Goal: Task Accomplishment & Management: Complete application form

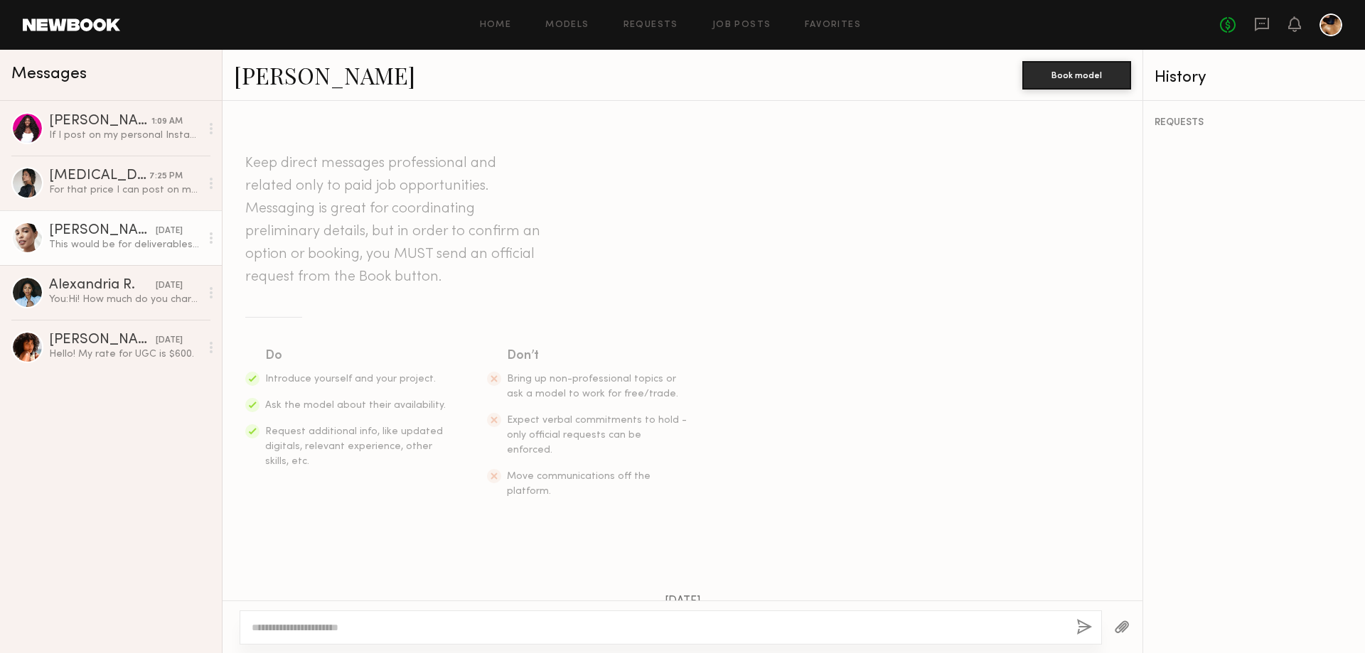
scroll to position [584, 0]
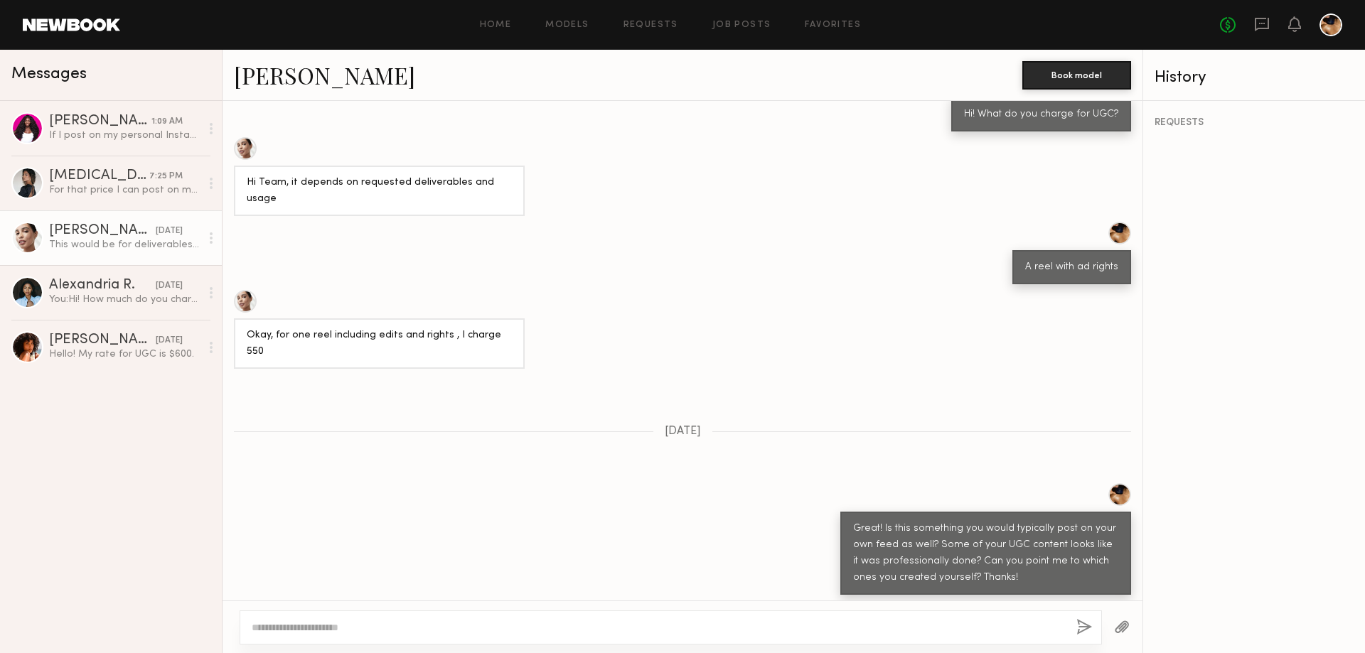
click at [267, 70] on link "Jesi L." at bounding box center [324, 75] width 181 height 31
click at [101, 350] on div "Hello! My rate for UGC is $600." at bounding box center [124, 355] width 151 height 14
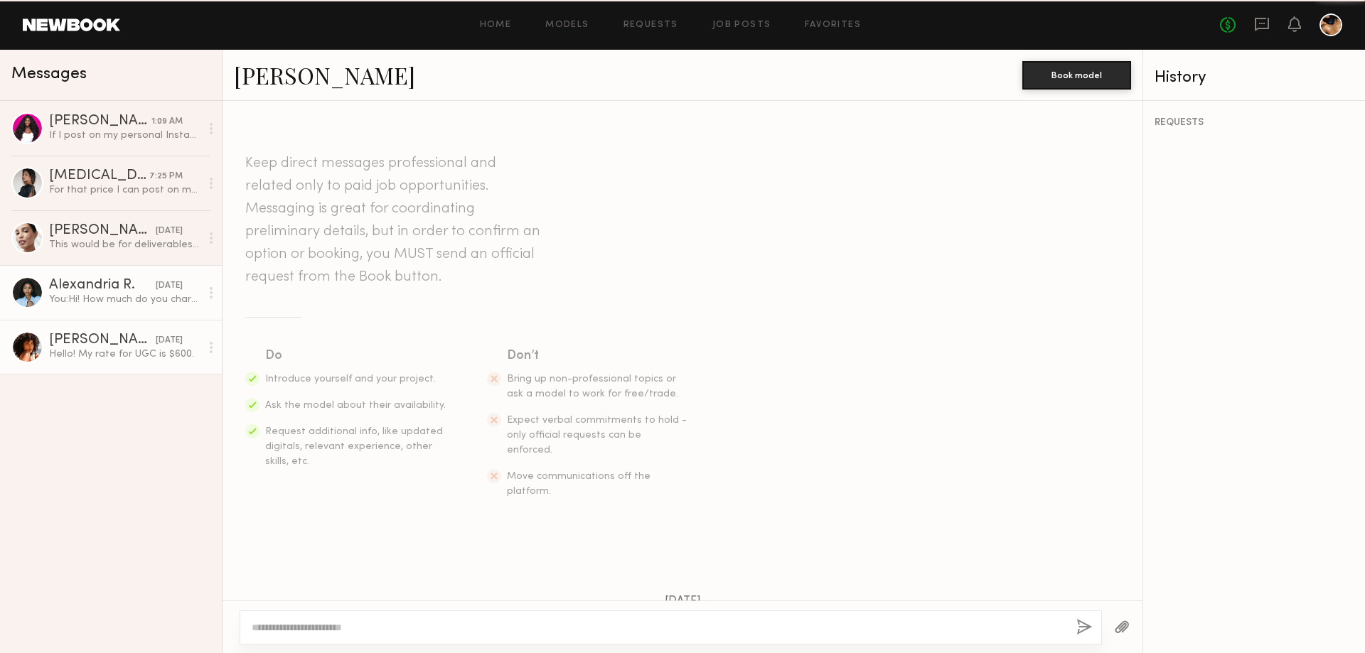
scroll to position [135, 0]
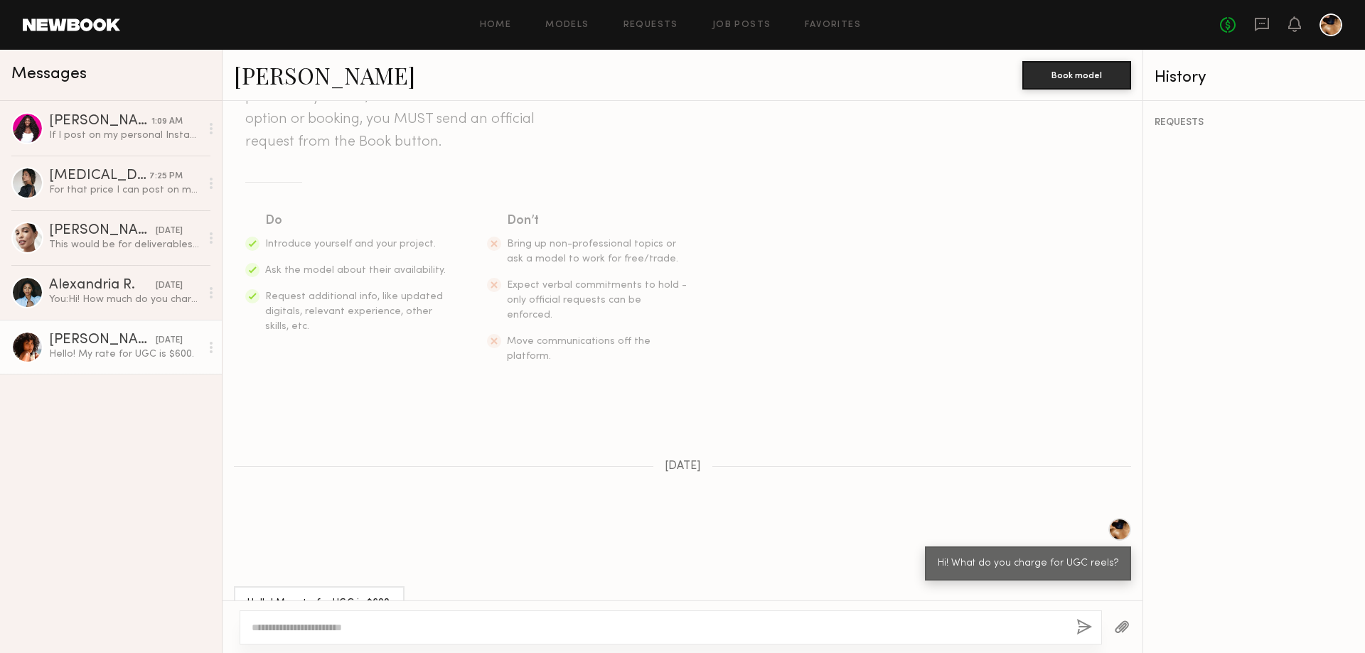
click at [294, 75] on link "Emely M." at bounding box center [324, 75] width 181 height 31
click at [88, 306] on div "You: Hi! How much do you charge for UGC?" at bounding box center [124, 300] width 151 height 14
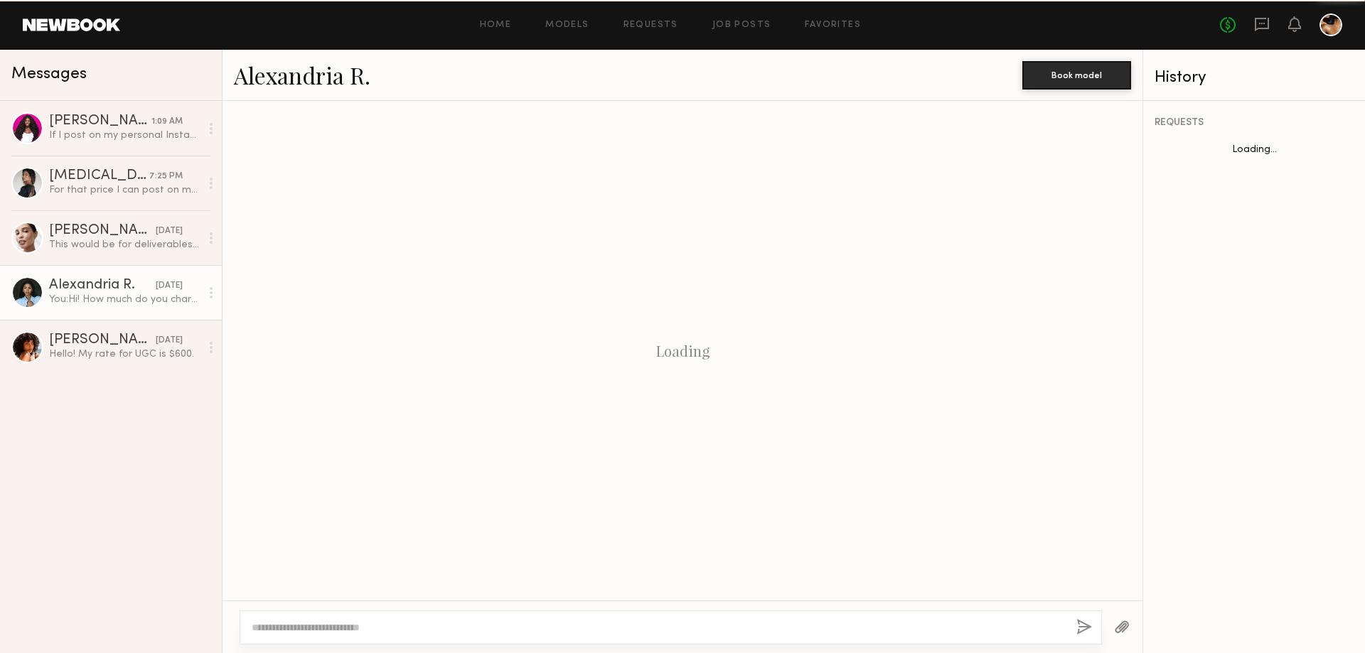
scroll to position [95, 0]
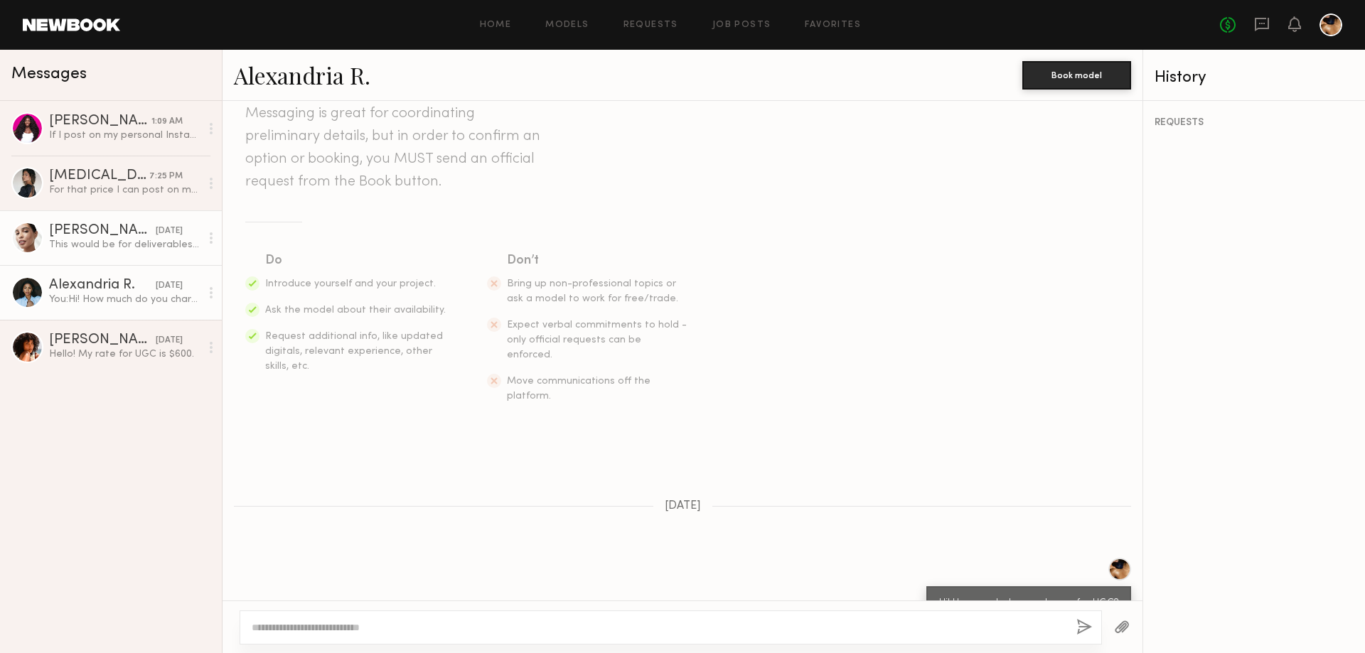
click at [60, 232] on div "Jesi L." at bounding box center [102, 231] width 107 height 14
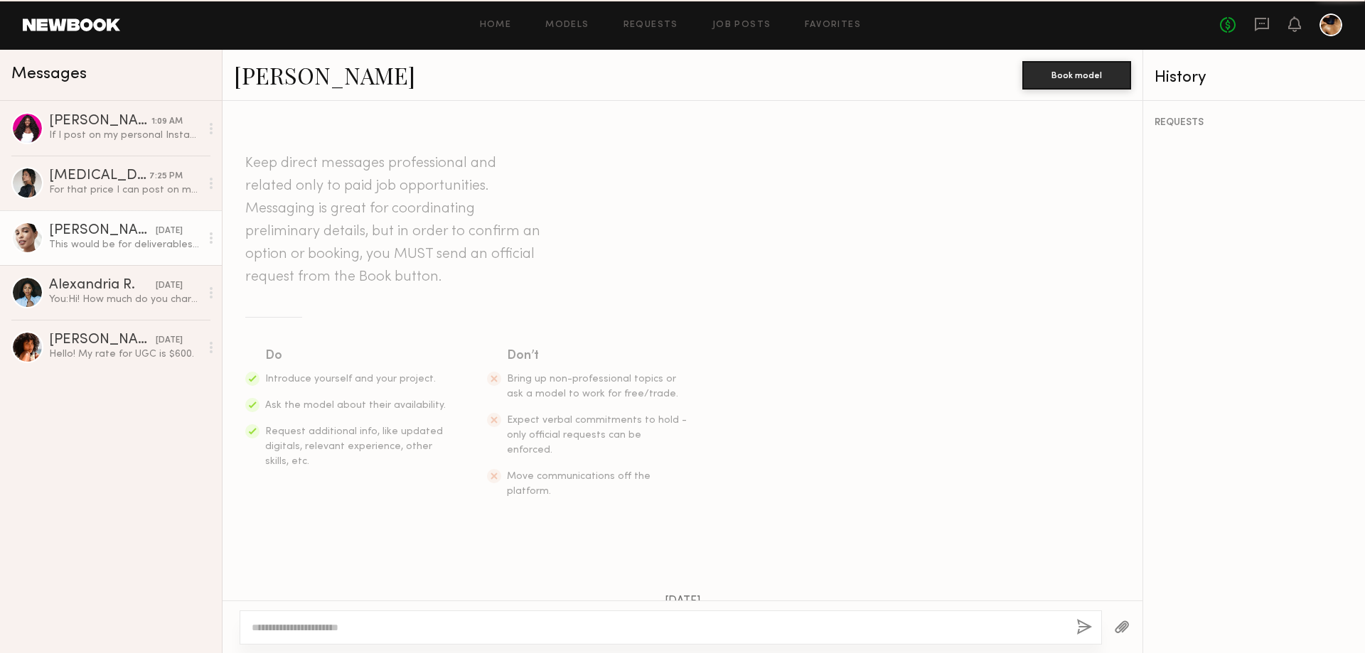
scroll to position [584, 0]
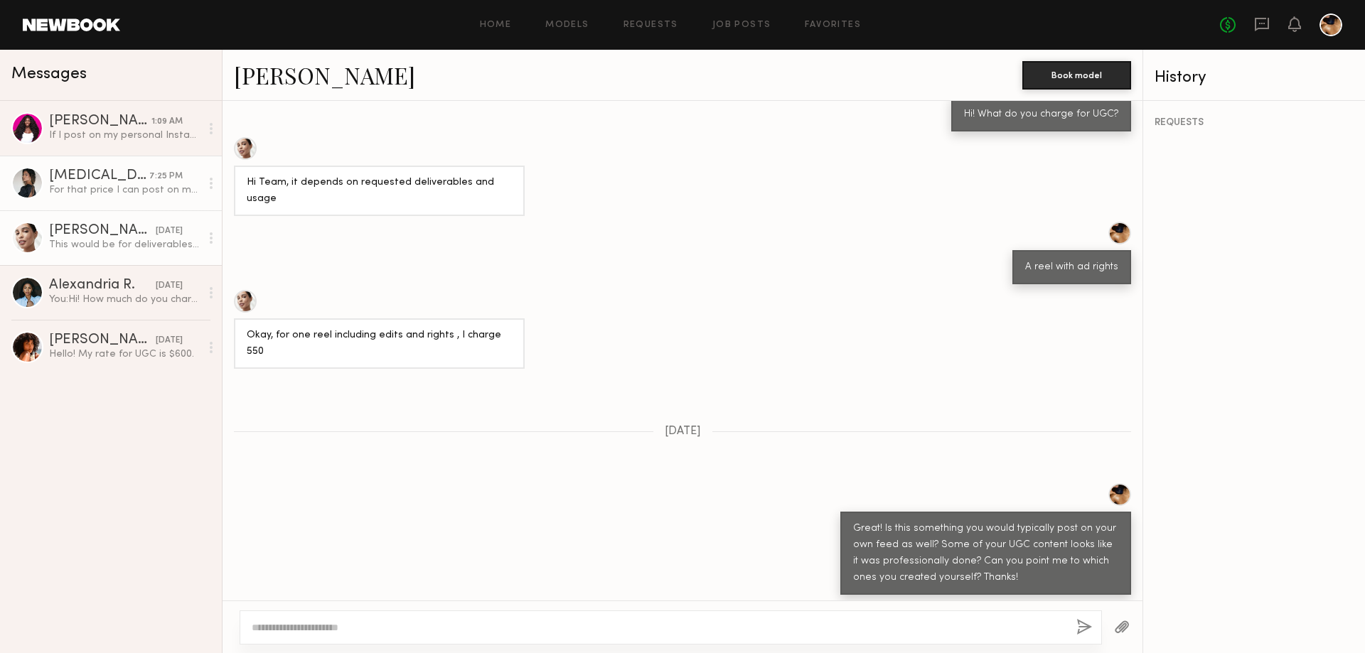
click at [90, 187] on div "For that price I can post on my TikTok but for Instagram feed its $2500" at bounding box center [124, 190] width 151 height 14
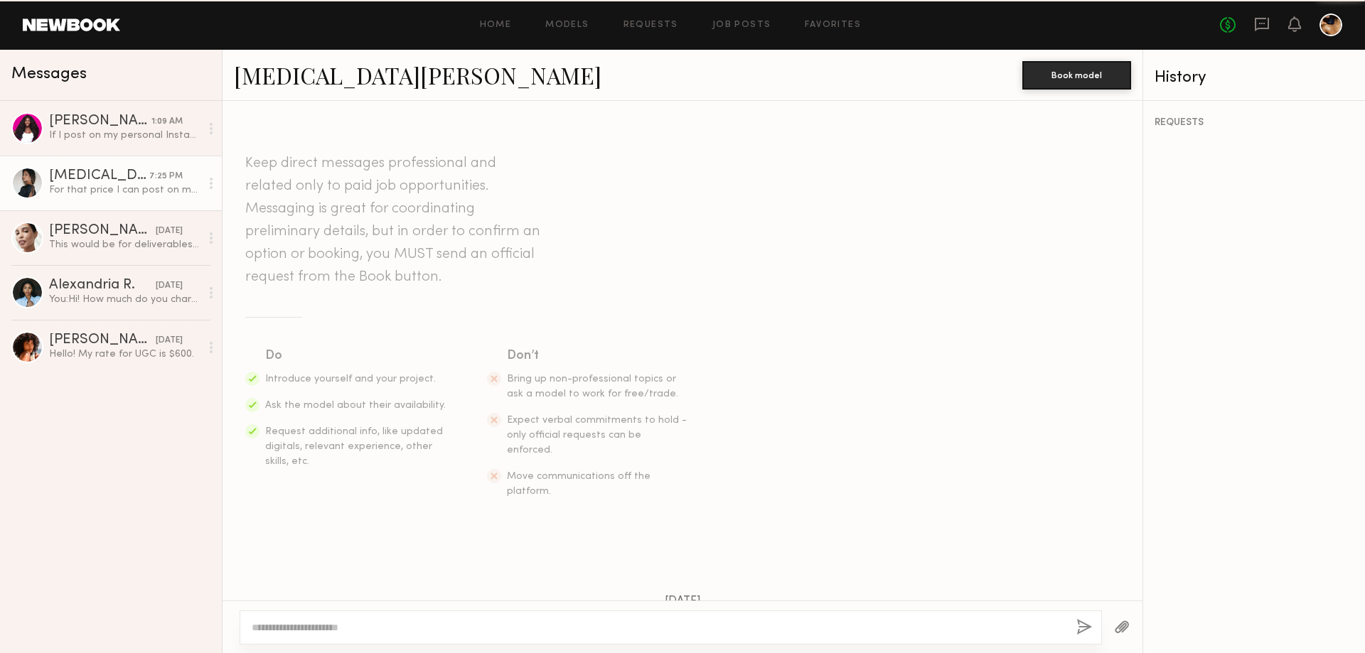
scroll to position [415, 0]
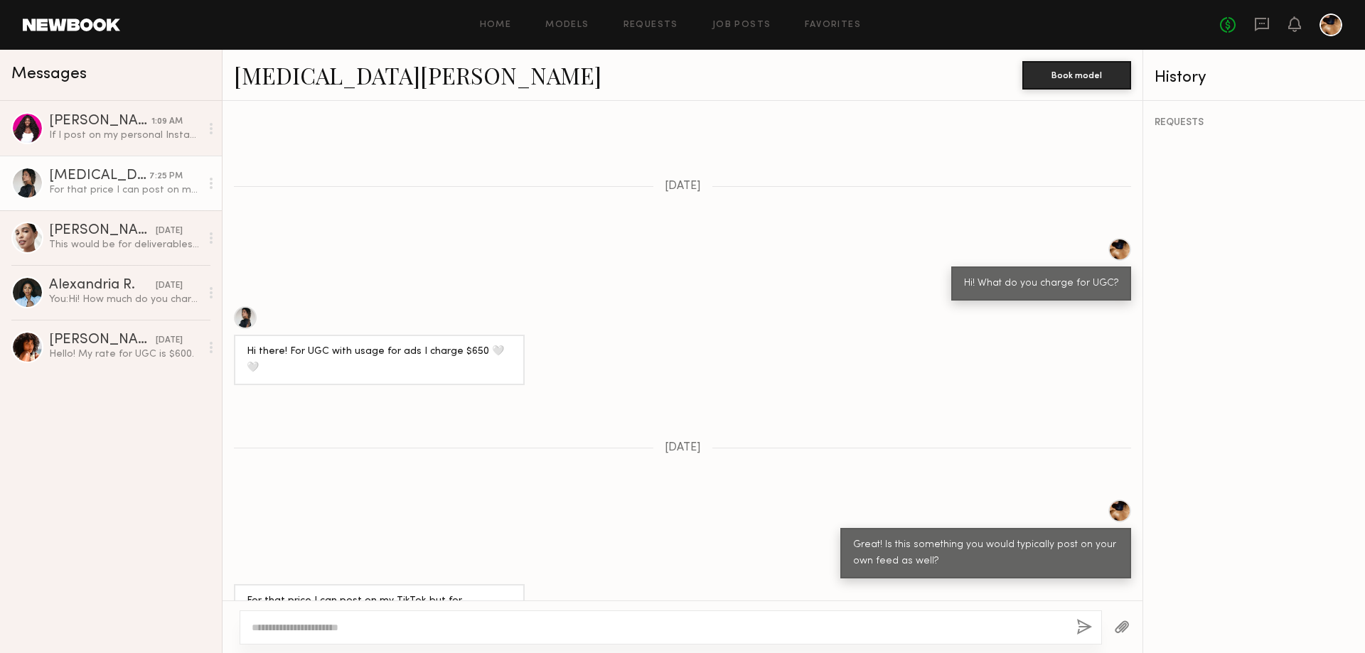
click at [276, 77] on link "Kyra S." at bounding box center [417, 75] width 367 height 31
click at [91, 141] on div "If I post on my personal Instagram it would be $1500" at bounding box center [124, 136] width 151 height 14
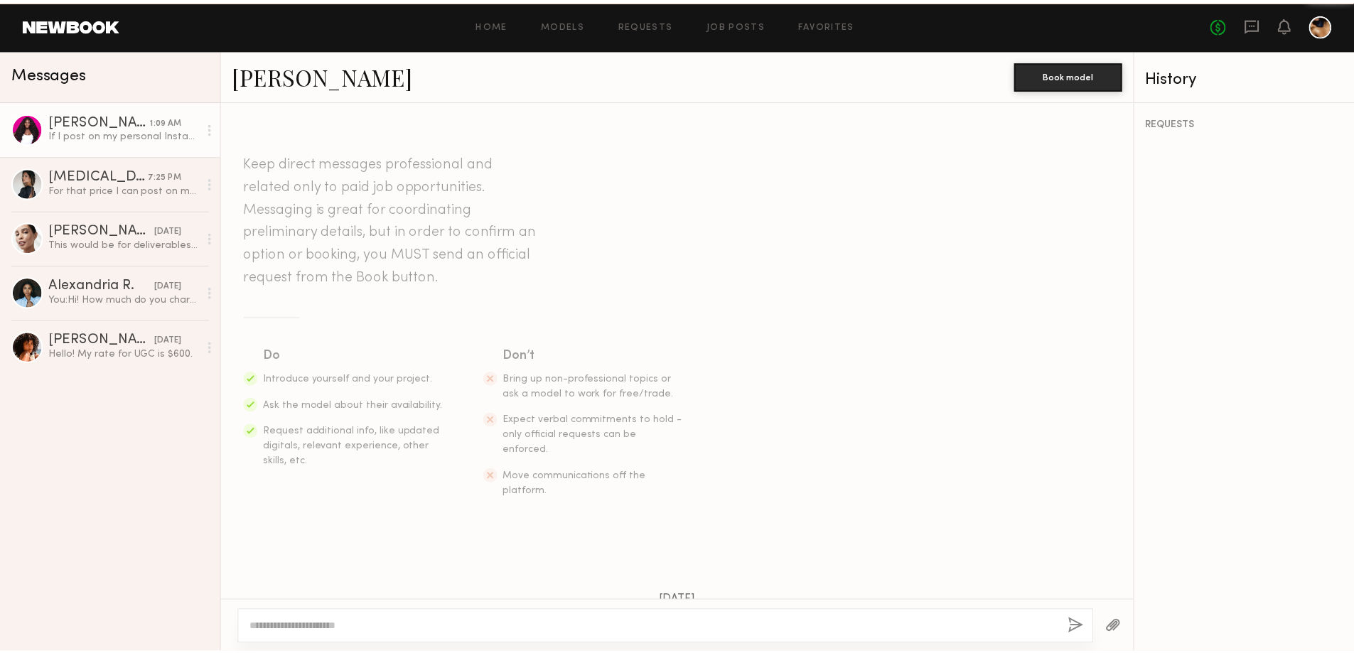
scroll to position [510, 0]
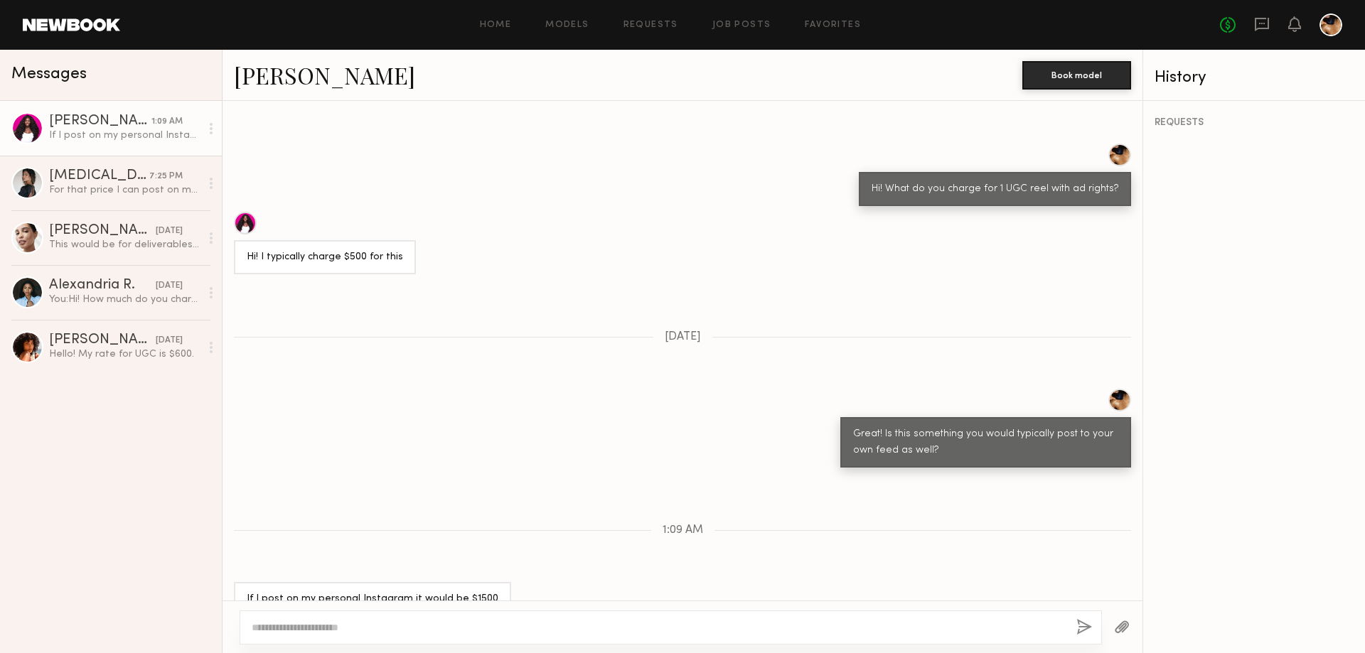
click at [272, 83] on link "Dora O." at bounding box center [324, 75] width 181 height 31
click at [385, 628] on textarea at bounding box center [658, 627] width 813 height 14
type textarea "*"
click at [1050, 77] on button "Book model" at bounding box center [1076, 74] width 109 height 28
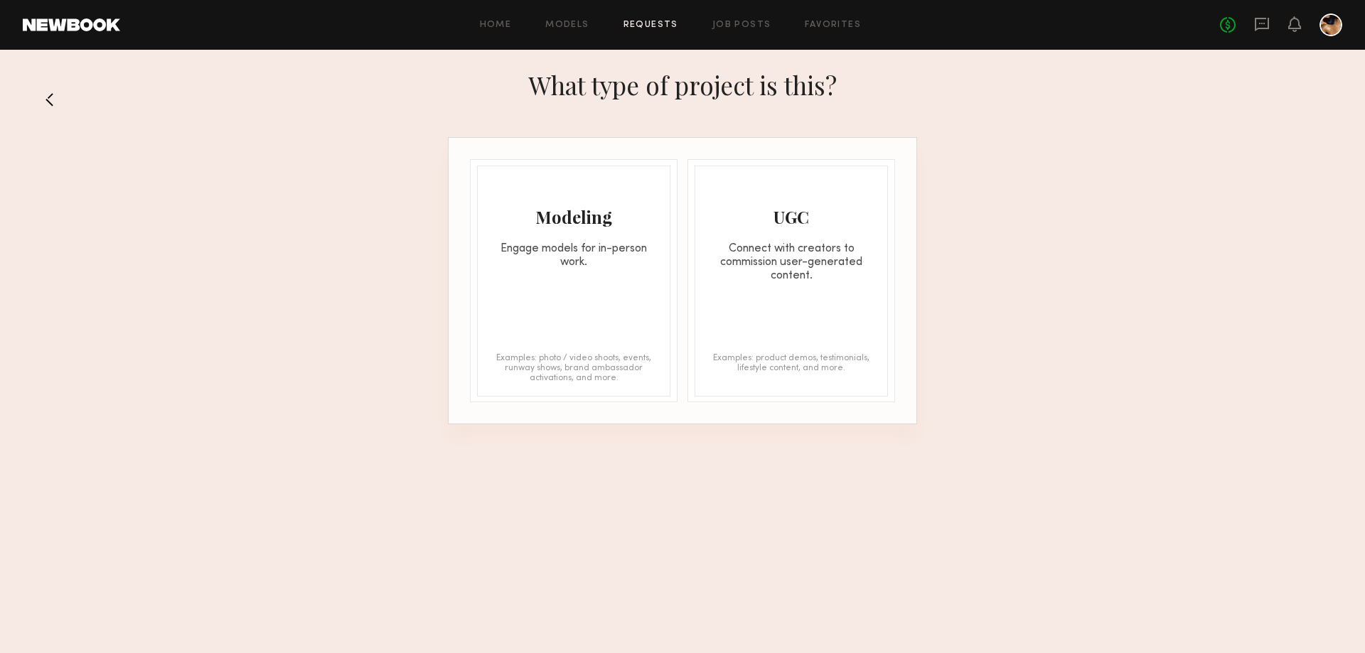
click at [763, 276] on div "Connect with creators to commission user-generated content." at bounding box center [791, 262] width 192 height 41
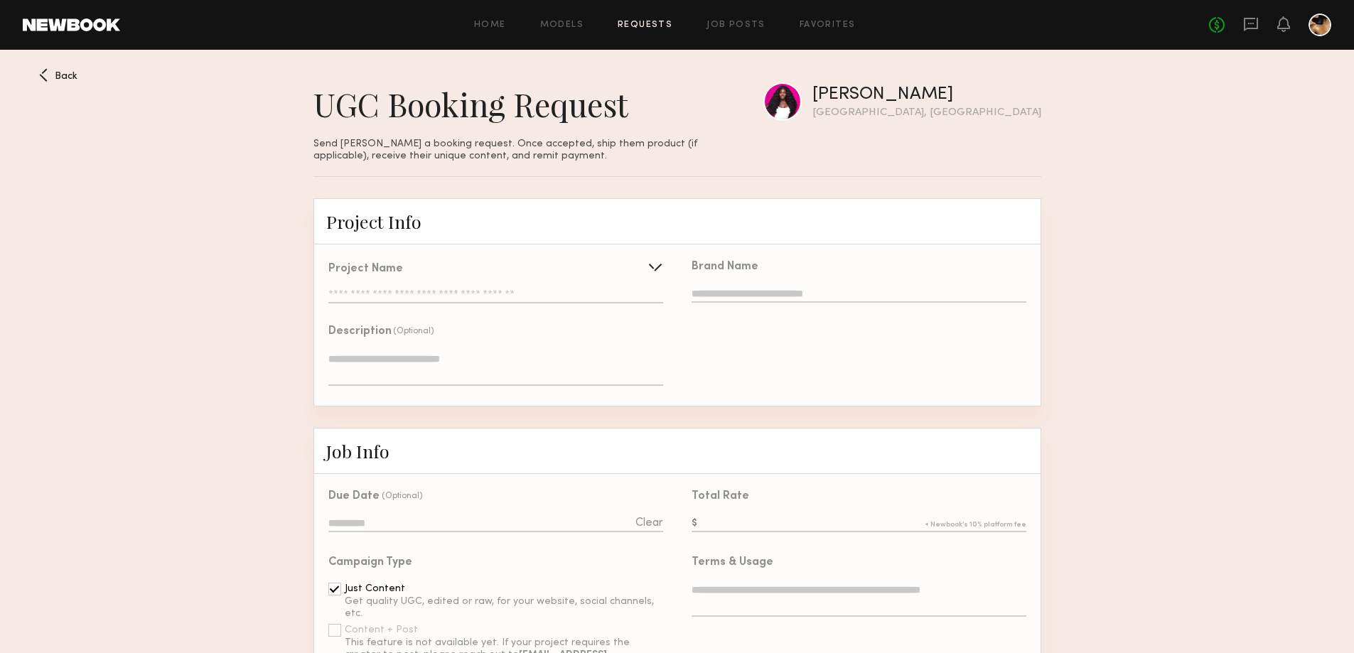
click at [510, 301] on input "text" at bounding box center [495, 296] width 334 height 14
click at [423, 335] on div "Use recent UGC project" at bounding box center [495, 328] width 332 height 32
click at [440, 290] on input "text" at bounding box center [462, 295] width 267 height 29
type input "*"
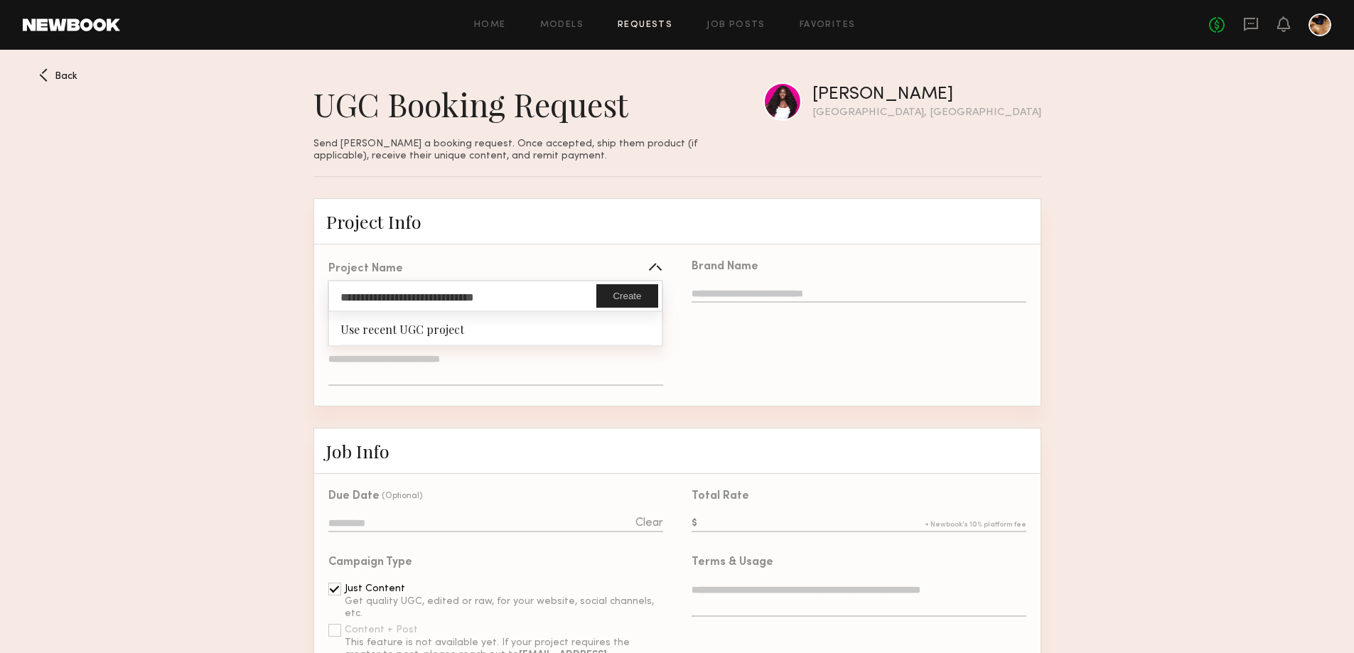
type input "**********"
click at [695, 344] on div "Brand Name" at bounding box center [858, 324] width 363 height 161
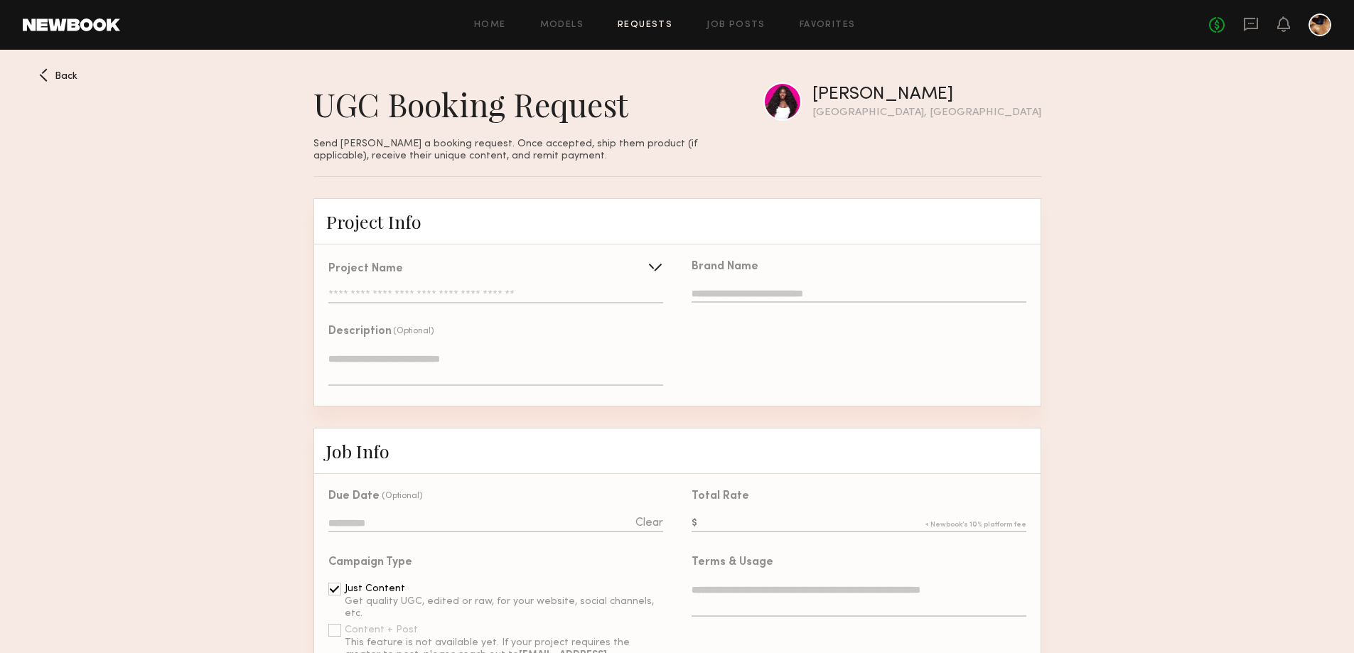
click at [713, 301] on input "text" at bounding box center [859, 295] width 334 height 16
type input "******"
click at [408, 371] on textarea at bounding box center [495, 369] width 334 height 34
type textarea "*"
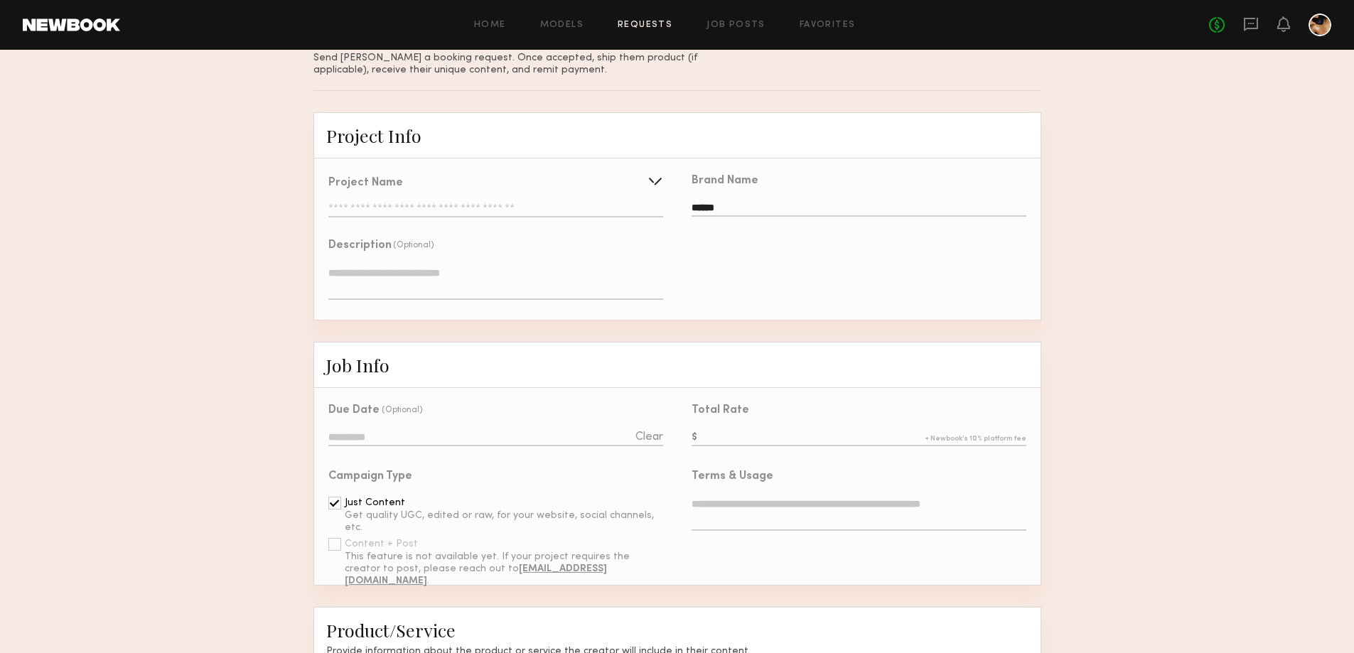
scroll to position [213, 0]
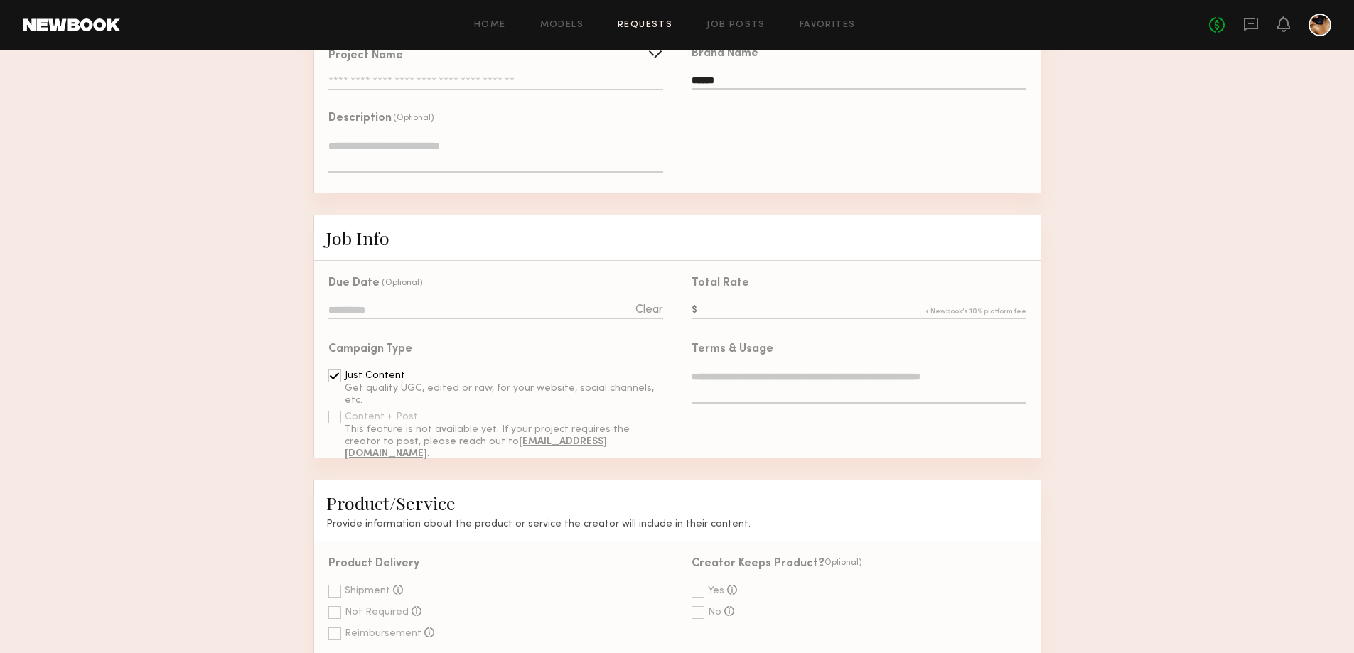
click at [396, 319] on input at bounding box center [495, 311] width 334 height 16
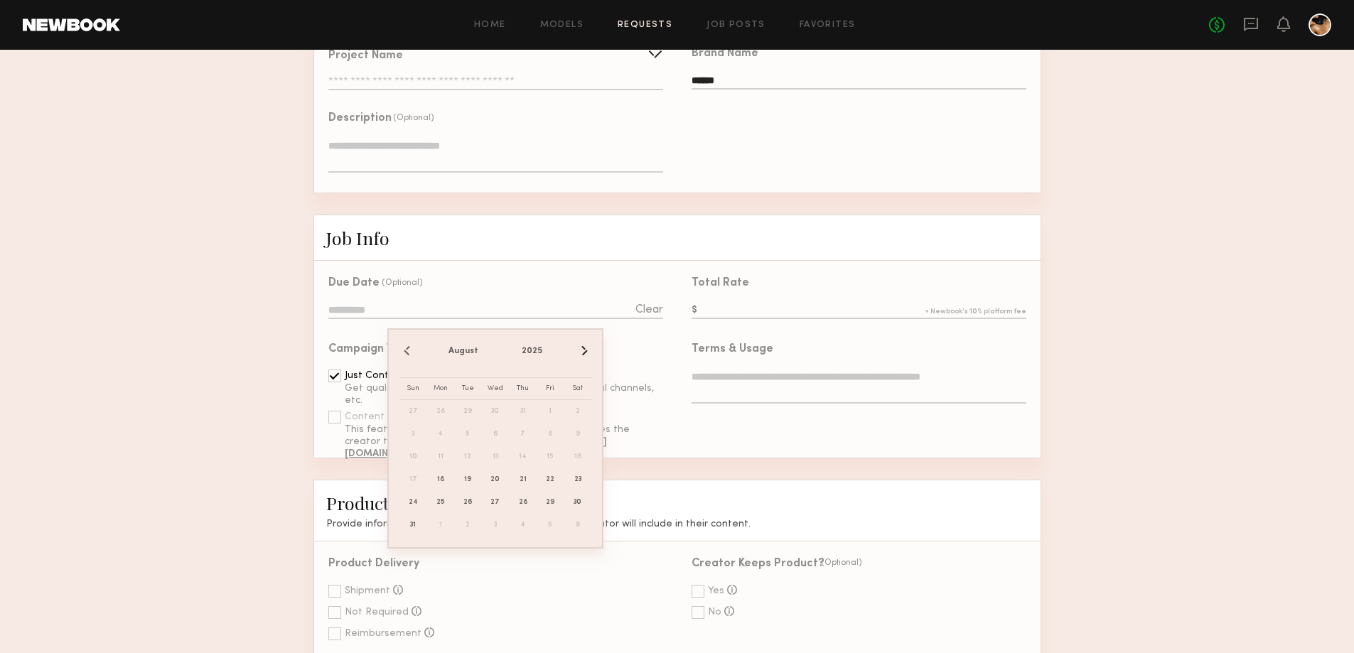
click at [584, 351] on button "›" at bounding box center [584, 351] width 16 height 16
click at [438, 419] on span "1" at bounding box center [440, 411] width 23 height 23
type input "**********"
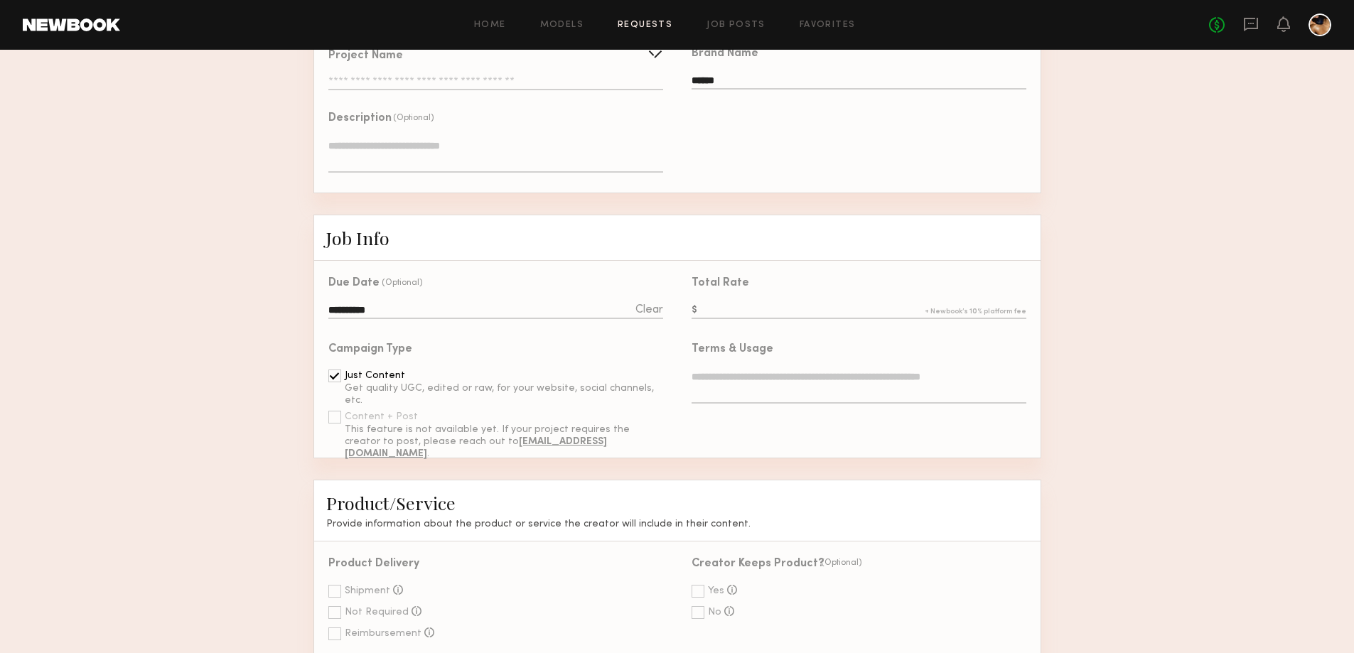
click at [756, 319] on input "text" at bounding box center [859, 311] width 334 height 16
type input "***"
click at [558, 355] on div "Campaign Type" at bounding box center [495, 349] width 334 height 11
click at [755, 399] on textarea at bounding box center [859, 387] width 334 height 34
drag, startPoint x: 723, startPoint y: 389, endPoint x: 690, endPoint y: 392, distance: 32.8
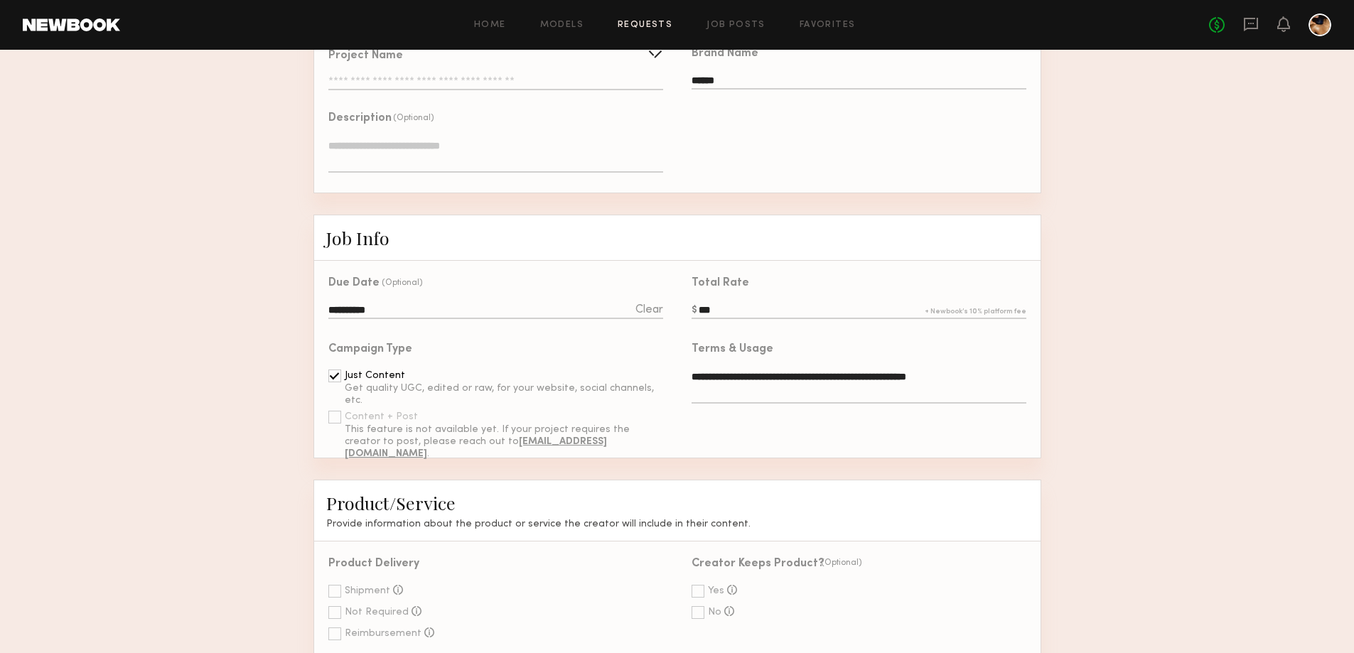
click at [690, 392] on div "**********" at bounding box center [851, 375] width 349 height 97
click at [765, 392] on textarea "**********" at bounding box center [859, 387] width 334 height 34
click at [827, 387] on textarea "**********" at bounding box center [859, 387] width 334 height 34
click at [799, 404] on textarea "**********" at bounding box center [859, 387] width 334 height 34
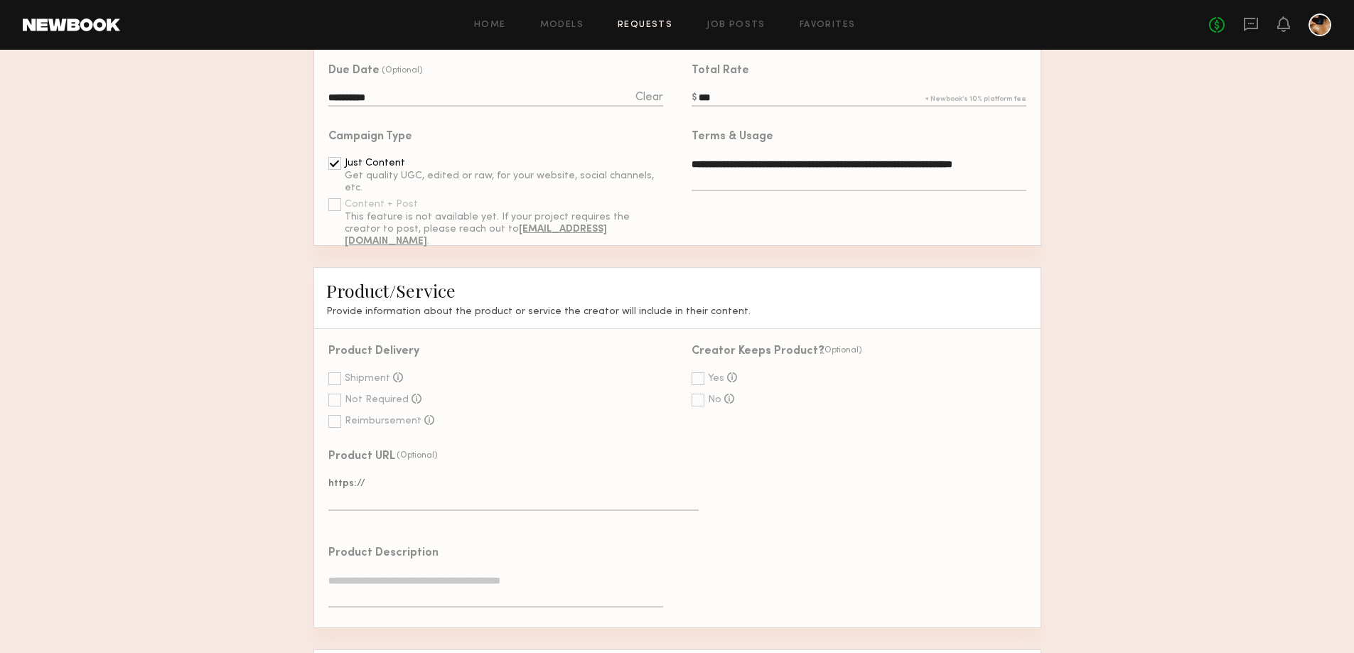
scroll to position [426, 0]
type textarea "**********"
click at [335, 384] on div at bounding box center [334, 378] width 13 height 13
click at [697, 384] on div at bounding box center [698, 378] width 13 height 13
click at [748, 470] on input "text" at bounding box center [859, 463] width 334 height 16
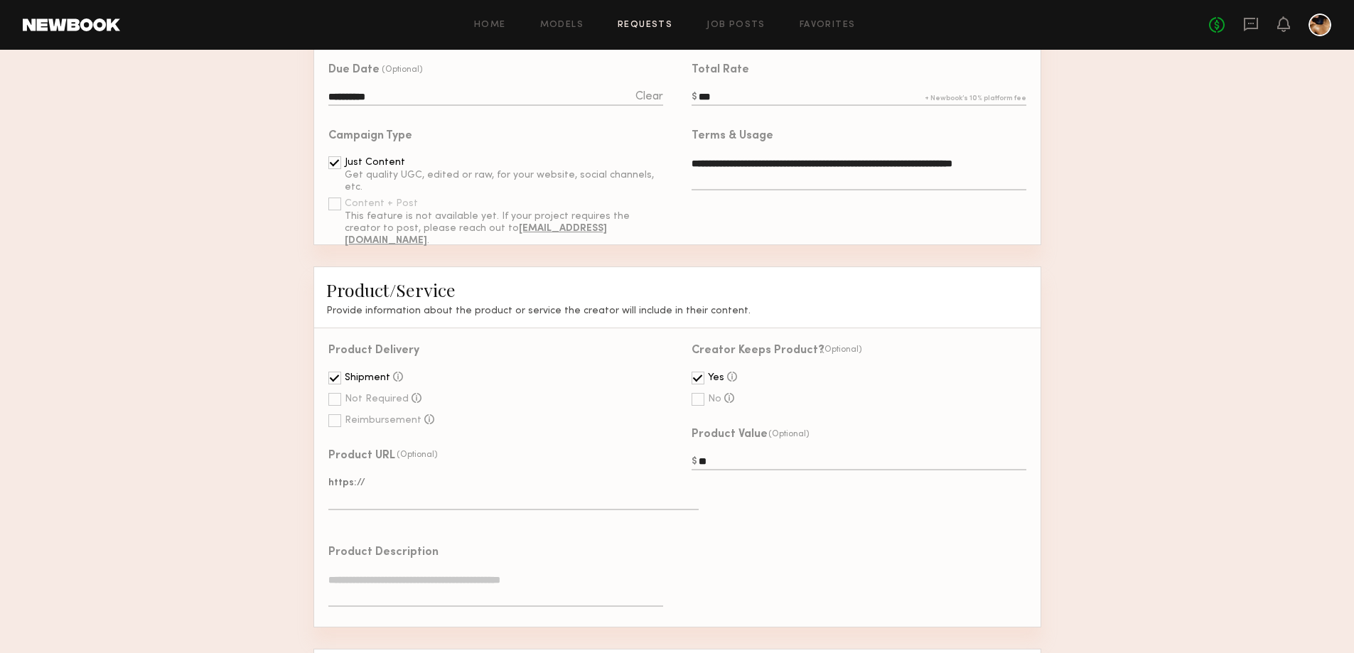
type input "**"
click at [755, 549] on div "Creator Keeps Product? (Optional) Yes The creator keeps the product after the p…" at bounding box center [858, 477] width 363 height 298
click at [380, 510] on textarea at bounding box center [513, 493] width 370 height 34
click at [376, 510] on textarea at bounding box center [513, 493] width 370 height 34
paste textarea "**********"
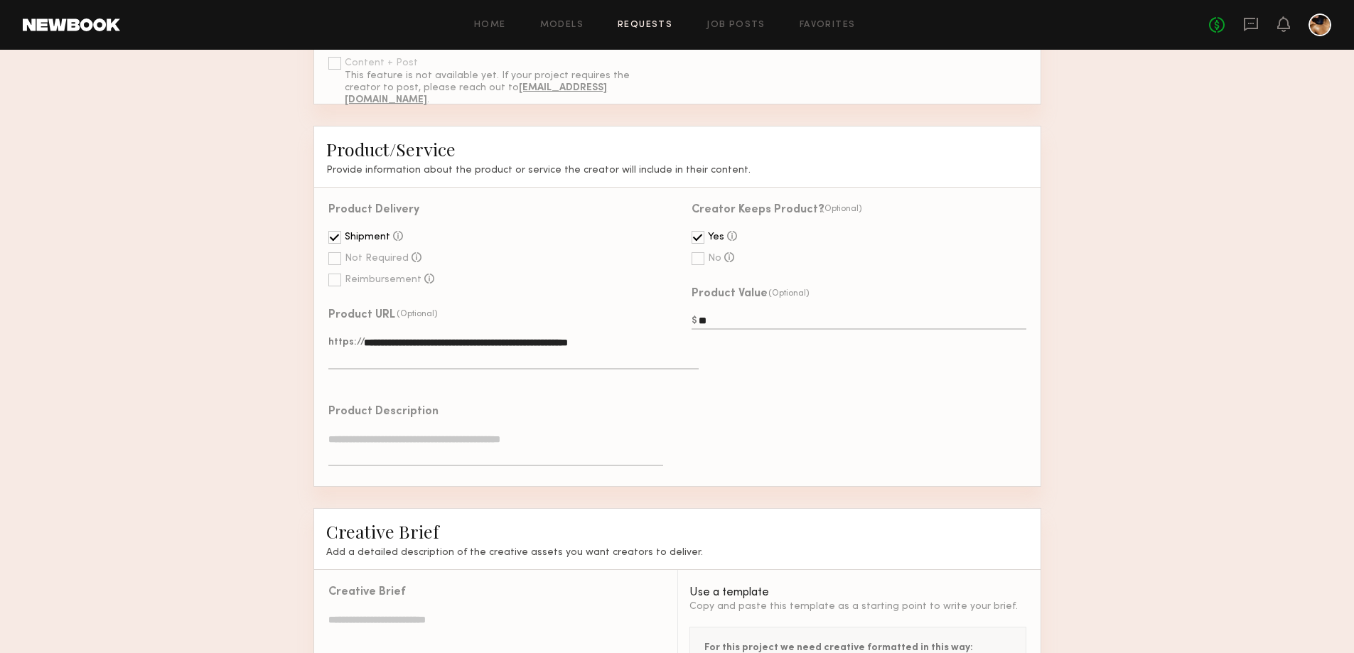
scroll to position [569, 0]
type textarea "**********"
click at [448, 464] on textarea at bounding box center [495, 448] width 334 height 34
paste textarea "**********"
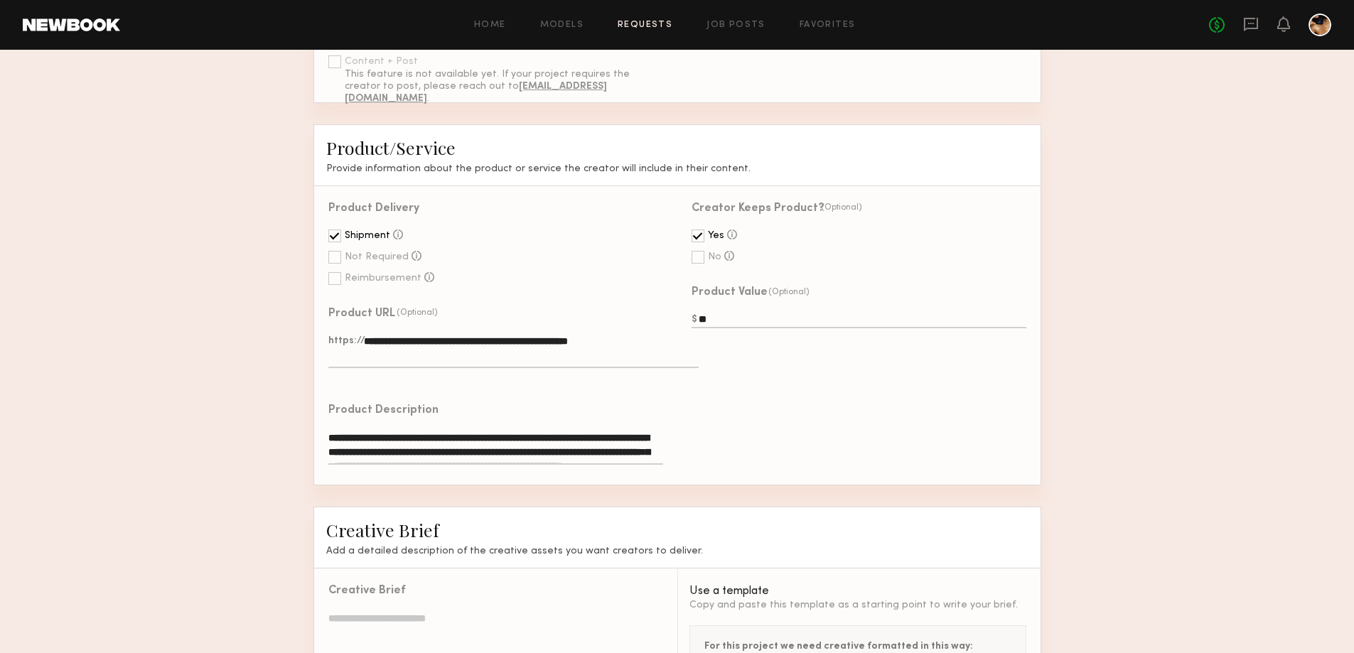
scroll to position [39, 0]
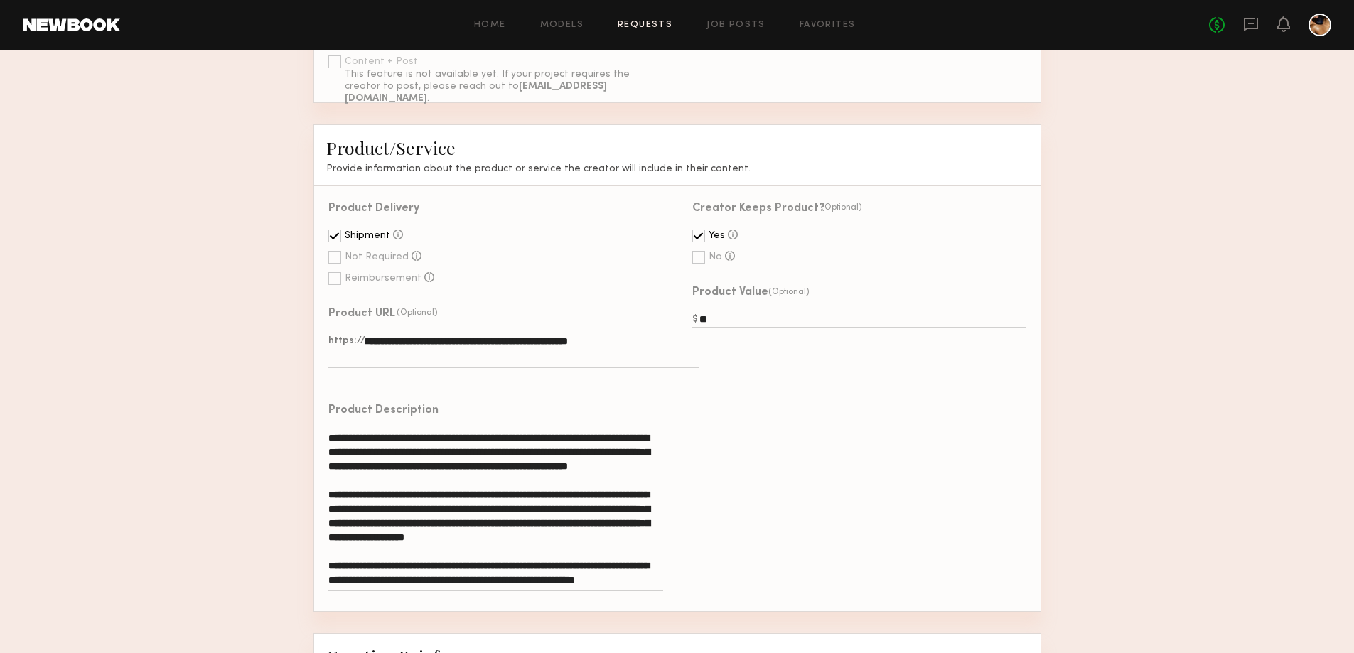
type textarea "**********"
click at [775, 536] on div "Creator Keeps Product? (Optional) Yes The creator keeps the product after the p…" at bounding box center [858, 398] width 363 height 425
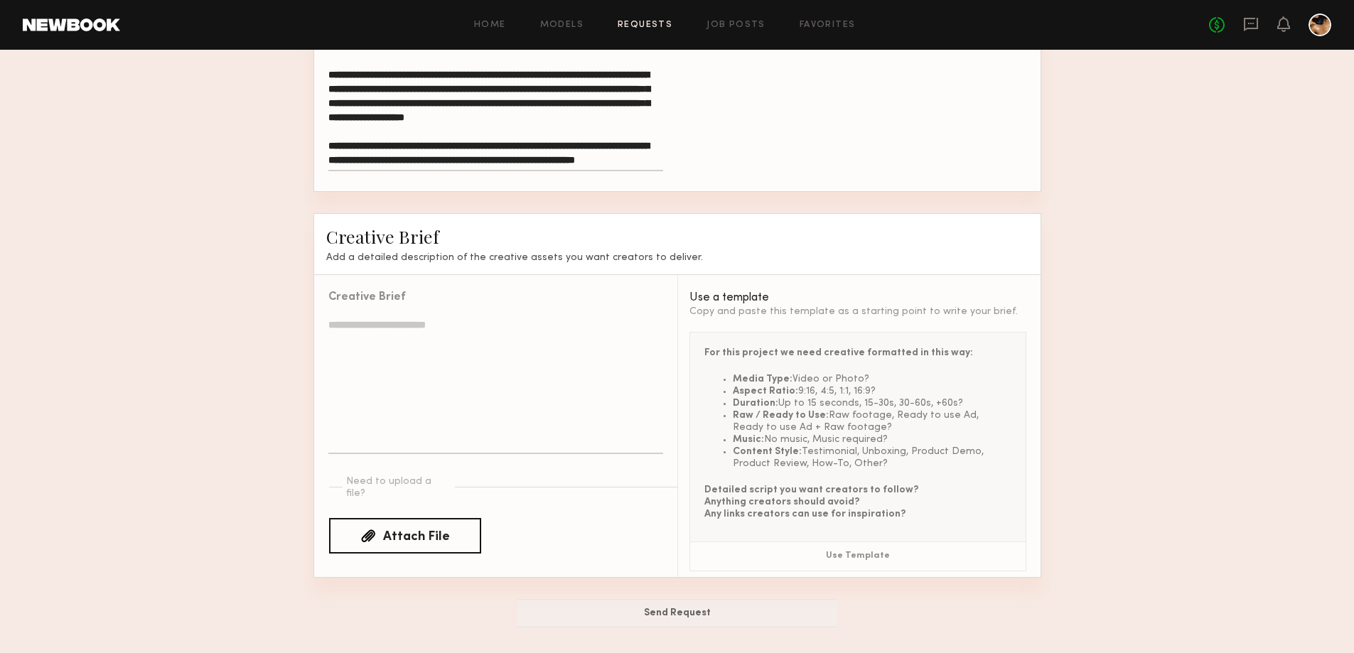
scroll to position [1018, 0]
click at [409, 531] on div "Attach File" at bounding box center [416, 537] width 67 height 13
click at [0, 0] on input "Attach File" at bounding box center [0, 0] width 0 height 0
click at [369, 333] on textarea at bounding box center [495, 386] width 334 height 136
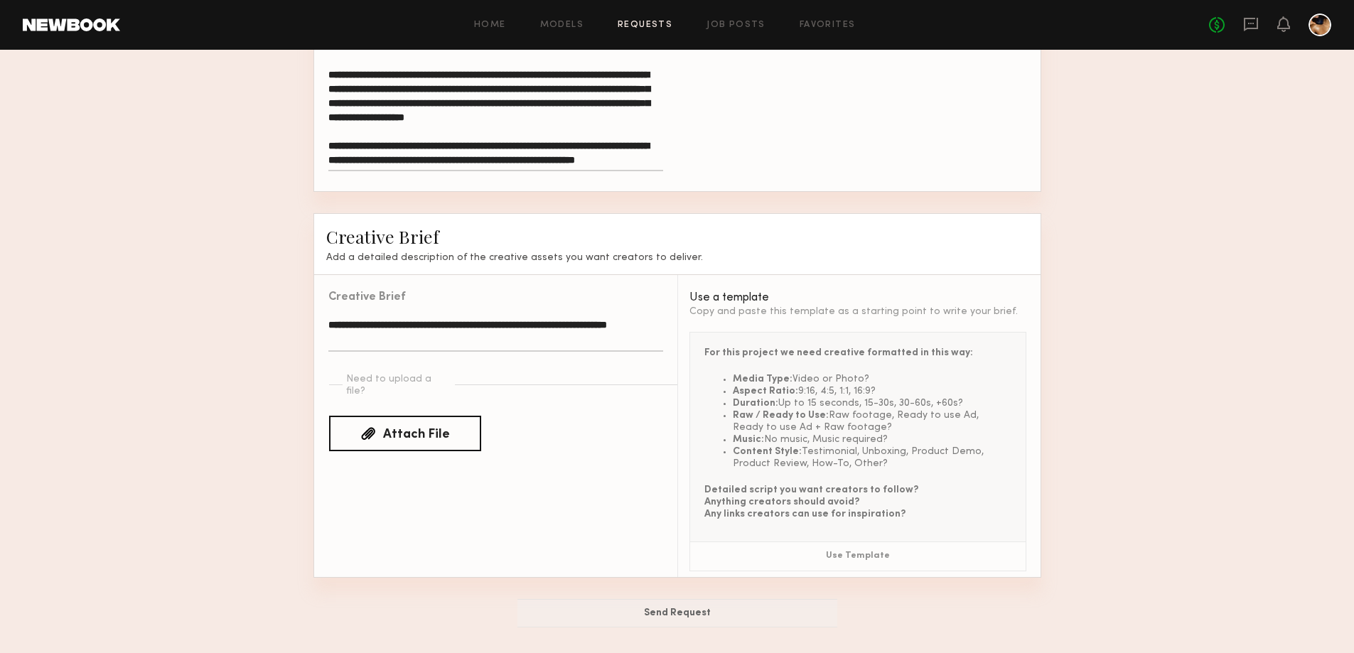
type textarea "**********"
click at [404, 429] on div "Attach File" at bounding box center [416, 435] width 67 height 13
click at [0, 0] on input "Attach File" at bounding box center [0, 0] width 0 height 0
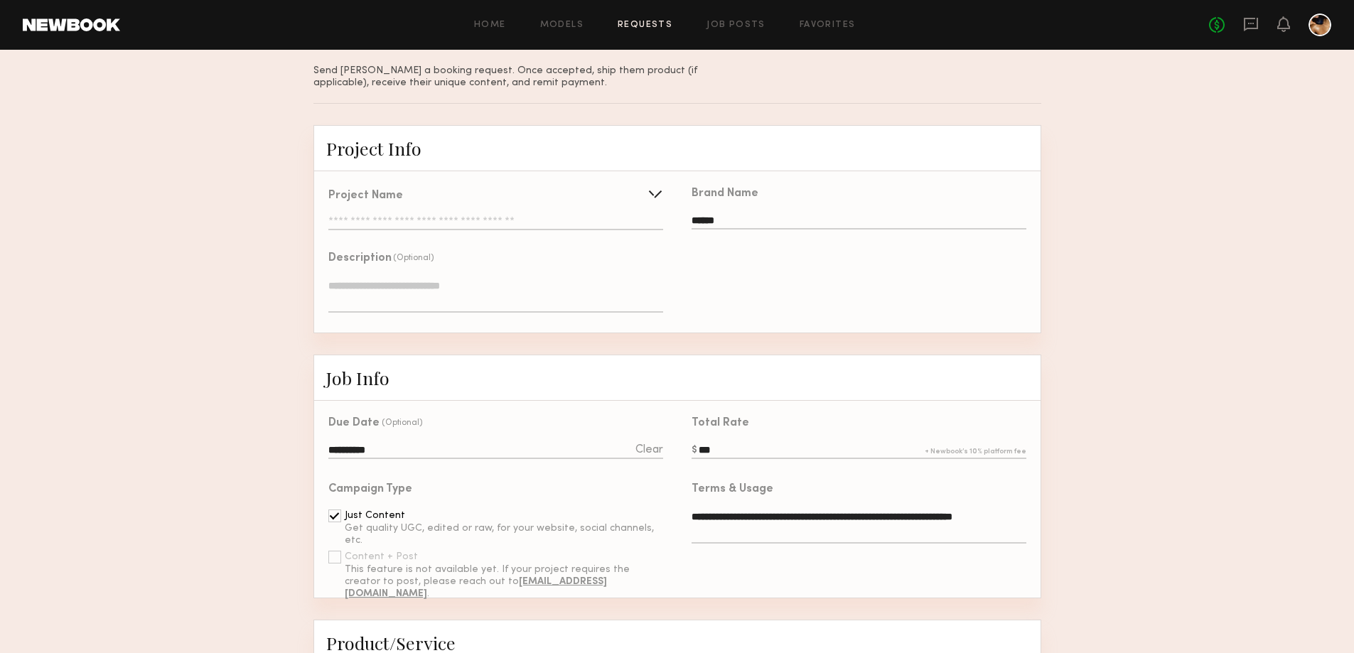
scroll to position [23, 0]
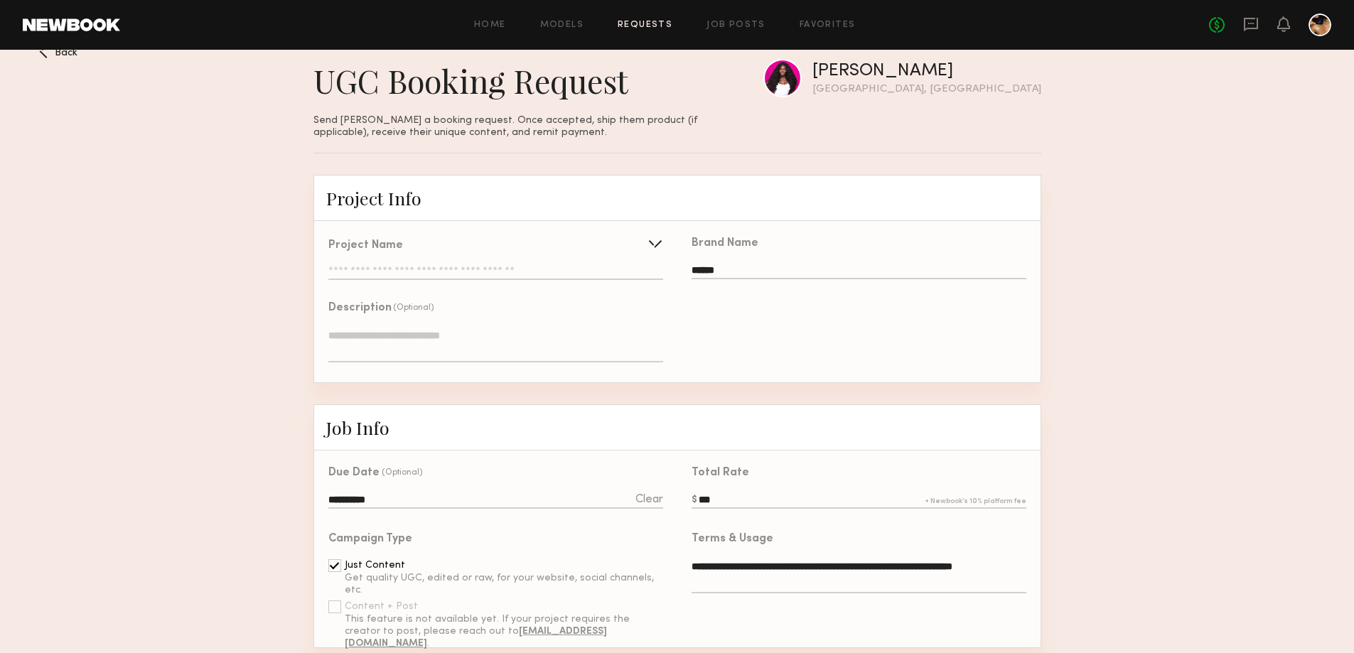
click at [475, 273] on input "text" at bounding box center [495, 273] width 334 height 14
click at [413, 280] on input "**********" at bounding box center [462, 272] width 267 height 29
click at [849, 328] on div "Brand Name ******" at bounding box center [858, 301] width 363 height 161
click at [655, 245] on div at bounding box center [655, 243] width 23 height 23
click at [636, 277] on button "Create" at bounding box center [626, 272] width 61 height 23
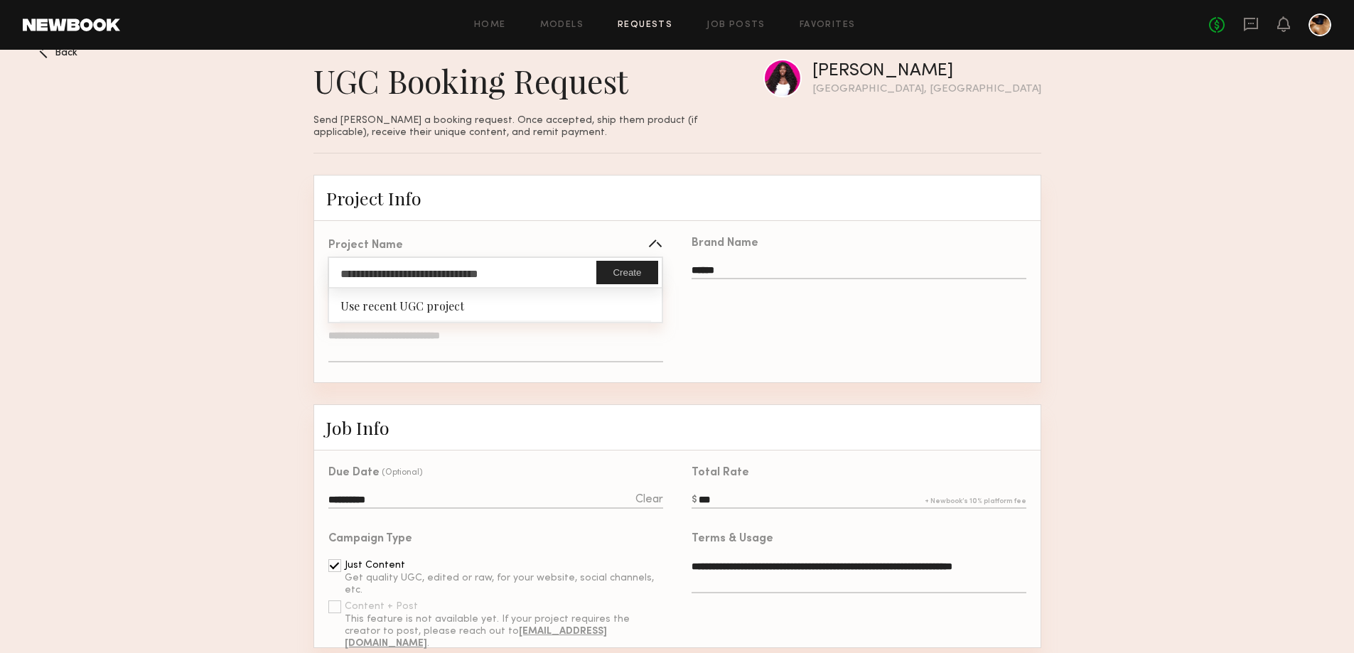
type input "**********"
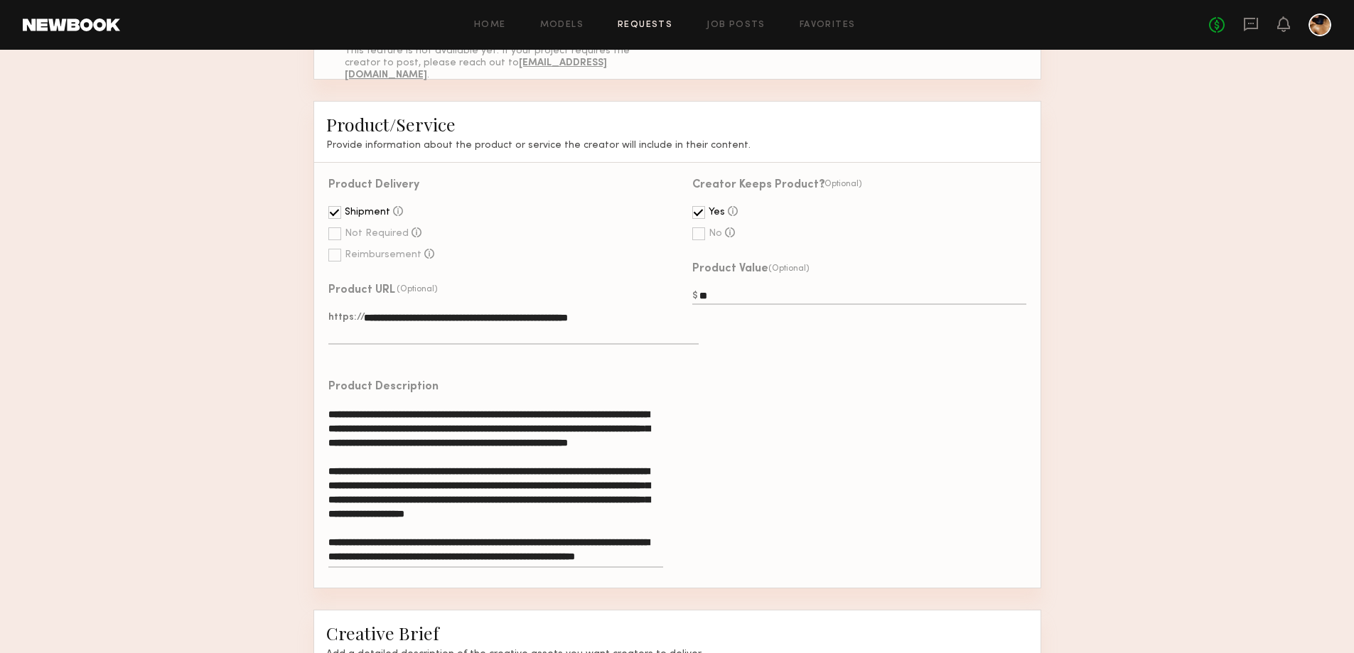
scroll to position [1018, 0]
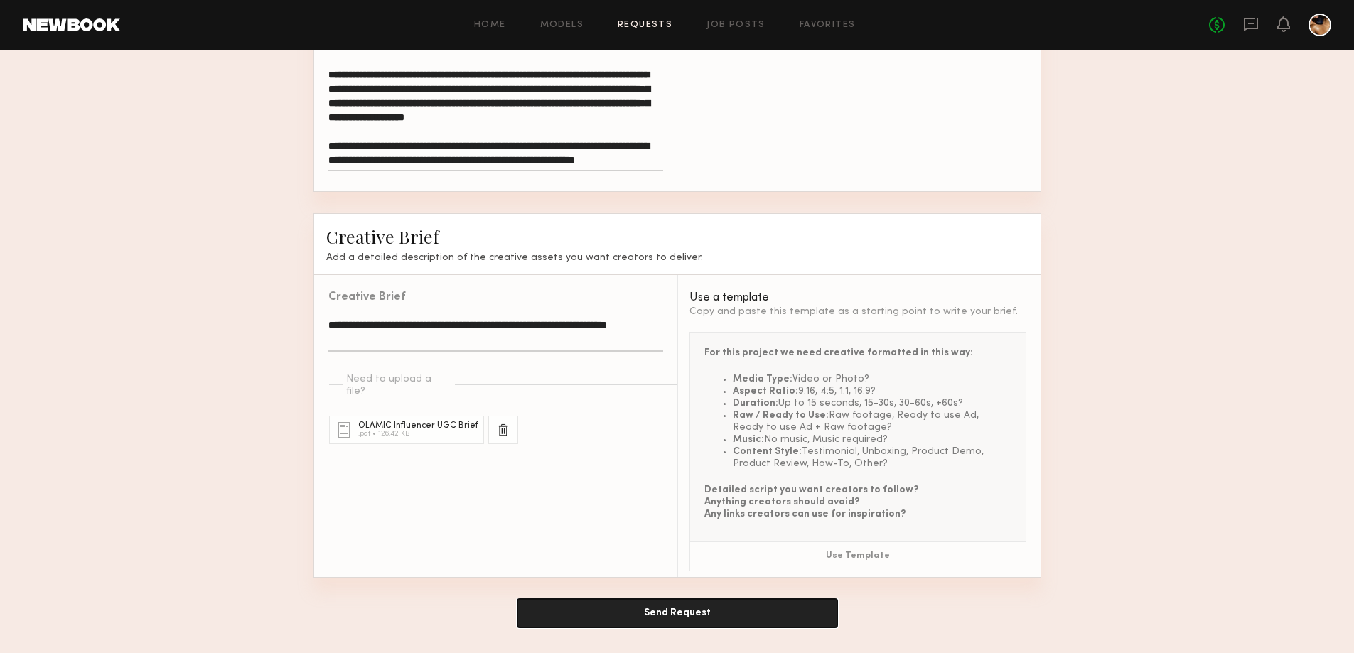
click at [698, 610] on button "Send Request" at bounding box center [677, 613] width 320 height 28
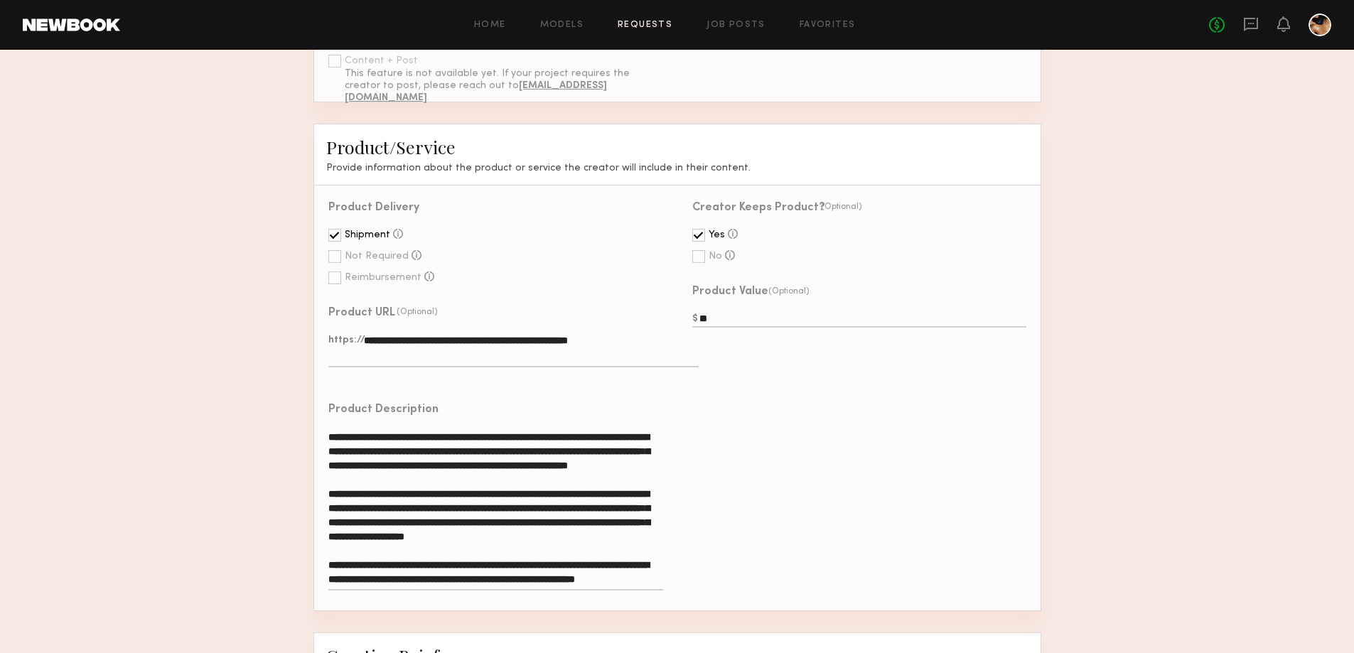
scroll to position [569, 0]
click at [869, 419] on div "Creator Keeps Product? (Optional) Yes The creator keeps the product after the p…" at bounding box center [858, 398] width 363 height 425
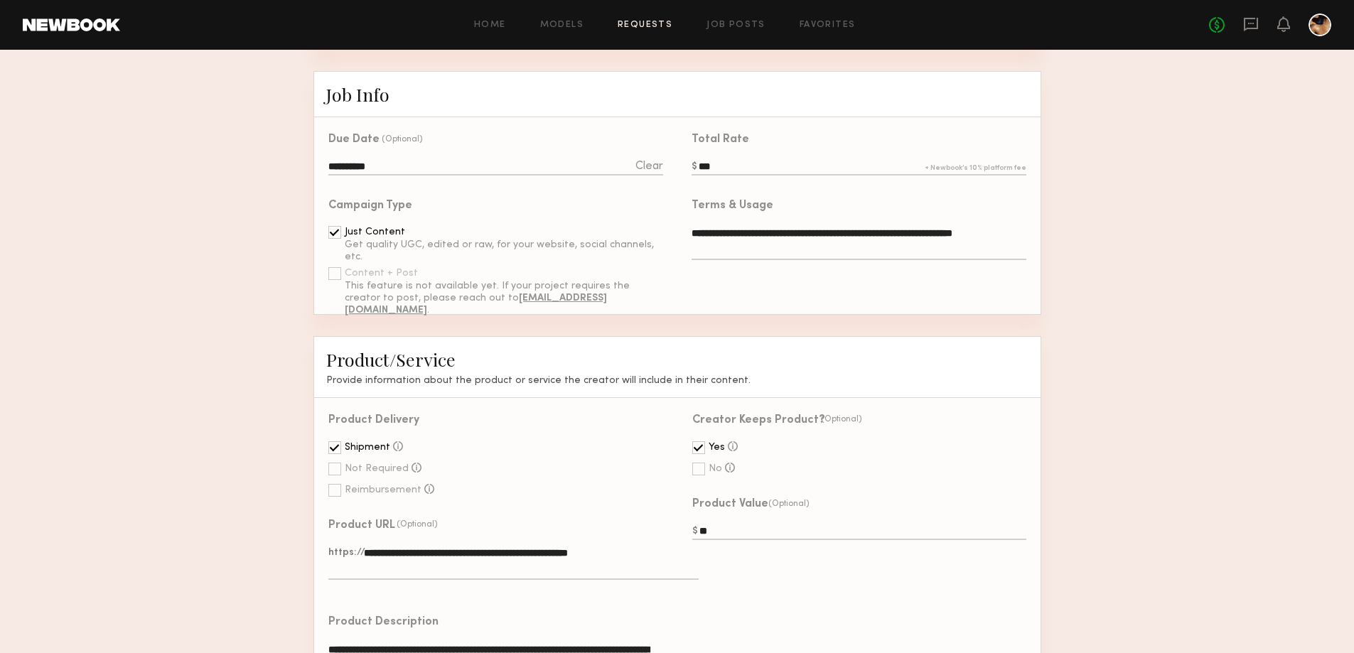
scroll to position [355, 0]
click at [515, 177] on input "**********" at bounding box center [495, 169] width 334 height 16
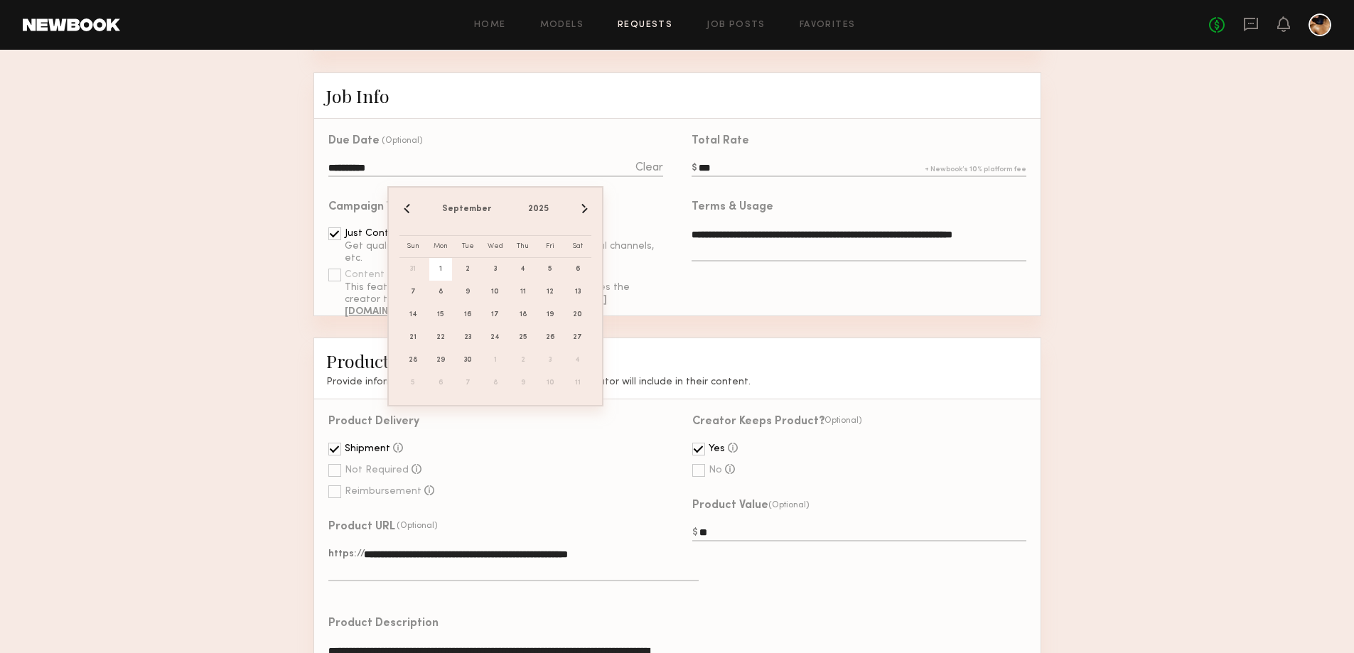
click at [447, 270] on span "1" at bounding box center [440, 269] width 23 height 23
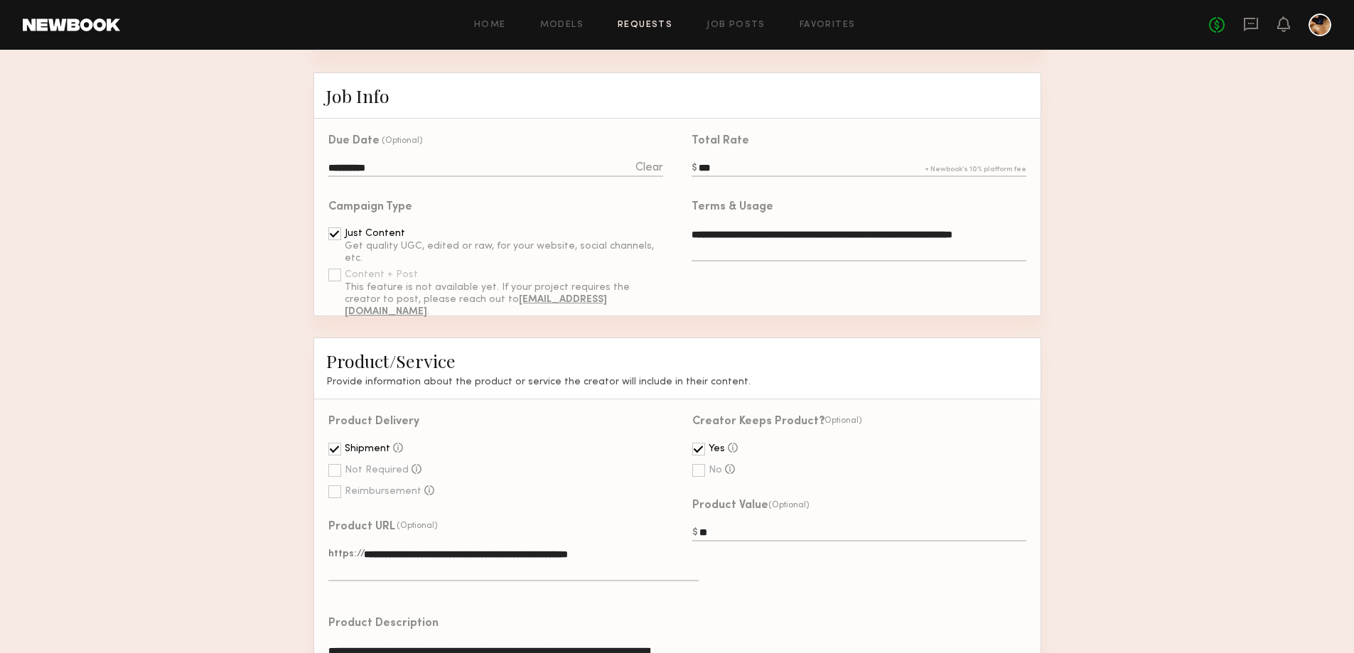
click at [830, 281] on div "**********" at bounding box center [851, 233] width 349 height 97
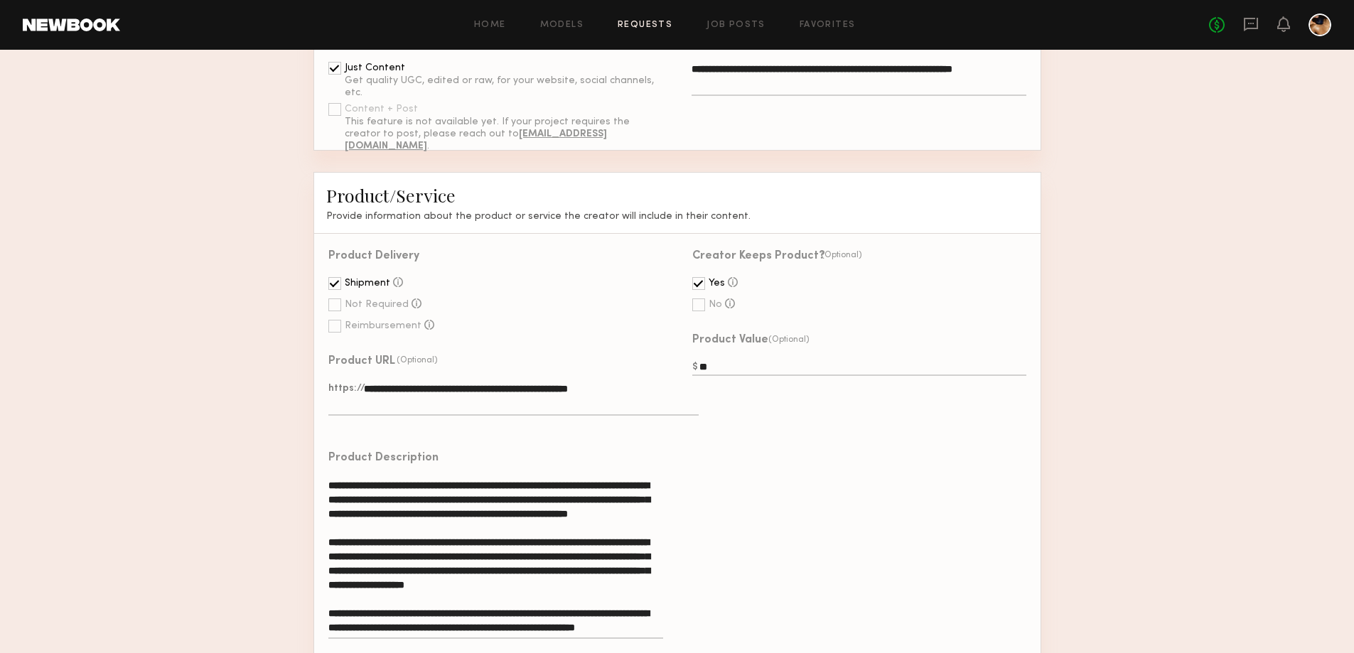
scroll to position [0, 0]
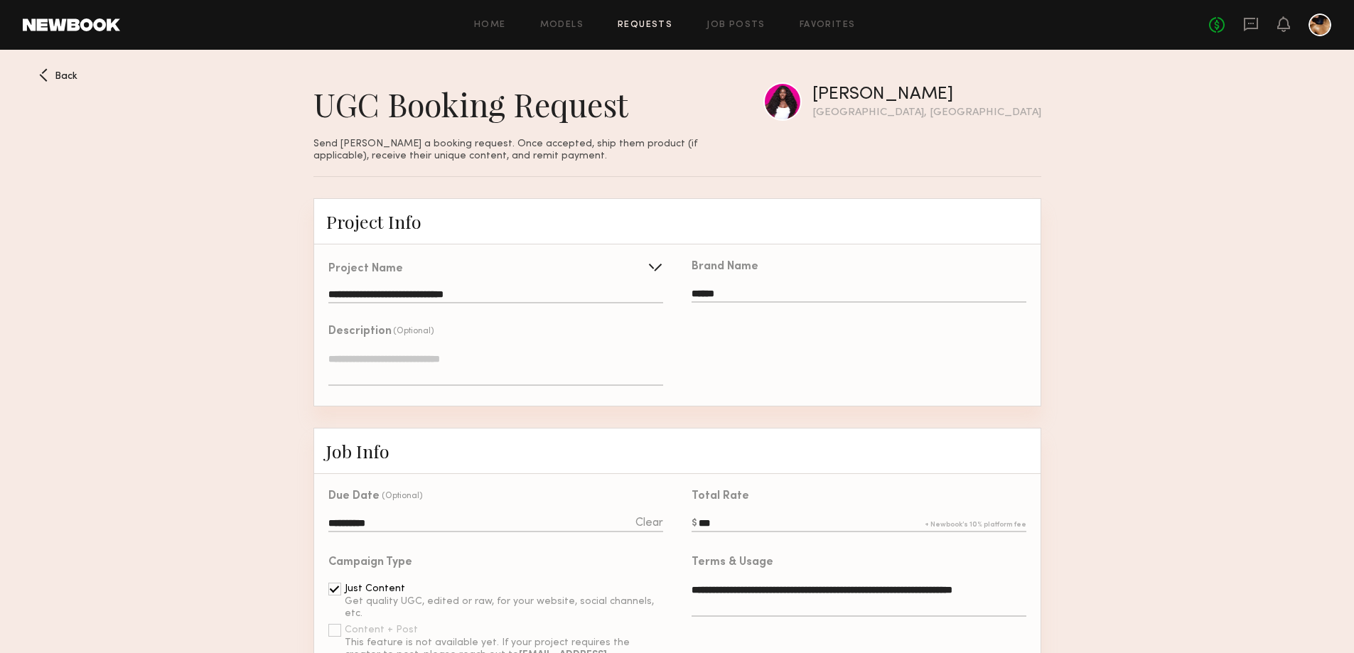
click at [468, 372] on textarea at bounding box center [495, 369] width 334 height 34
type textarea "**********"
click at [825, 360] on div "Brand Name ******" at bounding box center [858, 324] width 363 height 161
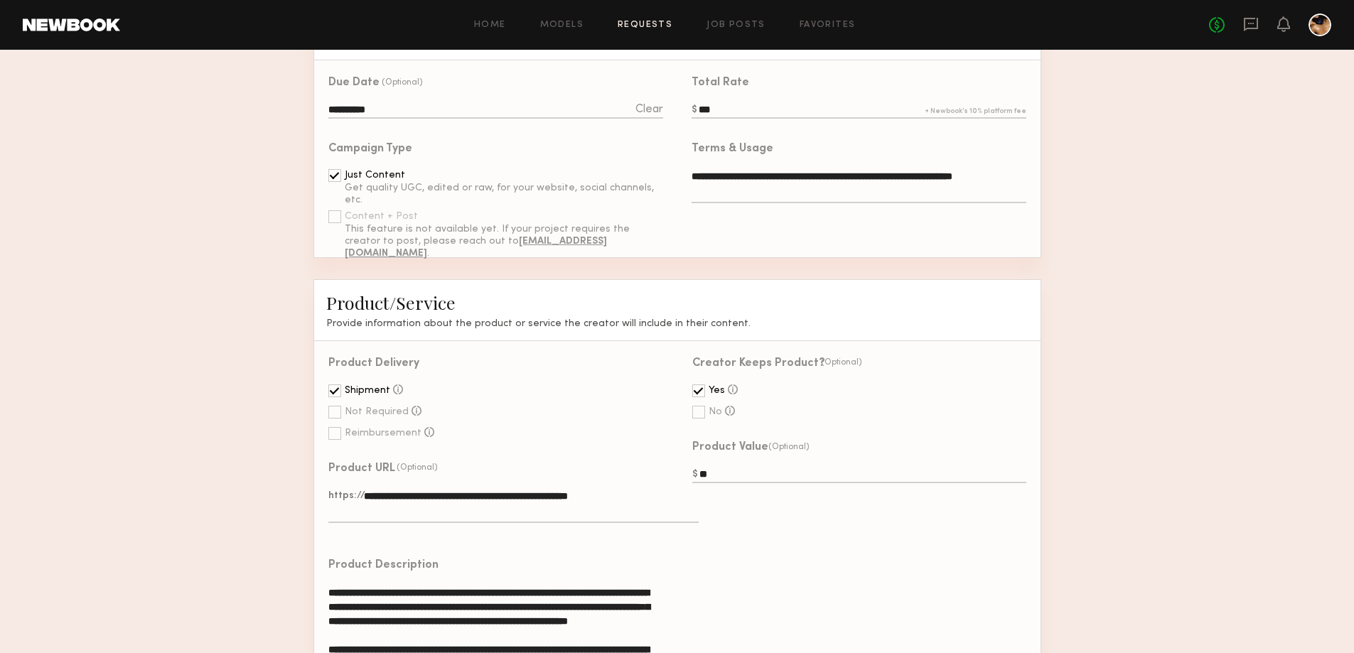
scroll to position [426, 0]
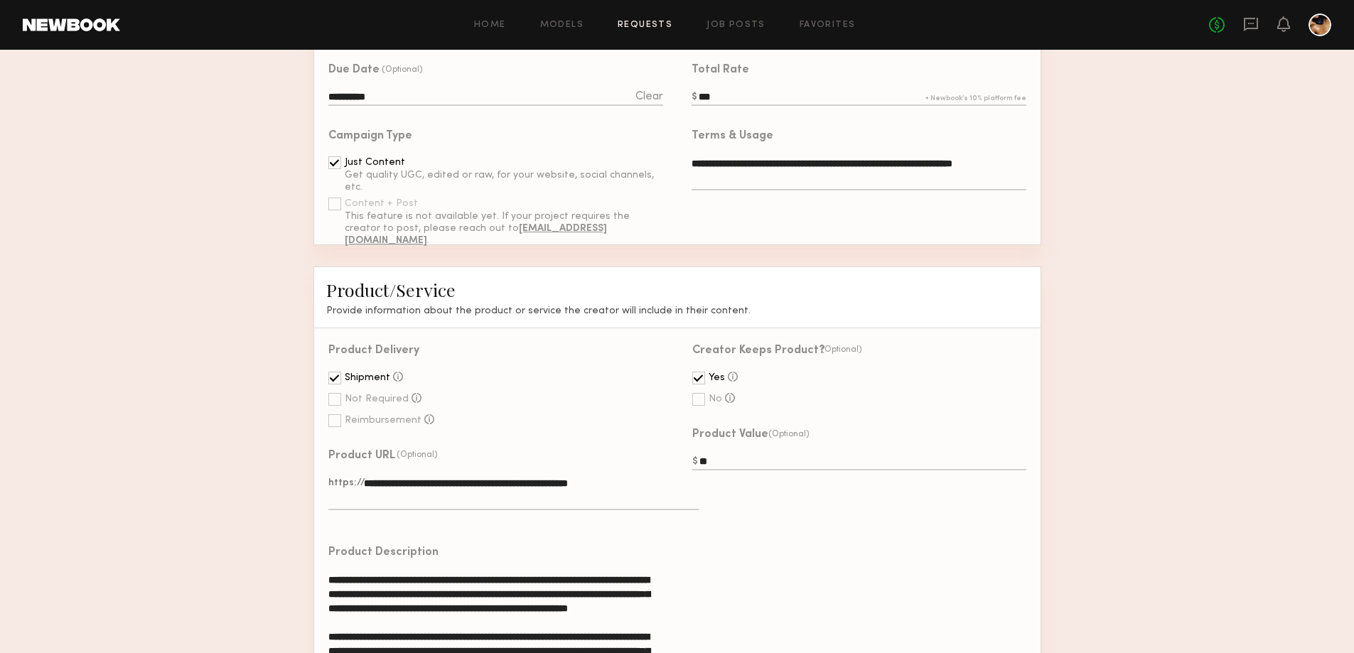
click at [851, 581] on div "Creator Keeps Product? (Optional) Yes The creator keeps the product after the p…" at bounding box center [858, 540] width 363 height 425
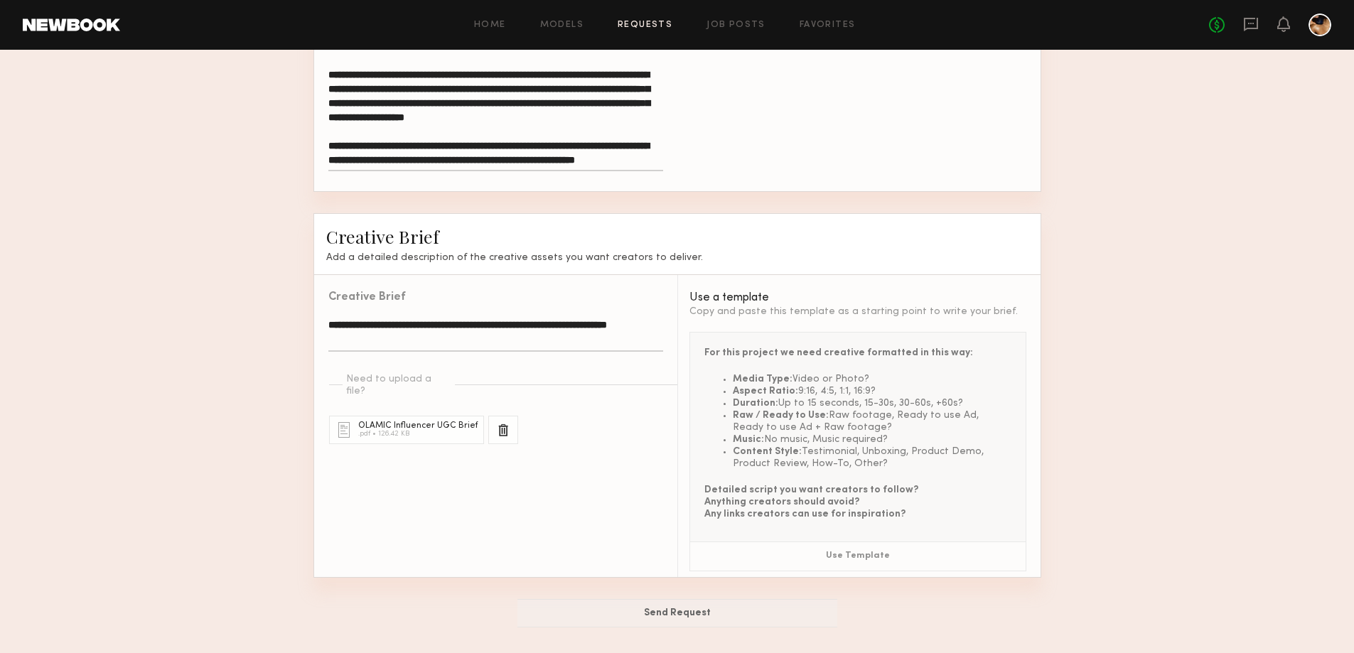
scroll to position [1018, 0]
drag, startPoint x: 596, startPoint y: 529, endPoint x: 623, endPoint y: 543, distance: 31.1
click at [595, 530] on div "**********" at bounding box center [495, 426] width 363 height 302
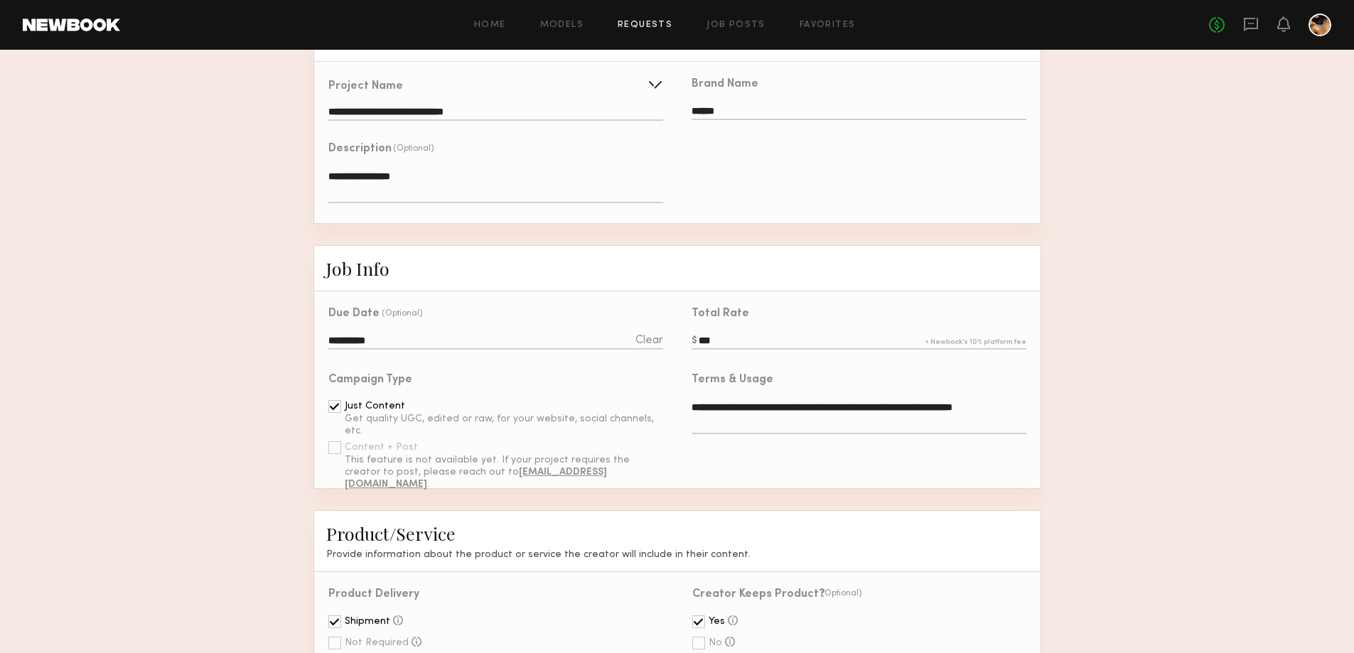
scroll to position [0, 0]
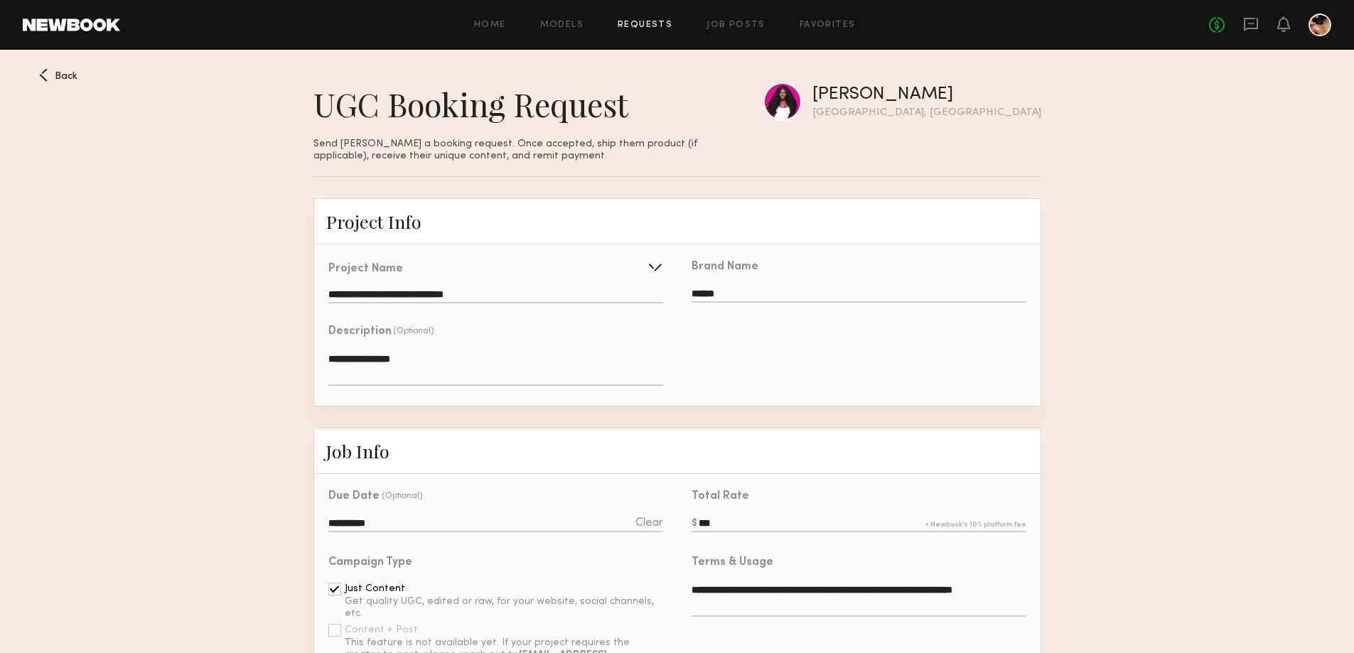
click at [792, 289] on div "Brand Name ******" at bounding box center [859, 283] width 334 height 43
click at [783, 298] on input "******" at bounding box center [859, 295] width 334 height 16
click at [459, 378] on textarea "**********" at bounding box center [495, 369] width 334 height 34
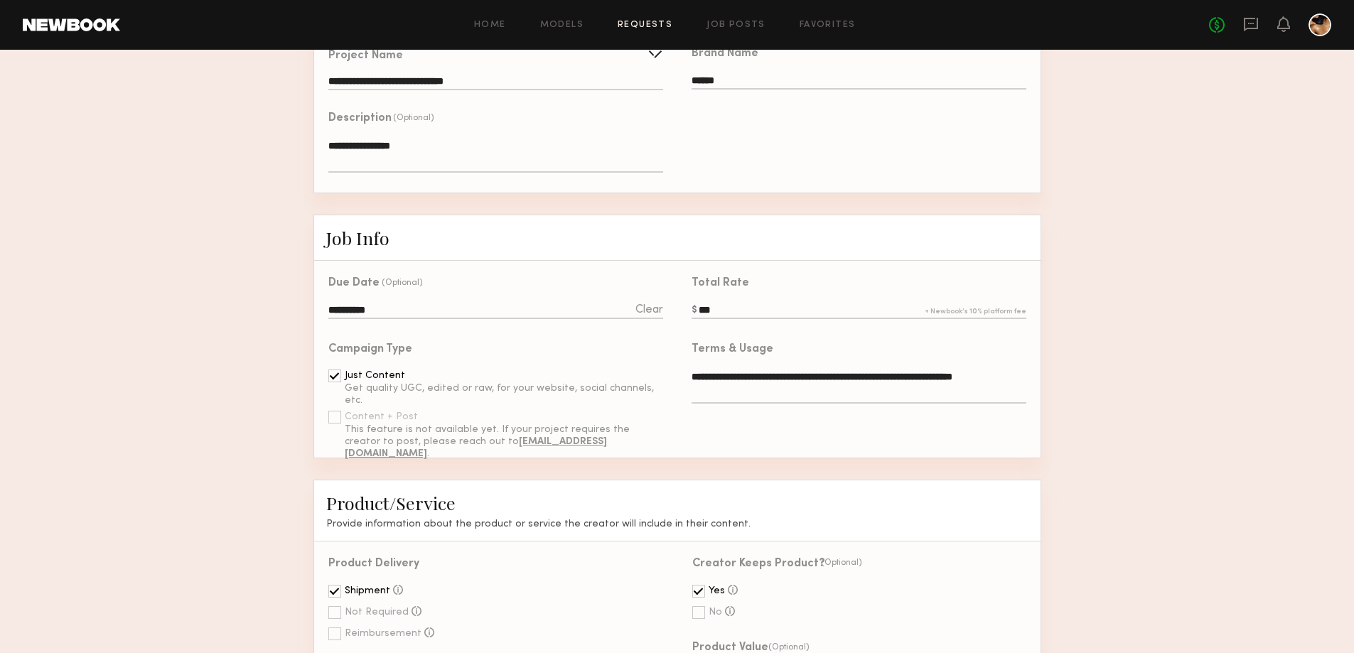
click at [433, 319] on input "**********" at bounding box center [495, 311] width 334 height 16
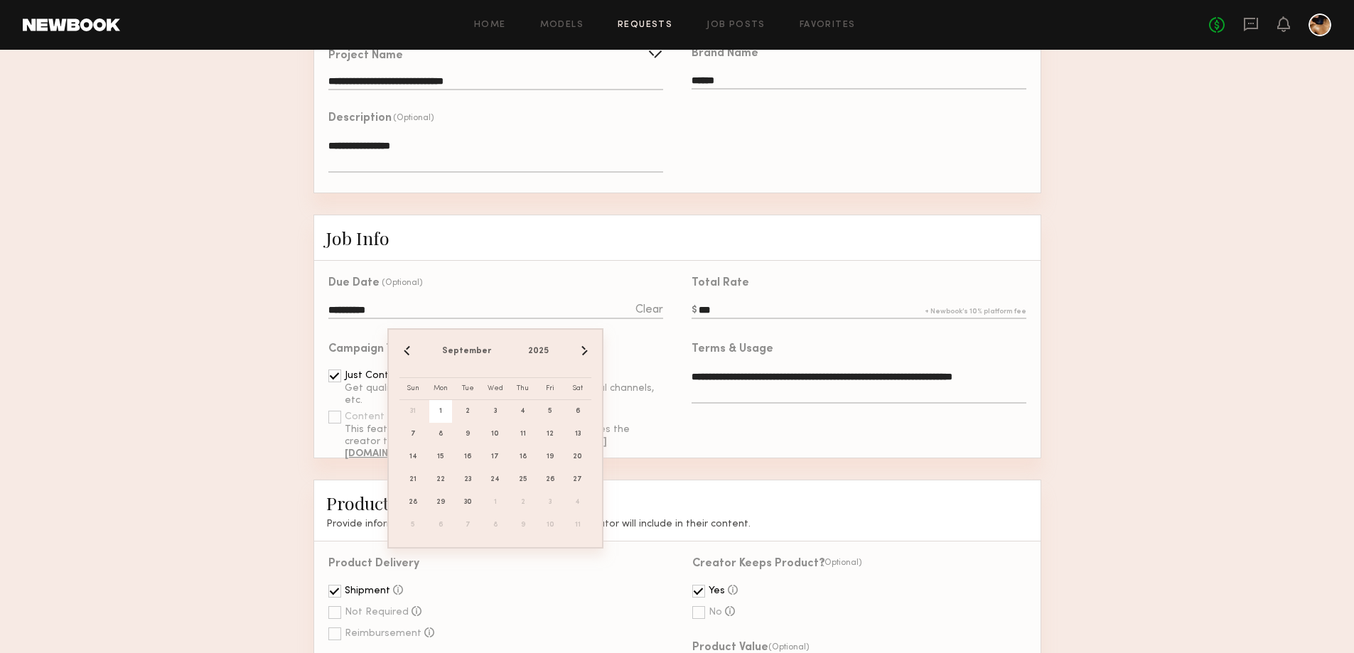
click at [448, 417] on span "1" at bounding box center [440, 411] width 23 height 23
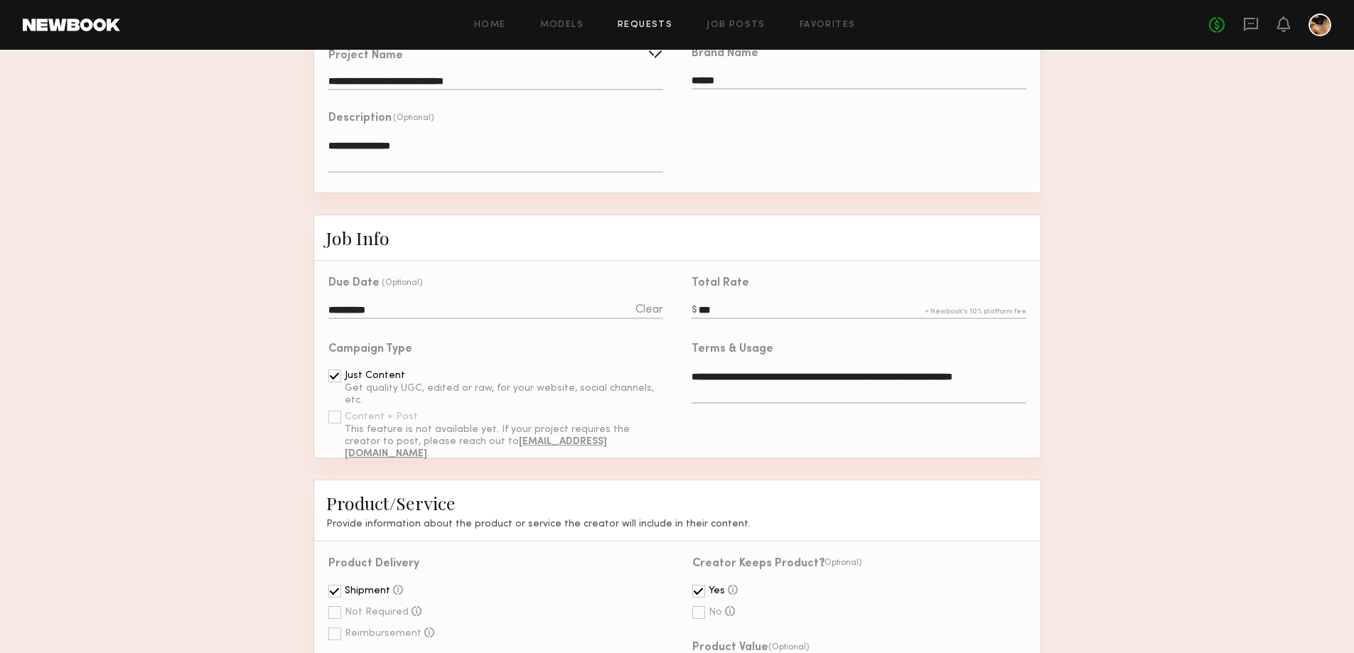
click at [463, 316] on input "**********" at bounding box center [495, 311] width 334 height 16
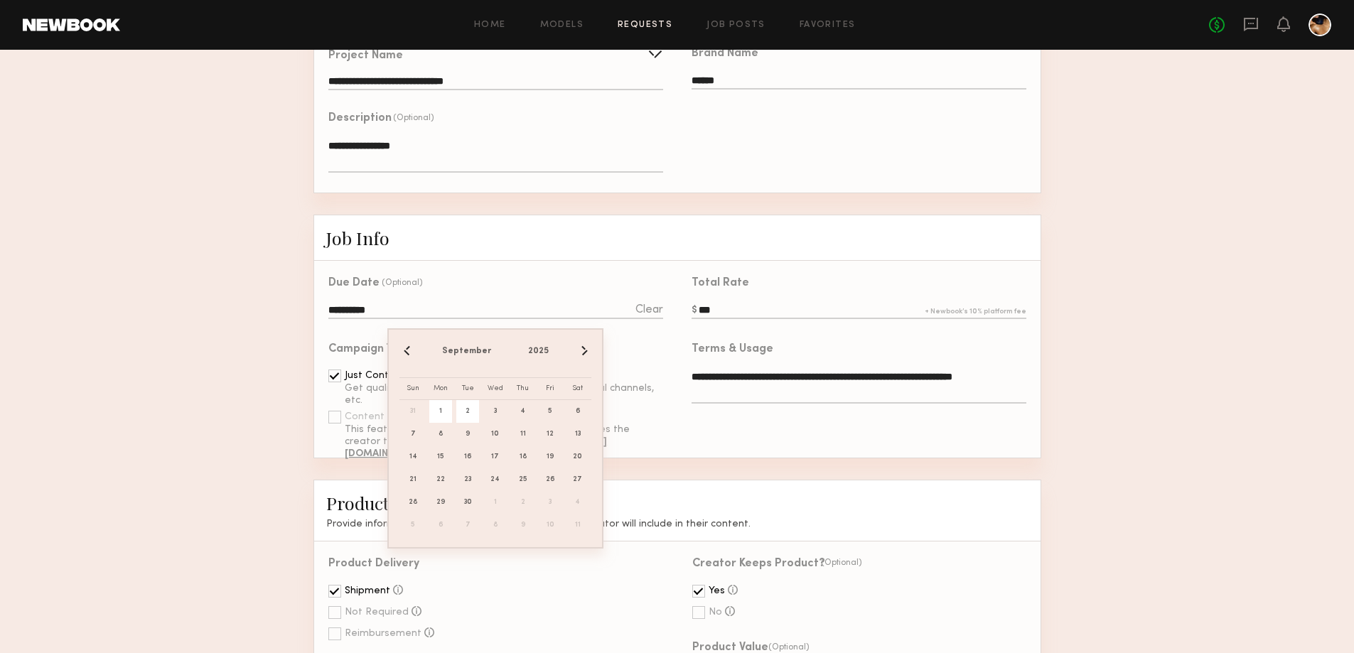
click at [459, 414] on span "2" at bounding box center [467, 411] width 23 height 23
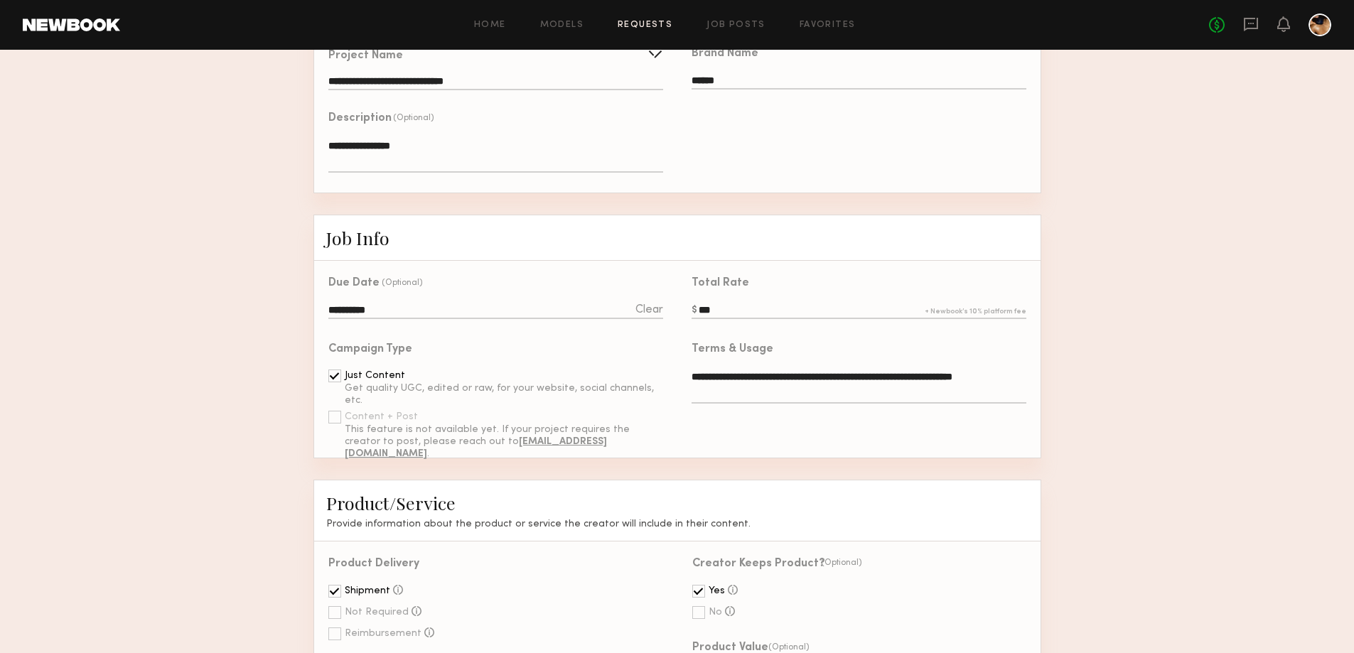
click at [387, 315] on input "**********" at bounding box center [495, 311] width 334 height 16
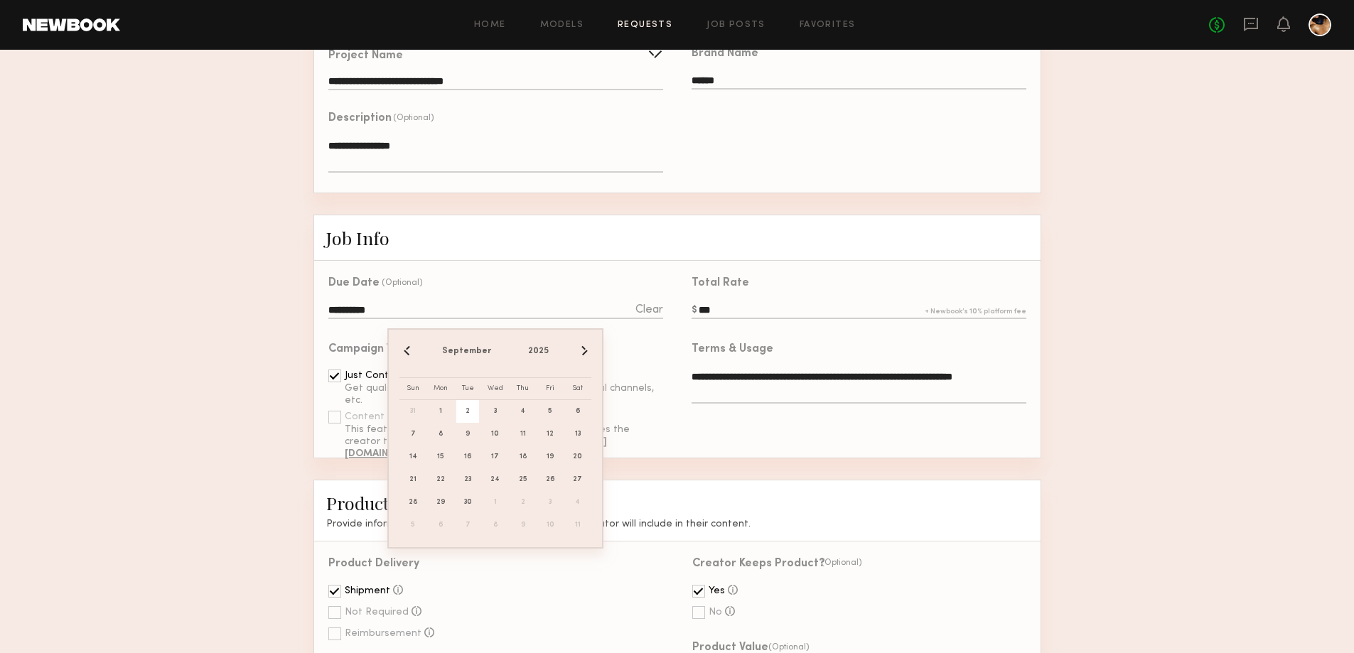
click at [399, 360] on bs-datepicker-navigation-view "‹ September 2025 ›" at bounding box center [495, 350] width 192 height 21
click at [404, 353] on button "‹" at bounding box center [407, 351] width 16 height 16
click at [549, 512] on span "29" at bounding box center [550, 502] width 23 height 23
type input "**********"
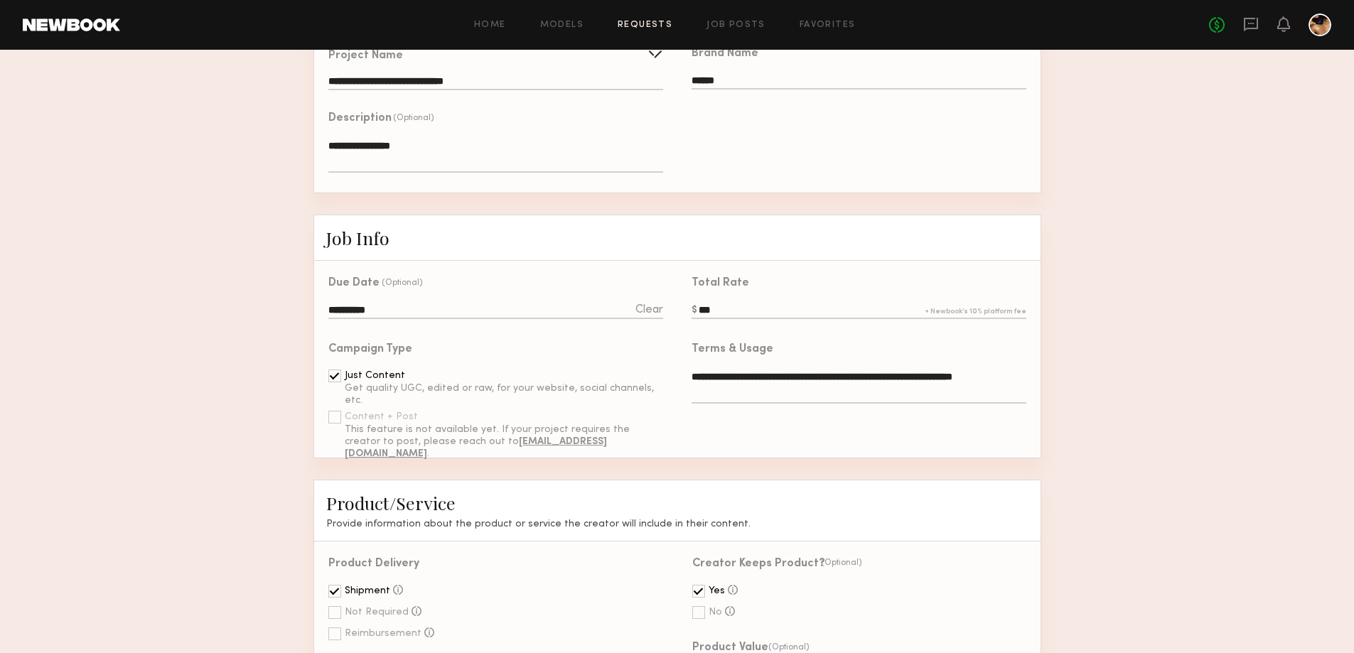
click at [328, 384] on div "Campaign Type Just Content Get quality UGC, edited or raw, for your website, so…" at bounding box center [488, 392] width 349 height 131
click at [338, 382] on div at bounding box center [334, 376] width 13 height 13
click at [333, 382] on div at bounding box center [334, 376] width 13 height 13
click at [335, 382] on div at bounding box center [334, 376] width 13 height 13
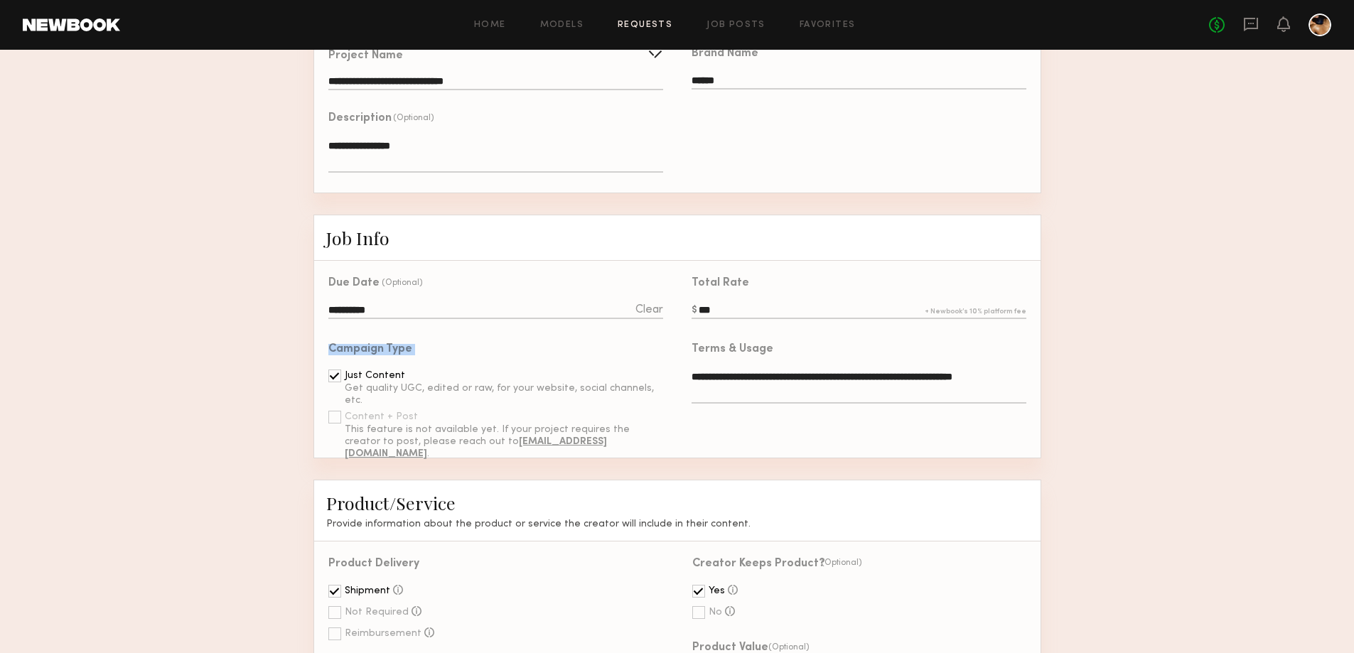
click at [336, 424] on div at bounding box center [334, 417] width 13 height 13
click at [570, 371] on div "Campaign Type Just Content Get quality UGC, edited or raw, for your website, so…" at bounding box center [495, 398] width 334 height 108
click at [785, 400] on textarea "**********" at bounding box center [859, 387] width 334 height 34
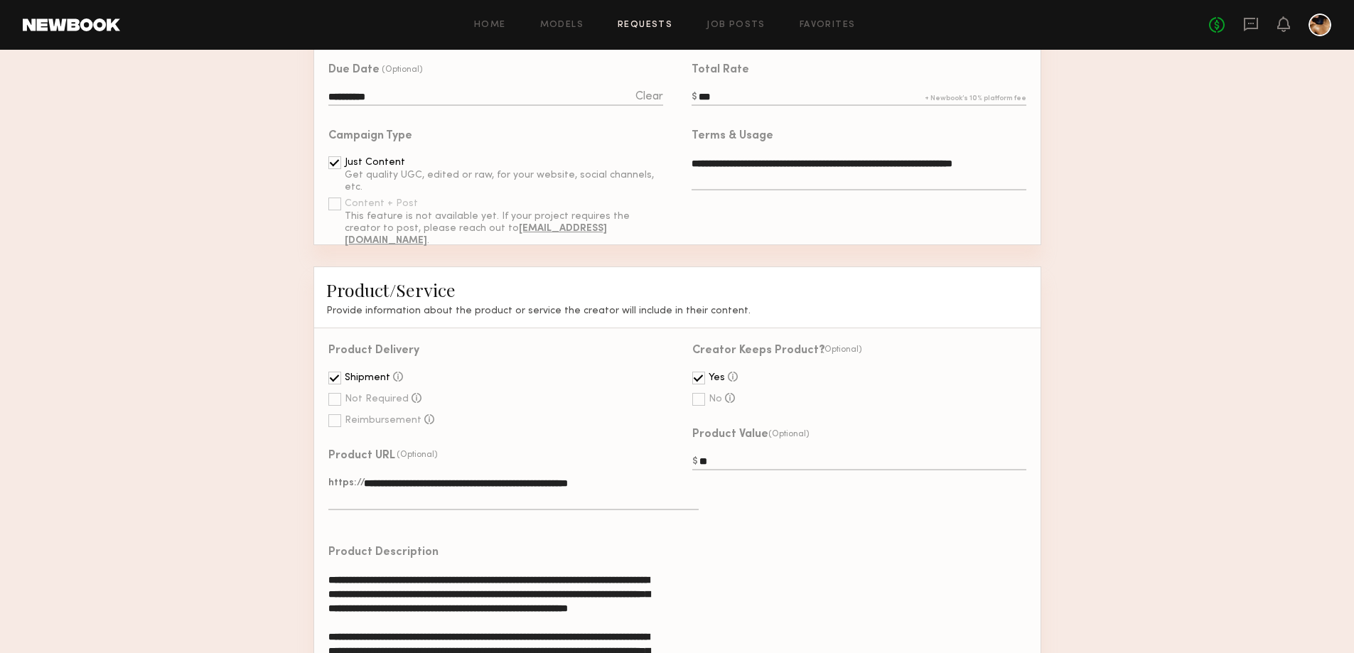
click at [700, 406] on div at bounding box center [698, 399] width 13 height 13
click at [699, 384] on div at bounding box center [698, 378] width 13 height 13
drag, startPoint x: 732, startPoint y: 474, endPoint x: 738, endPoint y: 470, distance: 7.7
click at [731, 473] on div "Product Value (Optional)" at bounding box center [859, 450] width 334 height 43
click at [738, 470] on input "text" at bounding box center [859, 463] width 334 height 16
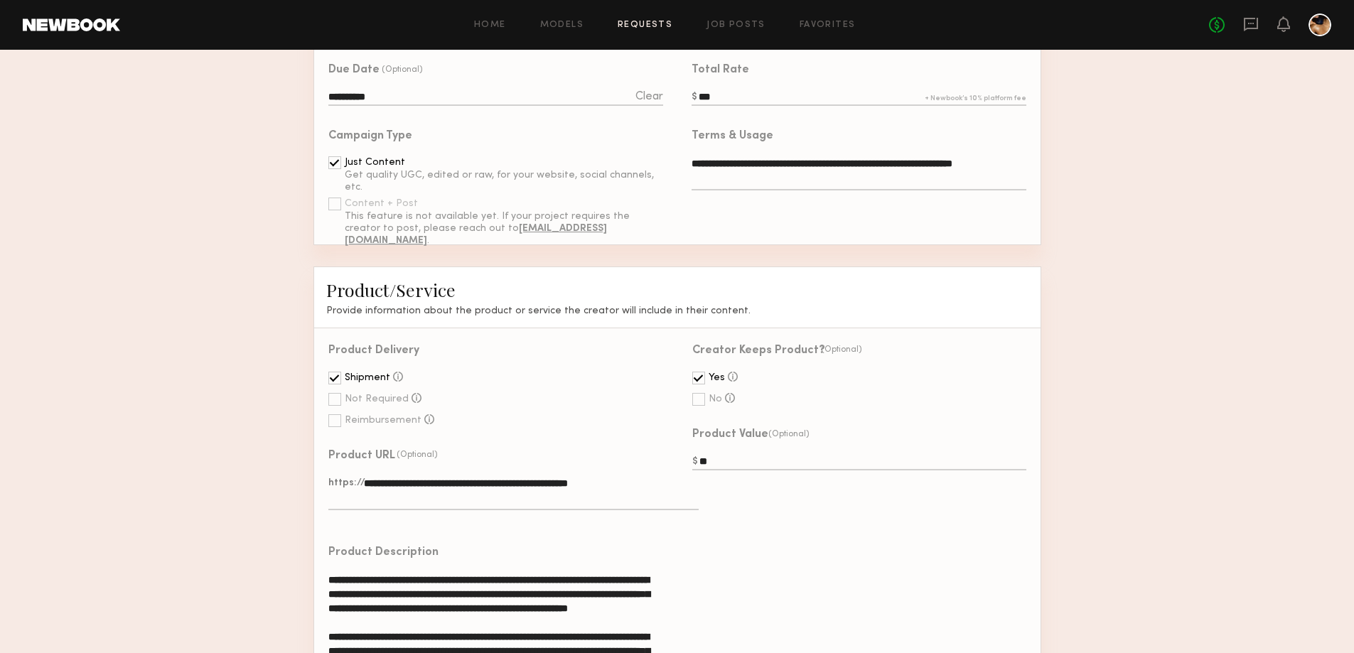
type input "**"
click at [851, 556] on div "Creator Keeps Product? (Optional) Yes The creator keeps the product after the p…" at bounding box center [858, 540] width 363 height 425
click at [655, 503] on textarea "**********" at bounding box center [513, 493] width 370 height 34
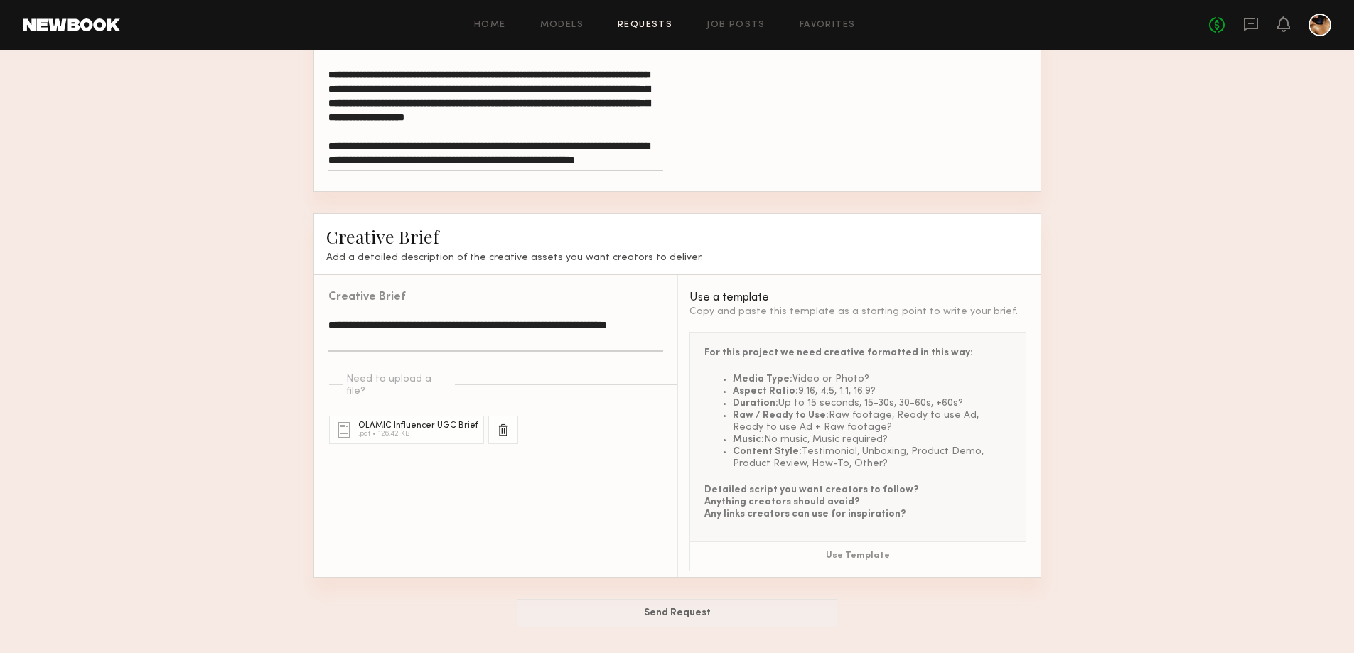
scroll to position [1018, 0]
click at [493, 337] on textarea "**********" at bounding box center [495, 335] width 334 height 34
drag, startPoint x: 393, startPoint y: 337, endPoint x: 305, endPoint y: 338, distance: 88.1
click at [579, 475] on div "**********" at bounding box center [495, 426] width 363 height 302
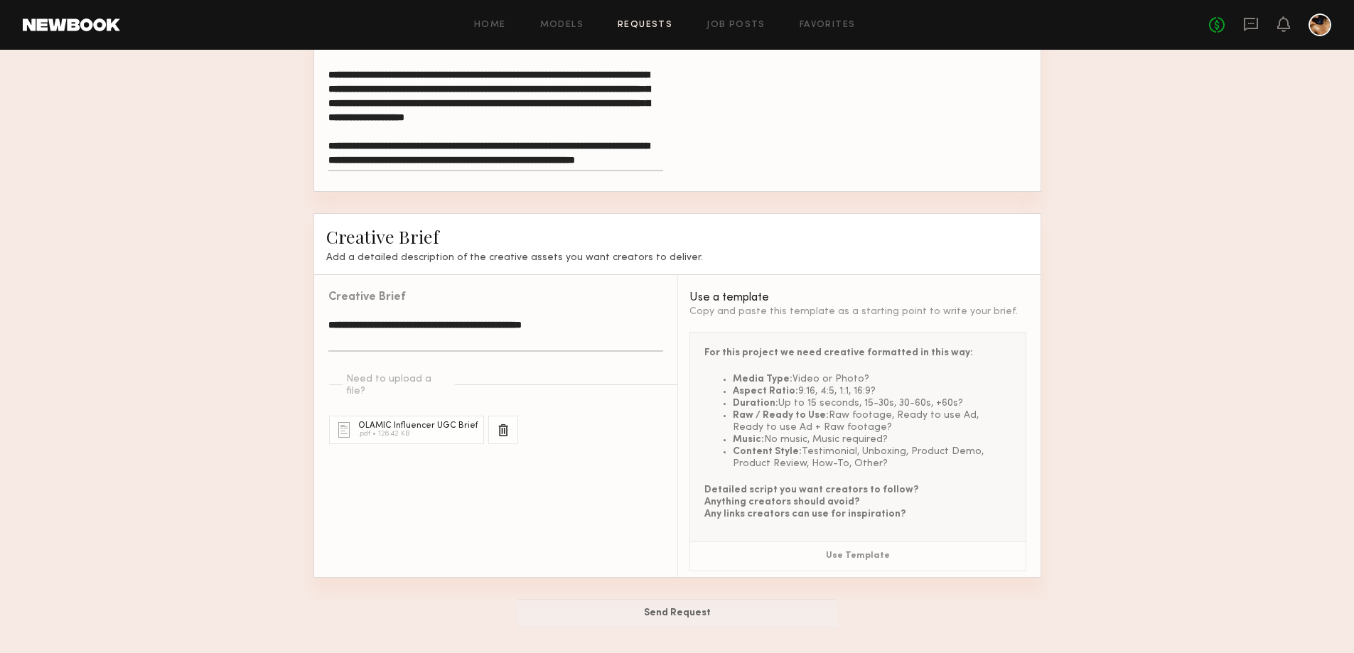
click at [569, 337] on textarea "**********" at bounding box center [495, 335] width 334 height 34
drag, startPoint x: 370, startPoint y: 338, endPoint x: 361, endPoint y: 344, distance: 10.2
click at [369, 339] on textarea "**********" at bounding box center [495, 335] width 334 height 34
click at [345, 342] on textarea "**********" at bounding box center [495, 335] width 334 height 34
click at [613, 326] on textarea "**********" at bounding box center [495, 335] width 334 height 34
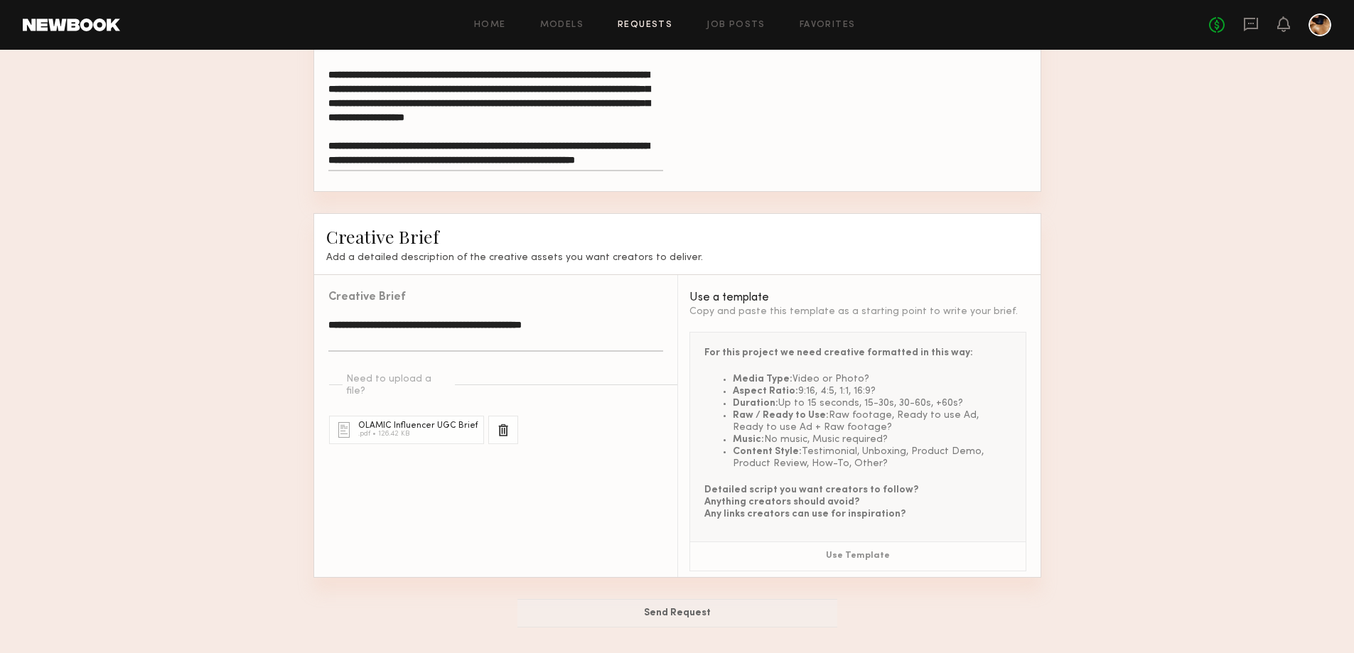
click at [530, 455] on div "**********" at bounding box center [495, 426] width 363 height 302
click at [834, 558] on button "Use Template" at bounding box center [857, 556] width 335 height 28
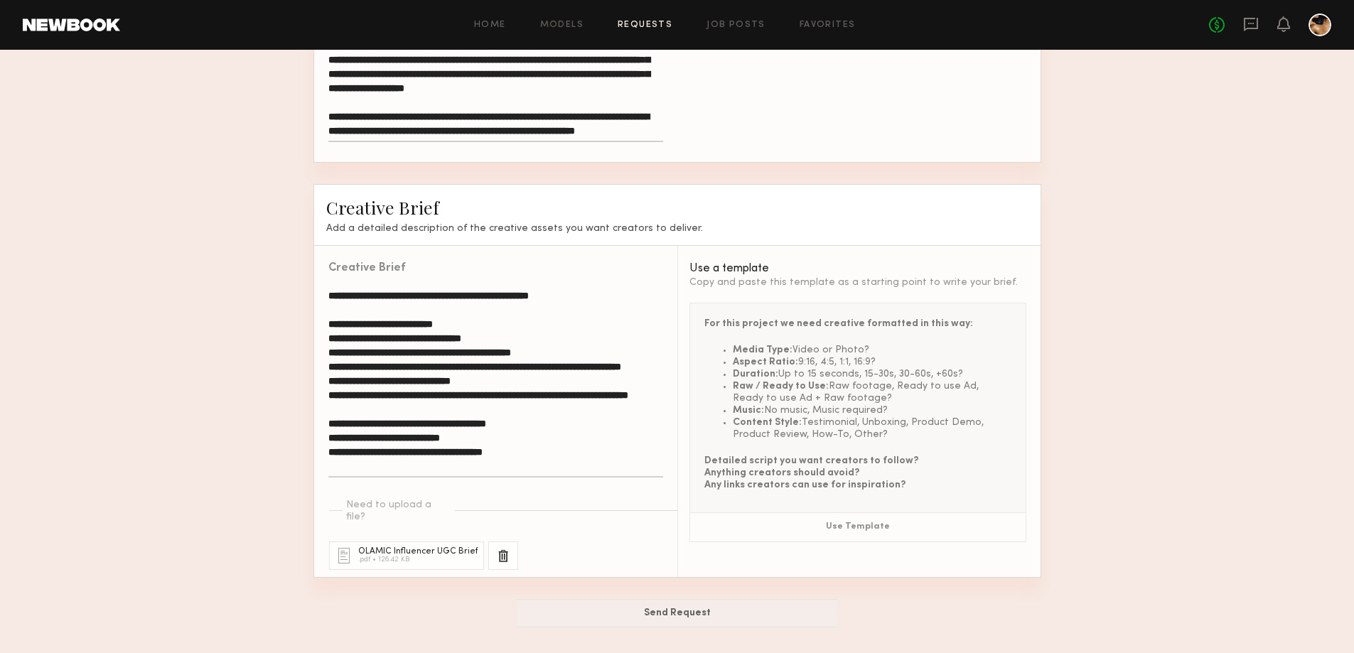
scroll to position [0, 0]
drag, startPoint x: 542, startPoint y: 491, endPoint x: 321, endPoint y: 301, distance: 291.8
click at [321, 301] on div "**********" at bounding box center [488, 372] width 349 height 252
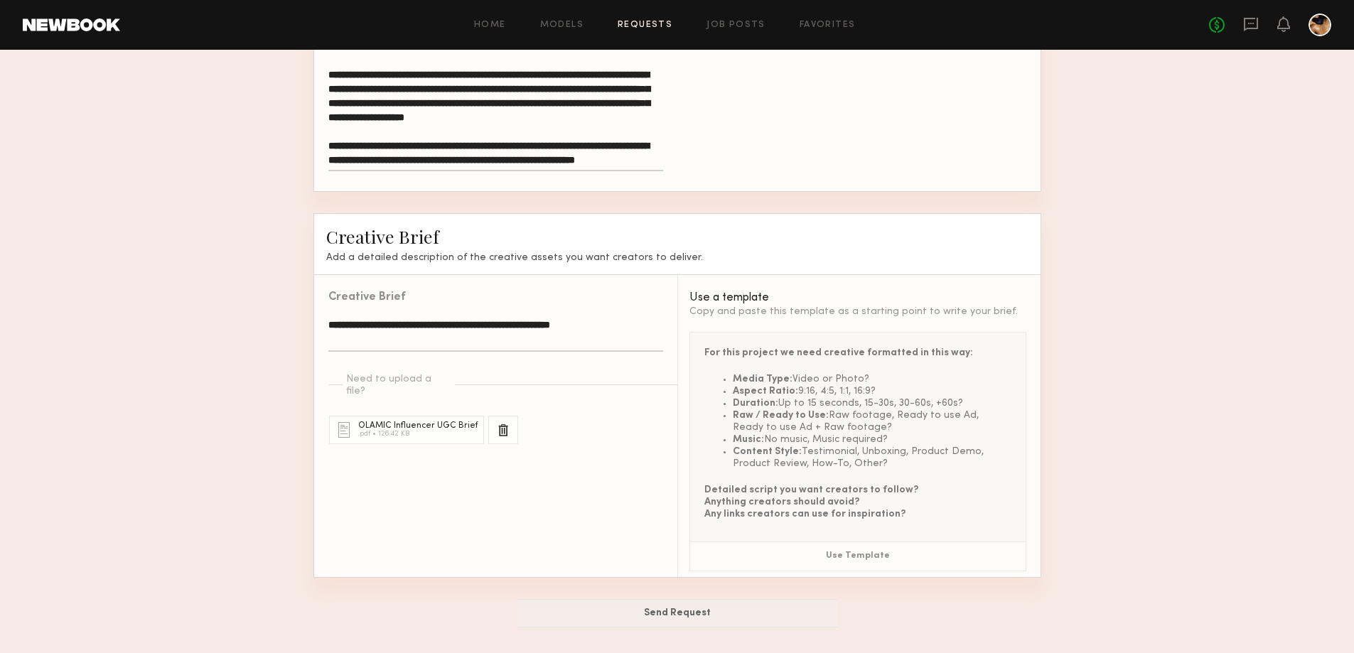
type textarea "**********"
click at [427, 493] on div "**********" at bounding box center [495, 426] width 363 height 302
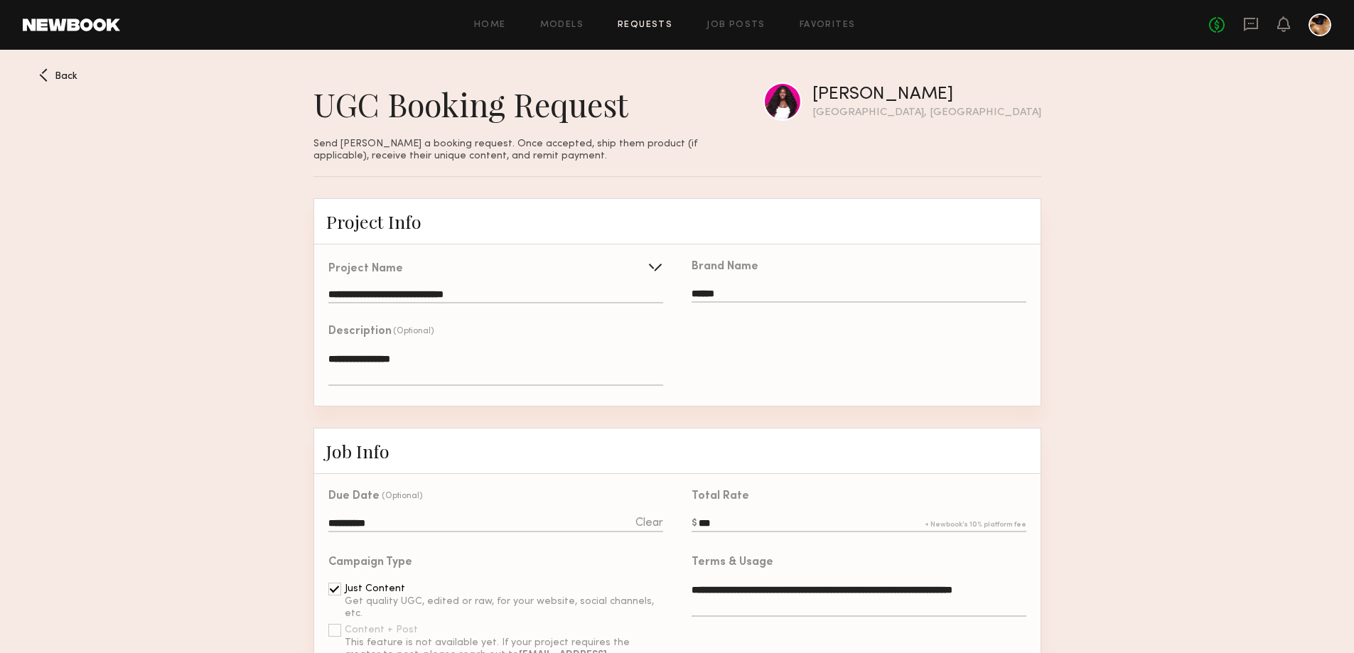
click at [566, 298] on input "**********" at bounding box center [495, 296] width 334 height 14
click at [782, 365] on div "Brand Name ******" at bounding box center [858, 324] width 363 height 161
click at [591, 372] on textarea "**********" at bounding box center [495, 369] width 334 height 34
click at [846, 373] on div "Brand Name ******" at bounding box center [858, 324] width 363 height 161
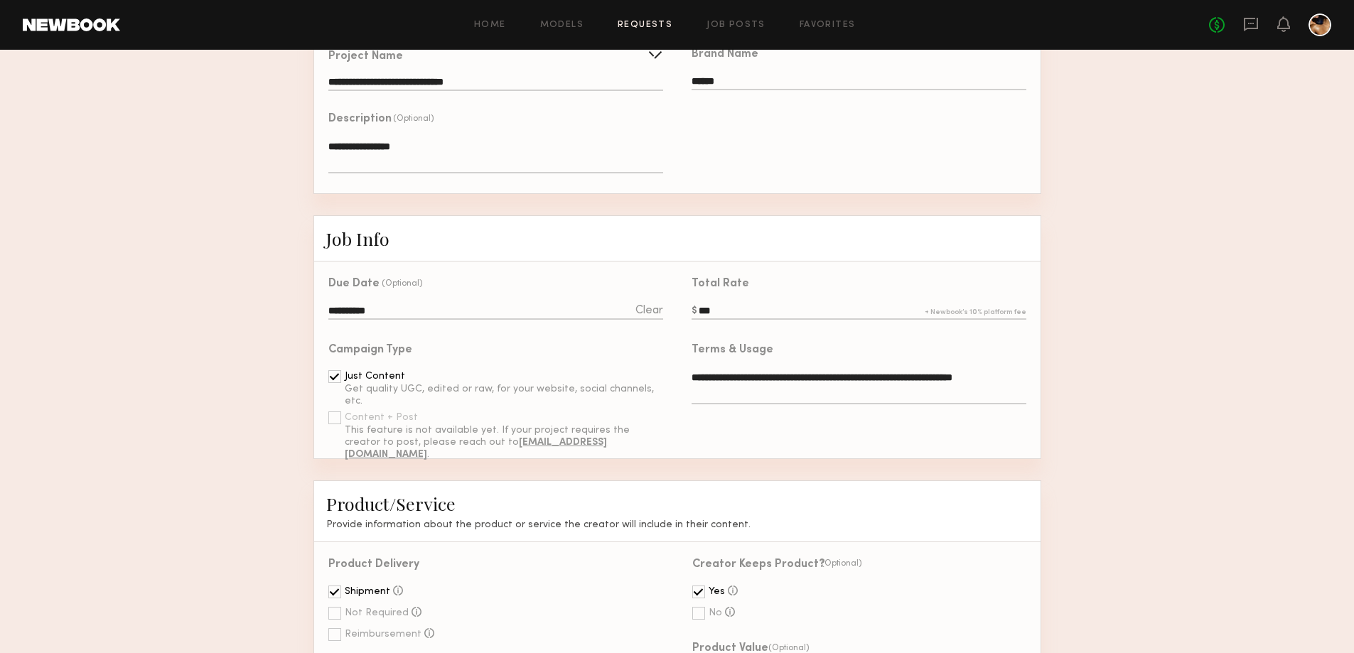
scroll to position [213, 0]
click at [807, 400] on textarea "**********" at bounding box center [859, 387] width 334 height 34
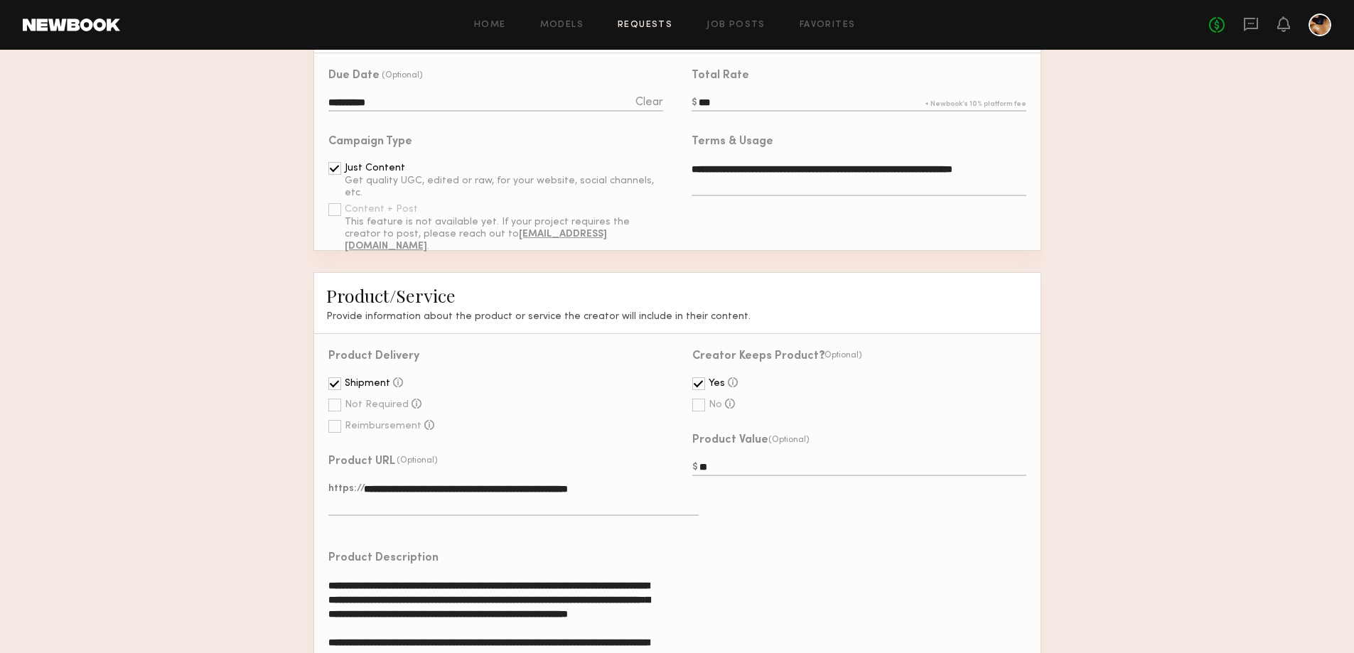
scroll to position [426, 0]
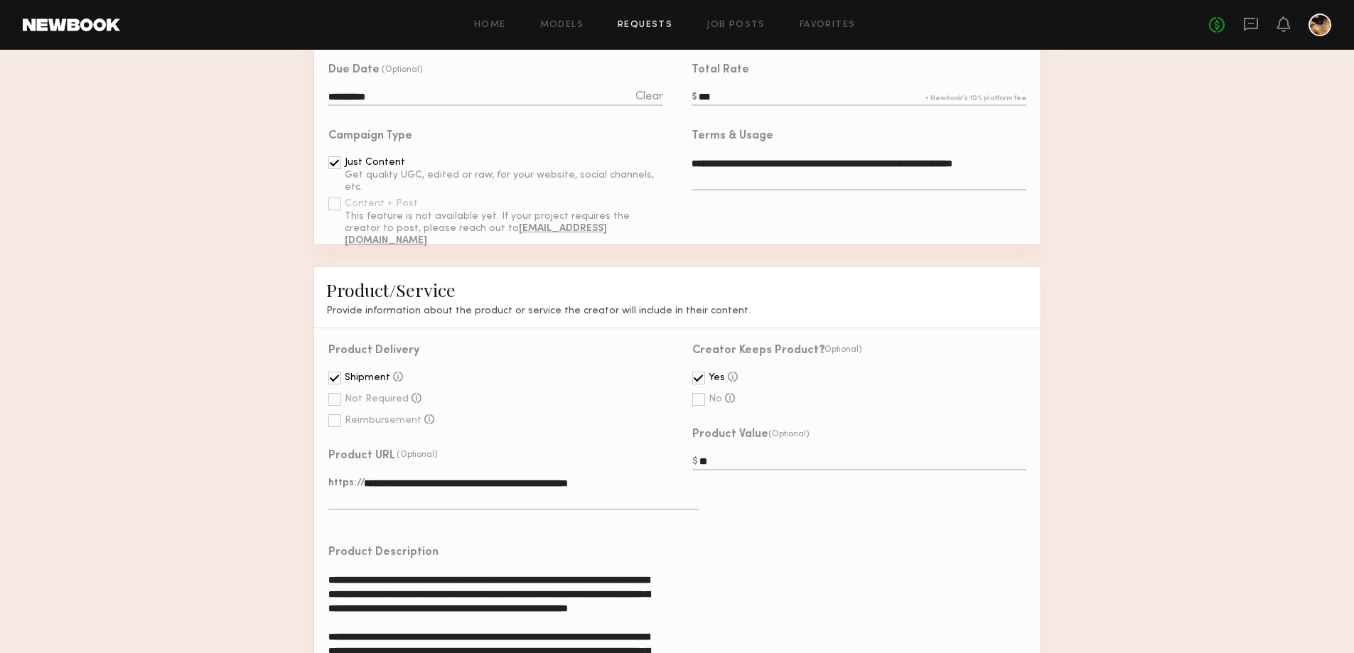
click at [333, 406] on div at bounding box center [334, 399] width 13 height 13
click at [337, 428] on div "Reimbursement The talent will purchase the product or service and you will reim…" at bounding box center [495, 421] width 335 height 14
click at [336, 427] on div at bounding box center [334, 420] width 13 height 13
click at [333, 384] on div at bounding box center [334, 378] width 13 height 13
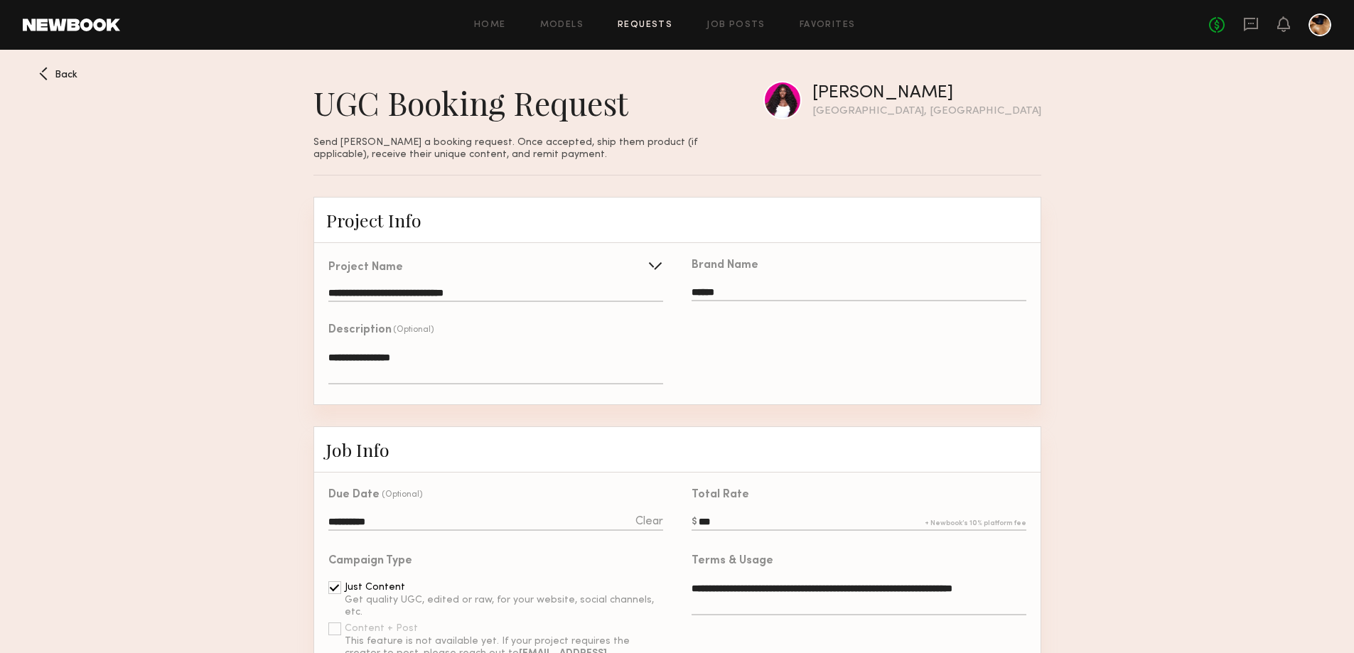
scroll to position [0, 0]
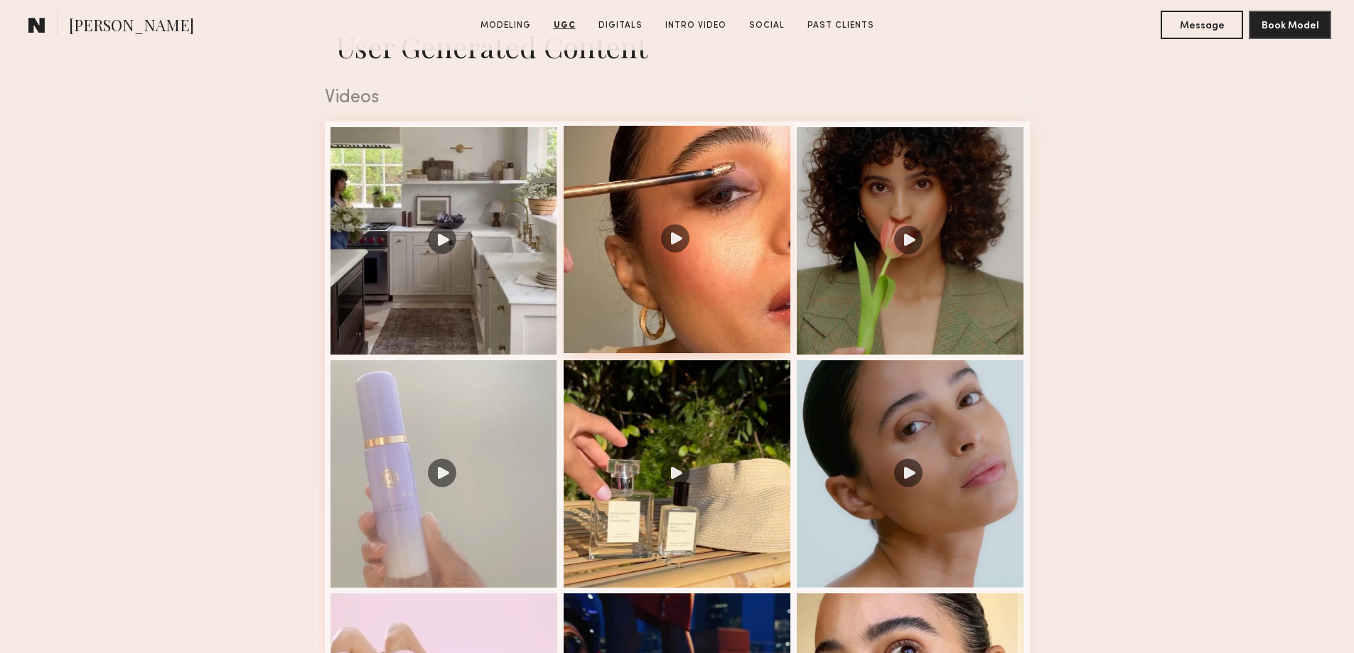
scroll to position [1706, 0]
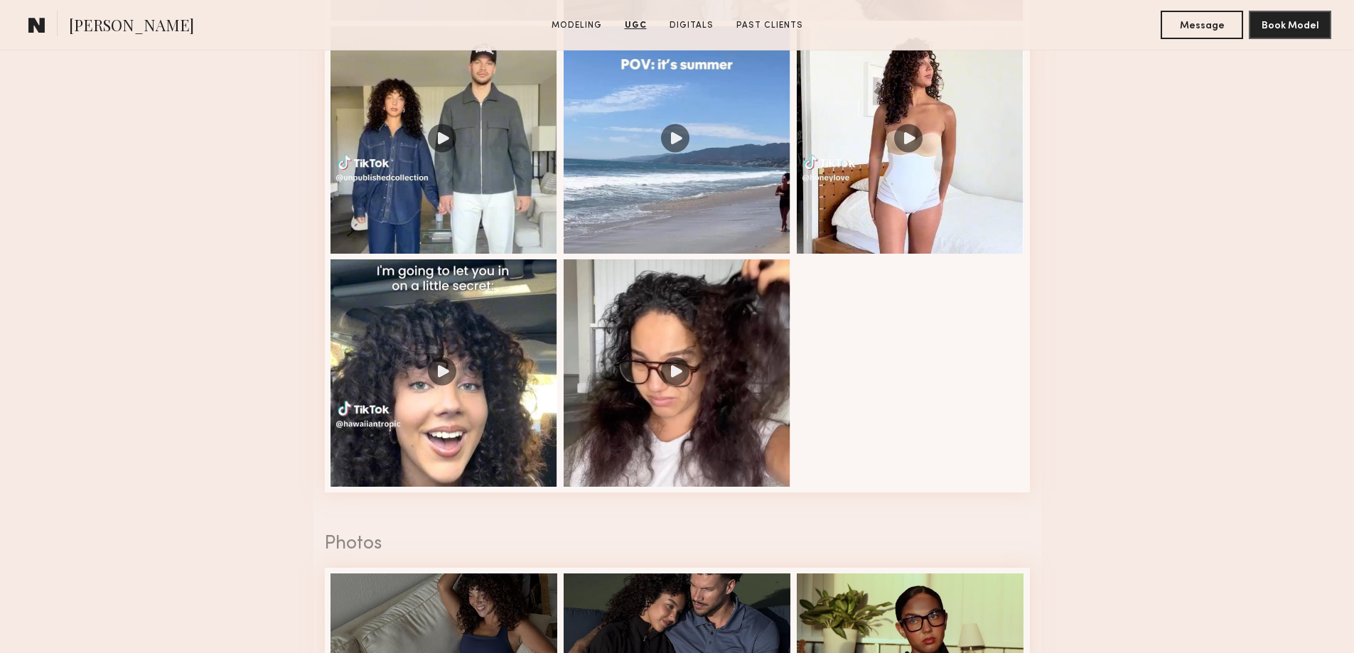
scroll to position [1990, 0]
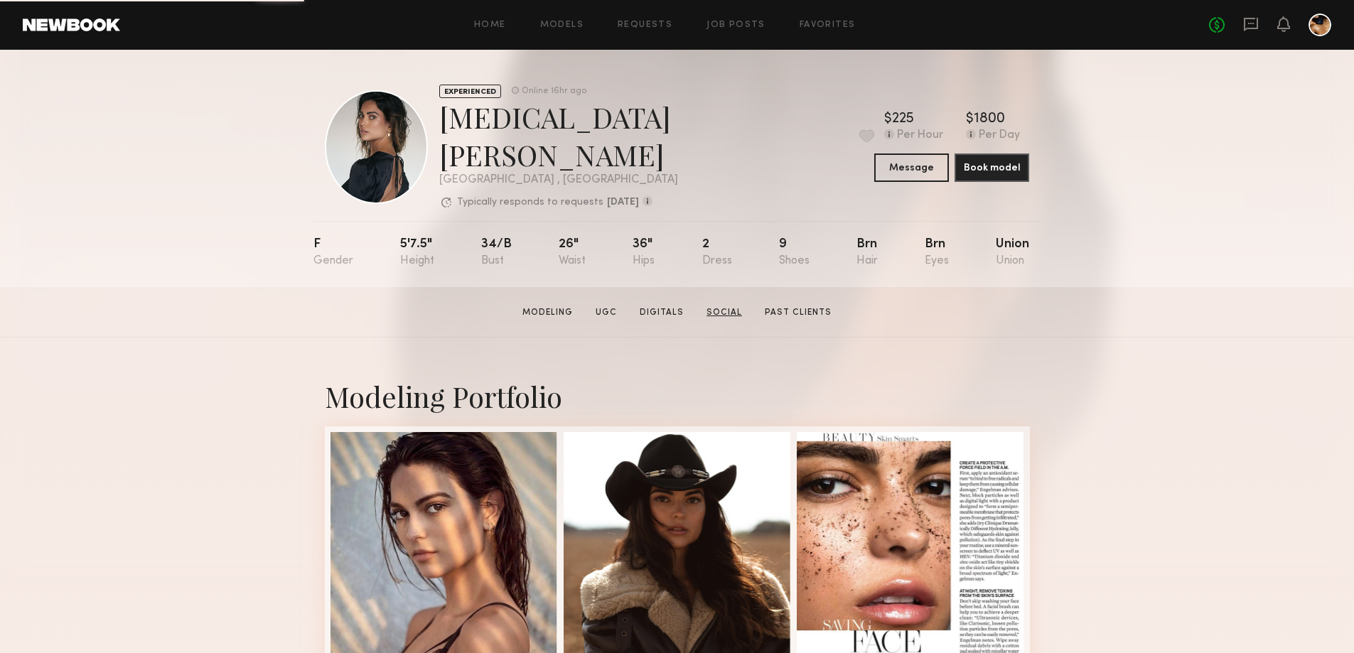
click at [722, 308] on link "Social" at bounding box center [724, 312] width 47 height 13
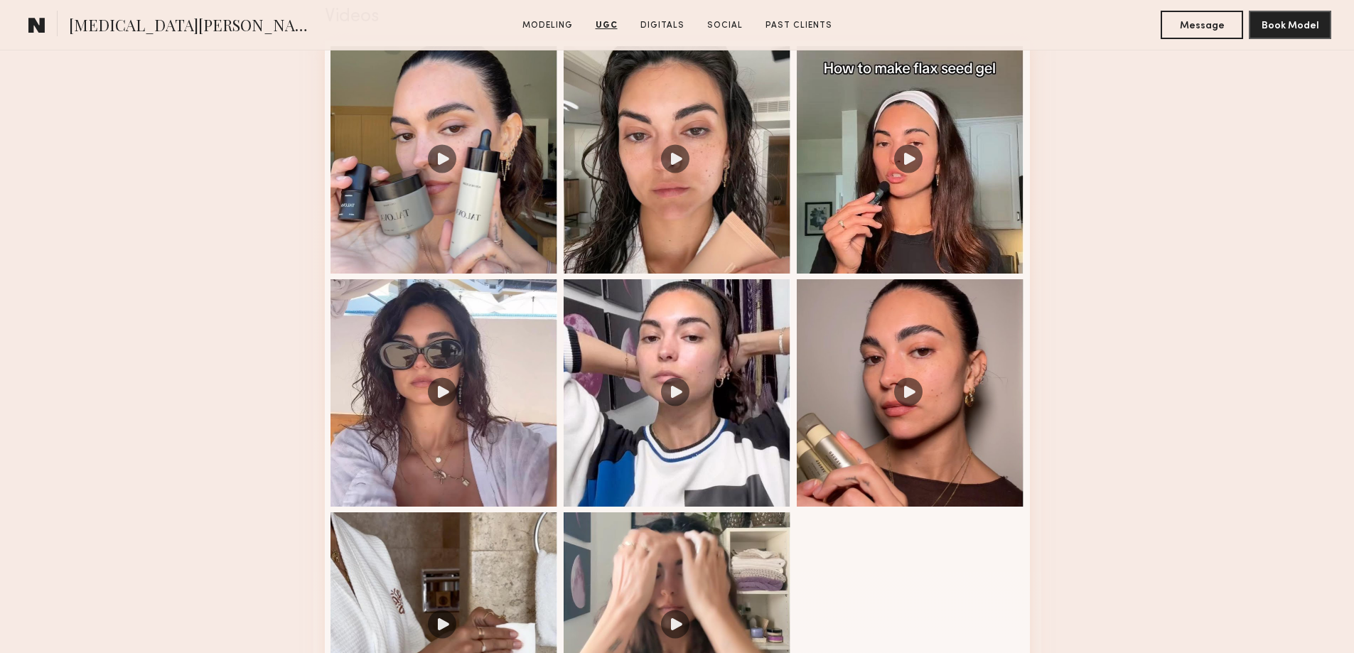
scroll to position [1490, 0]
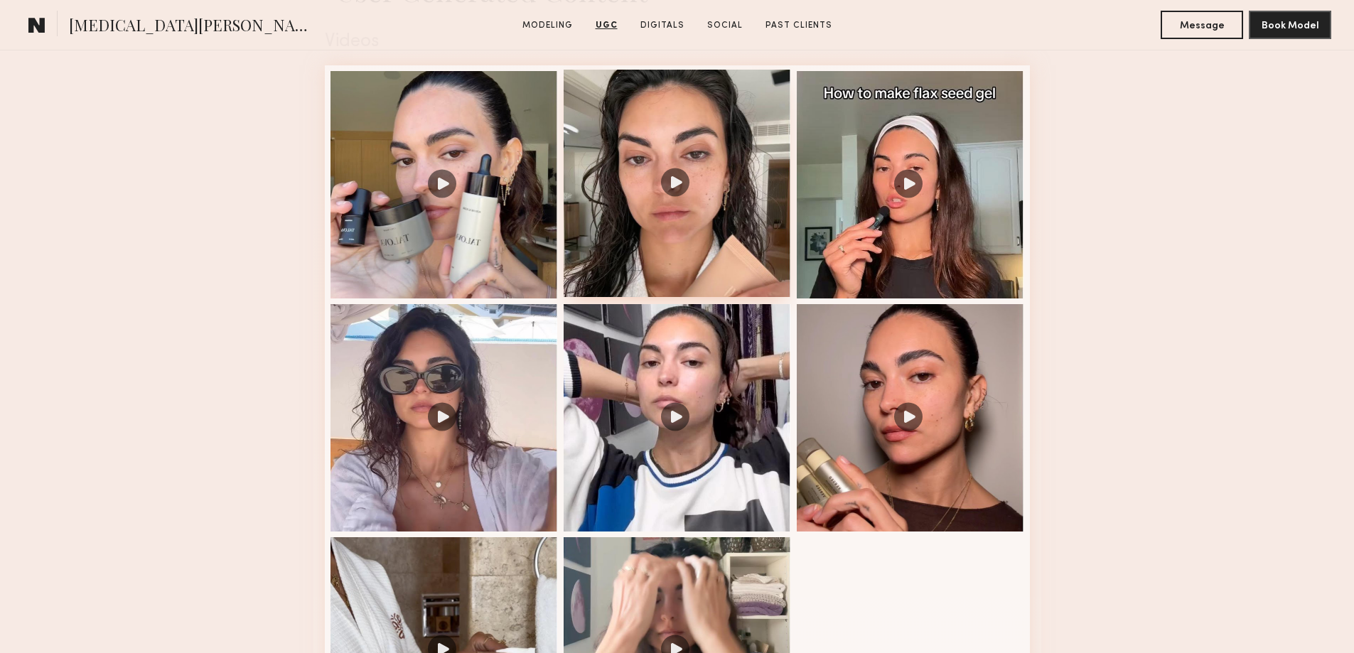
click at [677, 185] on div at bounding box center [677, 183] width 227 height 227
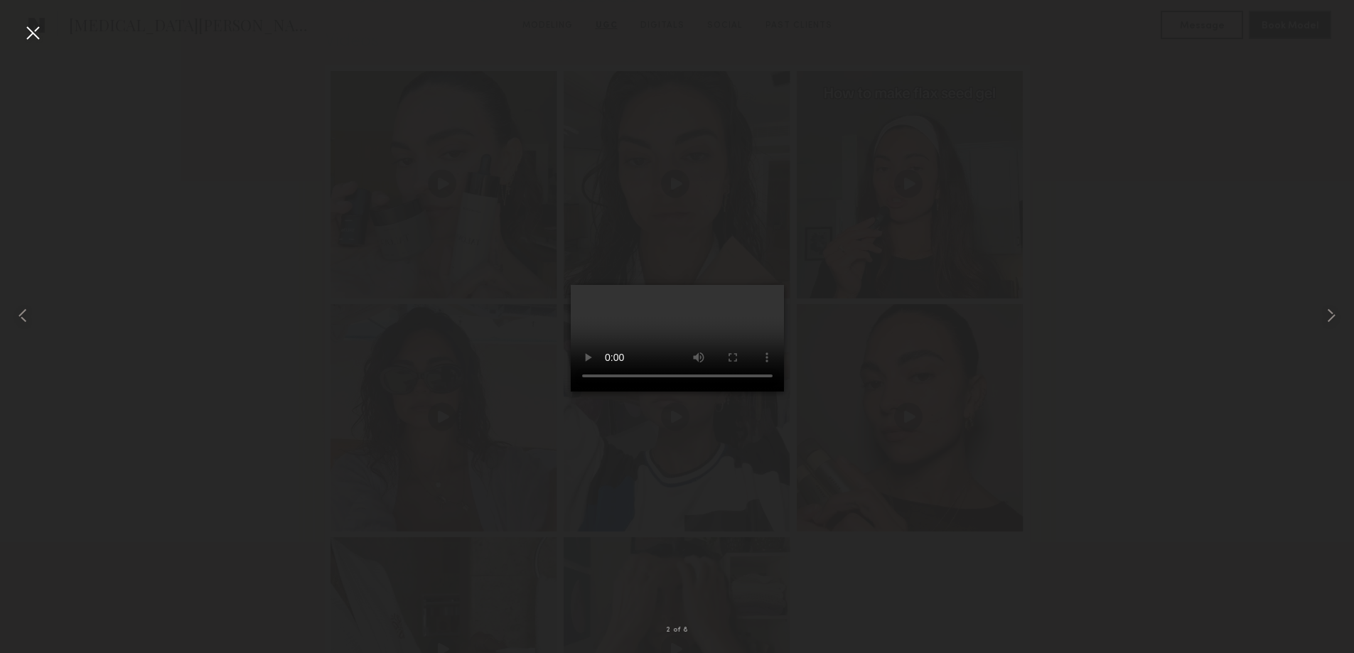
click at [1114, 244] on div at bounding box center [677, 315] width 1354 height 585
click at [31, 31] on div at bounding box center [32, 32] width 23 height 23
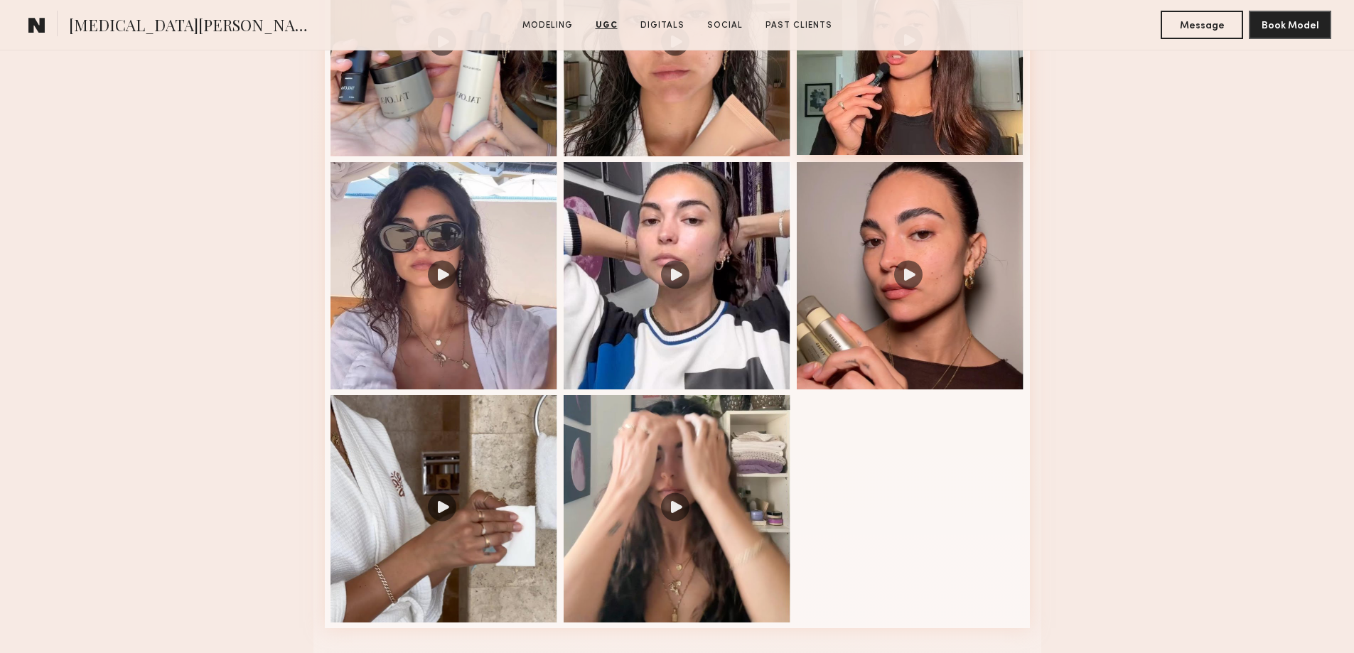
scroll to position [1419, 0]
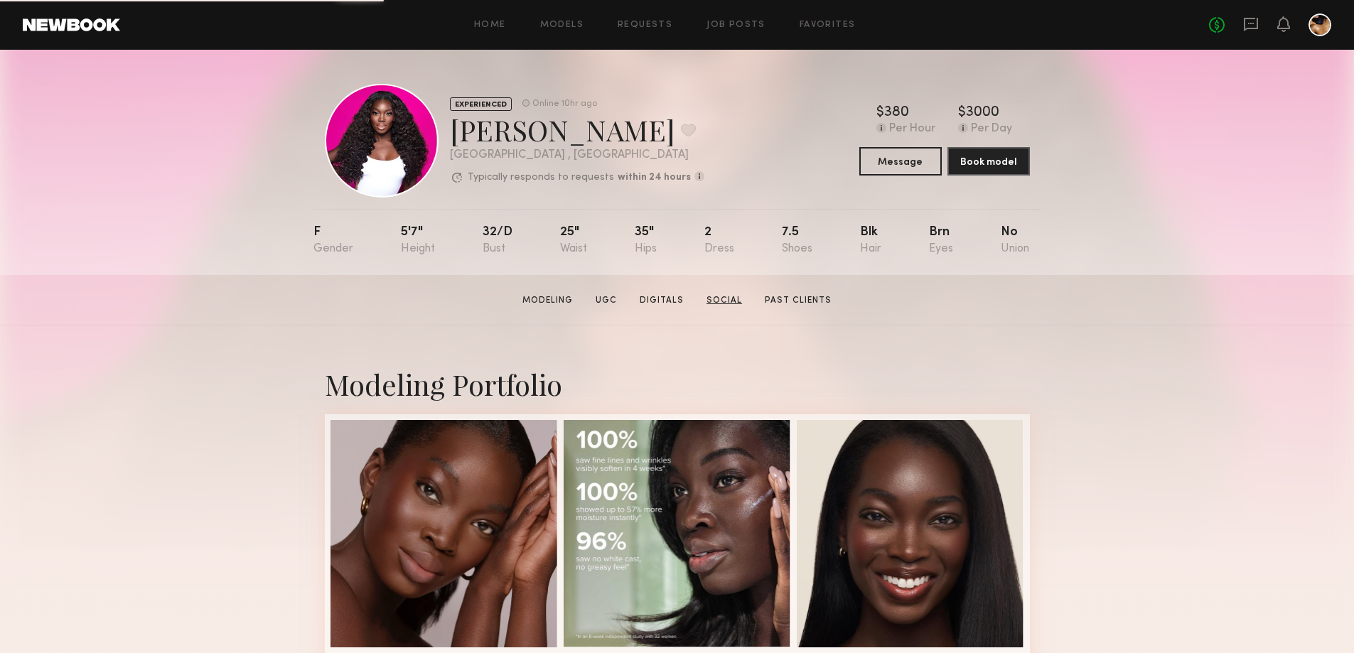
click at [710, 306] on link "Social" at bounding box center [724, 300] width 47 height 13
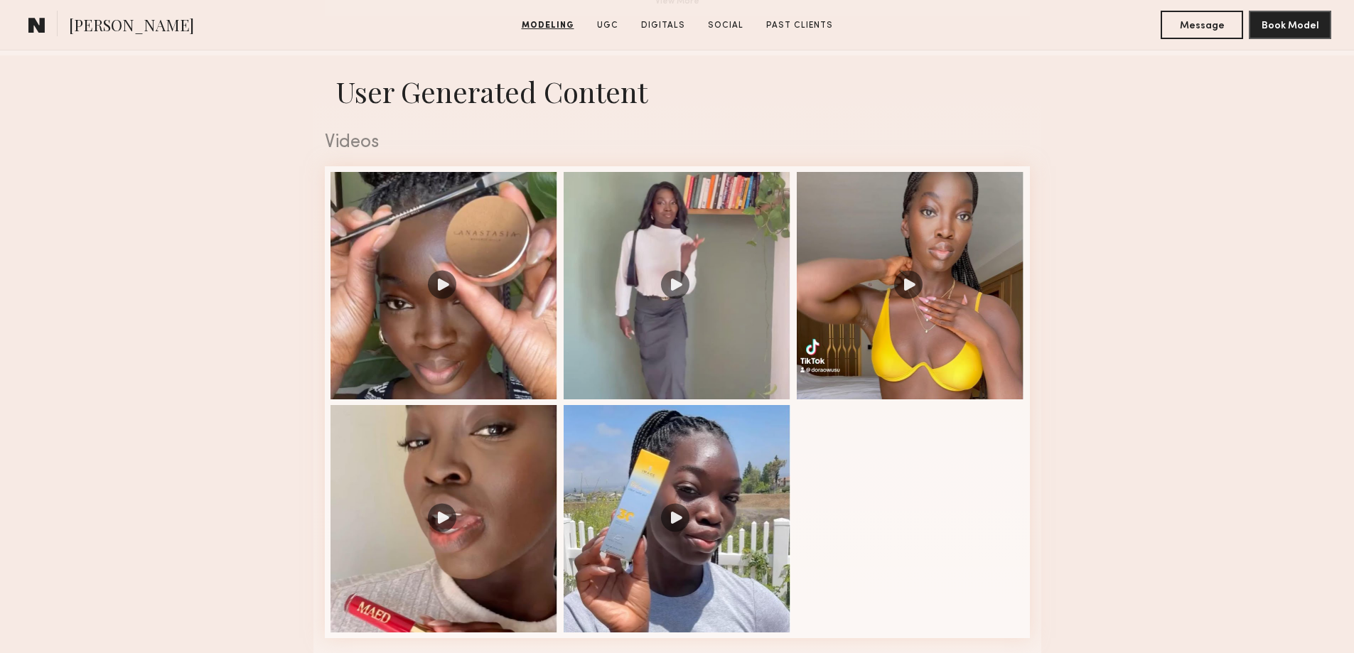
scroll to position [1389, 0]
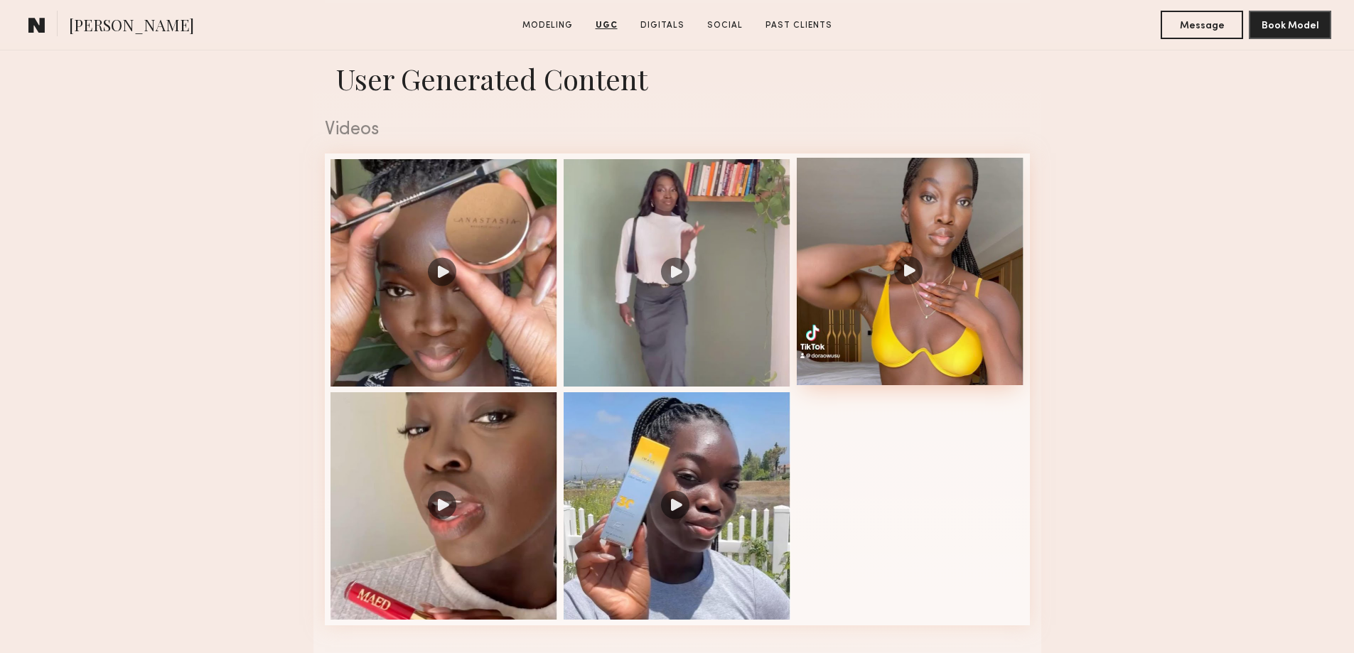
click at [913, 280] on div at bounding box center [910, 271] width 227 height 227
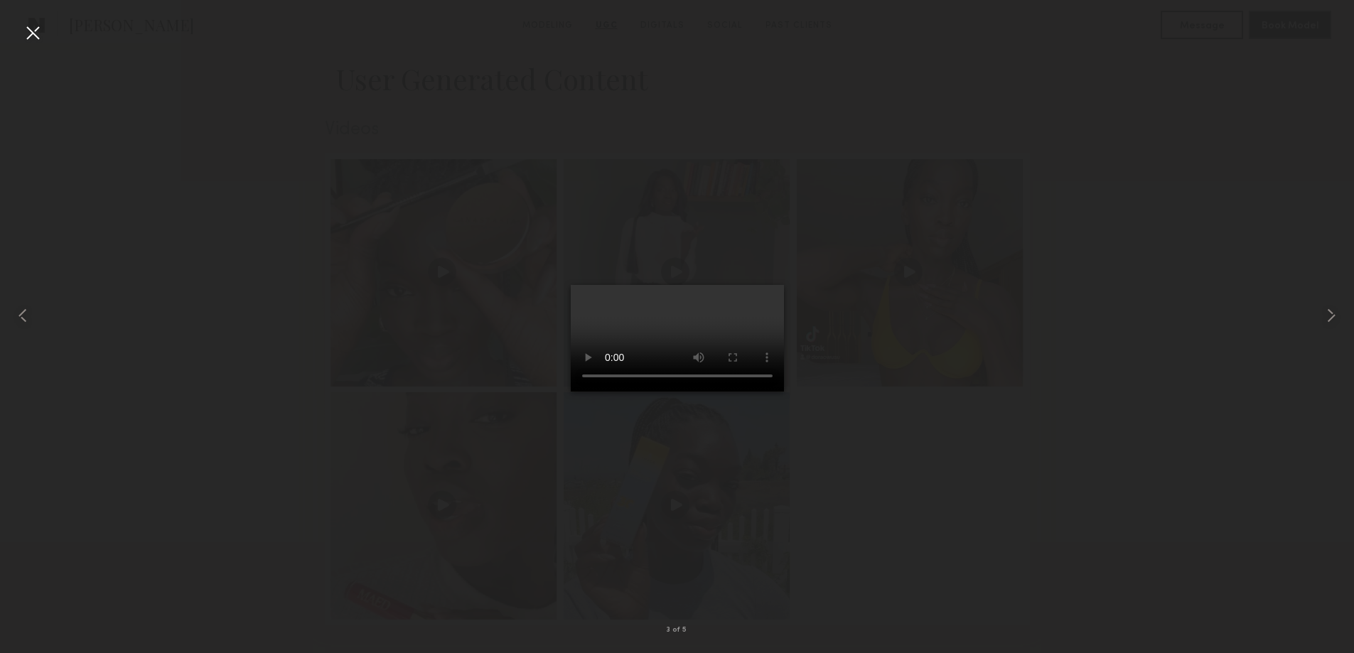
click at [1070, 442] on div at bounding box center [677, 315] width 1354 height 585
click at [426, 99] on div at bounding box center [677, 315] width 1354 height 585
click at [38, 33] on div at bounding box center [32, 32] width 23 height 23
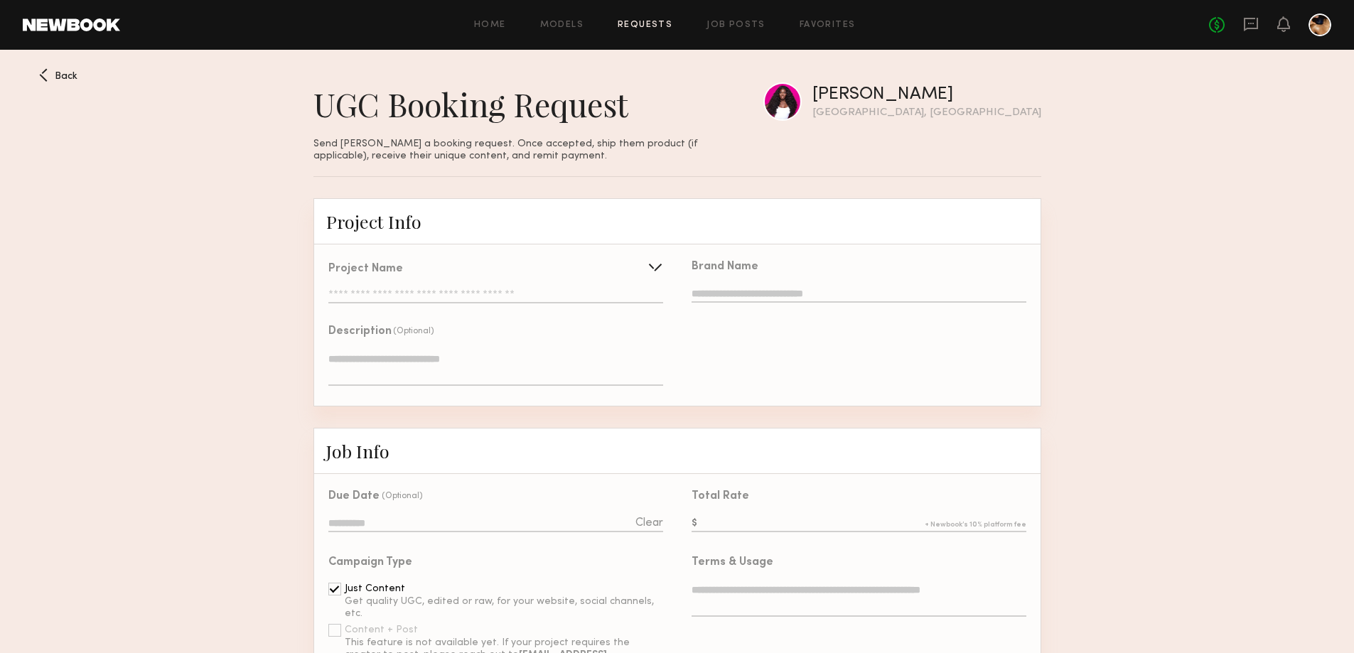
click at [477, 294] on input "text" at bounding box center [495, 296] width 334 height 14
click at [410, 298] on input "text" at bounding box center [462, 295] width 267 height 29
type input "**********"
click at [619, 298] on button "Create" at bounding box center [626, 295] width 61 height 23
type input "**********"
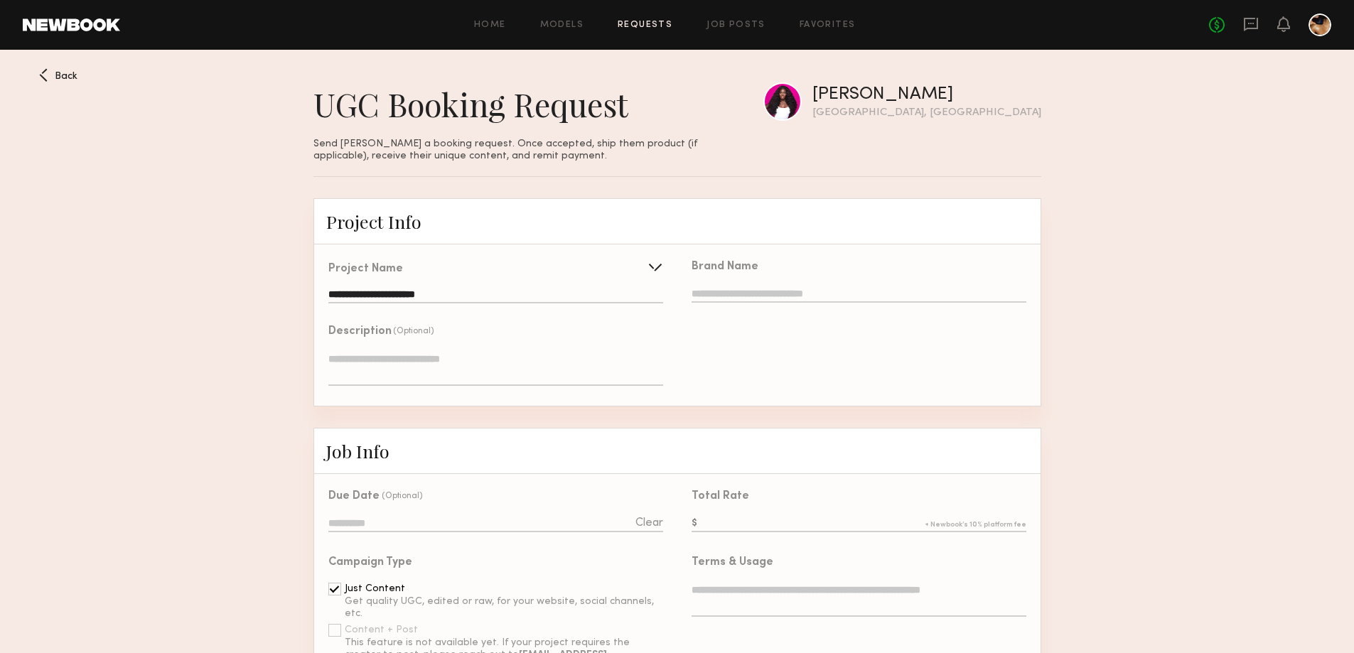
click at [819, 286] on div "Brand Name" at bounding box center [859, 283] width 334 height 43
click at [816, 301] on input "text" at bounding box center [859, 295] width 334 height 16
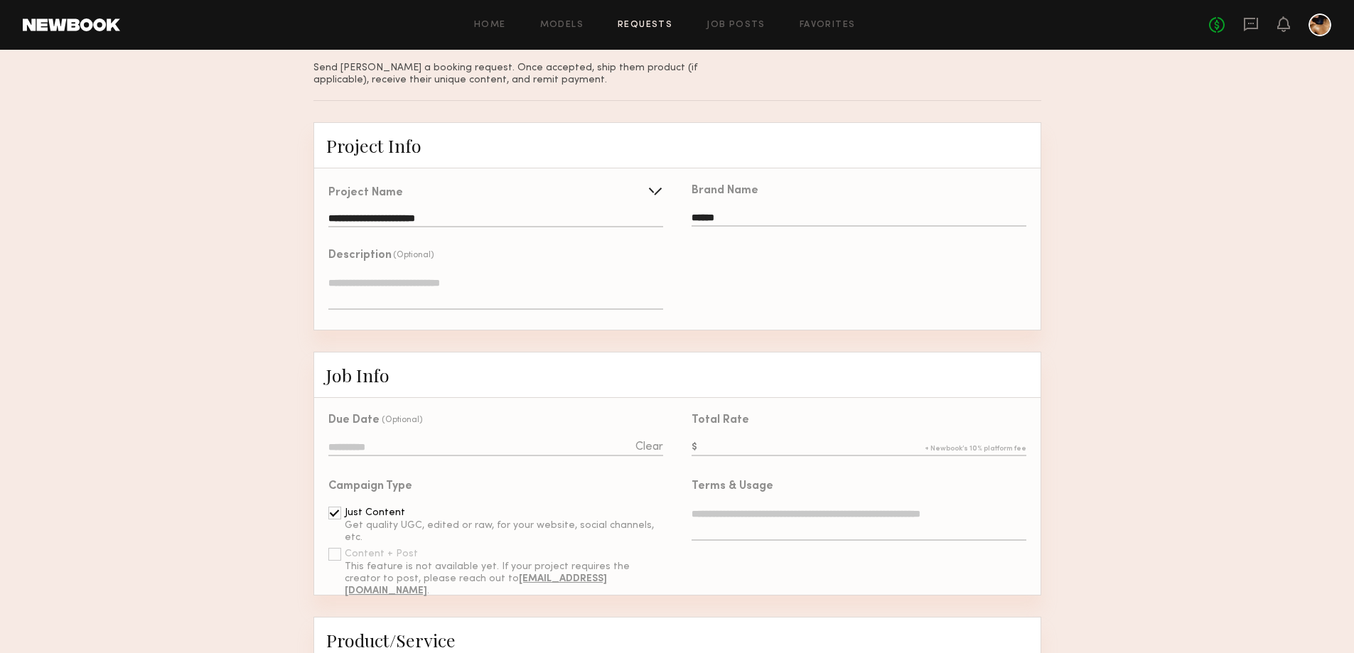
scroll to position [142, 0]
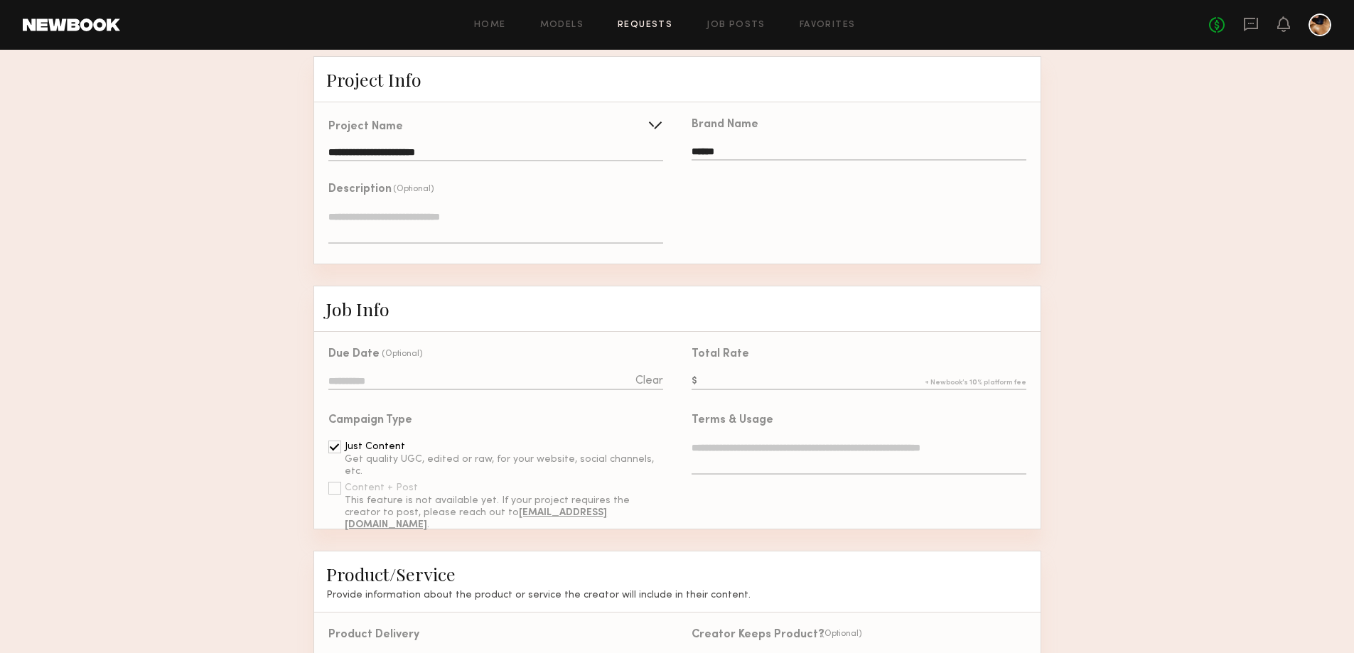
type input "******"
click at [437, 389] on input at bounding box center [495, 383] width 334 height 16
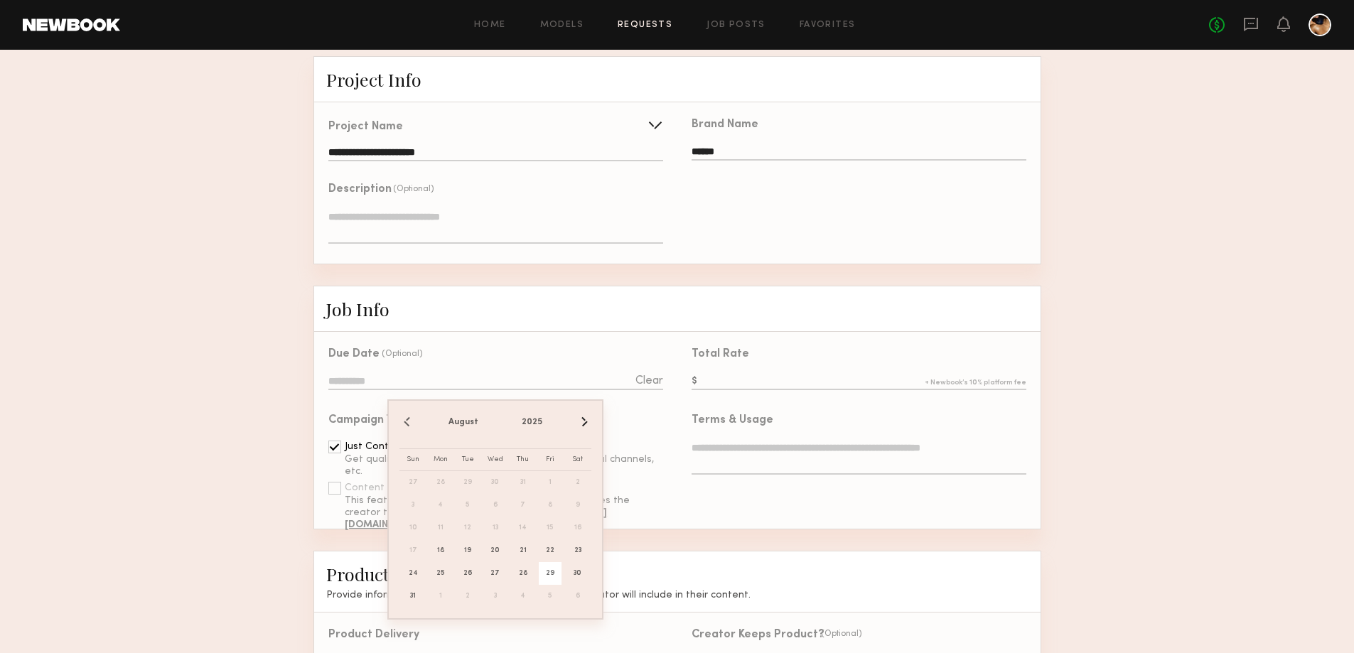
click at [552, 581] on span "29" at bounding box center [550, 573] width 23 height 23
type input "**********"
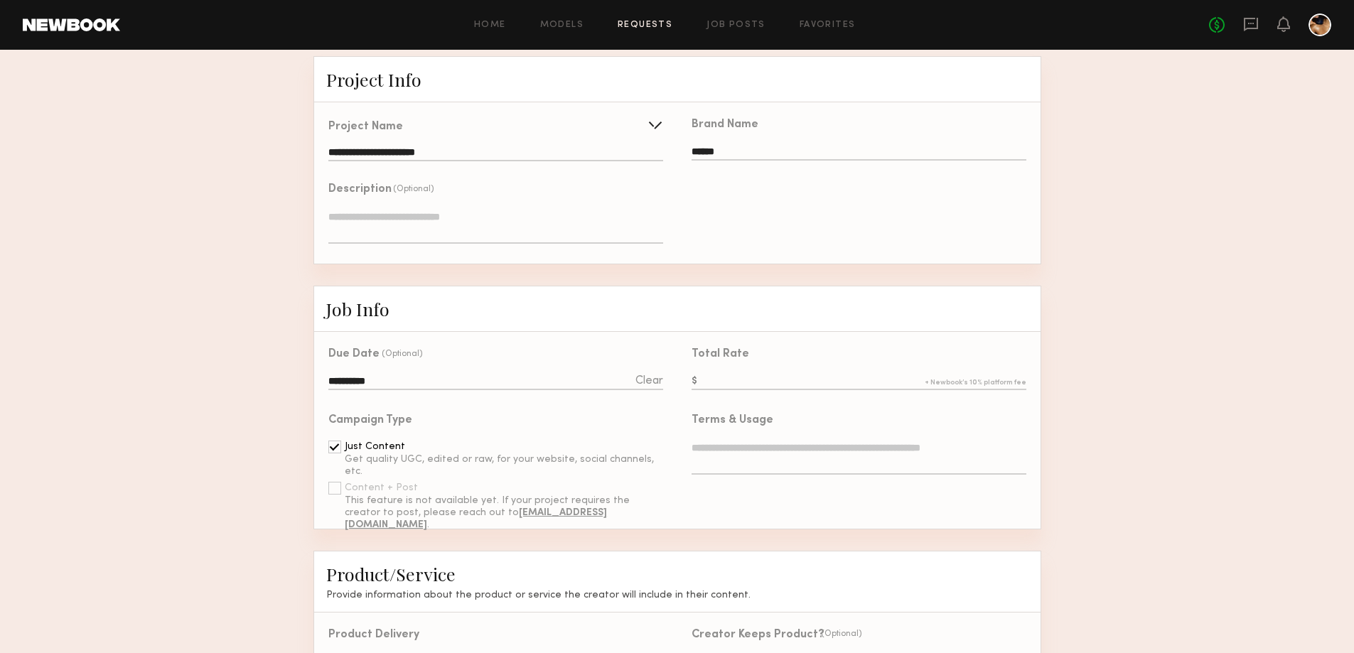
click at [709, 390] on input "text" at bounding box center [859, 383] width 334 height 16
type input "***"
click at [740, 464] on textarea at bounding box center [859, 458] width 334 height 34
type textarea "**********"
click at [841, 502] on div "**********" at bounding box center [859, 471] width 334 height 61
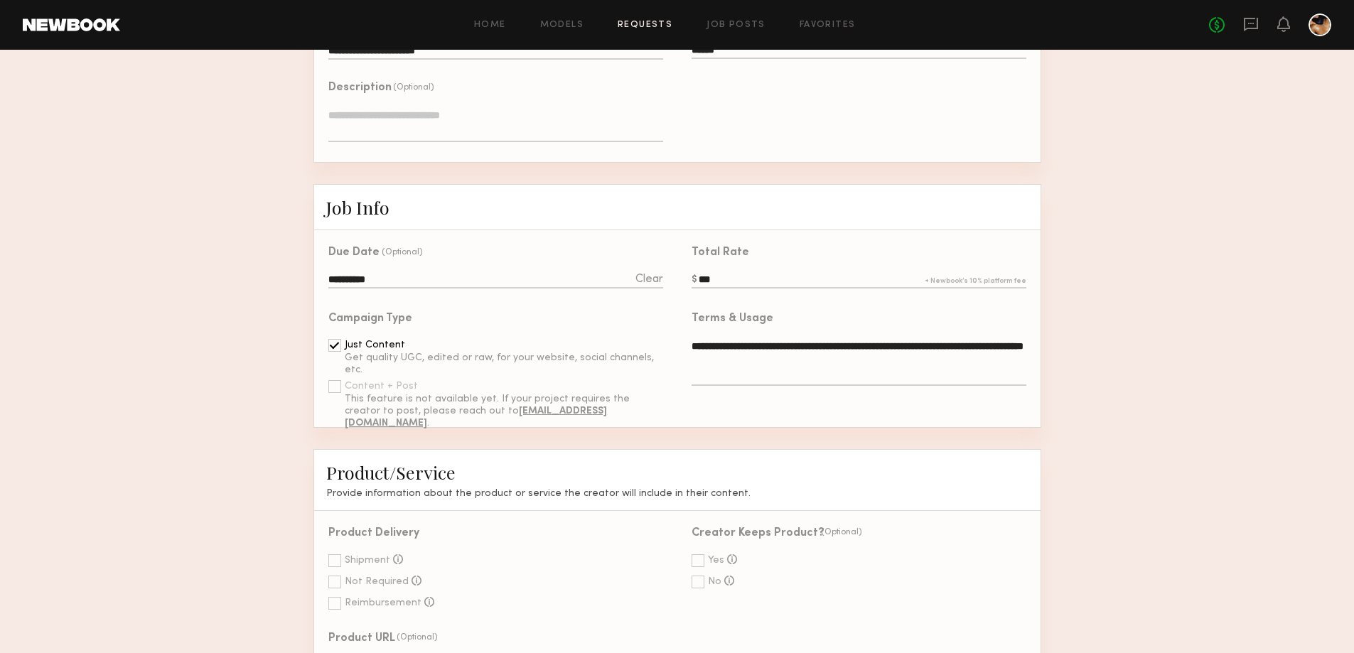
scroll to position [426, 0]
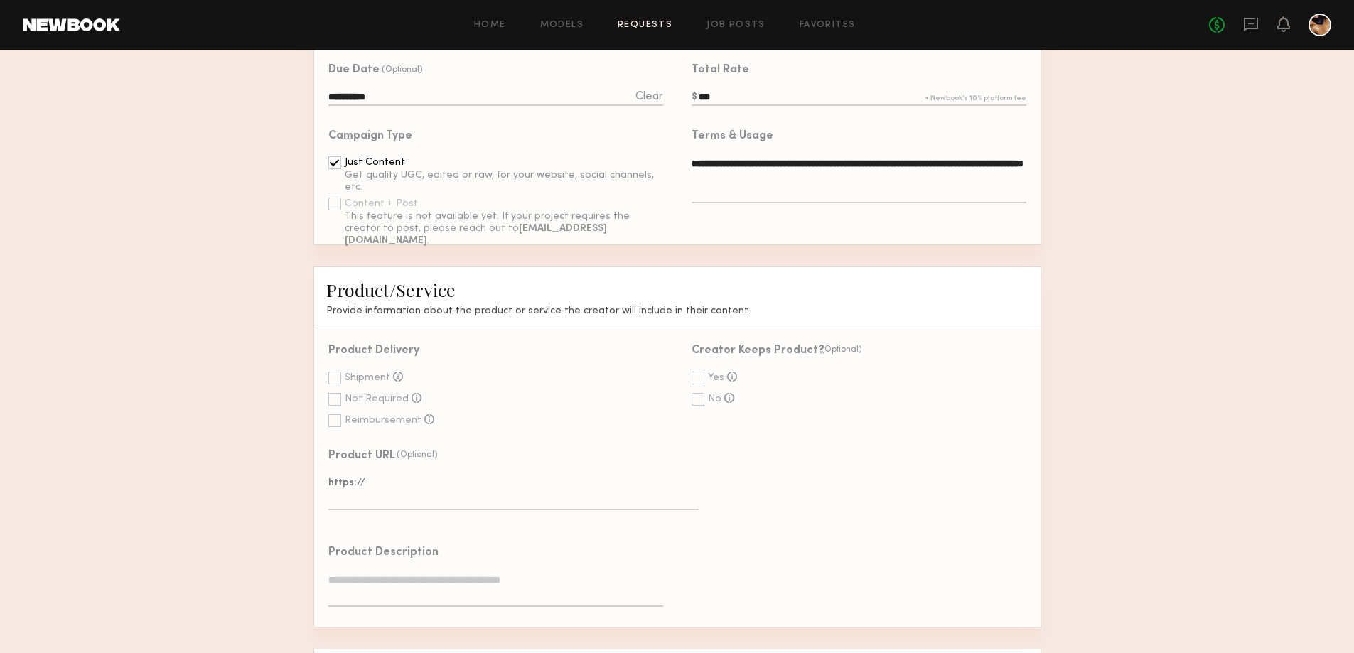
click at [331, 384] on div at bounding box center [334, 378] width 13 height 13
click at [699, 384] on div at bounding box center [698, 378] width 13 height 13
click at [751, 470] on input "text" at bounding box center [859, 463] width 334 height 16
type input "**"
click at [404, 510] on textarea at bounding box center [513, 493] width 370 height 34
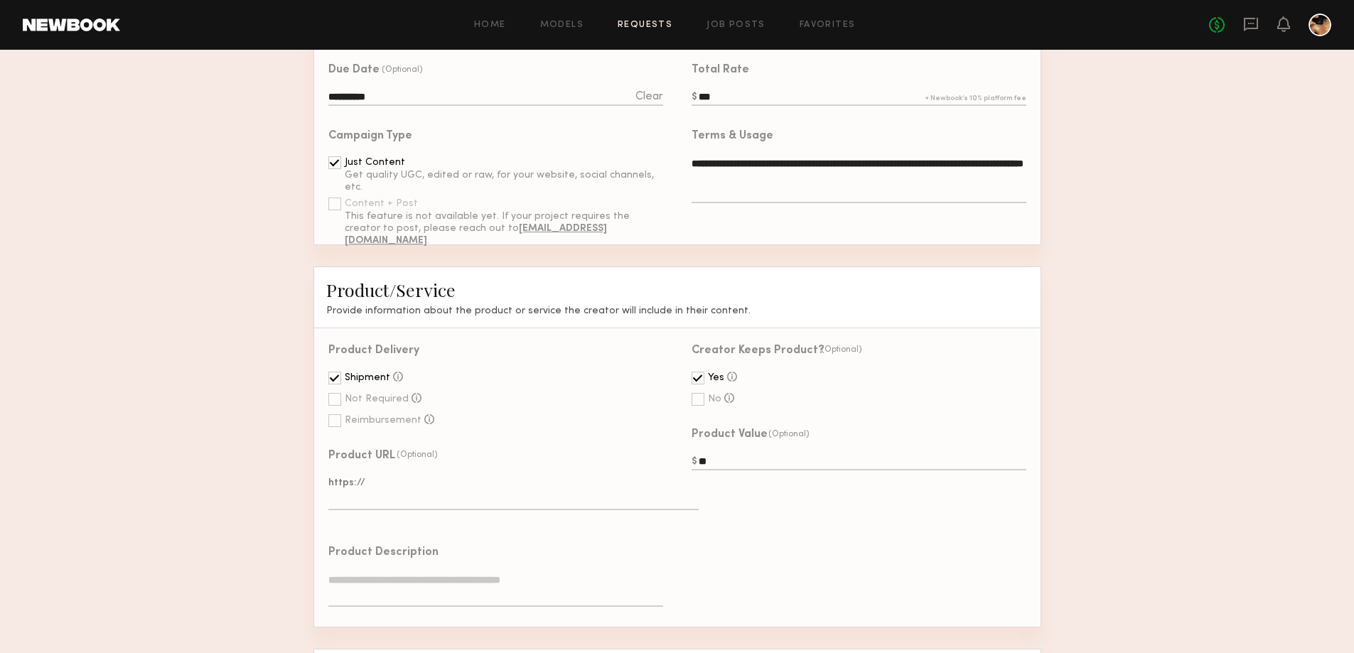
paste textarea "**********"
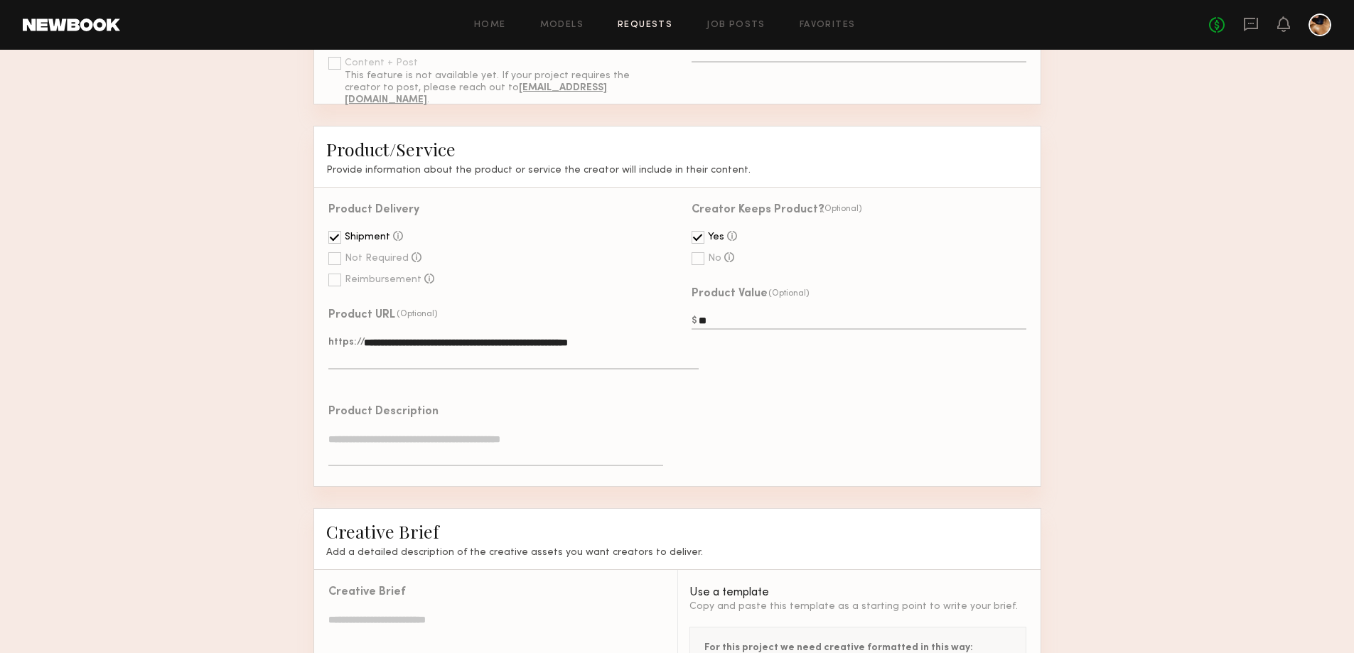
scroll to position [569, 0]
type textarea "**********"
click at [408, 465] on textarea at bounding box center [495, 448] width 334 height 34
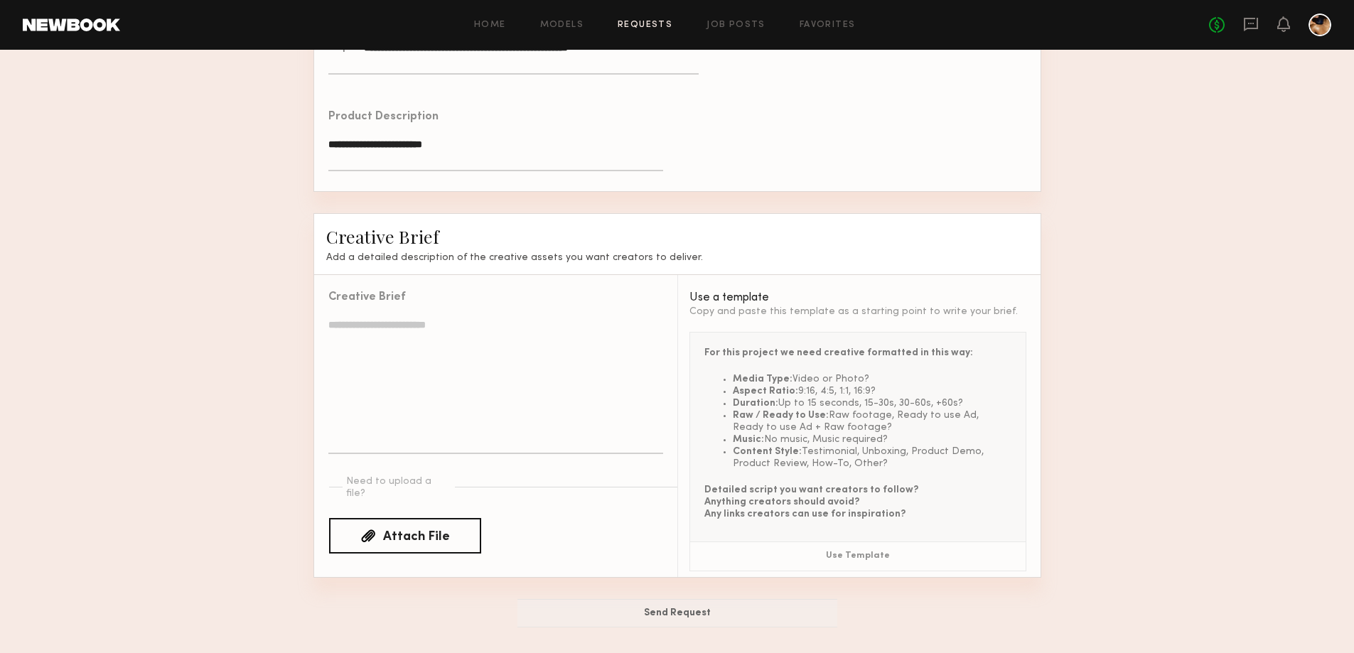
scroll to position [892, 0]
type textarea "**********"
click at [404, 531] on div "Attach File" at bounding box center [416, 537] width 67 height 13
click at [0, 0] on input "Attach File" at bounding box center [0, 0] width 0 height 0
click at [447, 332] on textarea at bounding box center [495, 386] width 334 height 136
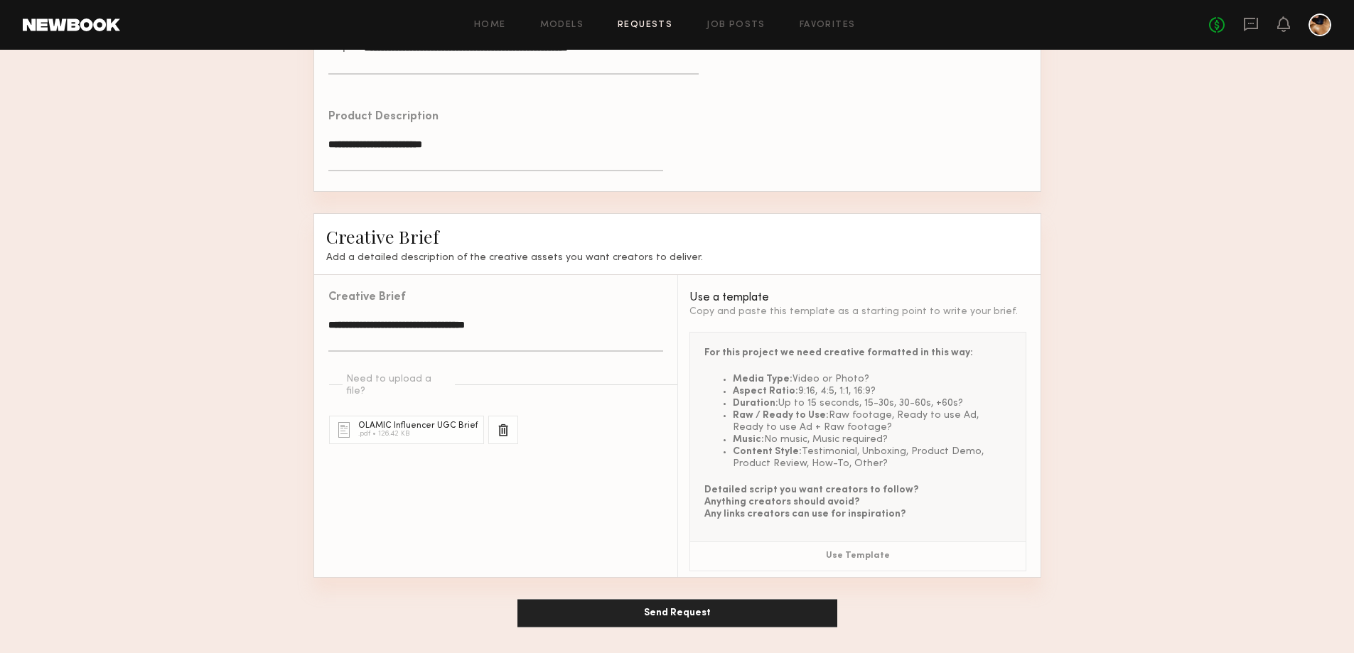
click at [330, 319] on textarea "**********" at bounding box center [495, 335] width 334 height 34
type textarea "**********"
click at [652, 611] on button "Send Request" at bounding box center [677, 613] width 320 height 28
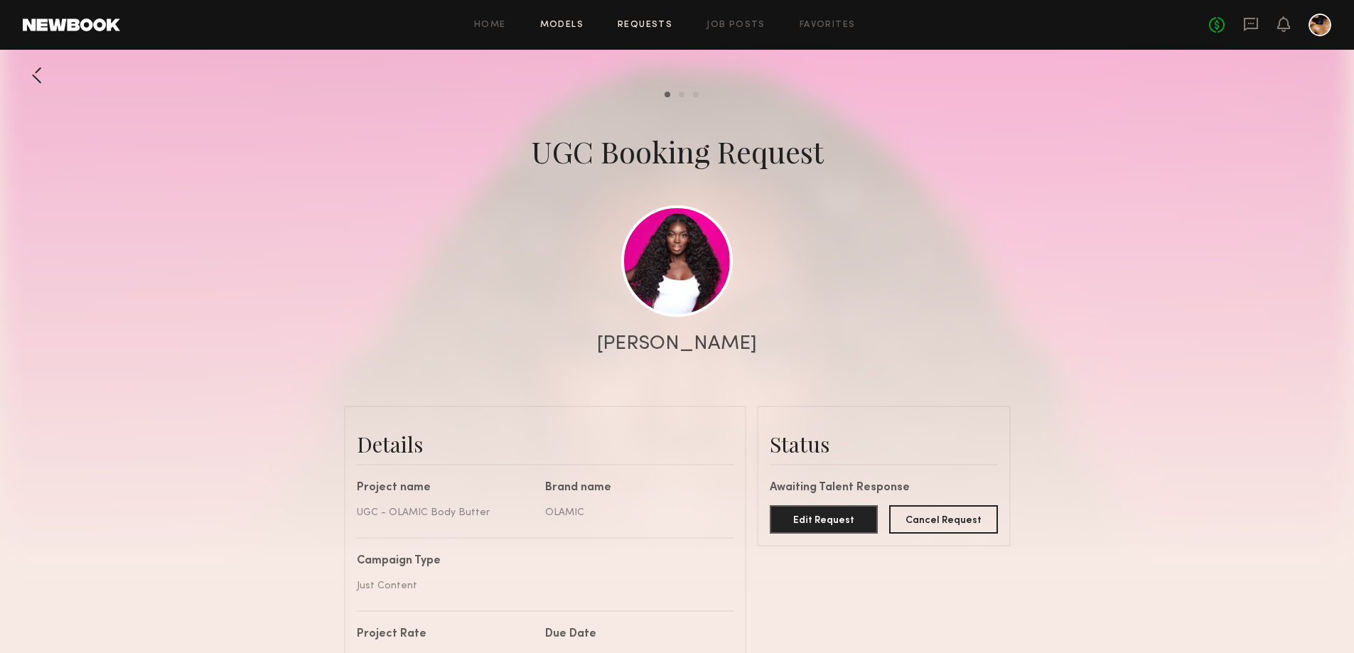
click at [575, 26] on link "Models" at bounding box center [561, 25] width 43 height 9
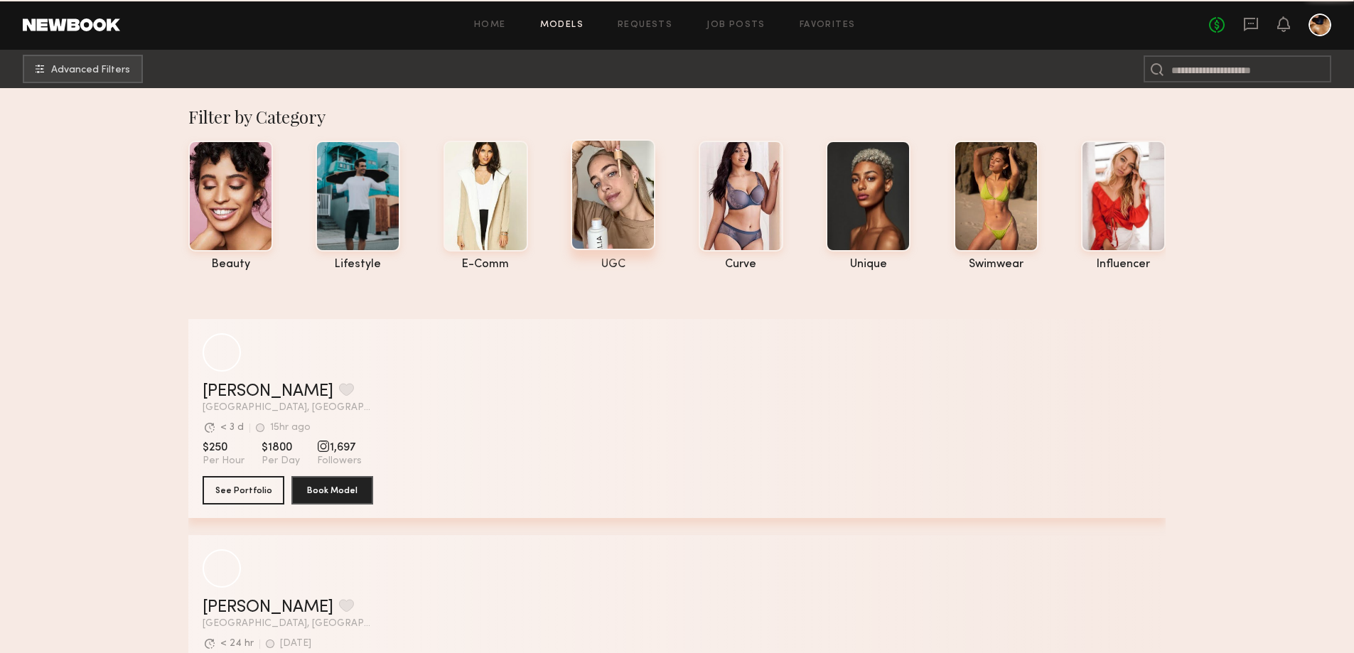
click at [603, 183] on div at bounding box center [613, 194] width 85 height 111
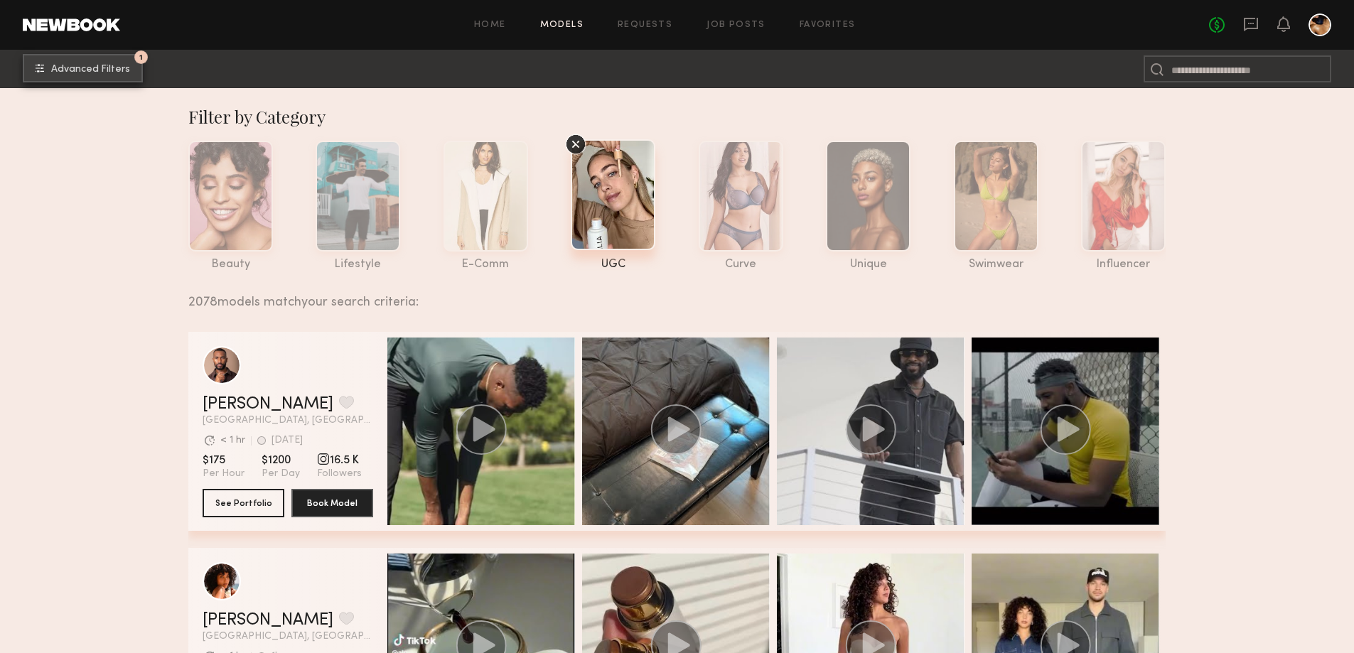
click at [46, 70] on button "1 Advanced Filters" at bounding box center [83, 68] width 120 height 28
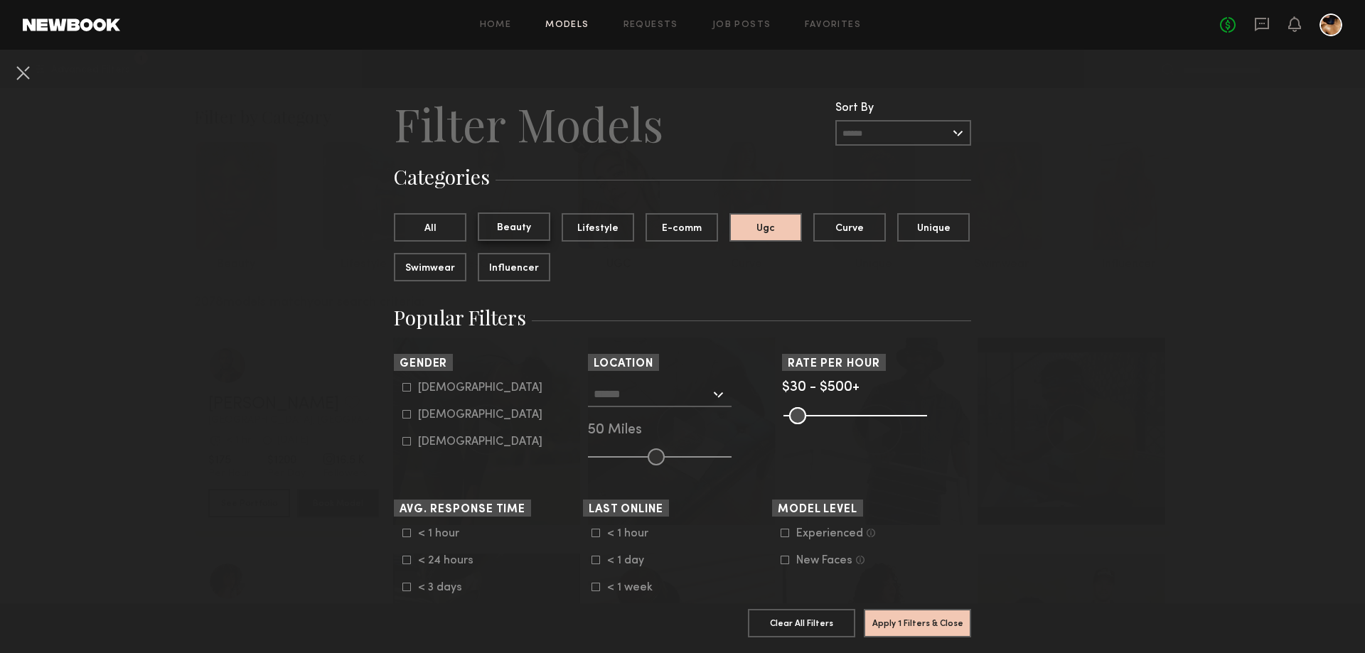
click at [524, 230] on button "Beauty" at bounding box center [514, 227] width 72 height 28
click at [429, 414] on div "[DEMOGRAPHIC_DATA]" at bounding box center [480, 415] width 124 height 9
type input "**"
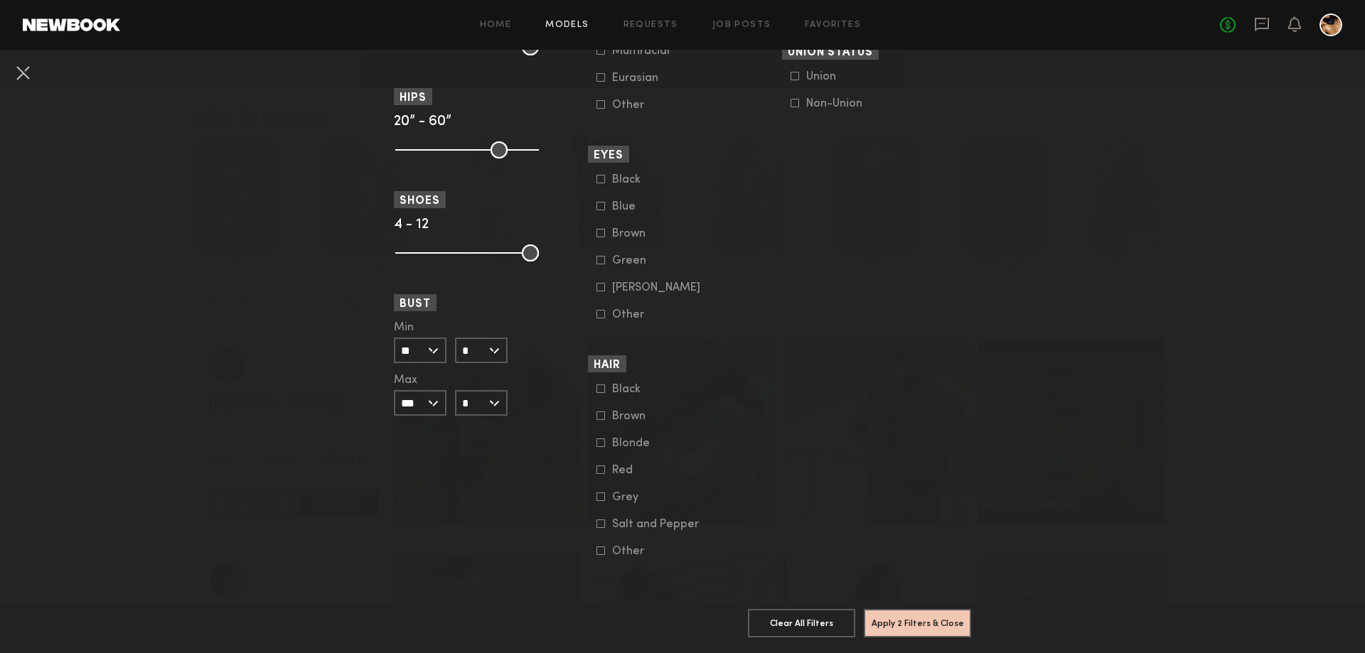
scroll to position [966, 0]
click at [908, 613] on button "Apply 2 Filters & Close" at bounding box center [917, 622] width 107 height 28
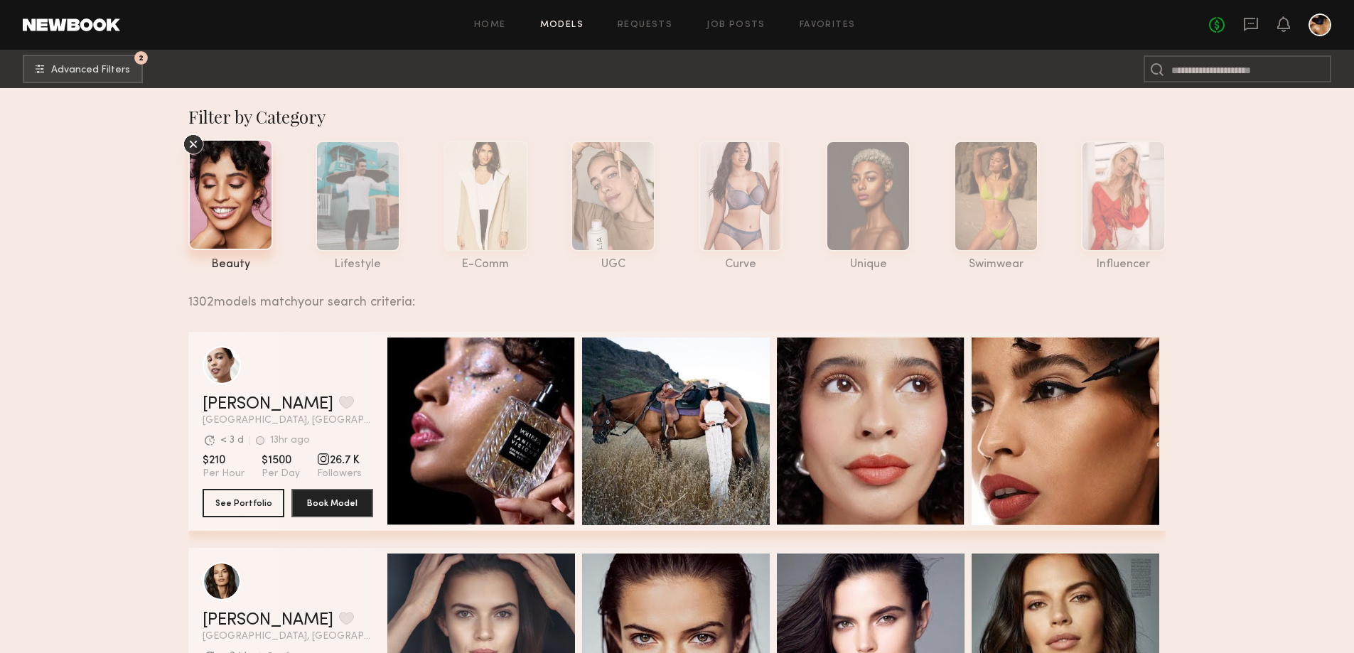
click at [92, 85] on nb-browse-subheader "2 Advanced Filters 2" at bounding box center [677, 69] width 1354 height 38
click at [93, 75] on span "Advanced Filters" at bounding box center [90, 70] width 79 height 10
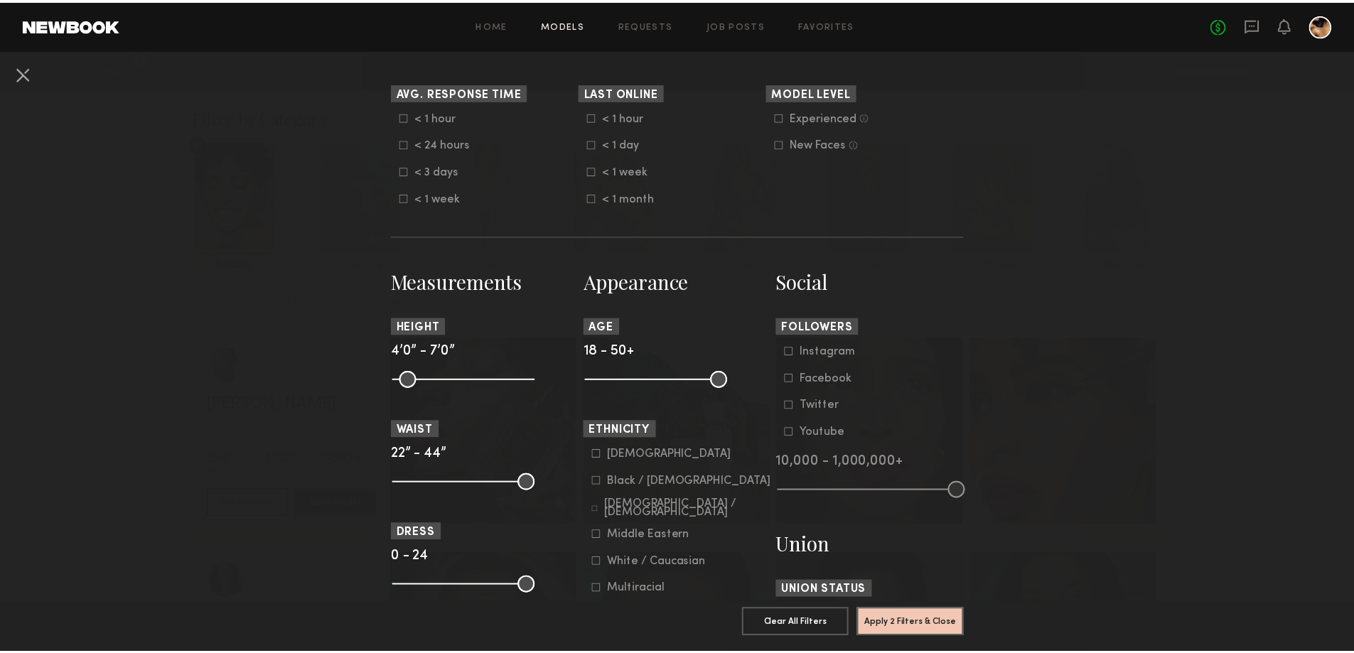
scroll to position [426, 0]
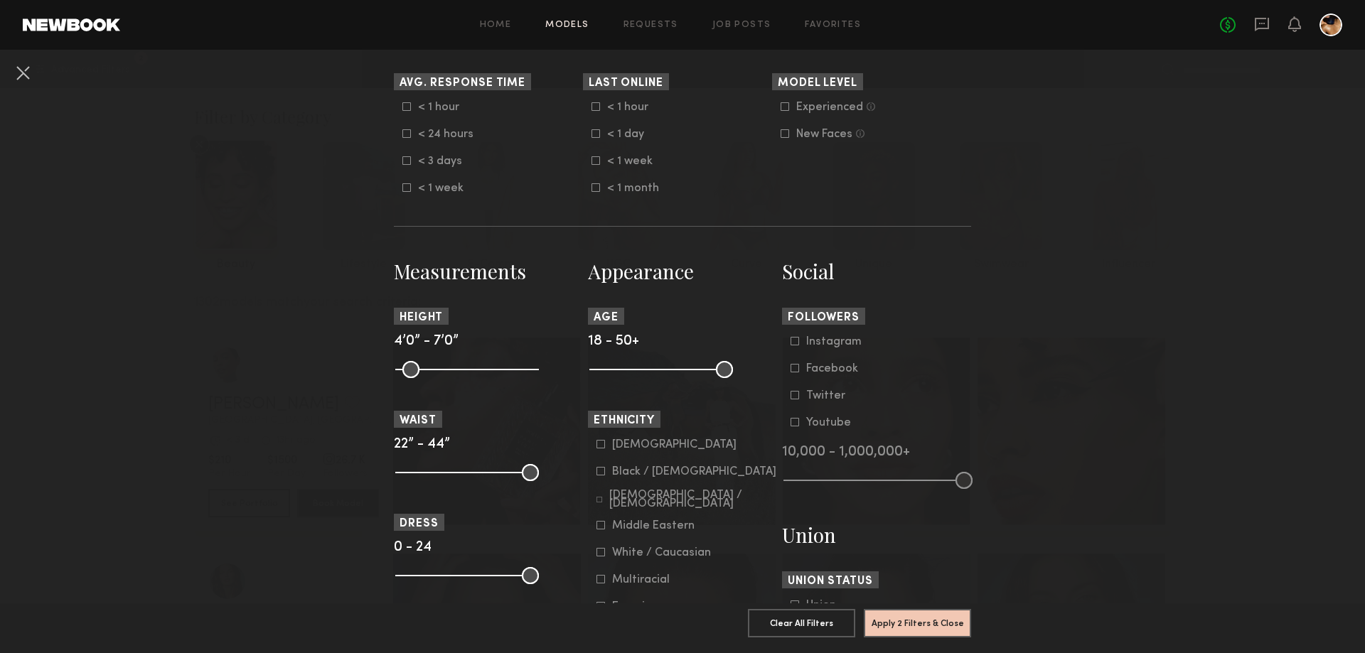
click at [790, 344] on icon at bounding box center [794, 341] width 9 height 9
drag, startPoint x: 792, startPoint y: 477, endPoint x: 823, endPoint y: 480, distance: 31.4
type input "*"
click at [823, 480] on input "range" at bounding box center [877, 480] width 189 height 17
click at [913, 617] on button "Apply 3 Filters & Close" at bounding box center [917, 622] width 107 height 28
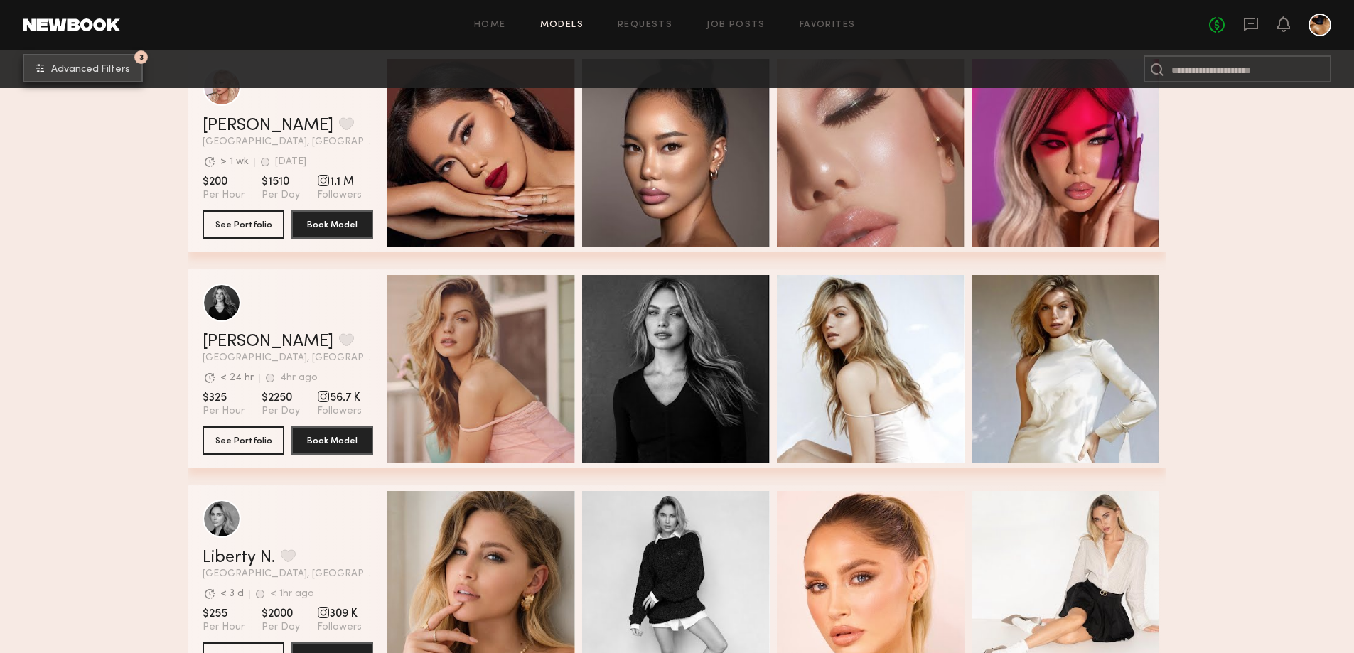
scroll to position [426, 0]
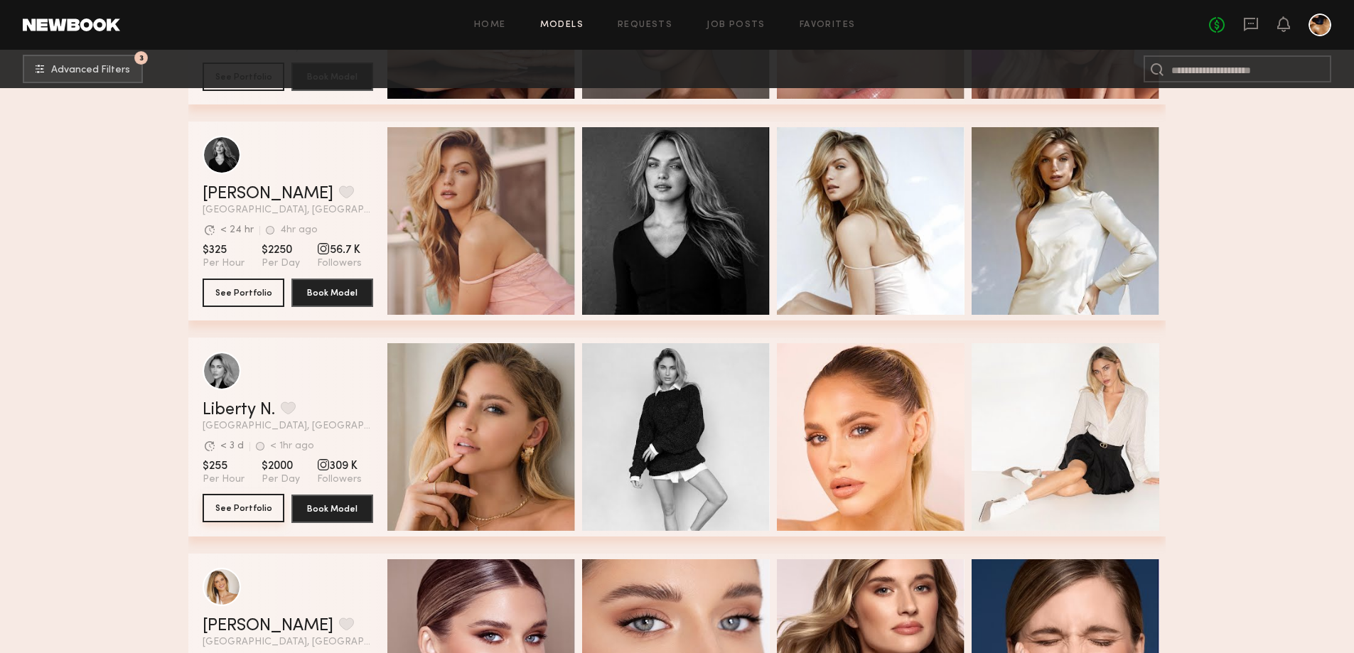
click at [235, 516] on button "See Portfolio" at bounding box center [244, 508] width 82 height 28
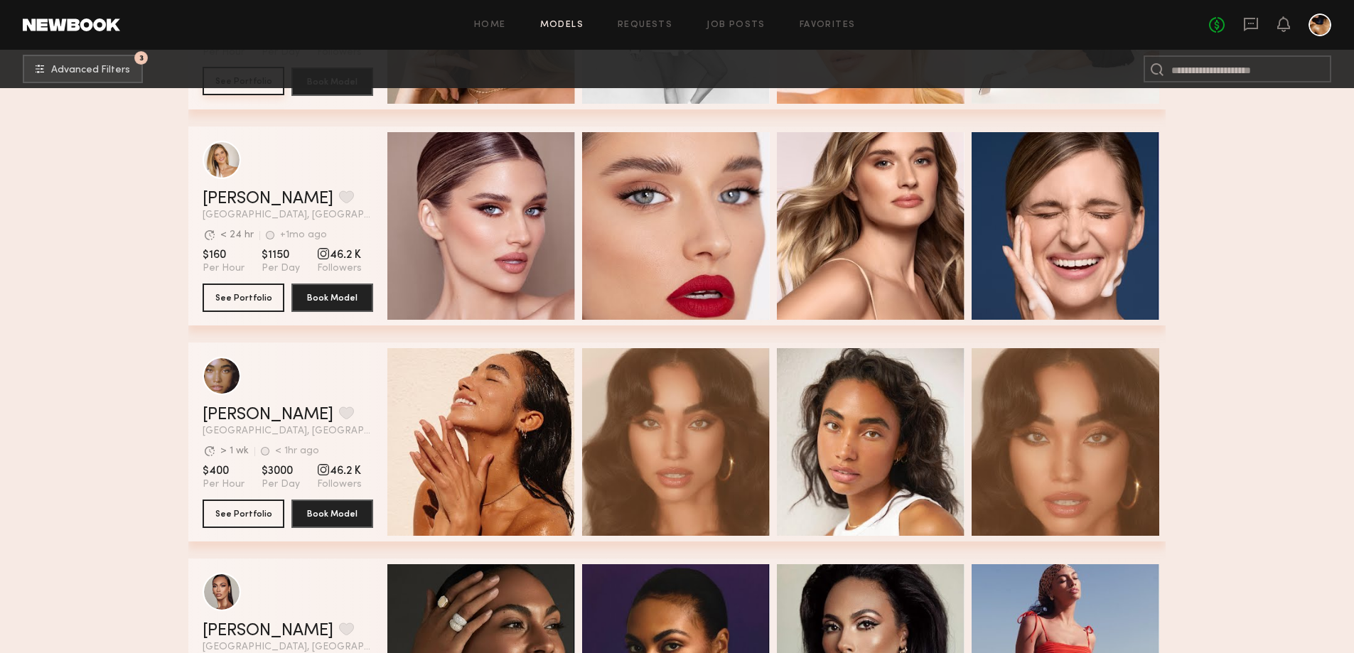
scroll to position [1066, 0]
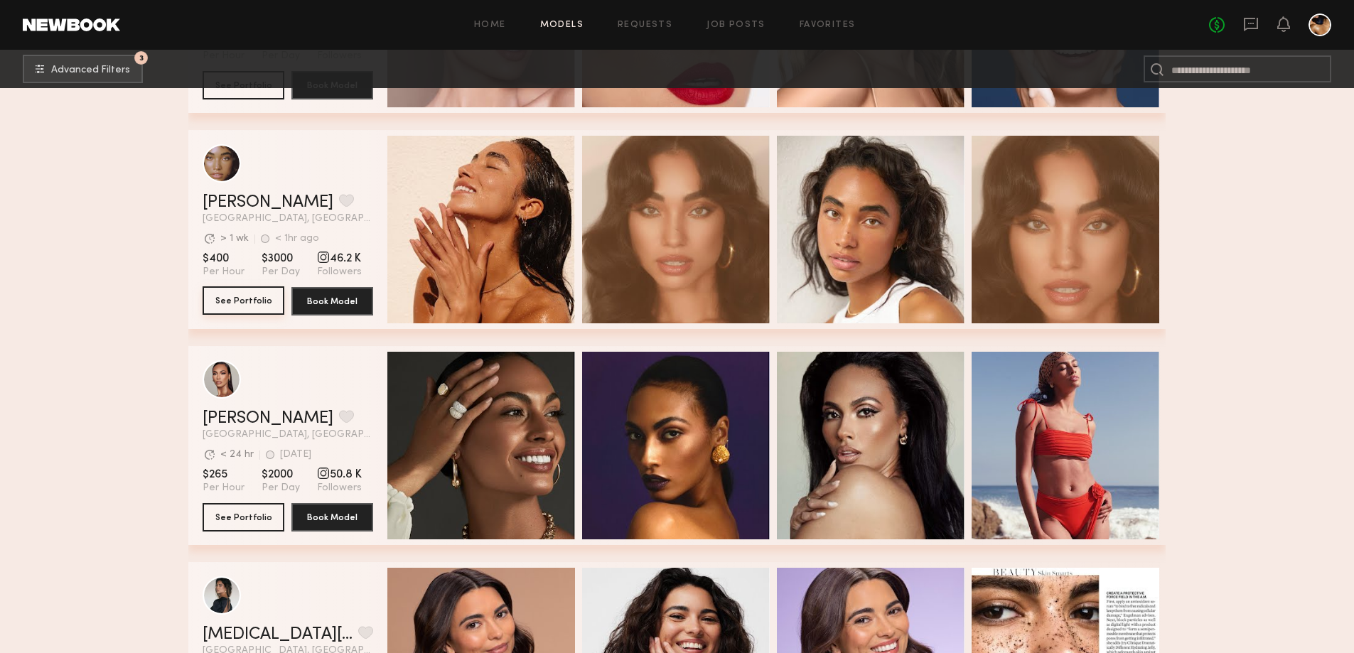
click at [227, 305] on button "See Portfolio" at bounding box center [244, 300] width 82 height 28
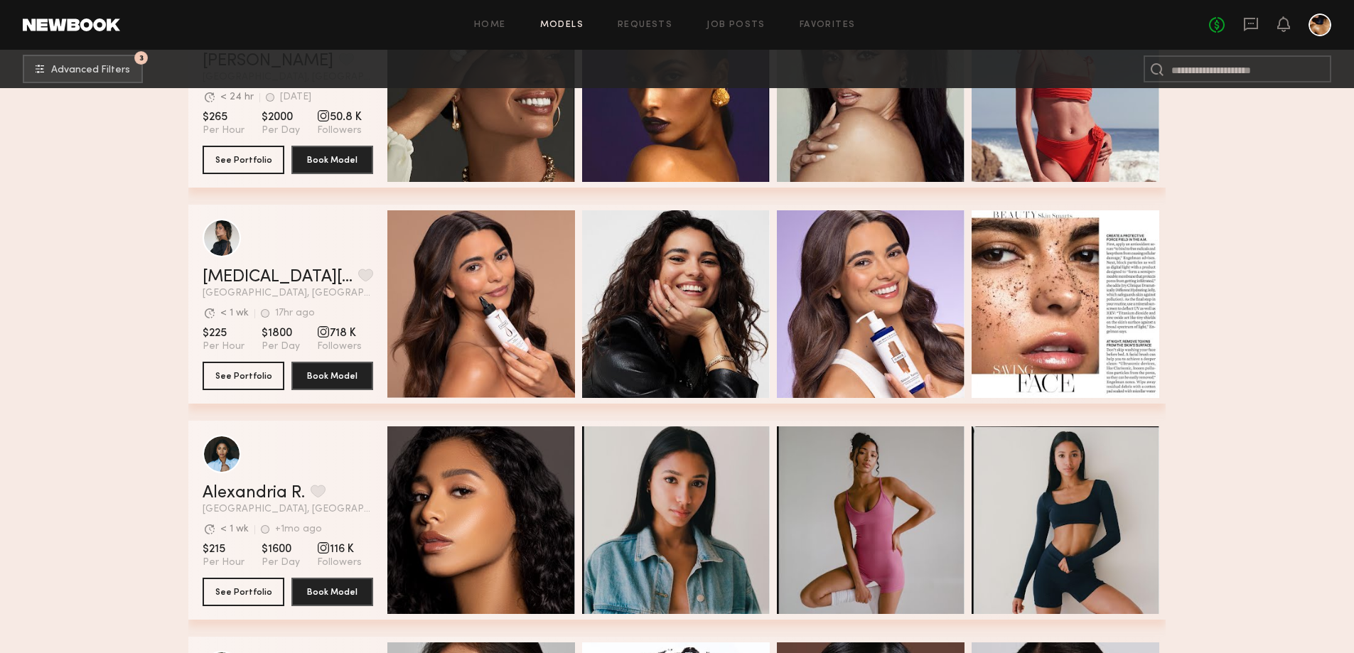
scroll to position [1564, 0]
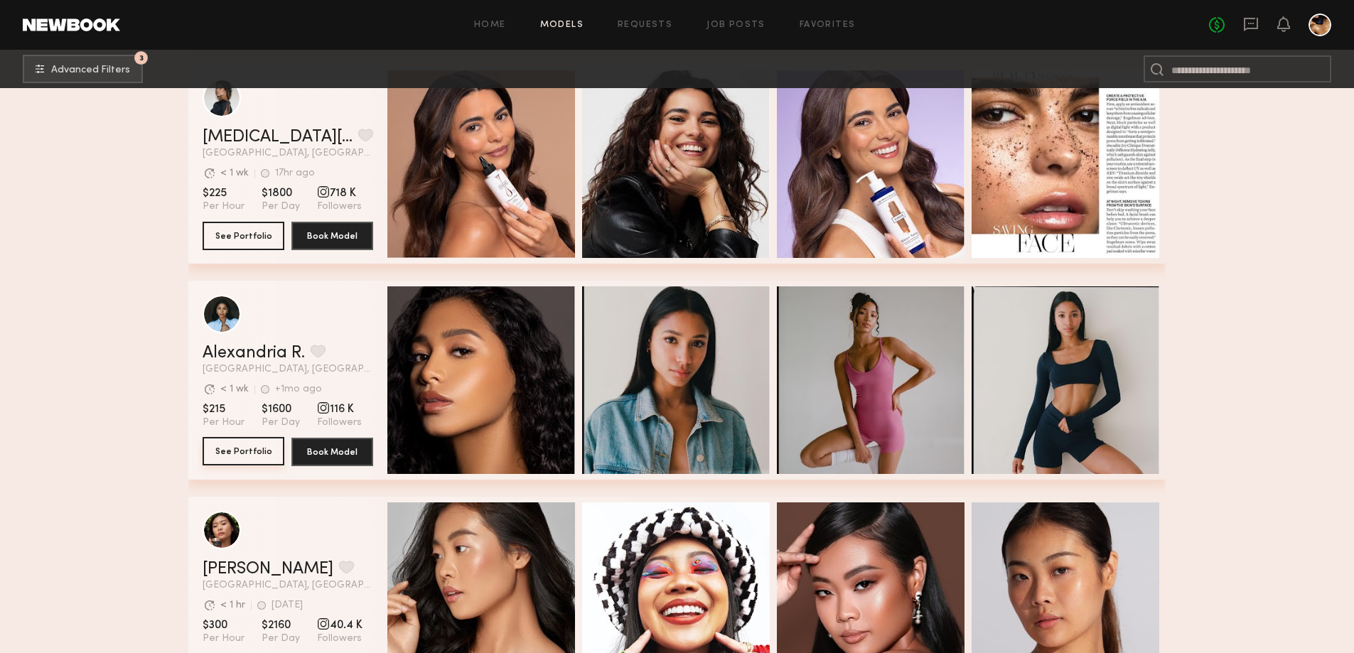
click at [234, 456] on button "See Portfolio" at bounding box center [244, 451] width 82 height 28
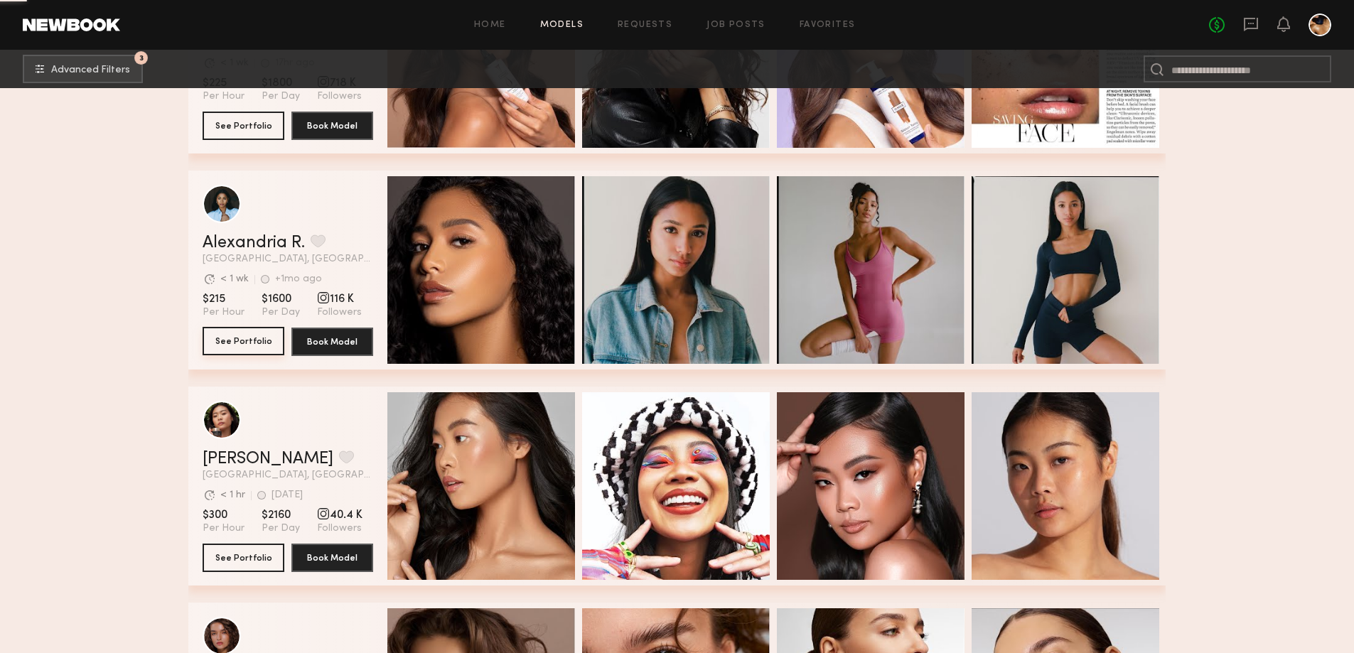
scroll to position [1777, 0]
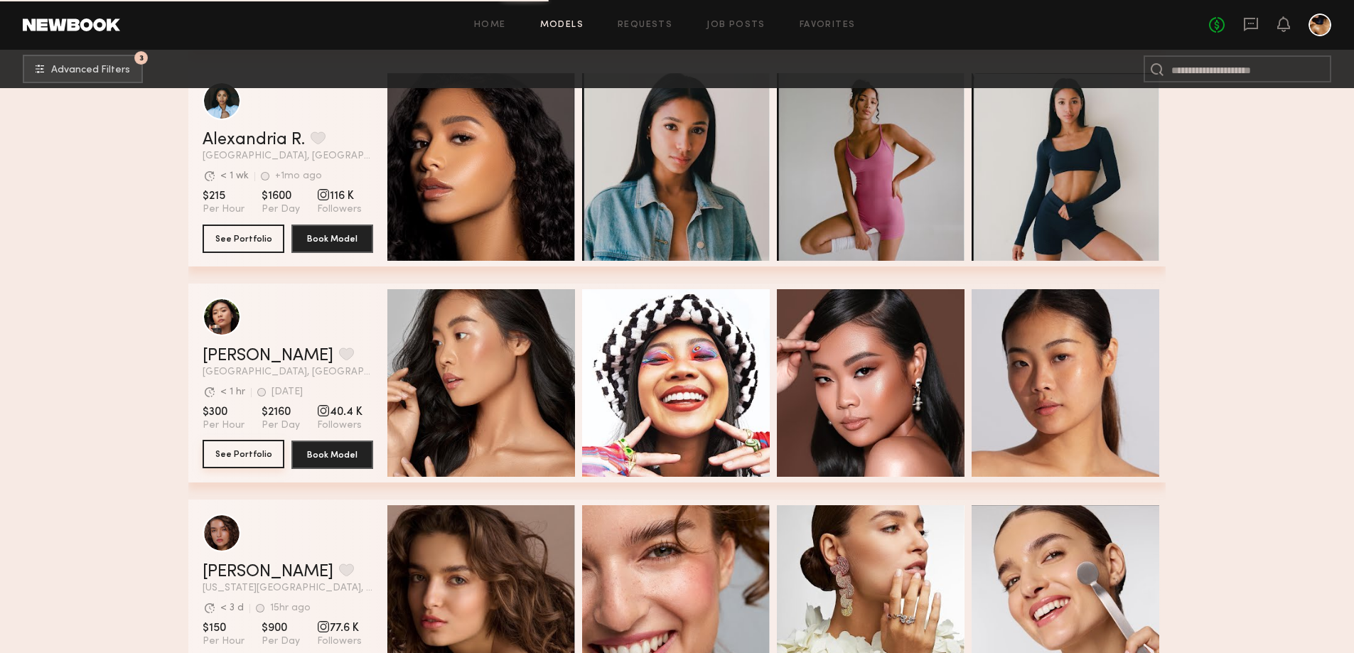
click at [247, 461] on button "See Portfolio" at bounding box center [244, 454] width 82 height 28
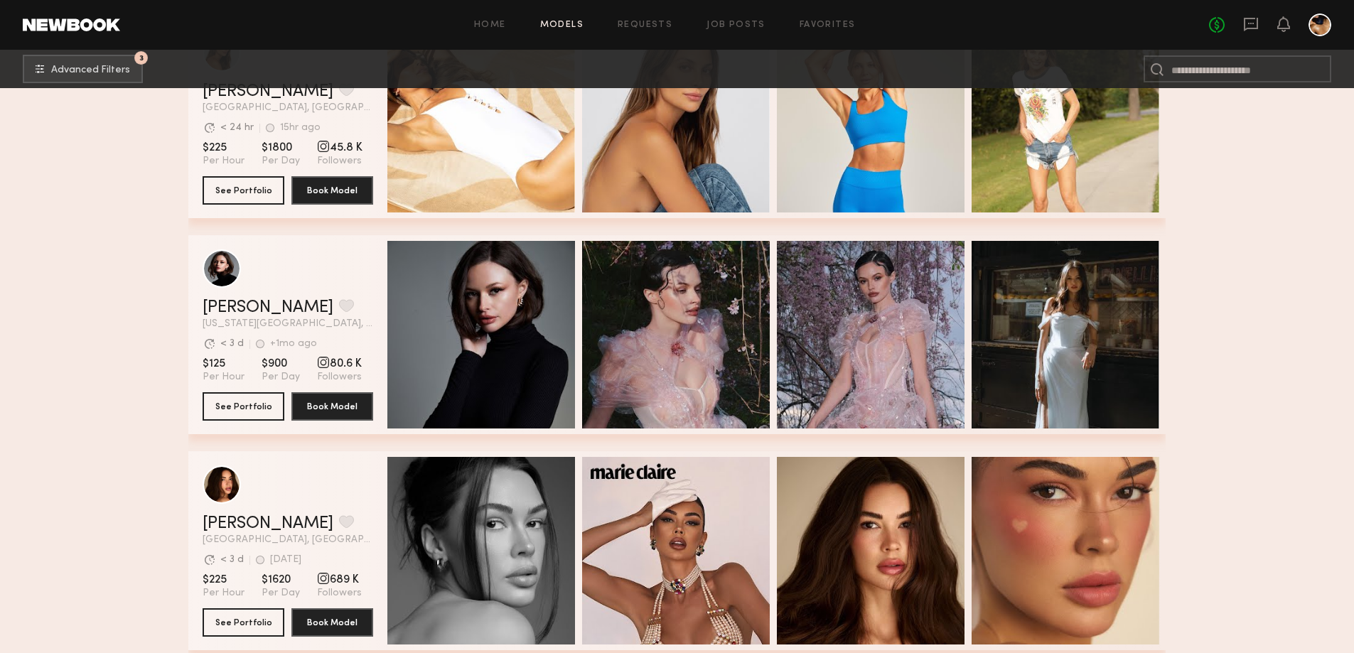
scroll to position [3838, 0]
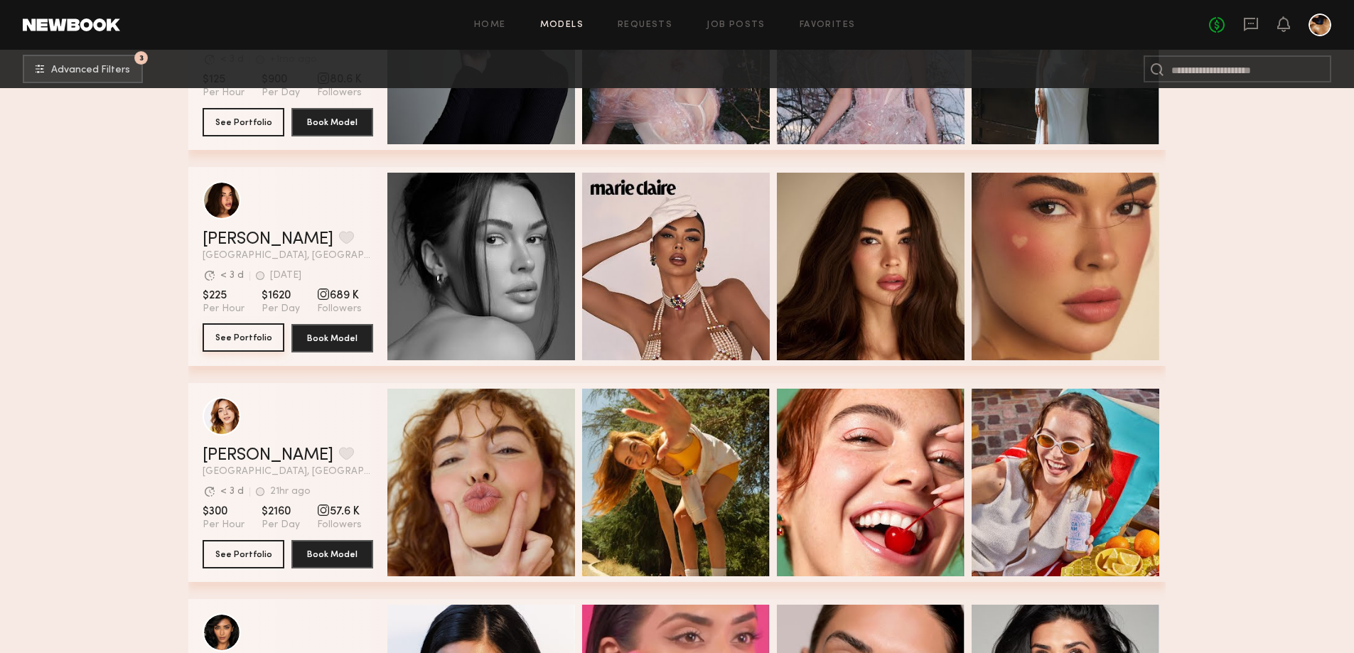
click at [224, 340] on button "See Portfolio" at bounding box center [244, 337] width 82 height 28
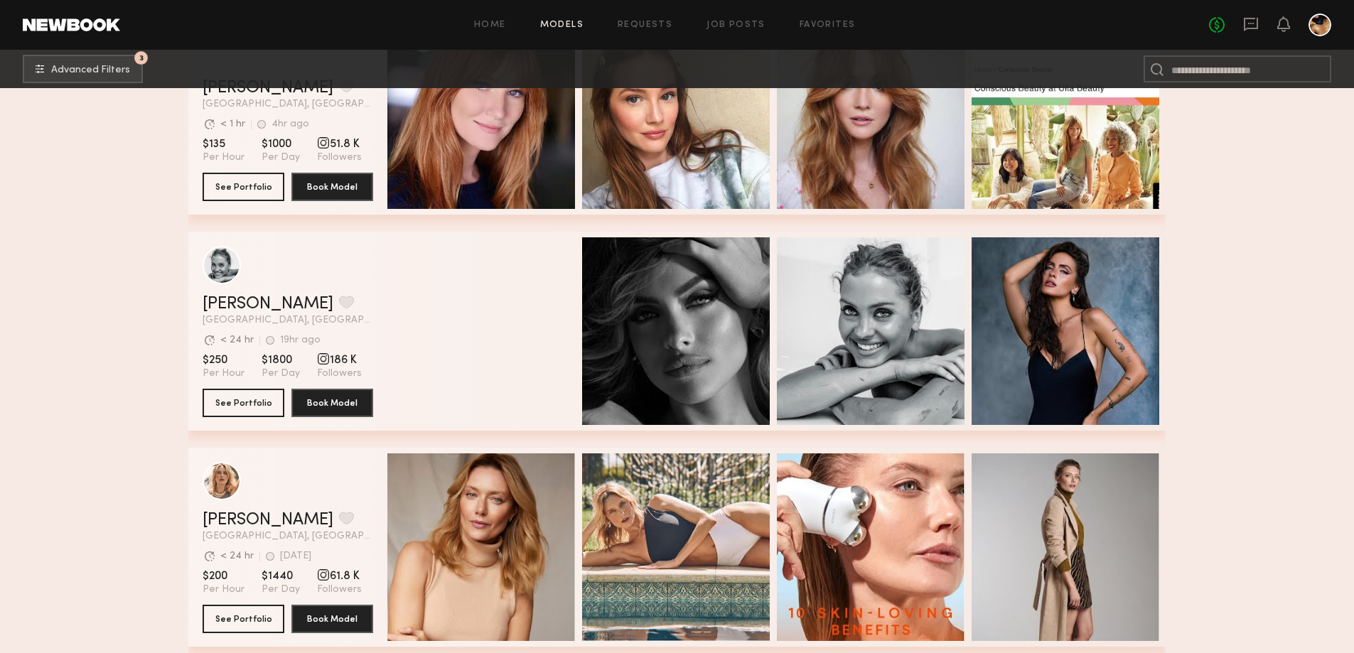
scroll to position [6185, 0]
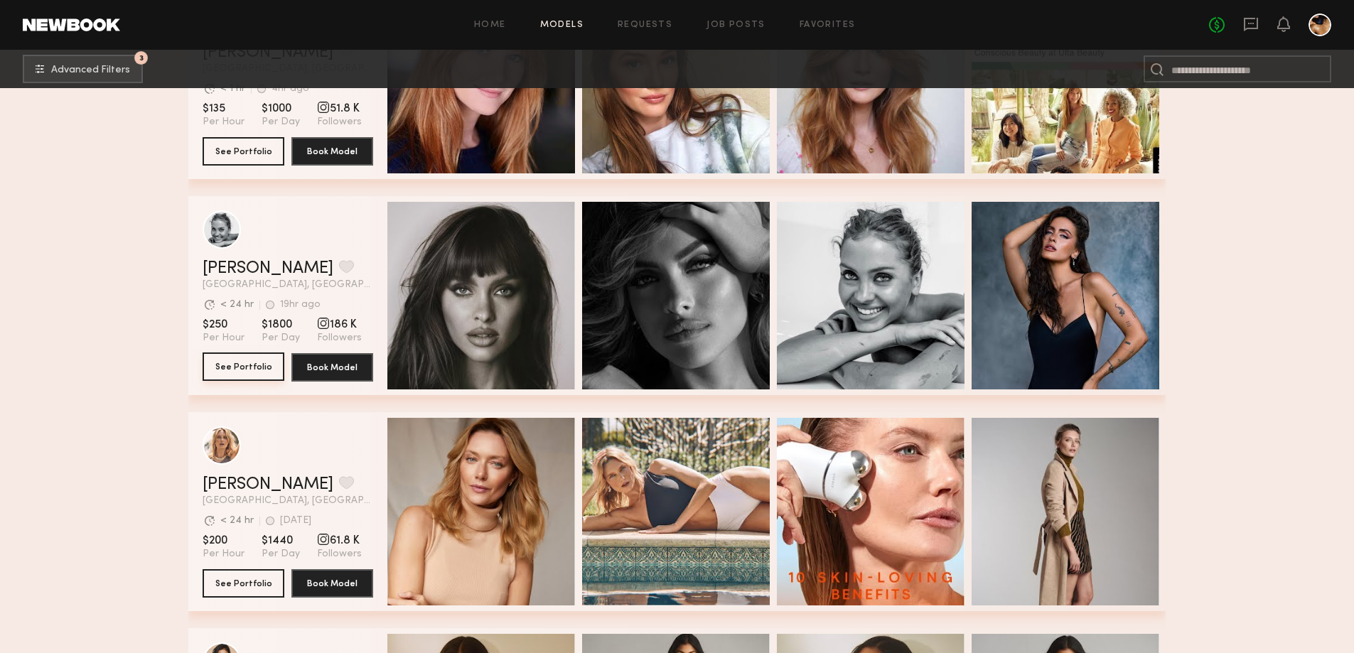
click at [220, 372] on button "See Portfolio" at bounding box center [244, 367] width 82 height 28
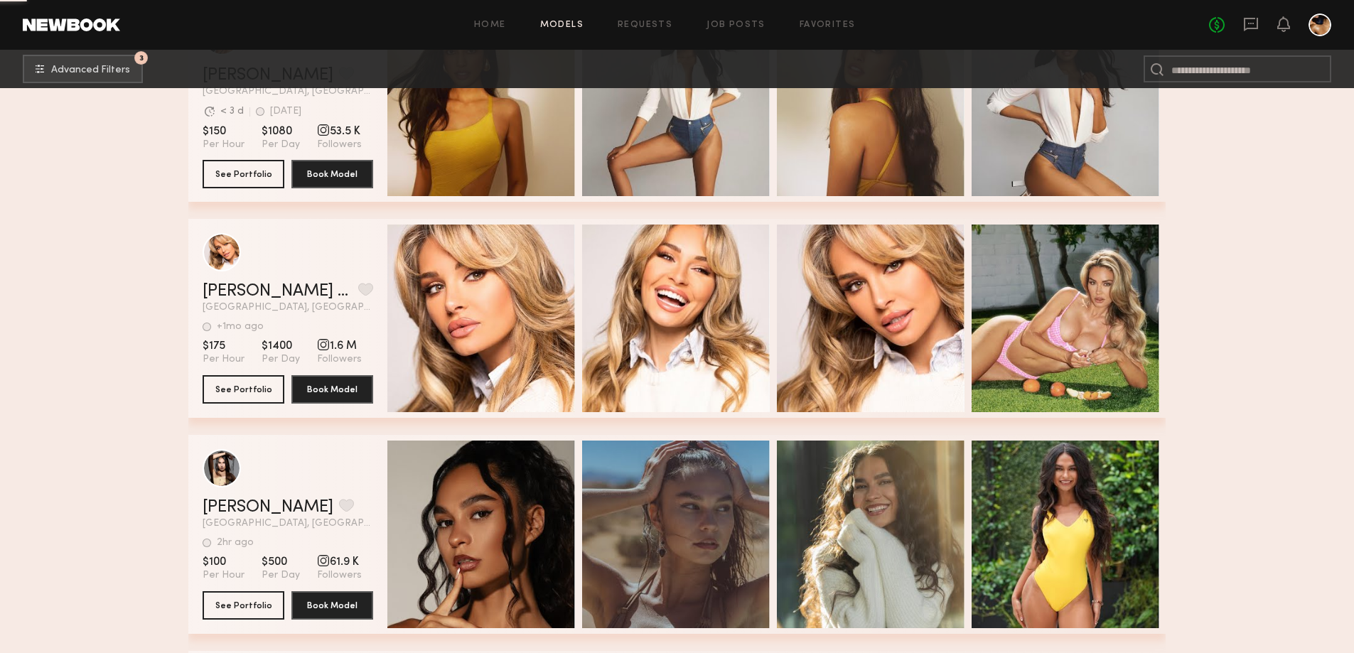
scroll to position [6825, 0]
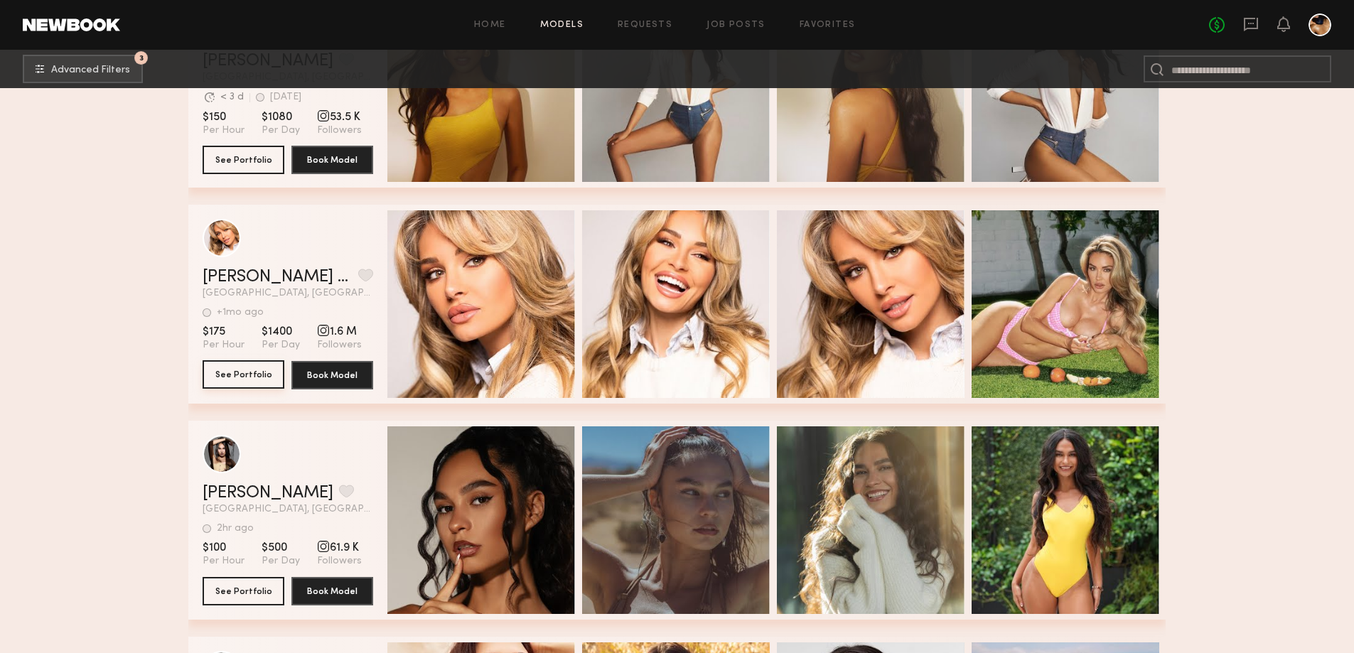
click at [248, 380] on button "See Portfolio" at bounding box center [244, 374] width 82 height 28
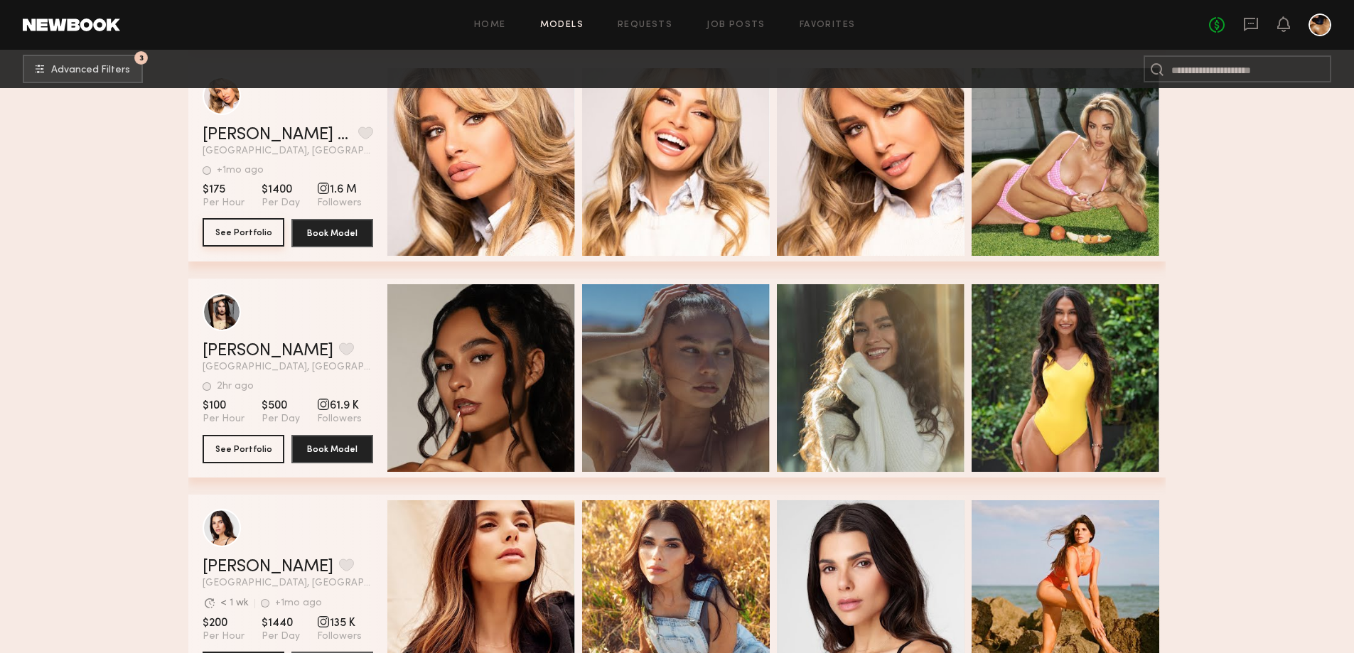
scroll to position [7180, 0]
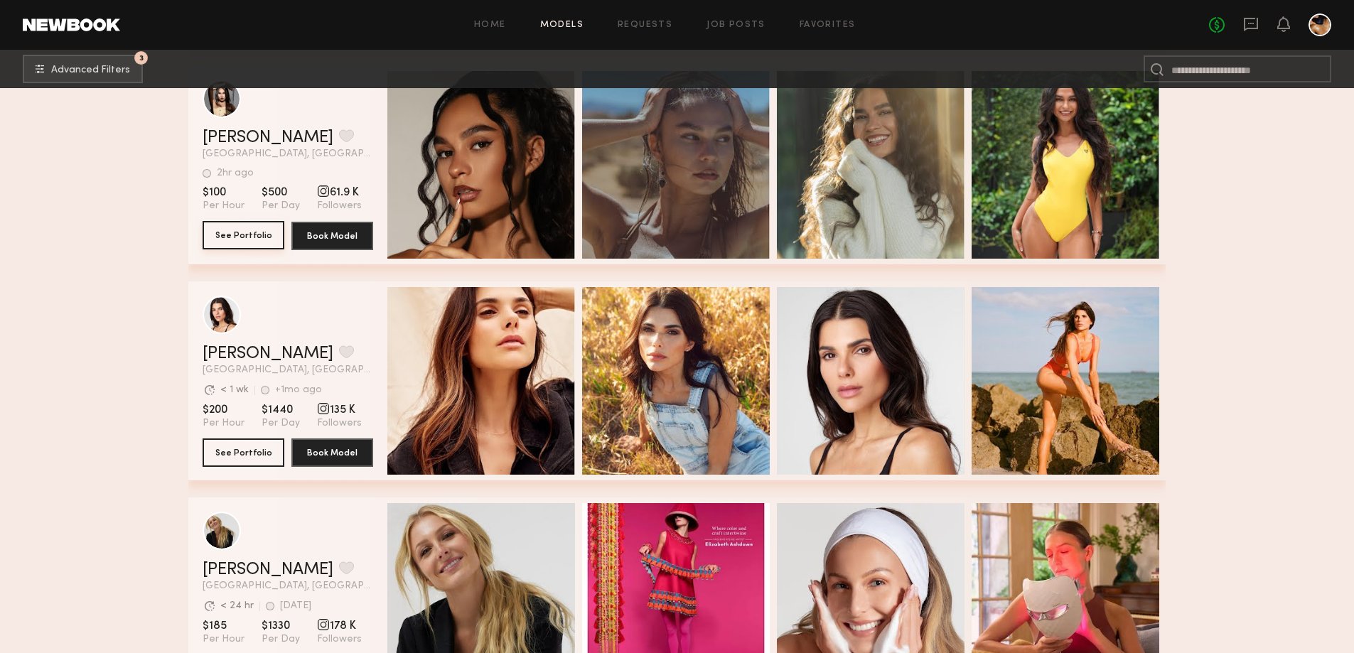
click at [274, 236] on button "See Portfolio" at bounding box center [244, 235] width 82 height 28
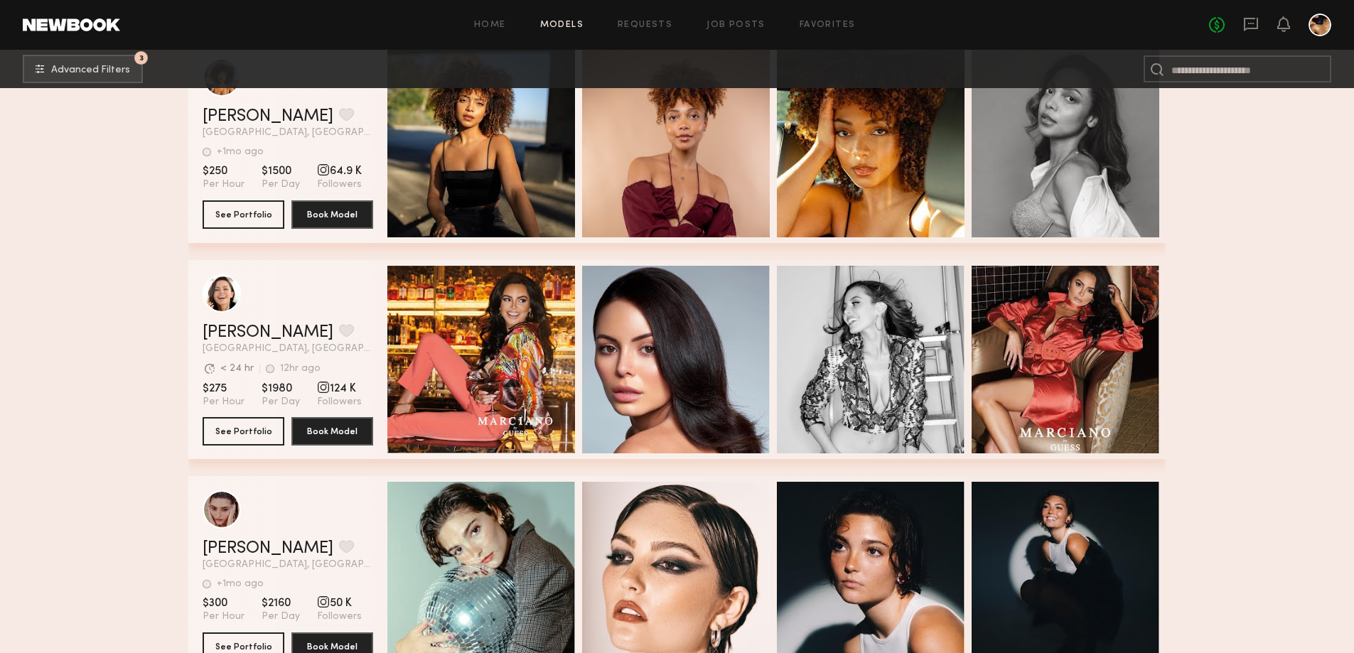
scroll to position [8744, 0]
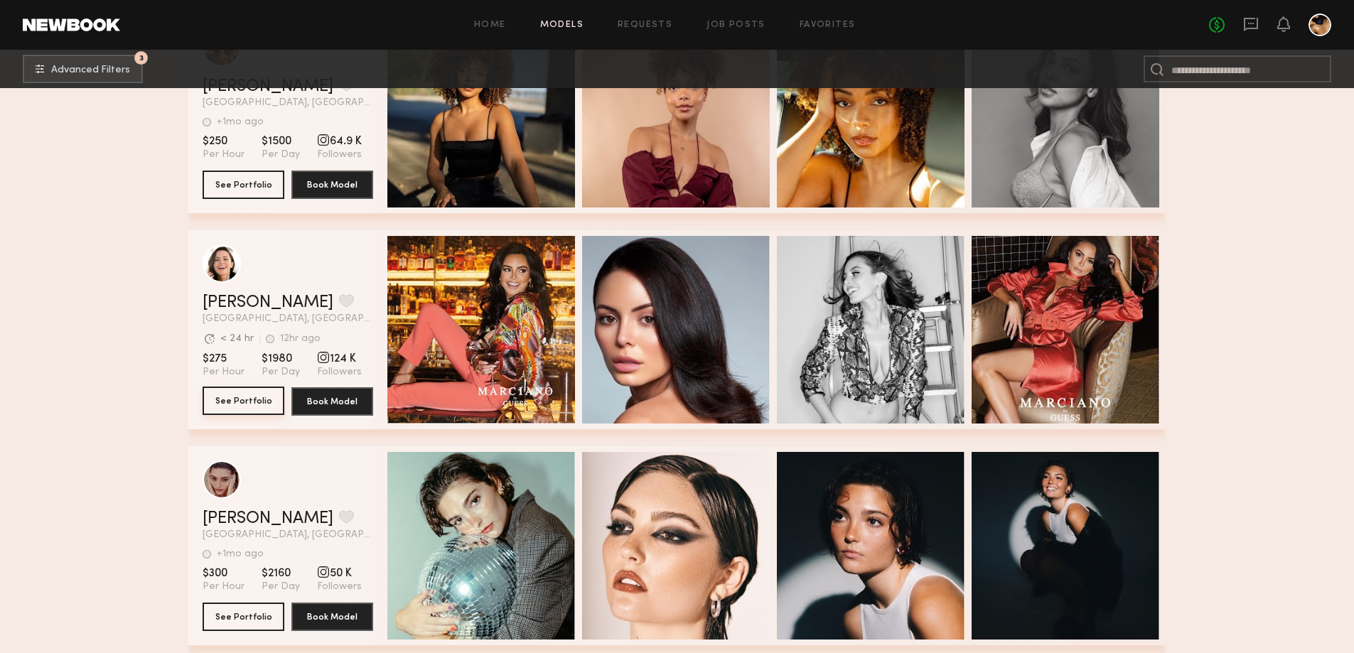
click at [249, 409] on button "See Portfolio" at bounding box center [244, 401] width 82 height 28
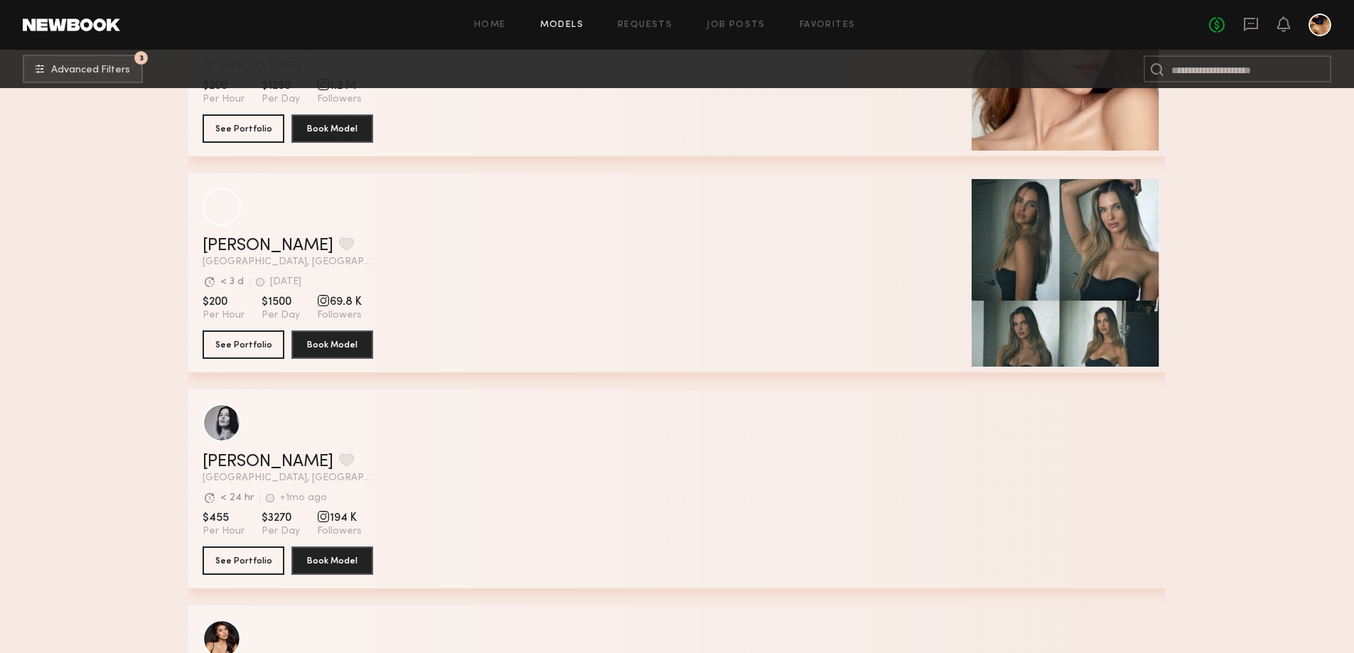
scroll to position [14287, 0]
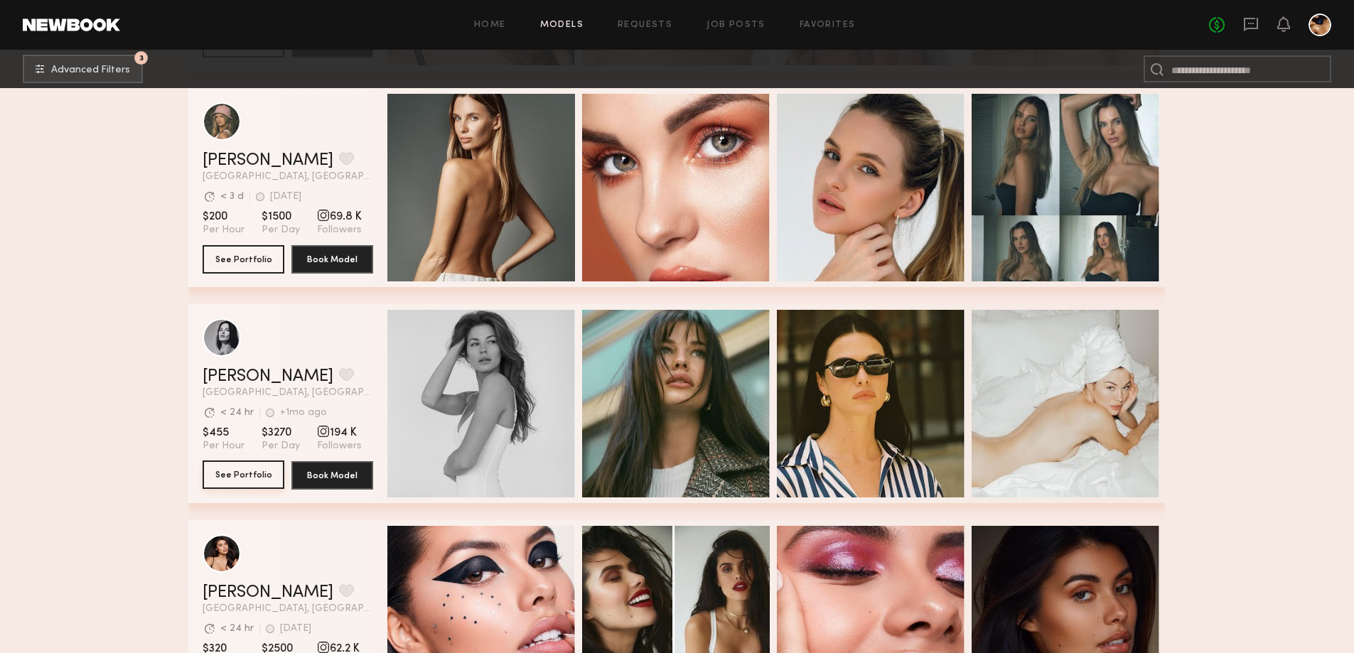
click at [212, 485] on button "See Portfolio" at bounding box center [244, 475] width 82 height 28
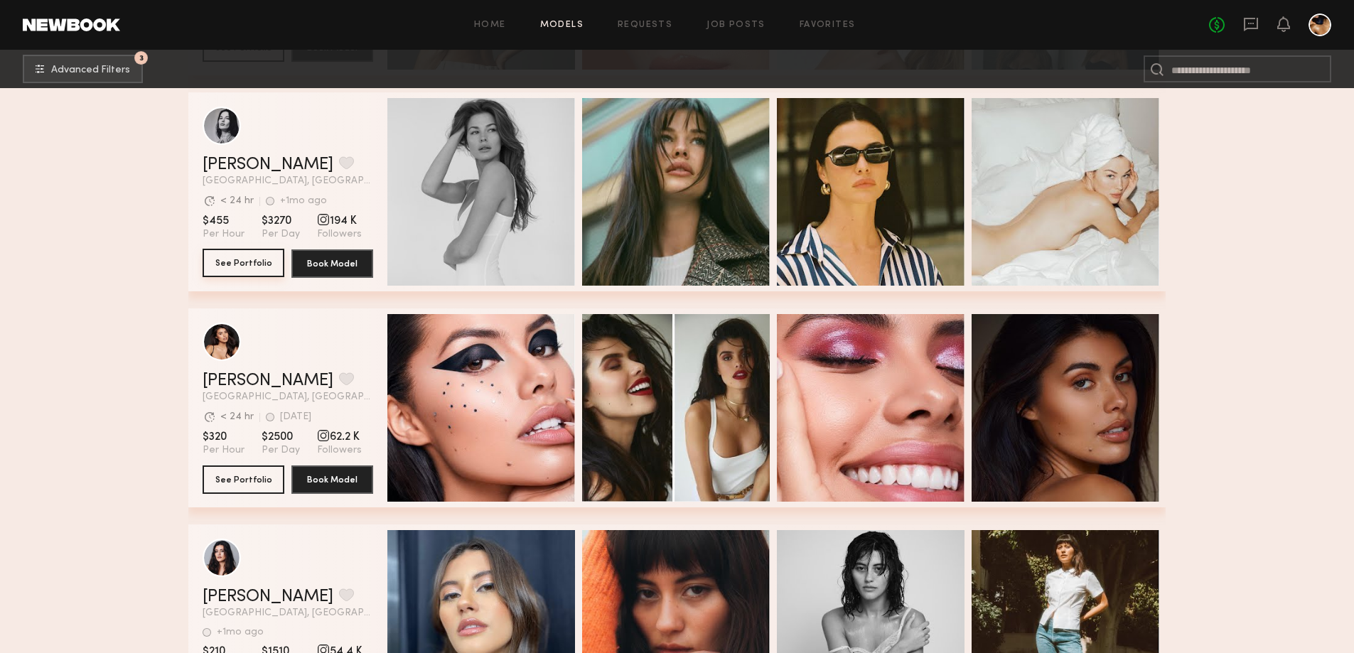
scroll to position [14500, 0]
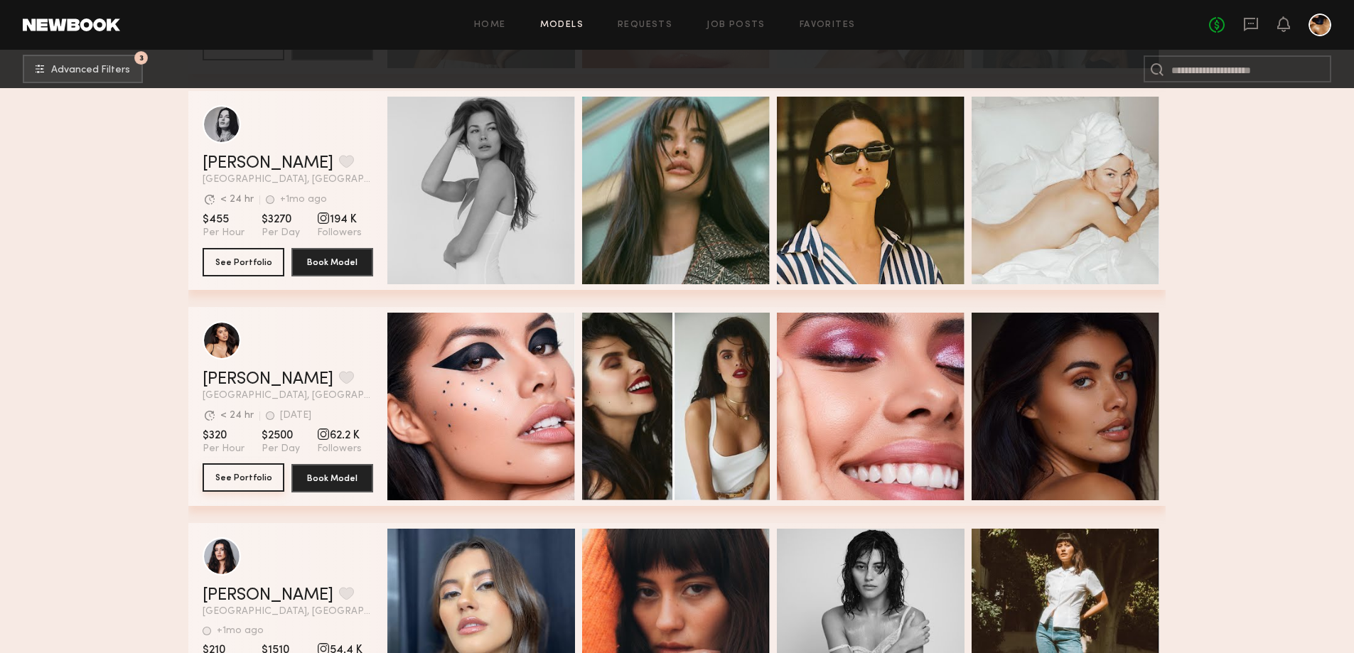
click at [237, 483] on button "See Portfolio" at bounding box center [244, 477] width 82 height 28
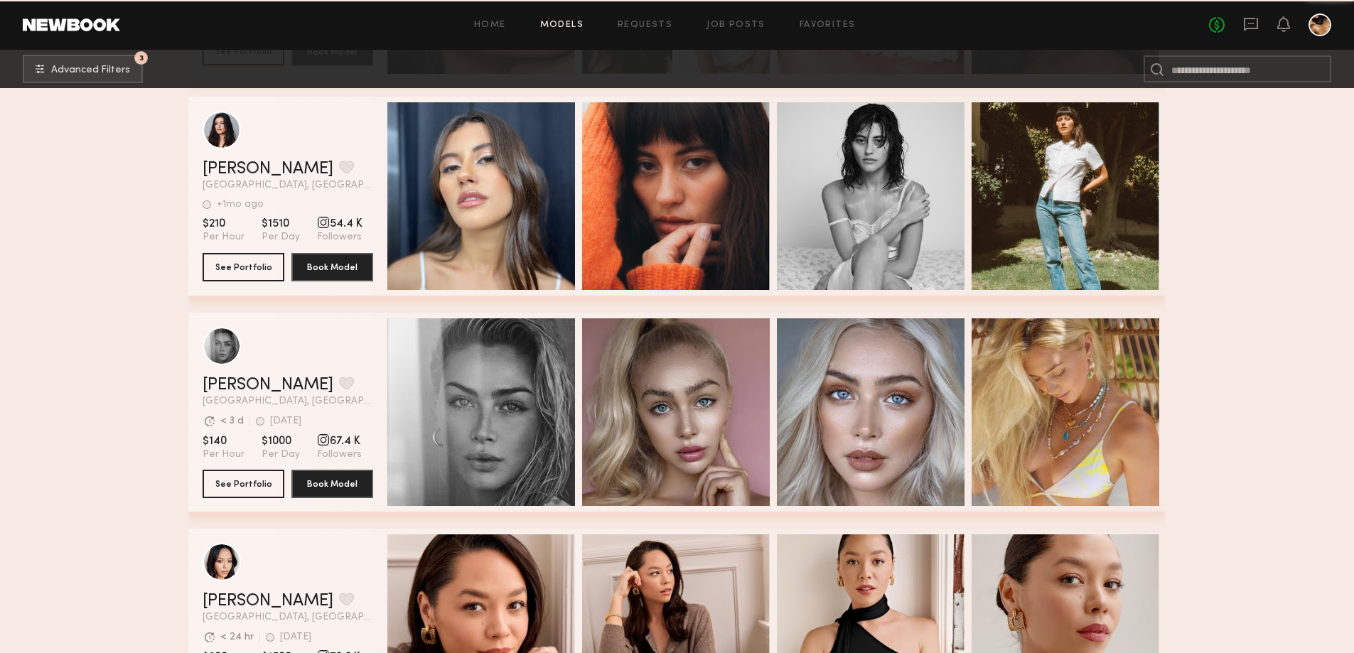
scroll to position [15211, 0]
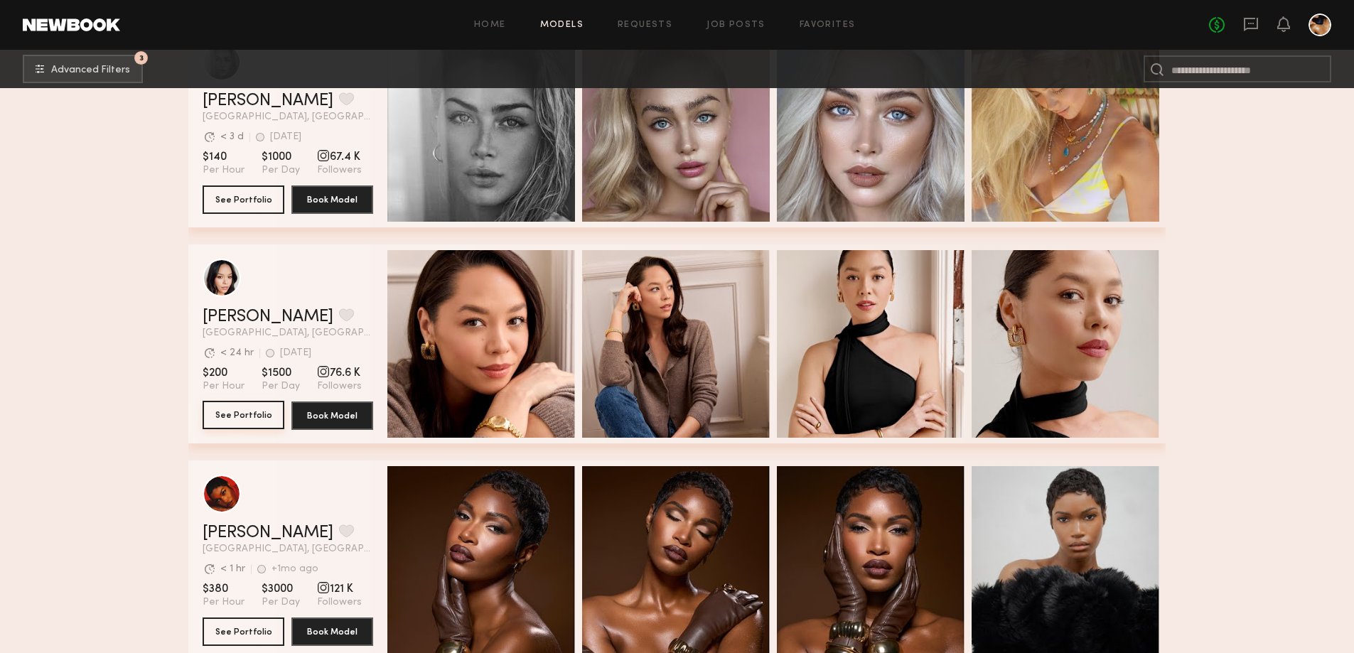
click at [223, 422] on button "See Portfolio" at bounding box center [244, 415] width 82 height 28
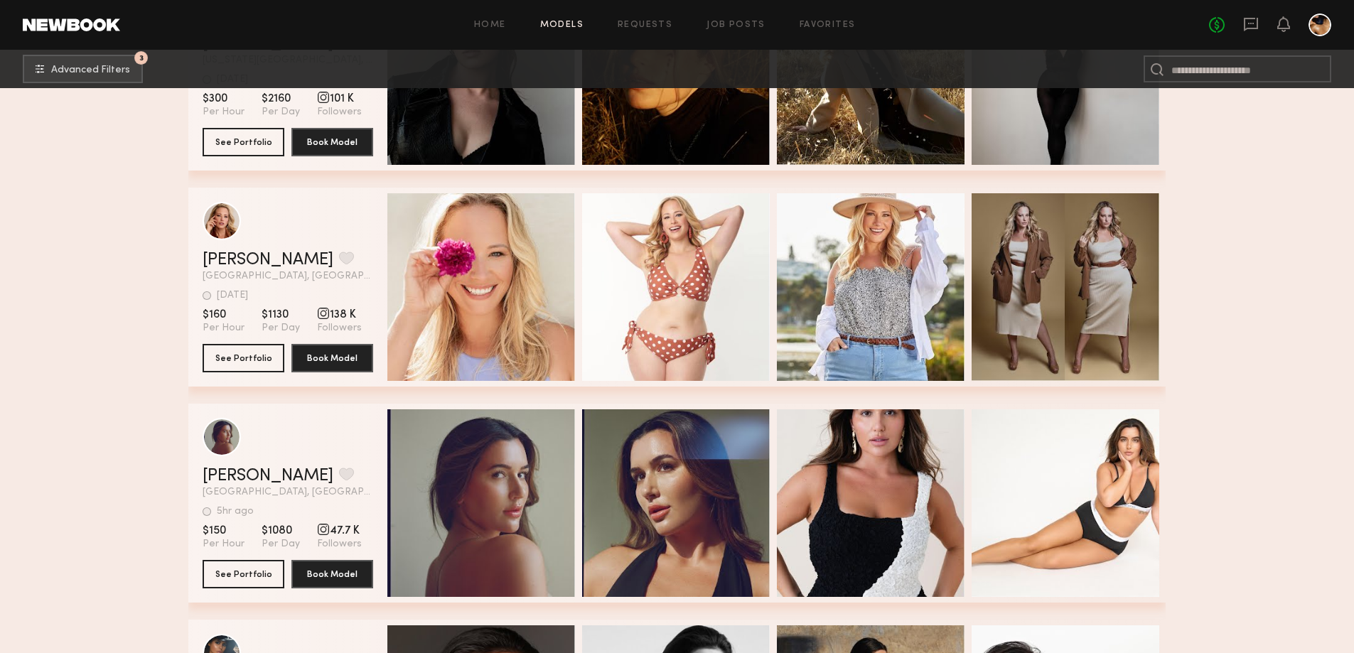
scroll to position [16633, 0]
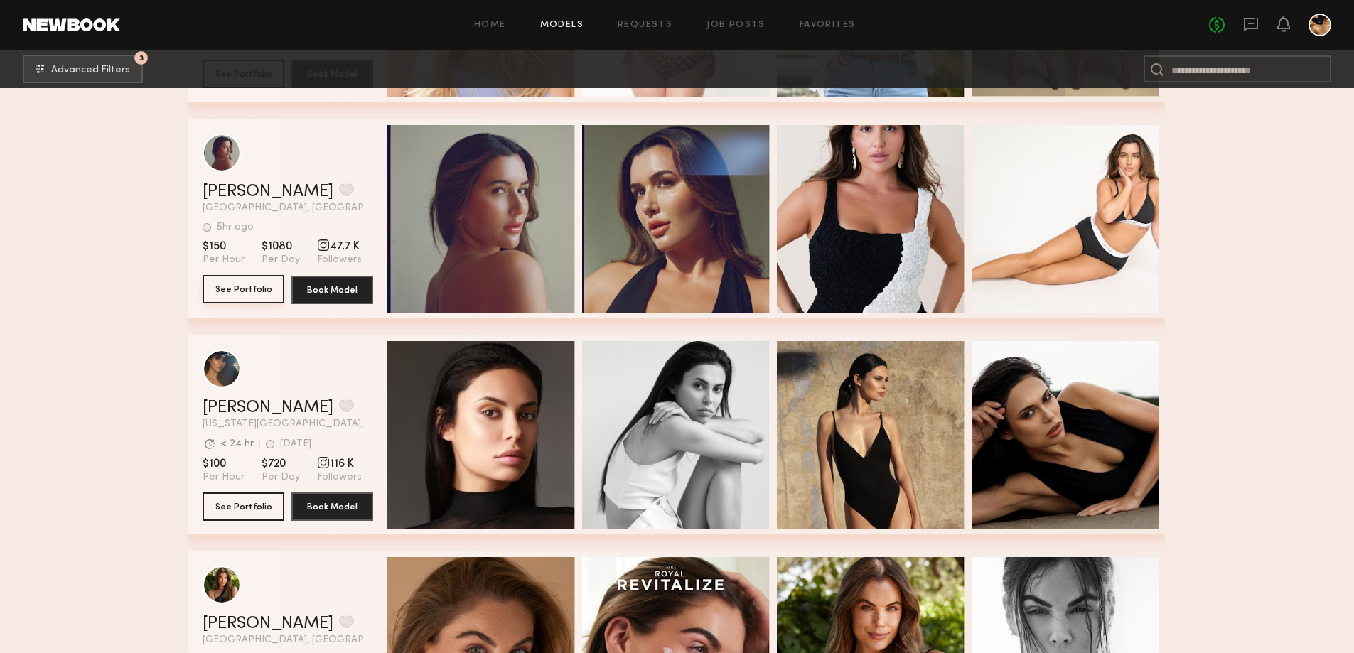
click at [227, 303] on button "See Portfolio" at bounding box center [244, 289] width 82 height 28
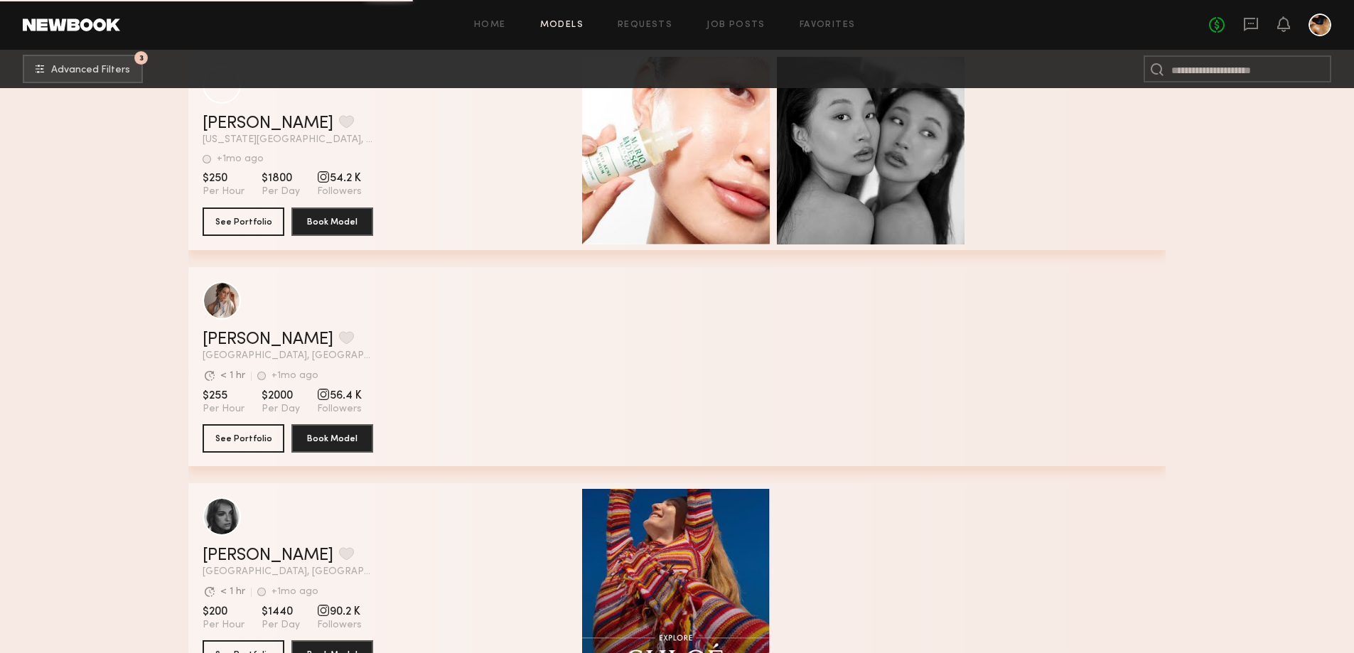
scroll to position [22176, 0]
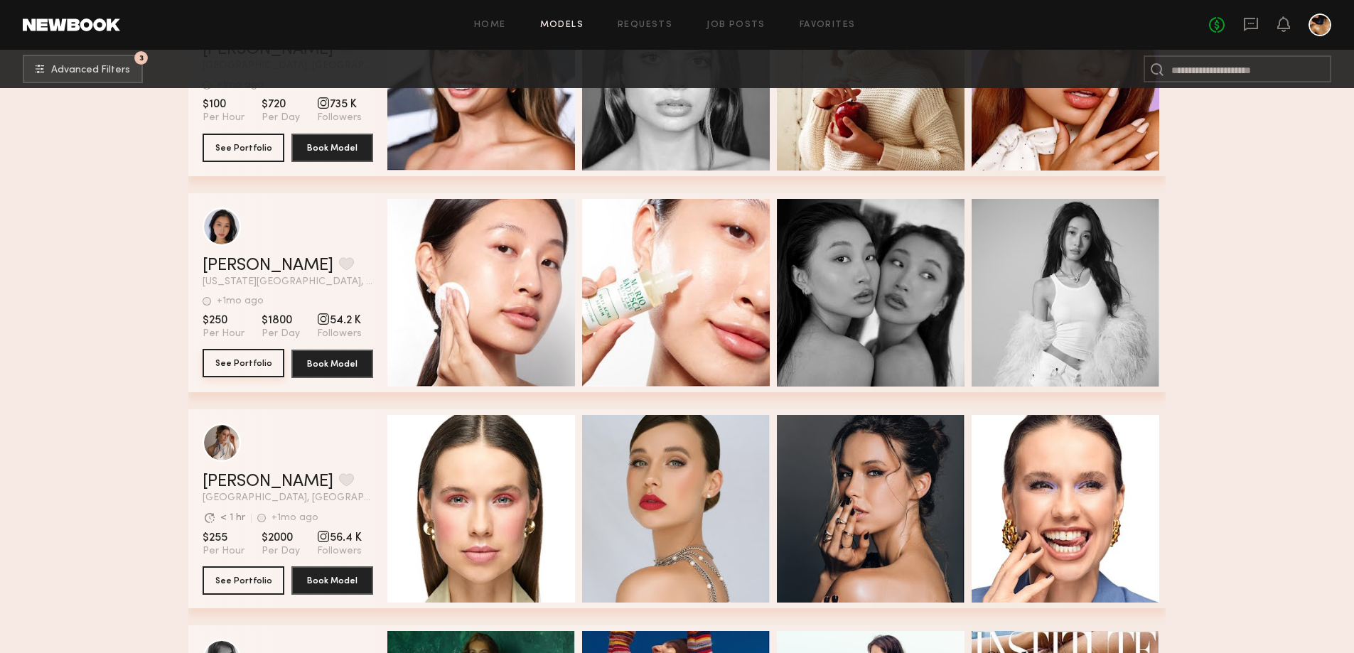
click at [229, 371] on button "See Portfolio" at bounding box center [244, 363] width 82 height 28
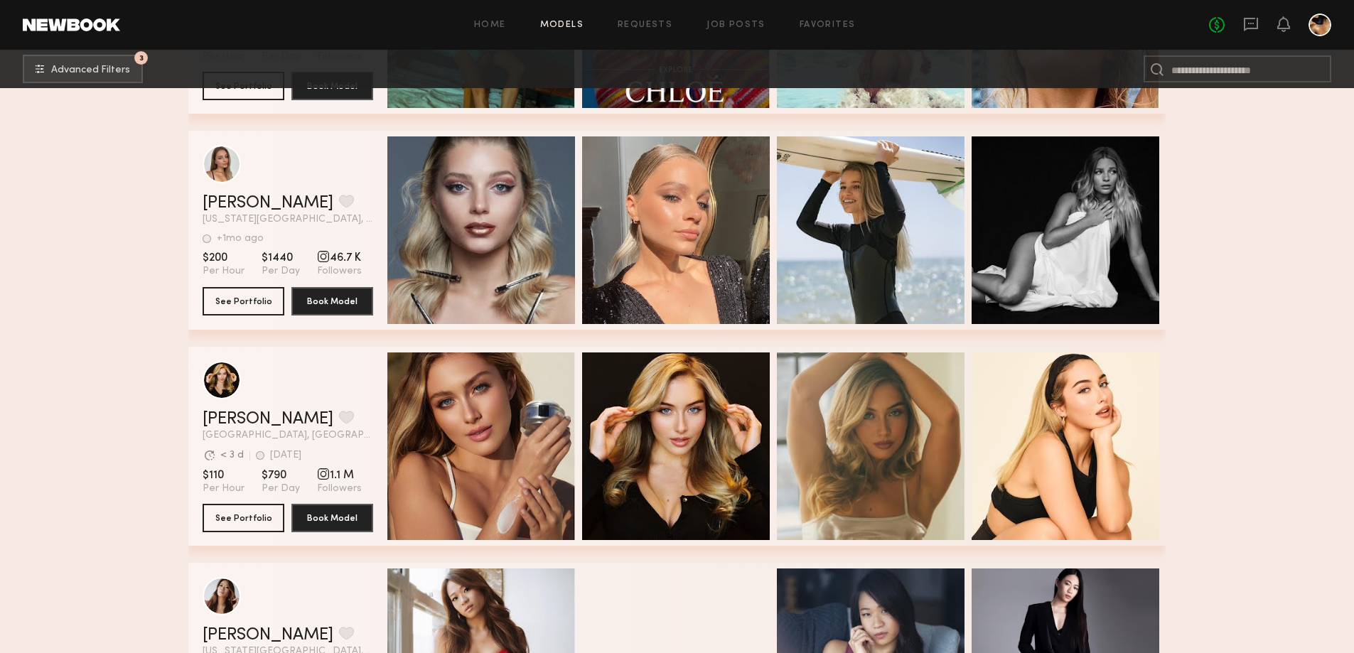
scroll to position [23100, 0]
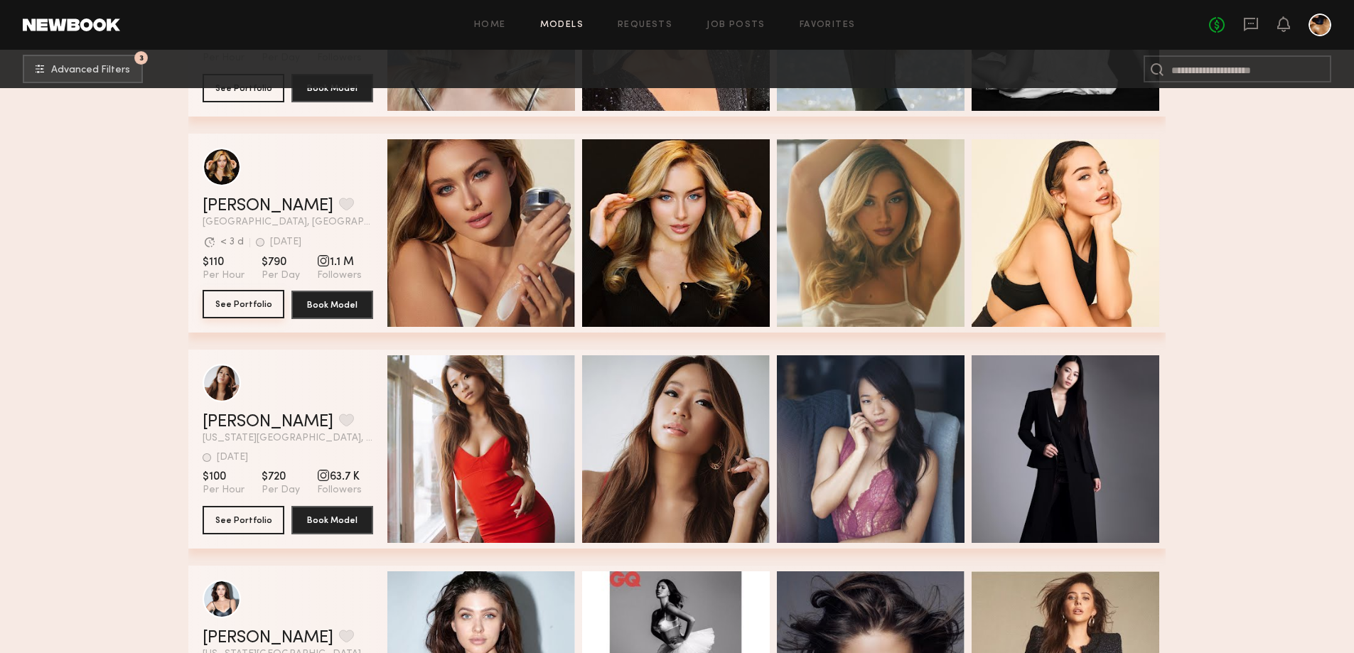
click at [235, 313] on button "See Portfolio" at bounding box center [244, 304] width 82 height 28
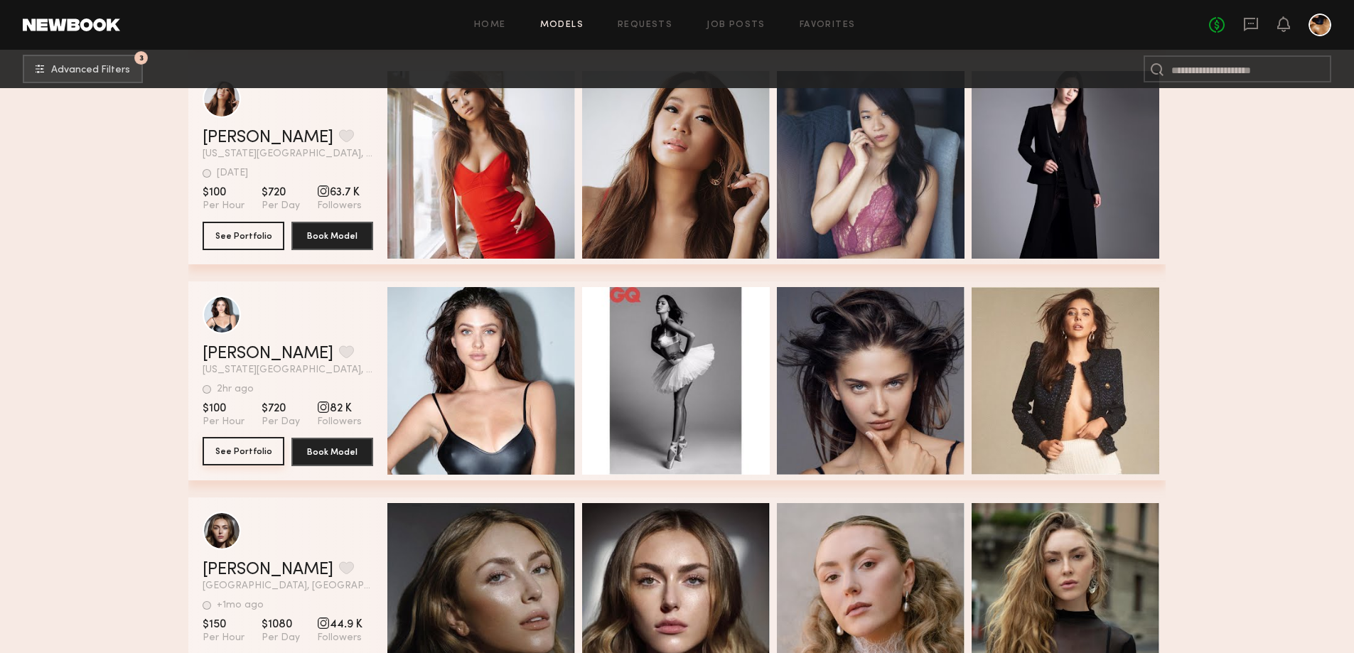
click at [251, 453] on button "See Portfolio" at bounding box center [244, 451] width 82 height 28
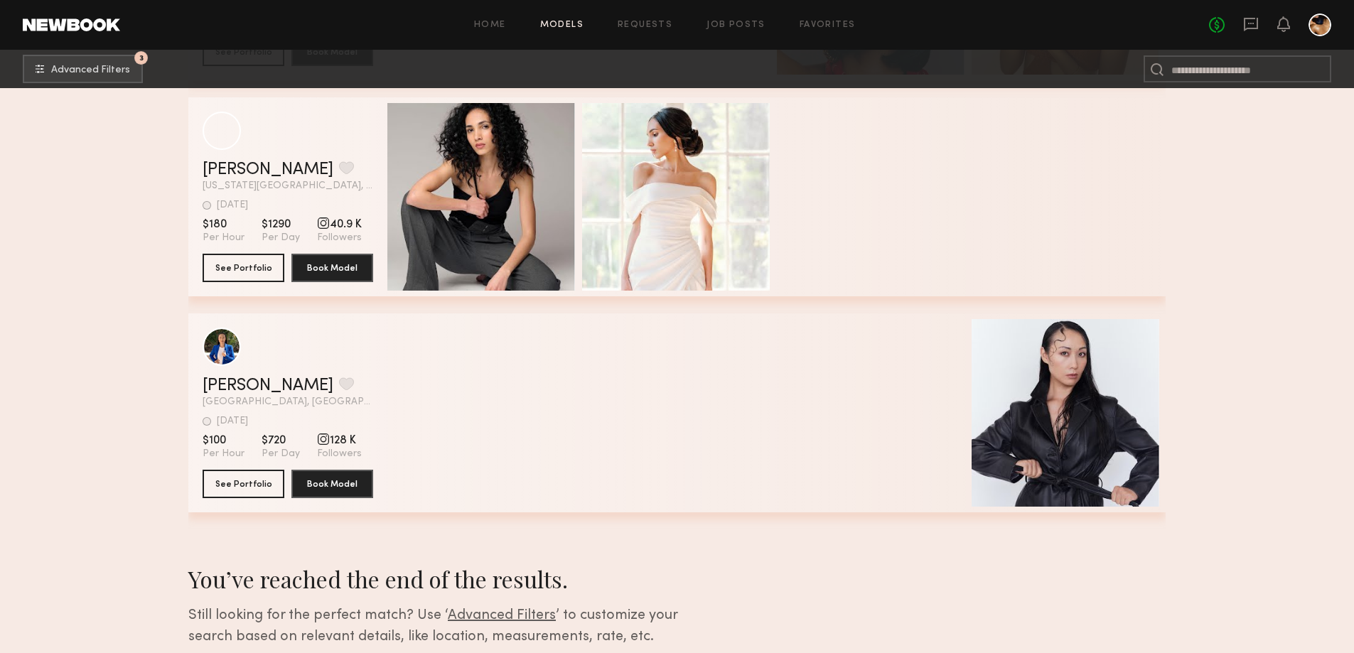
scroll to position [30156, 0]
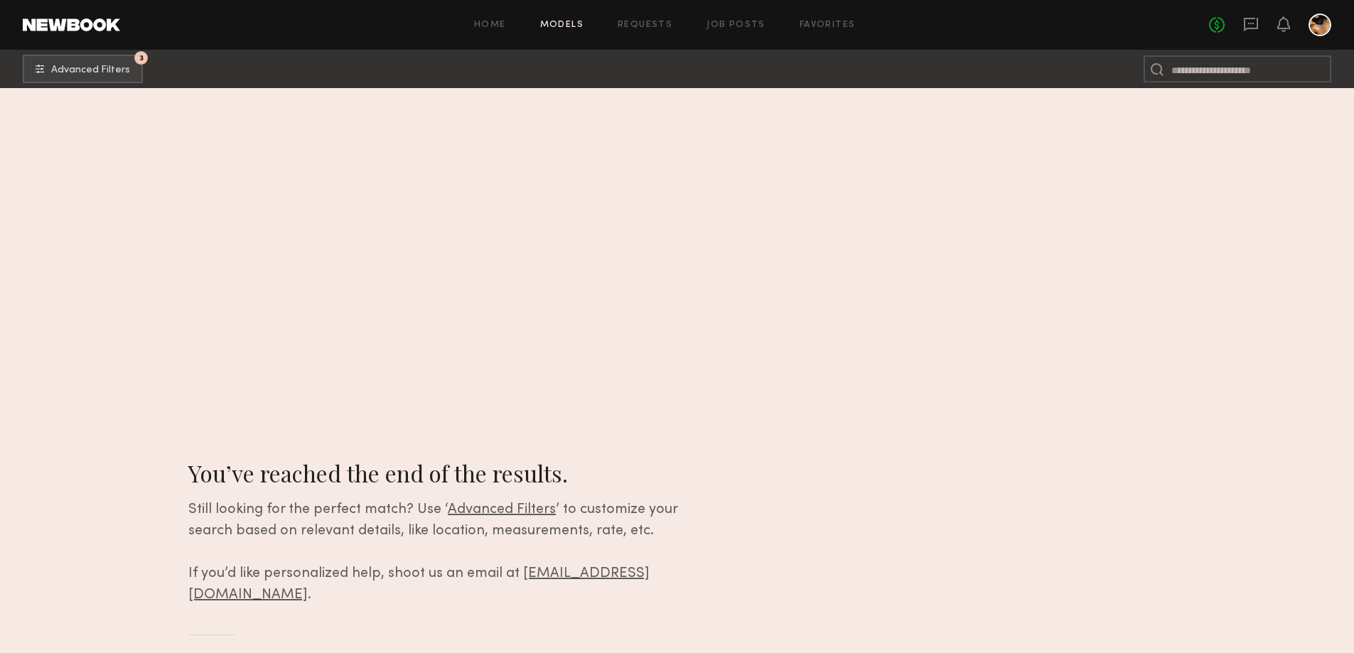
scroll to position [0, 0]
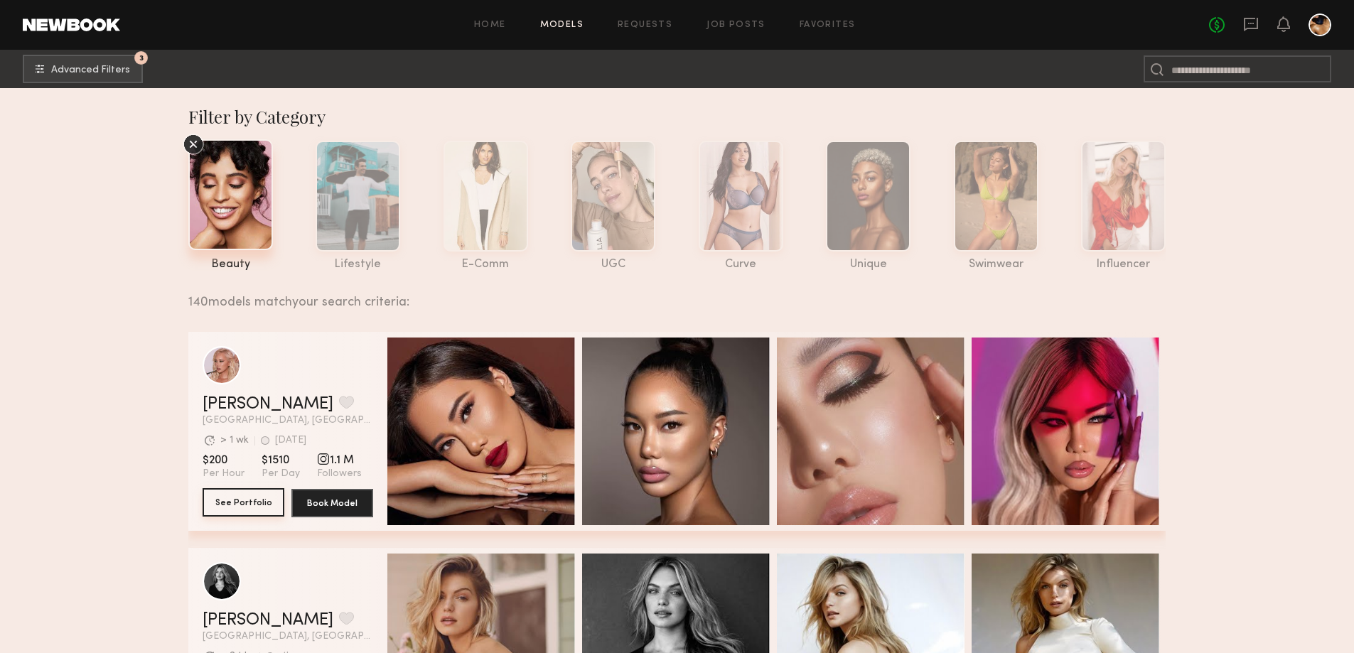
click at [225, 515] on button "See Portfolio" at bounding box center [244, 502] width 82 height 28
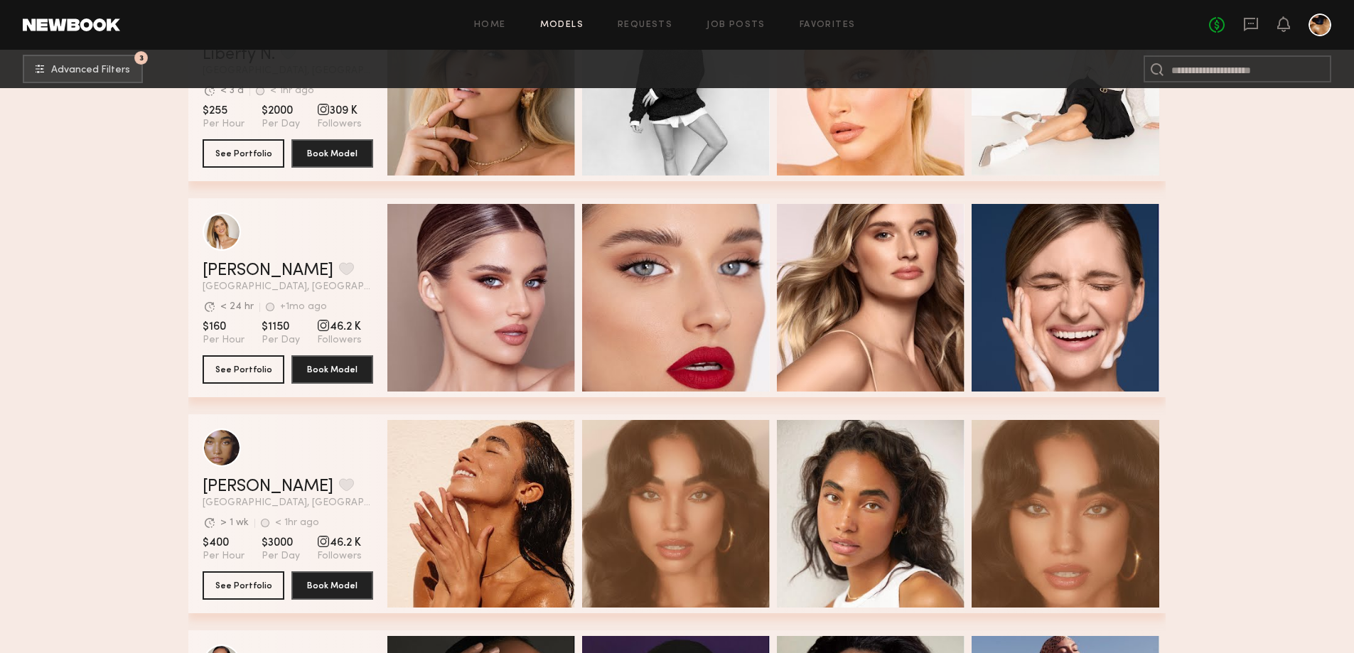
scroll to position [1066, 0]
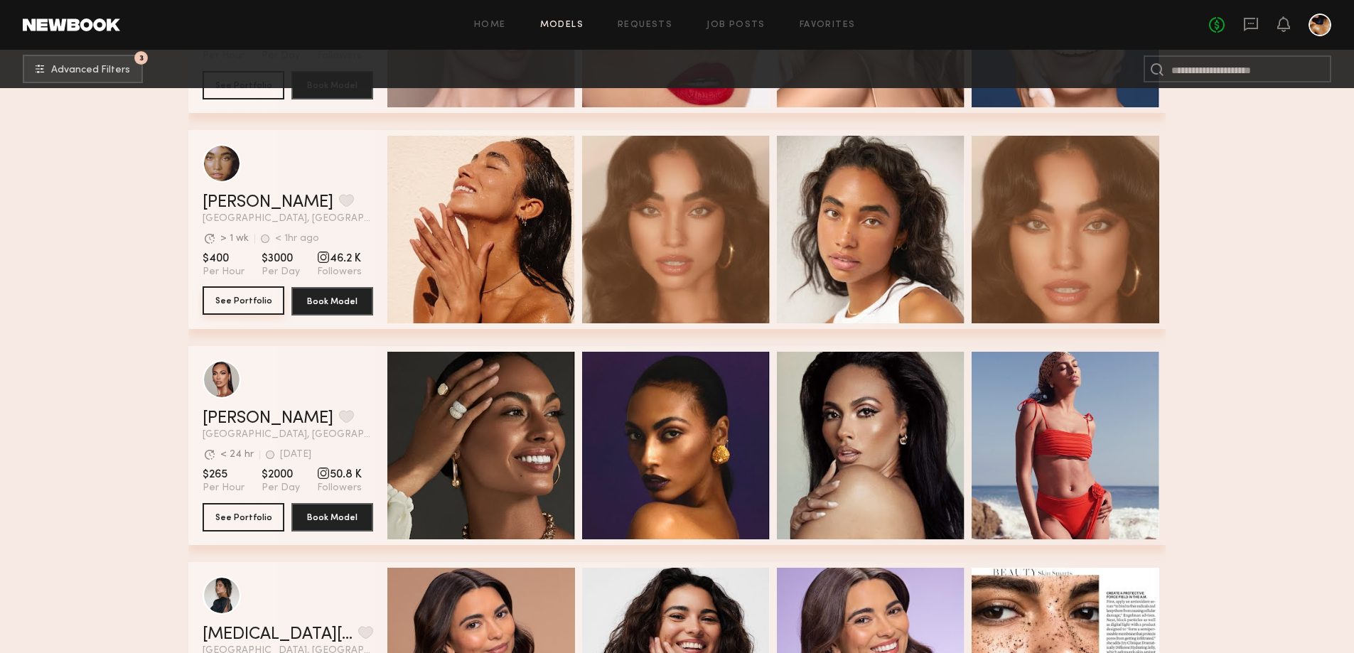
click at [234, 304] on button "See Portfolio" at bounding box center [244, 300] width 82 height 28
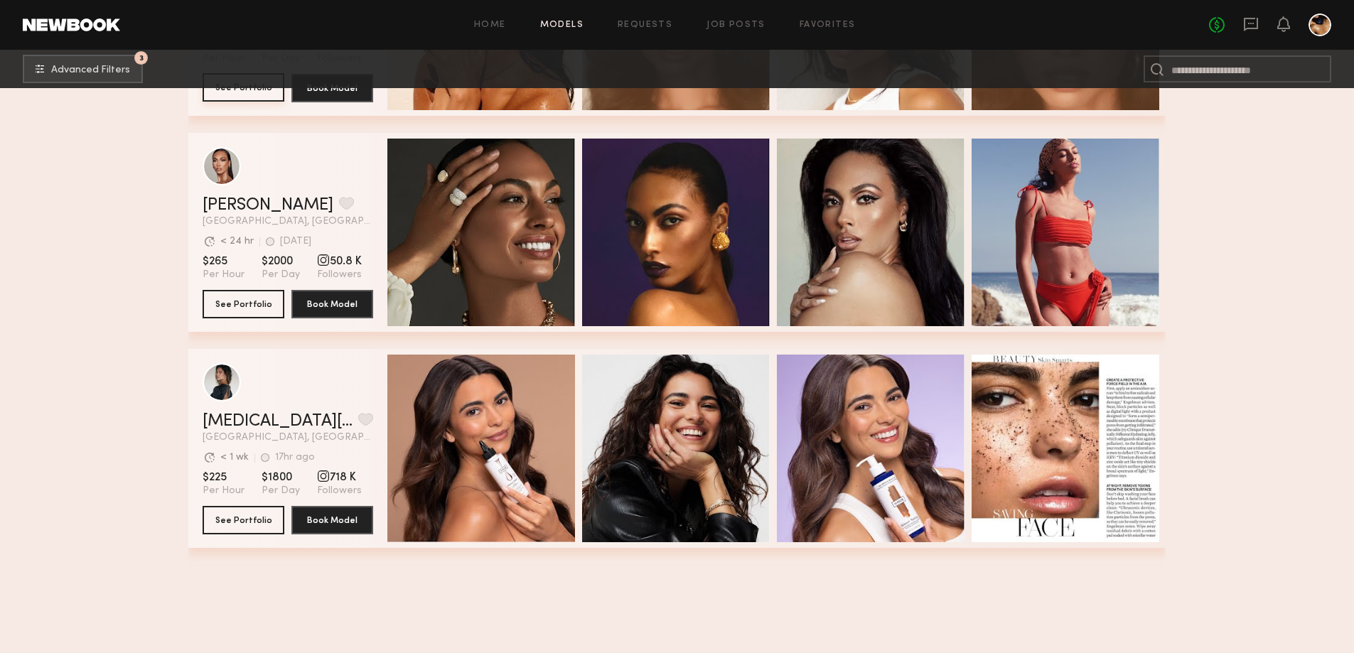
scroll to position [853, 0]
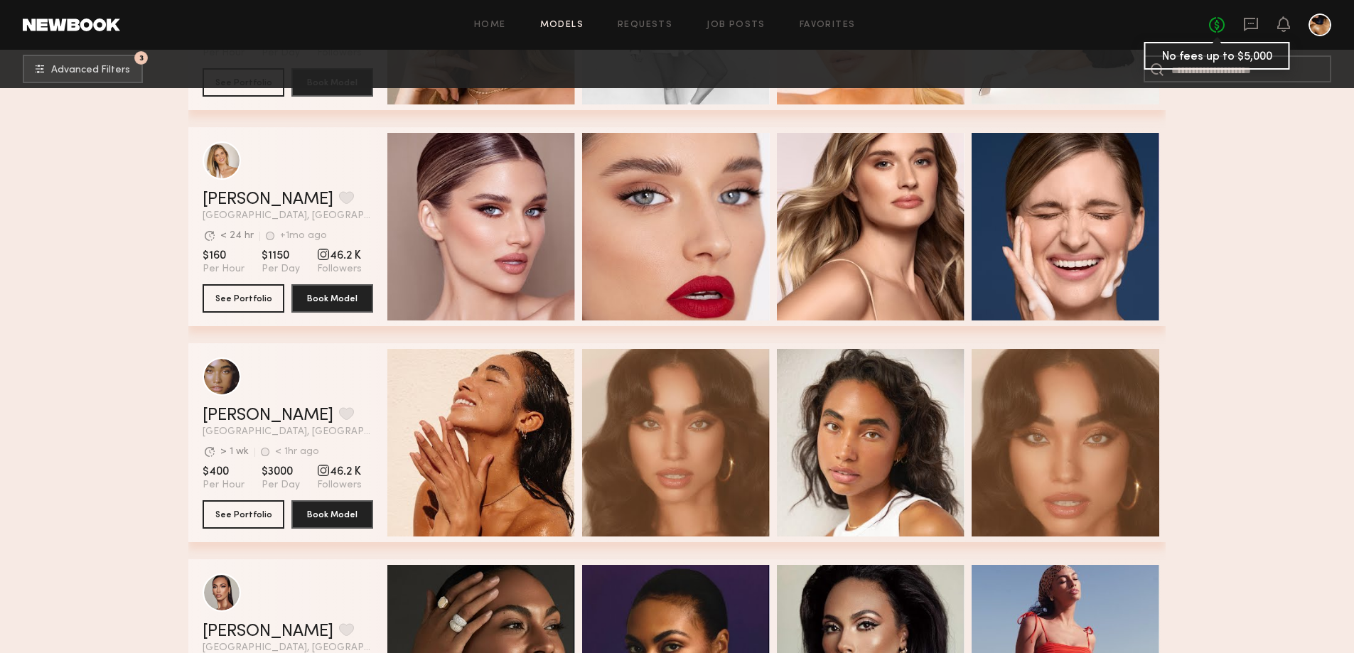
click at [1211, 21] on link "No fees up to $5,000" at bounding box center [1217, 25] width 16 height 16
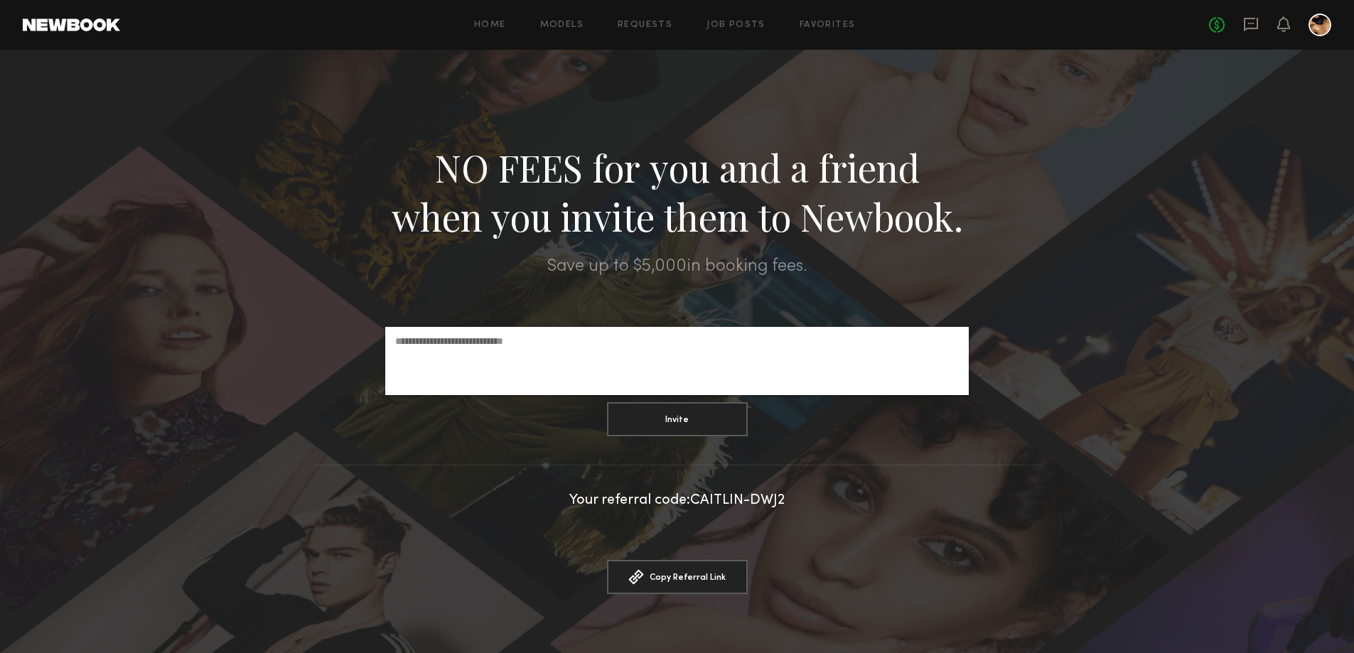
click at [622, 355] on div at bounding box center [676, 341] width 583 height 28
click at [577, 355] on div at bounding box center [676, 341] width 583 height 28
type input "**********"
click at [667, 423] on button "Invite" at bounding box center [677, 419] width 141 height 34
click at [1318, 28] on div at bounding box center [1319, 25] width 23 height 23
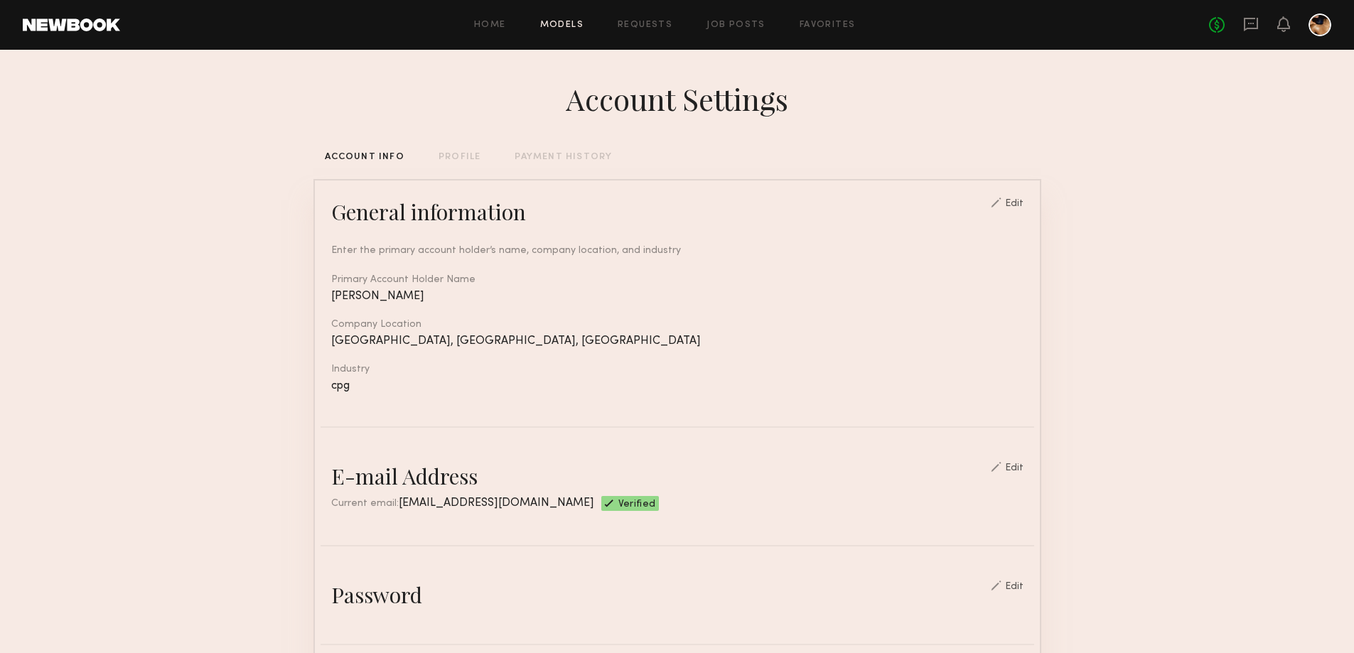
click at [564, 26] on link "Models" at bounding box center [561, 25] width 43 height 9
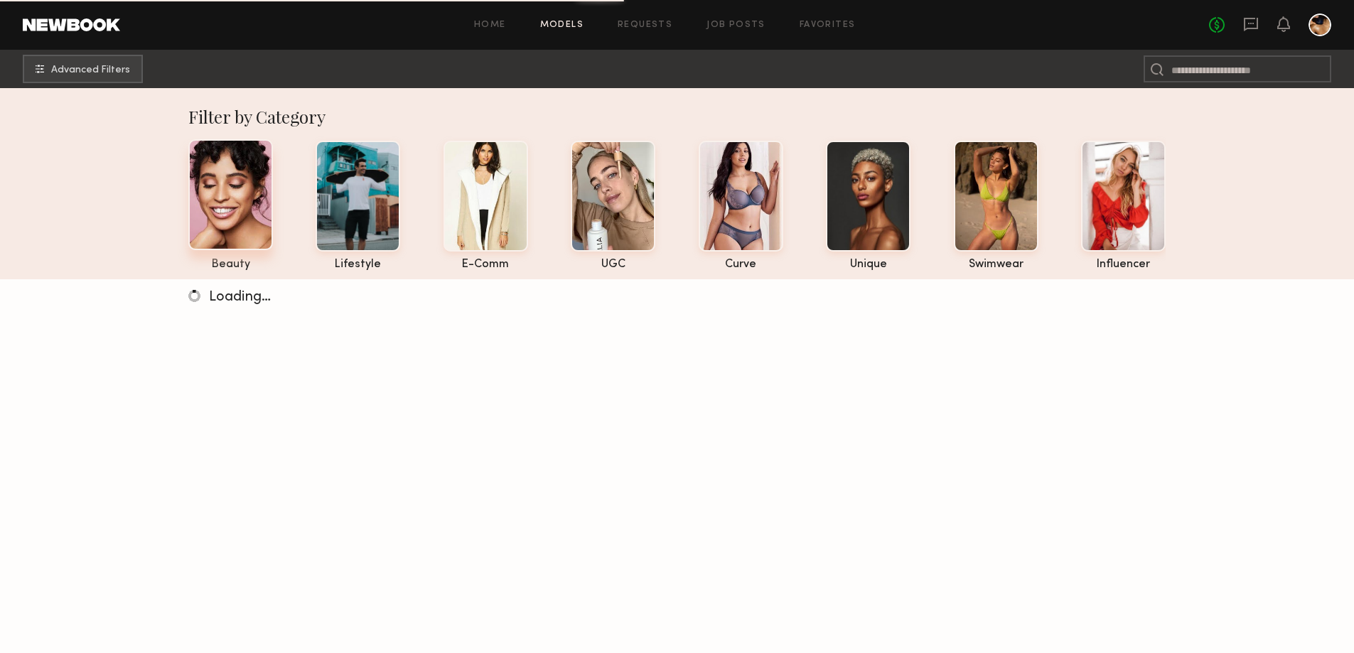
click at [238, 199] on div at bounding box center [230, 194] width 85 height 111
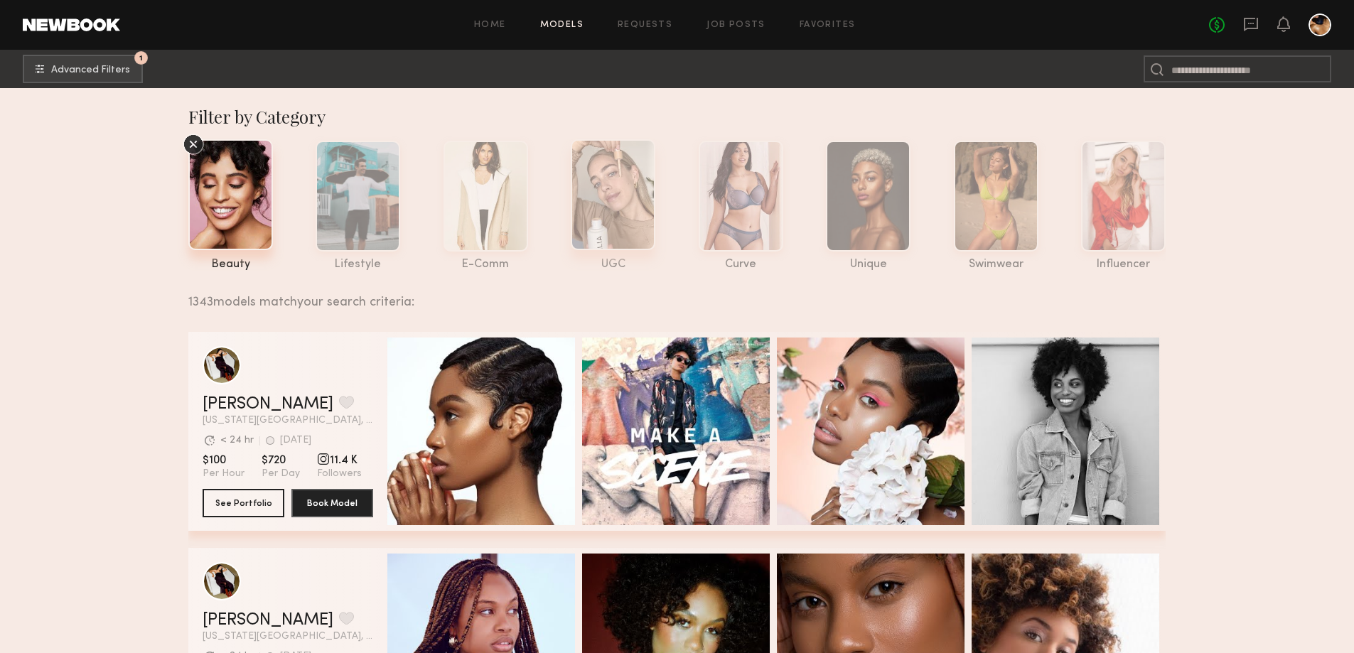
click at [629, 184] on div at bounding box center [613, 194] width 85 height 111
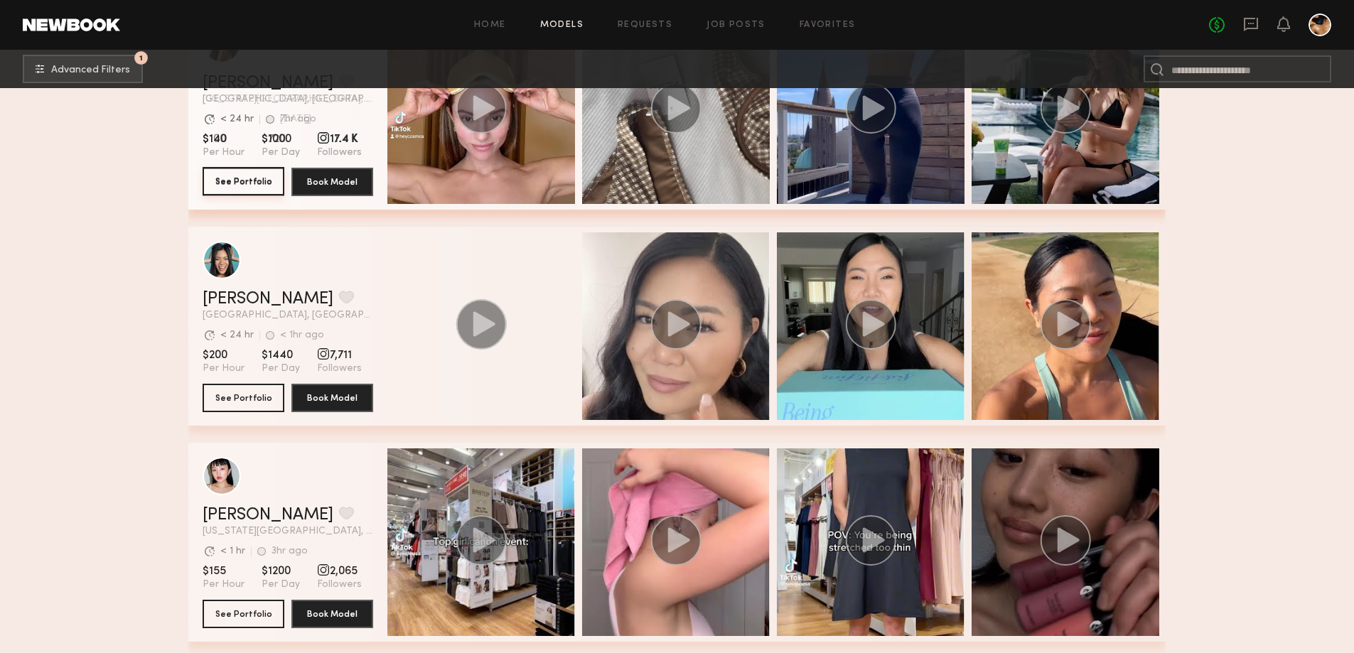
scroll to position [497, 0]
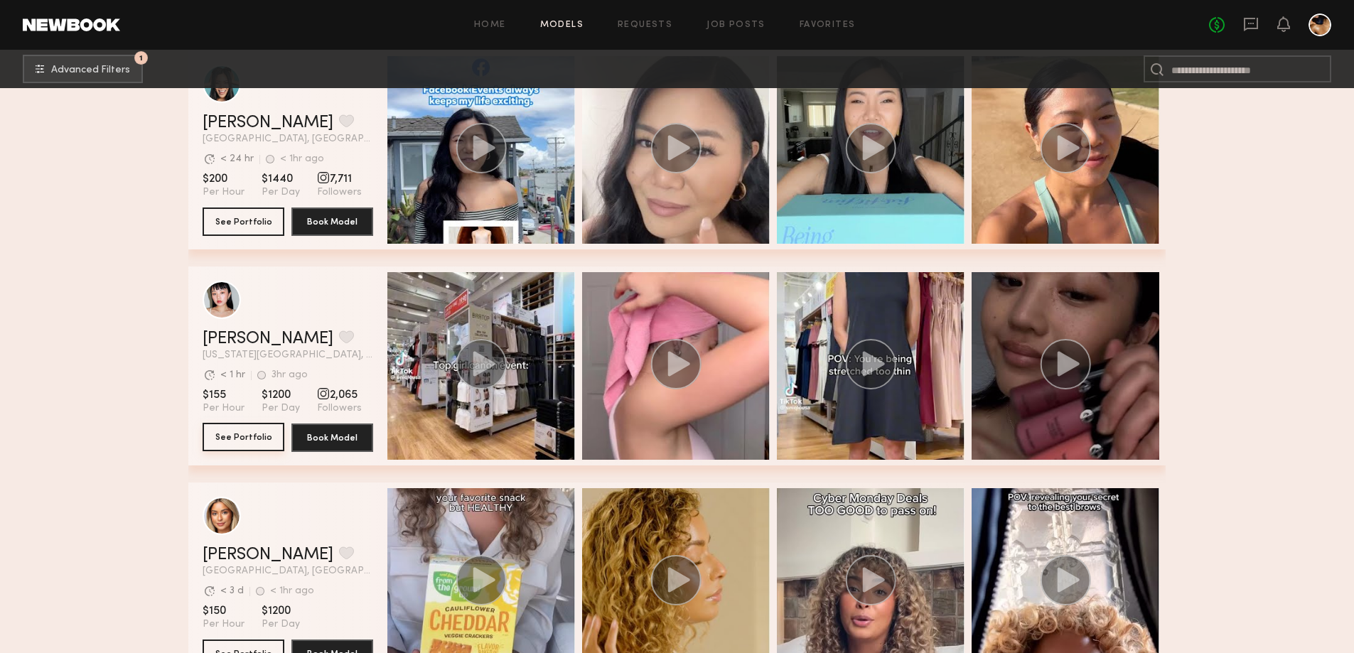
click at [240, 445] on button "See Portfolio" at bounding box center [244, 437] width 82 height 28
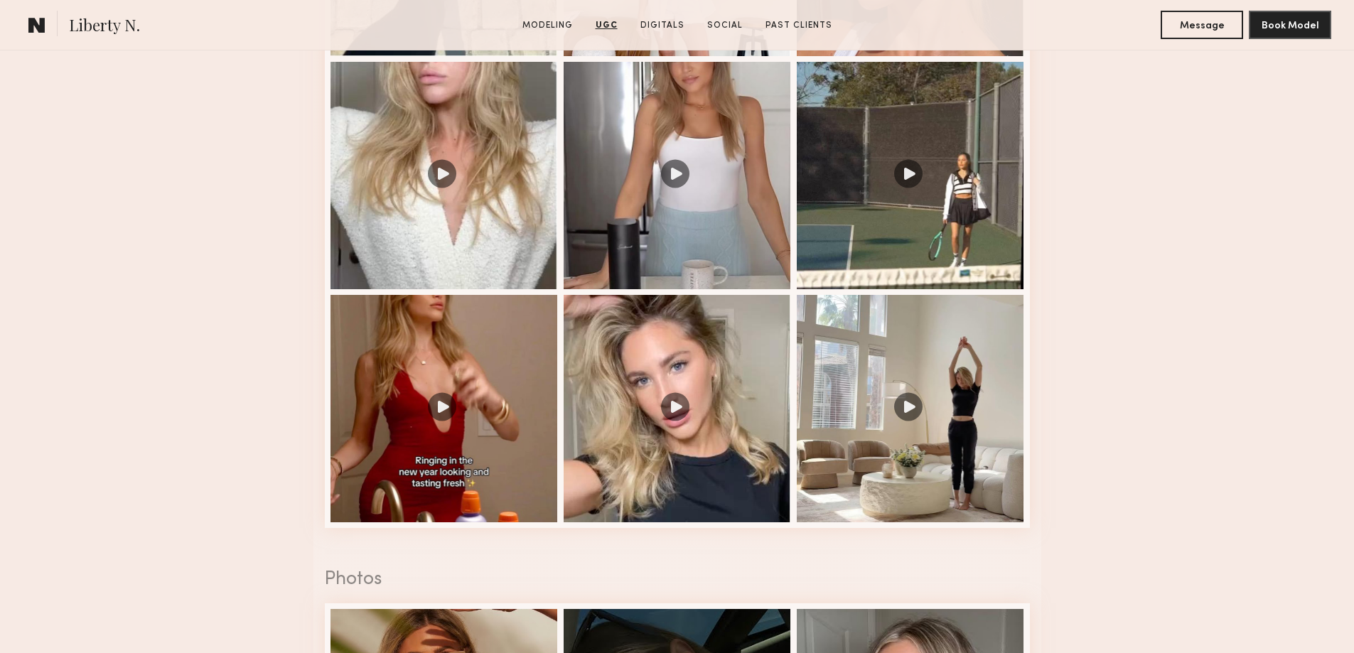
scroll to position [1990, 0]
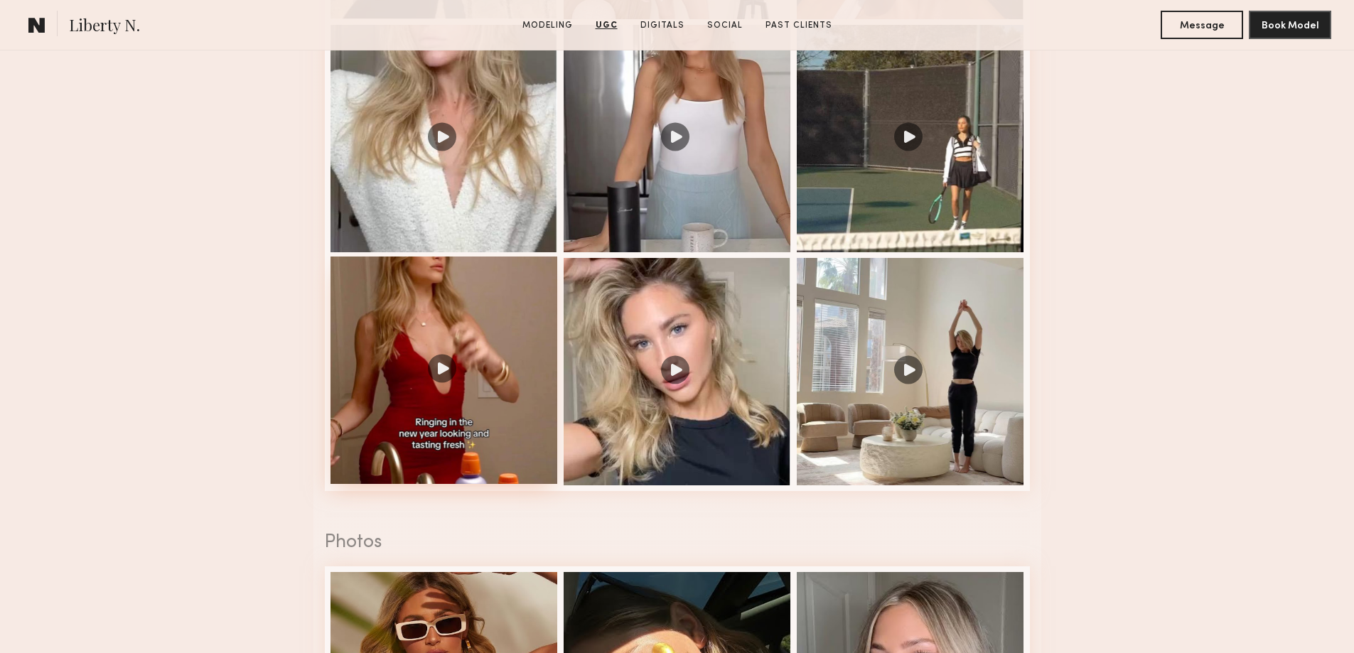
click at [476, 383] on div at bounding box center [443, 370] width 227 height 227
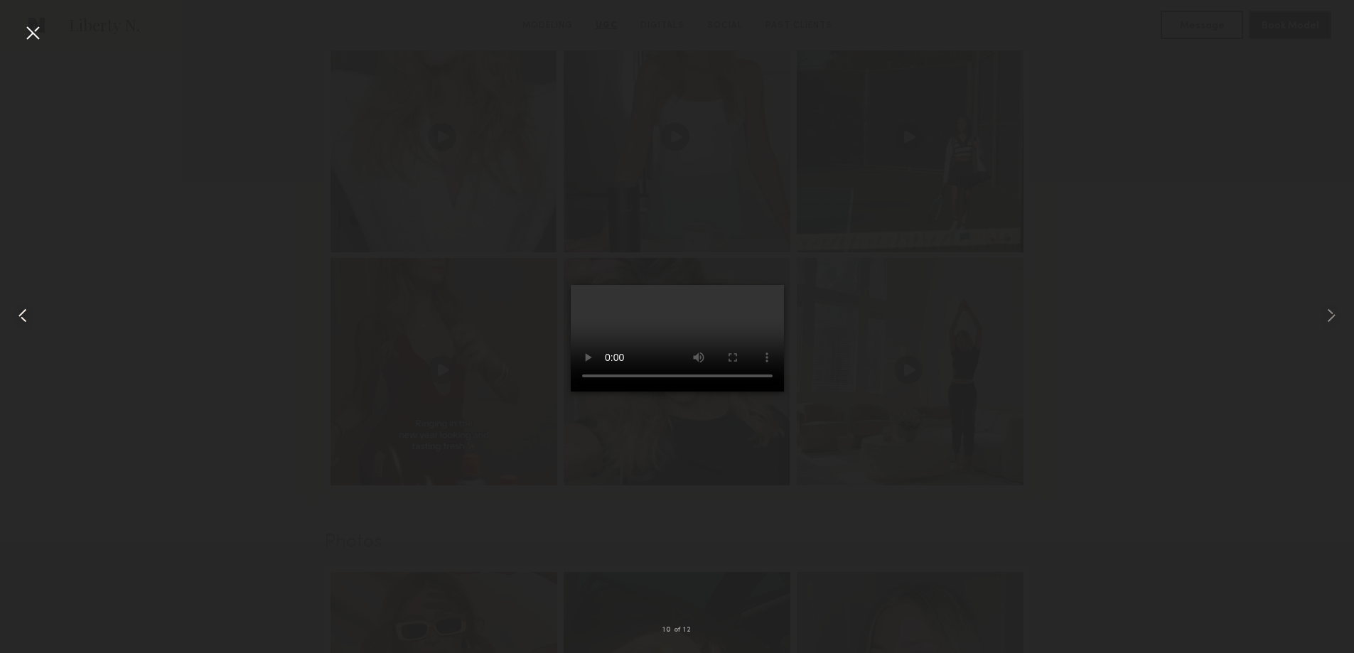
click at [18, 313] on common-icon at bounding box center [22, 315] width 23 height 23
click at [19, 314] on common-icon at bounding box center [22, 315] width 23 height 23
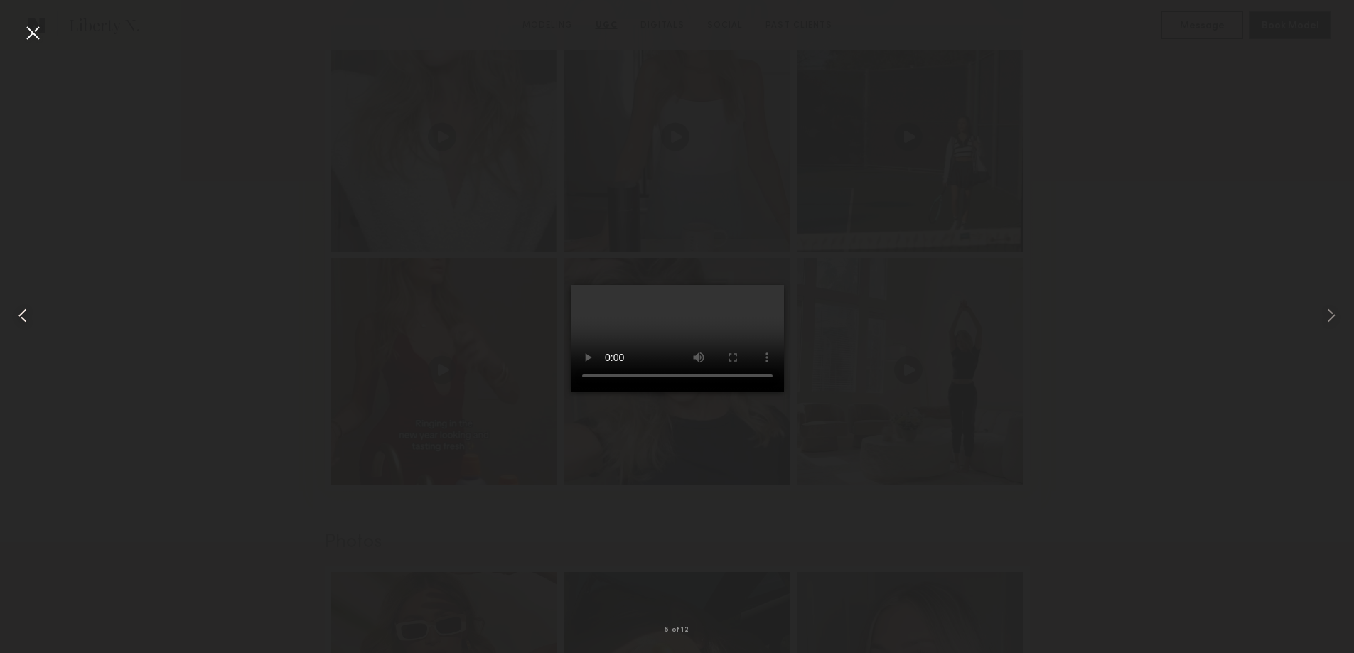
click at [19, 314] on common-icon at bounding box center [22, 315] width 23 height 23
click at [21, 315] on common-icon at bounding box center [22, 315] width 23 height 23
click at [28, 22] on div at bounding box center [32, 32] width 23 height 23
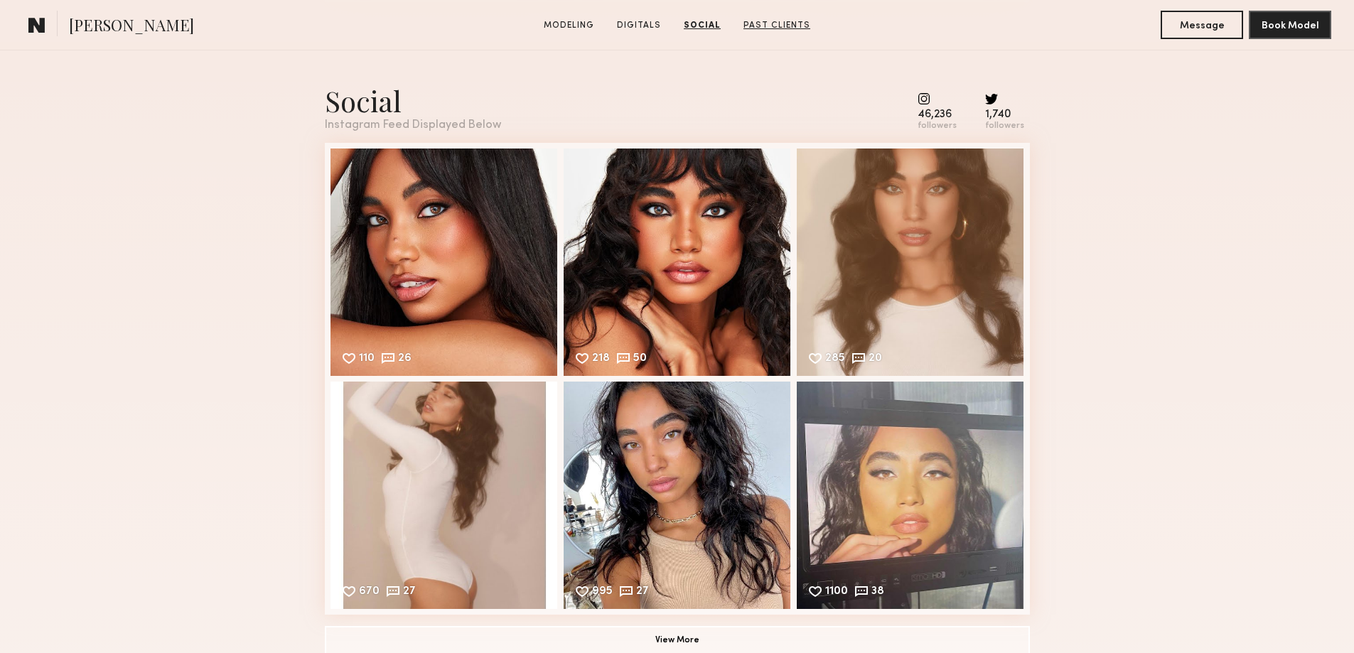
scroll to position [1990, 0]
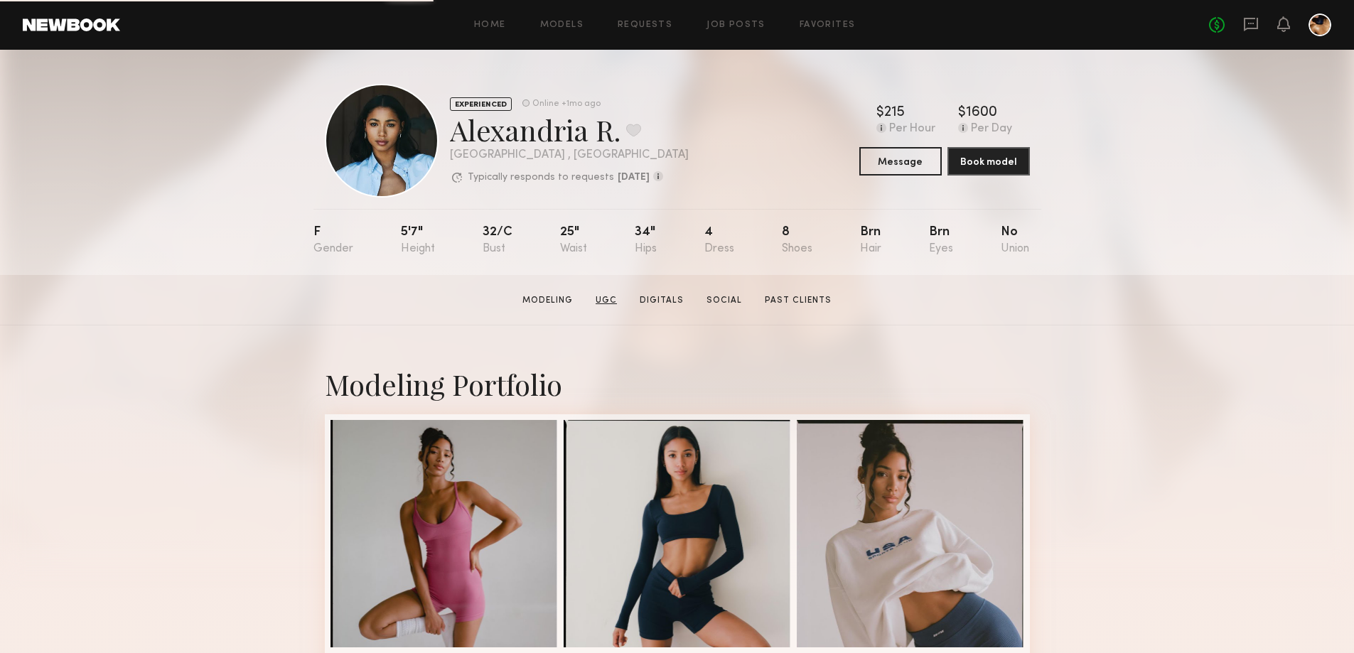
click at [619, 307] on link "UGC" at bounding box center [606, 300] width 33 height 13
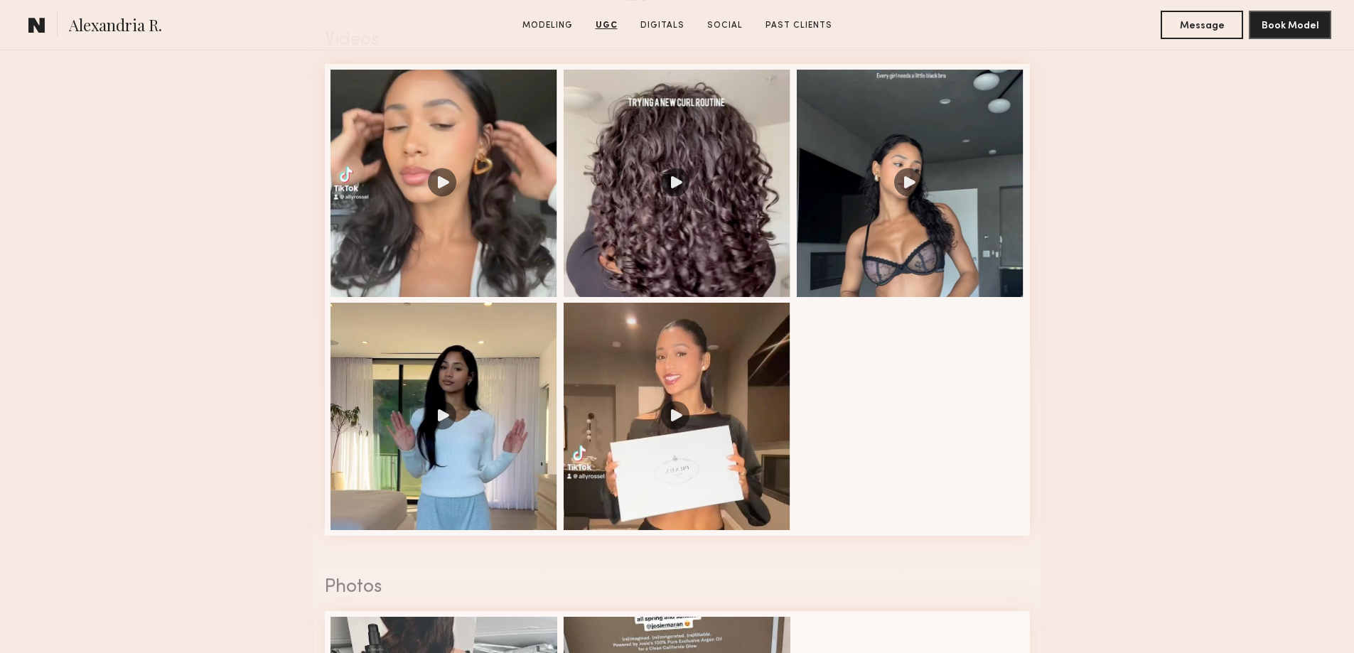
scroll to position [1493, 0]
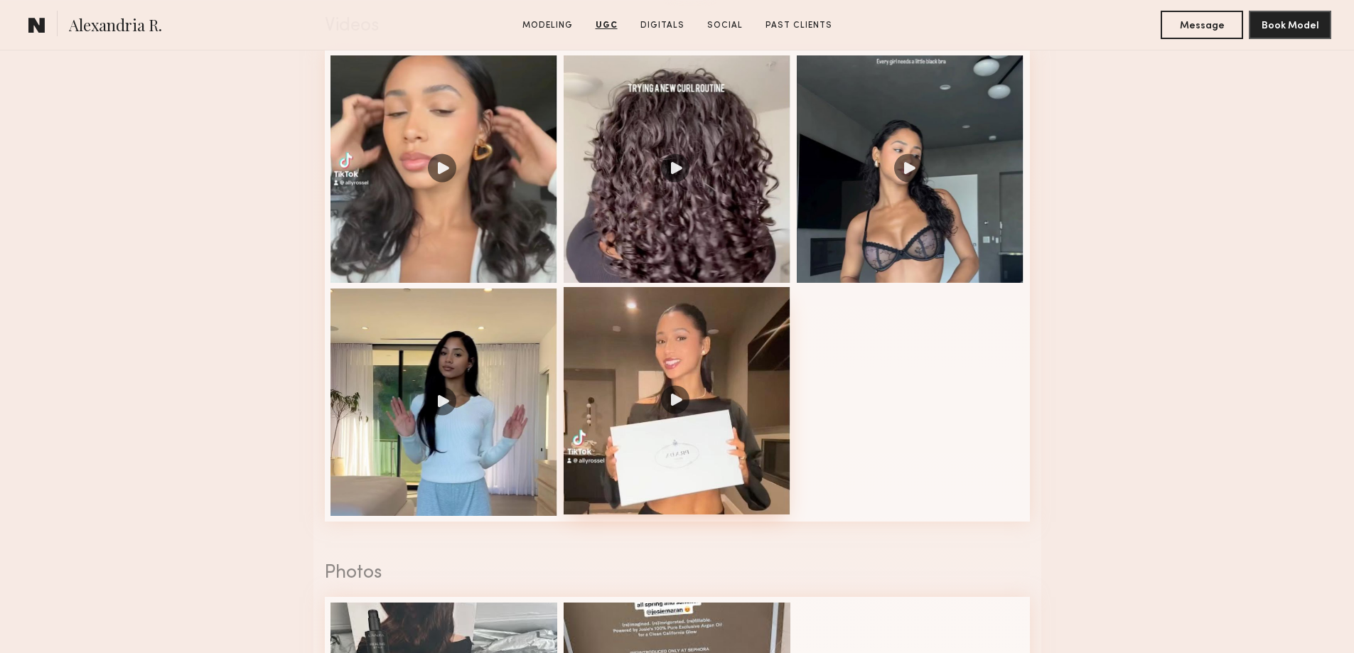
click at [675, 413] on div at bounding box center [677, 400] width 227 height 227
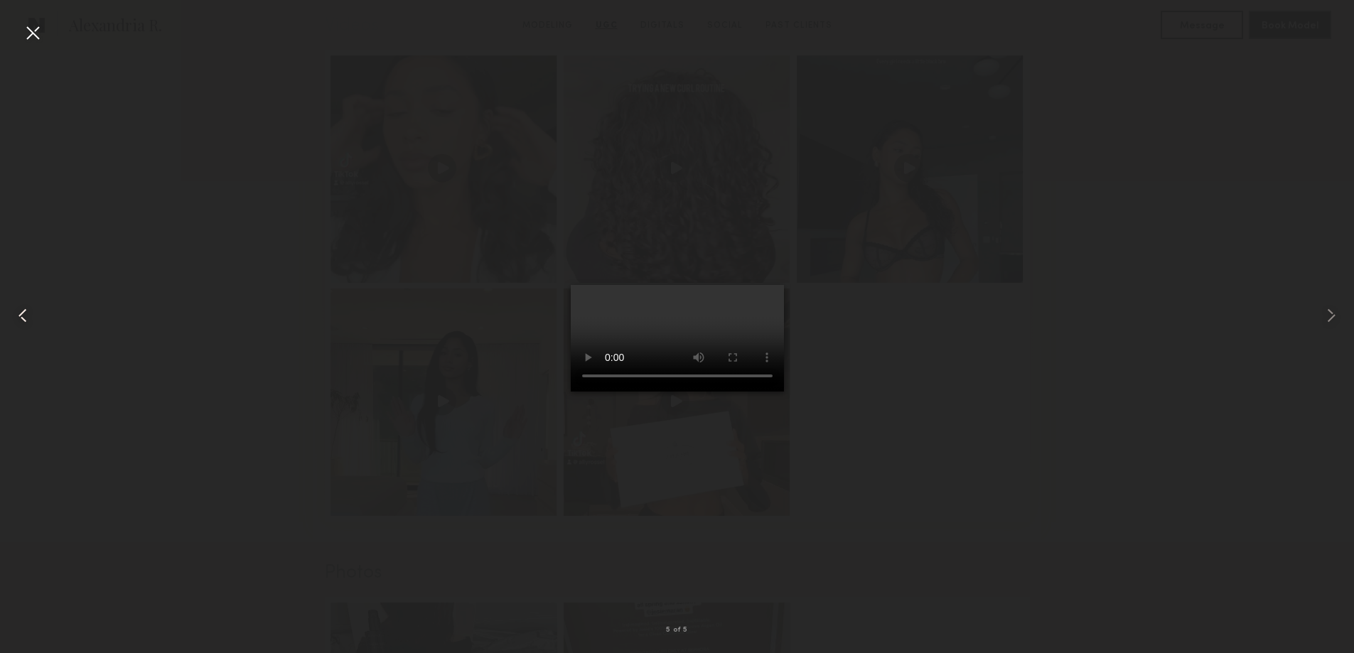
click at [28, 306] on common-icon at bounding box center [22, 315] width 23 height 23
click at [41, 31] on div at bounding box center [32, 32] width 23 height 23
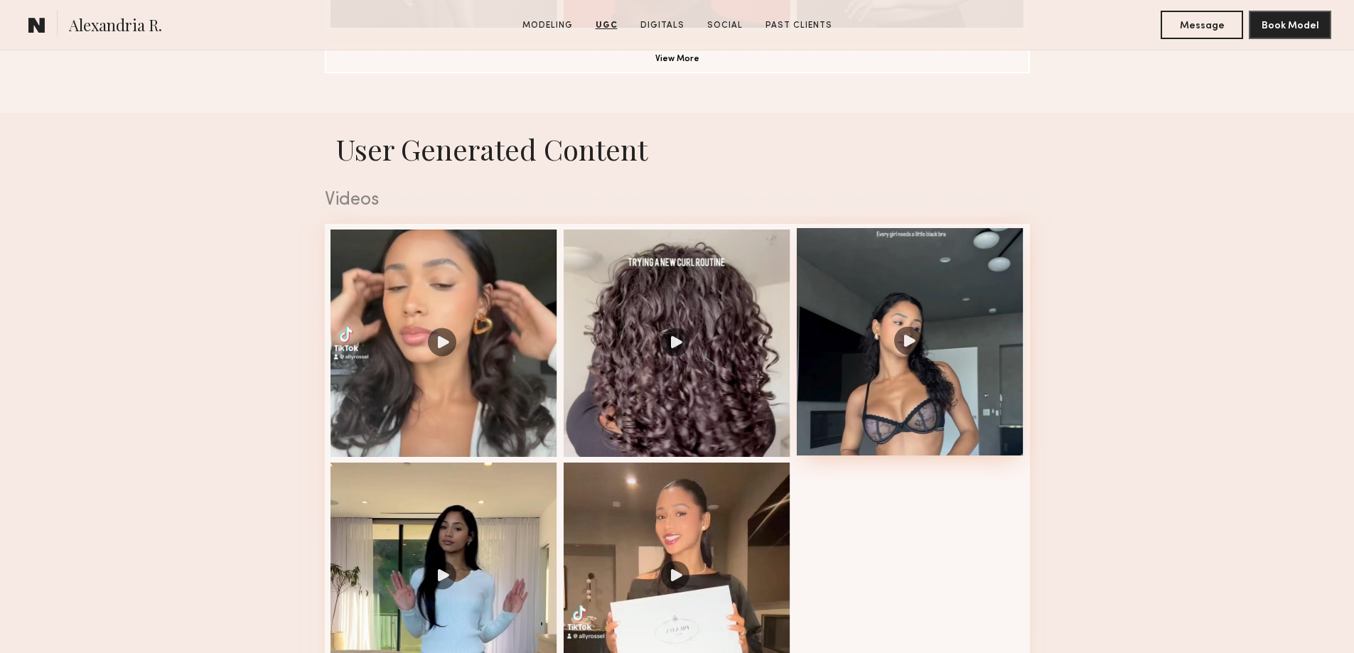
scroll to position [1280, 0]
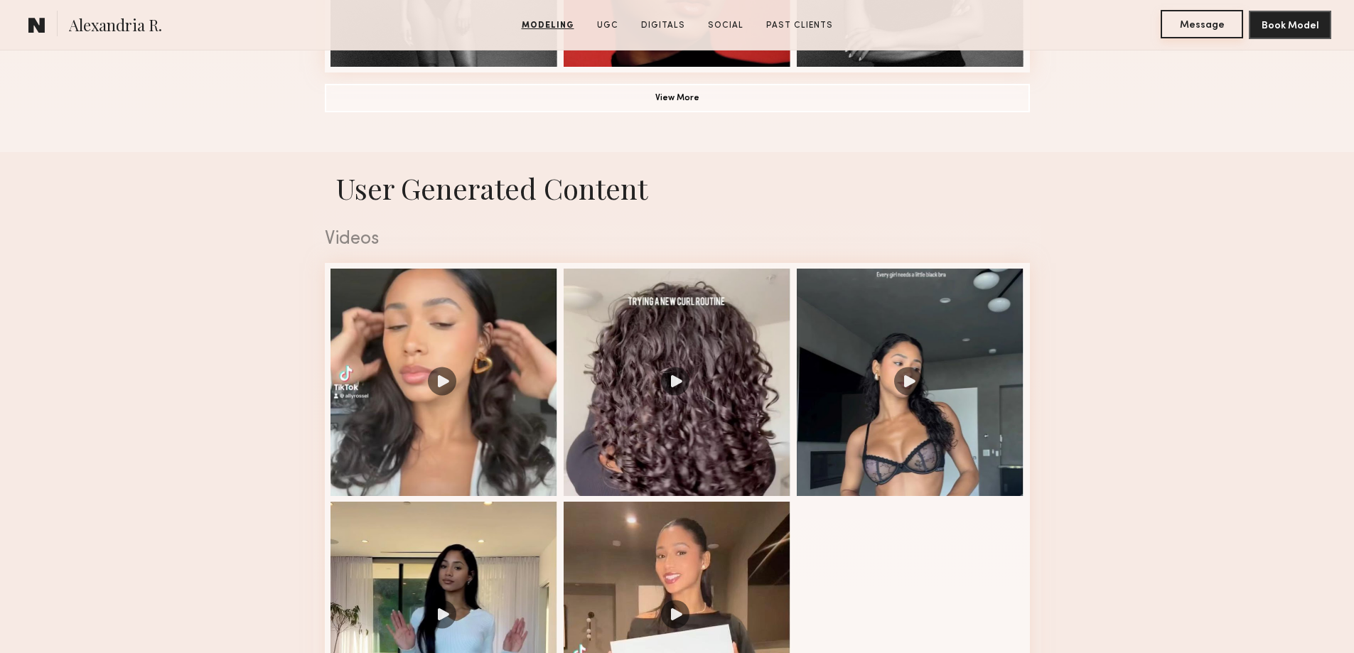
click at [1181, 30] on button "Message" at bounding box center [1202, 24] width 82 height 28
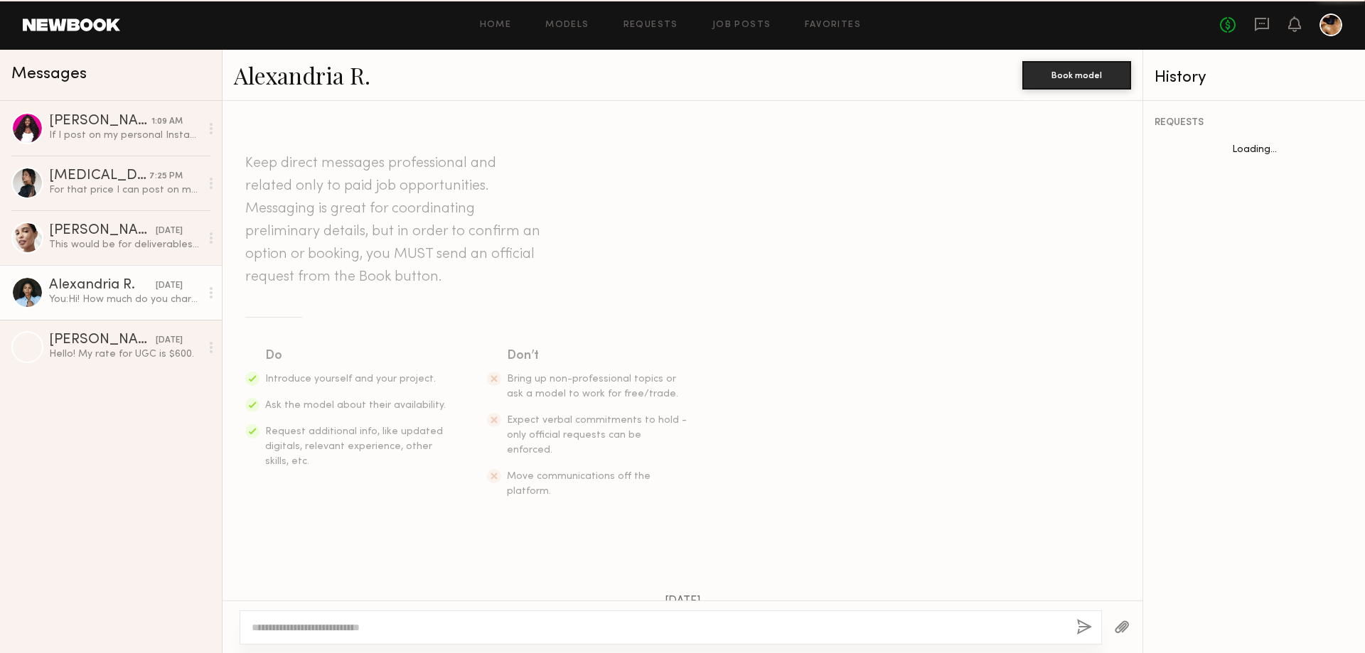
scroll to position [95, 0]
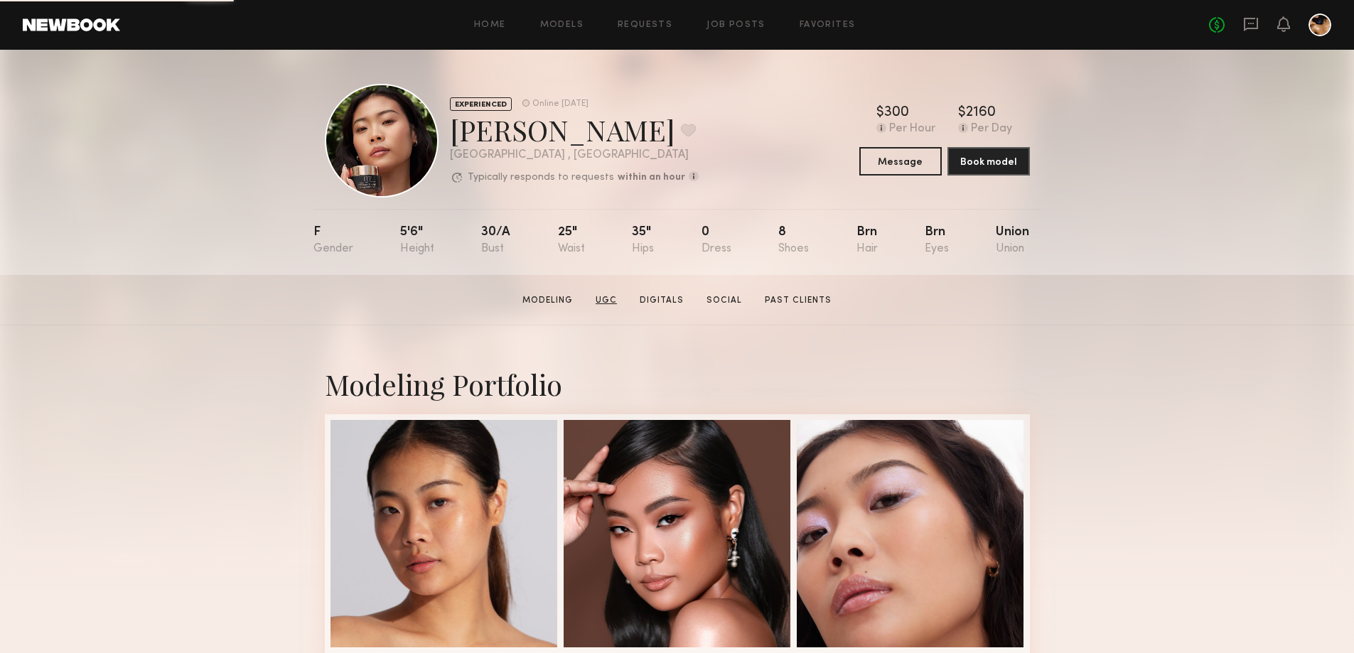
click at [609, 305] on link "UGC" at bounding box center [606, 300] width 33 height 13
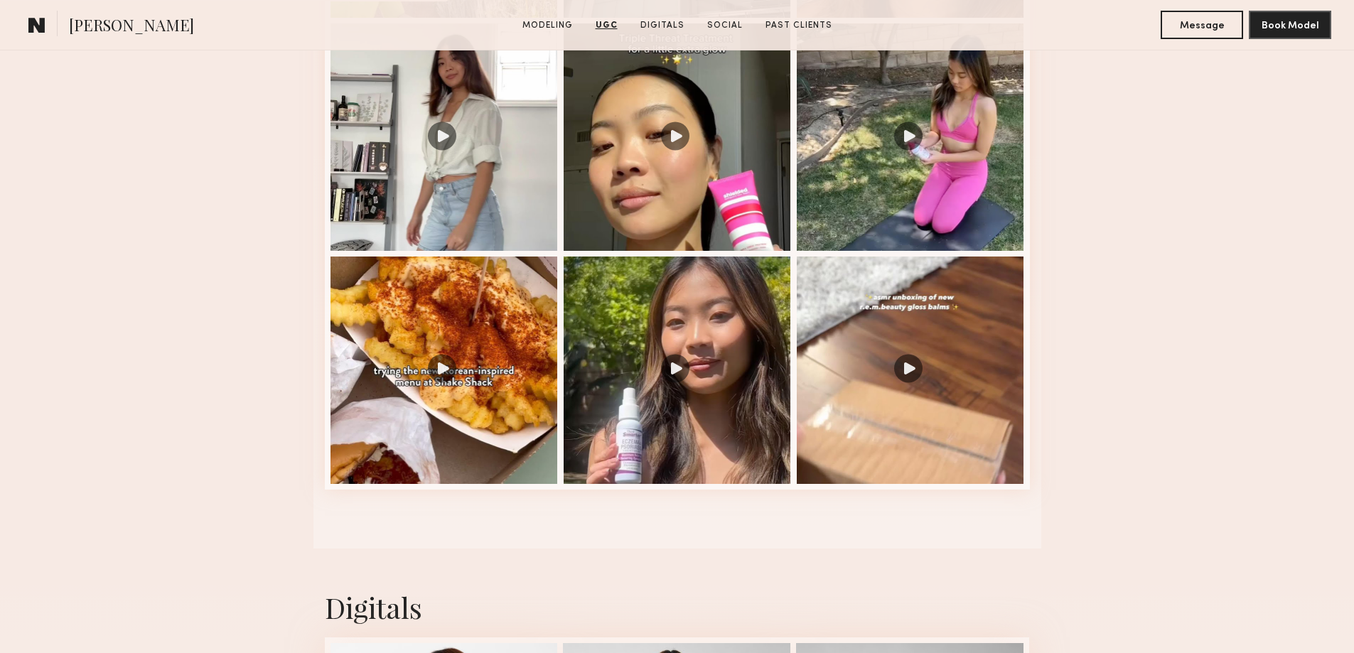
scroll to position [1777, 0]
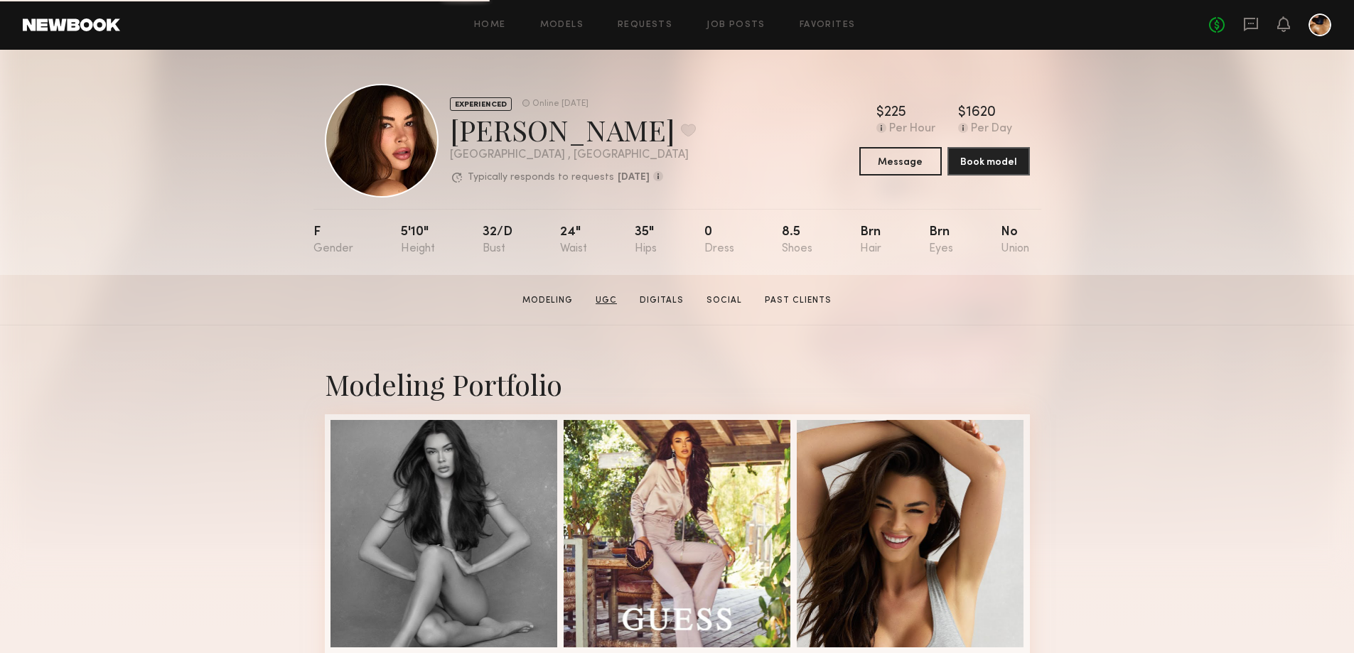
click at [615, 306] on link "UGC" at bounding box center [606, 300] width 33 height 13
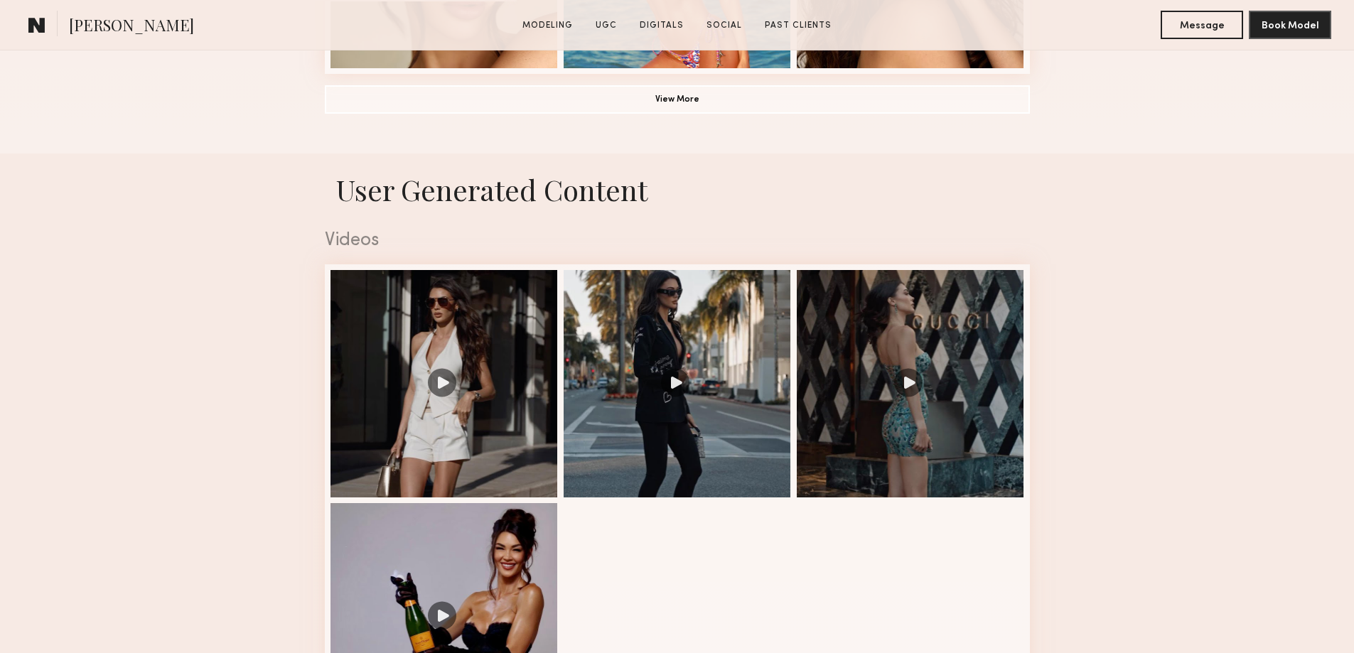
scroll to position [885, 0]
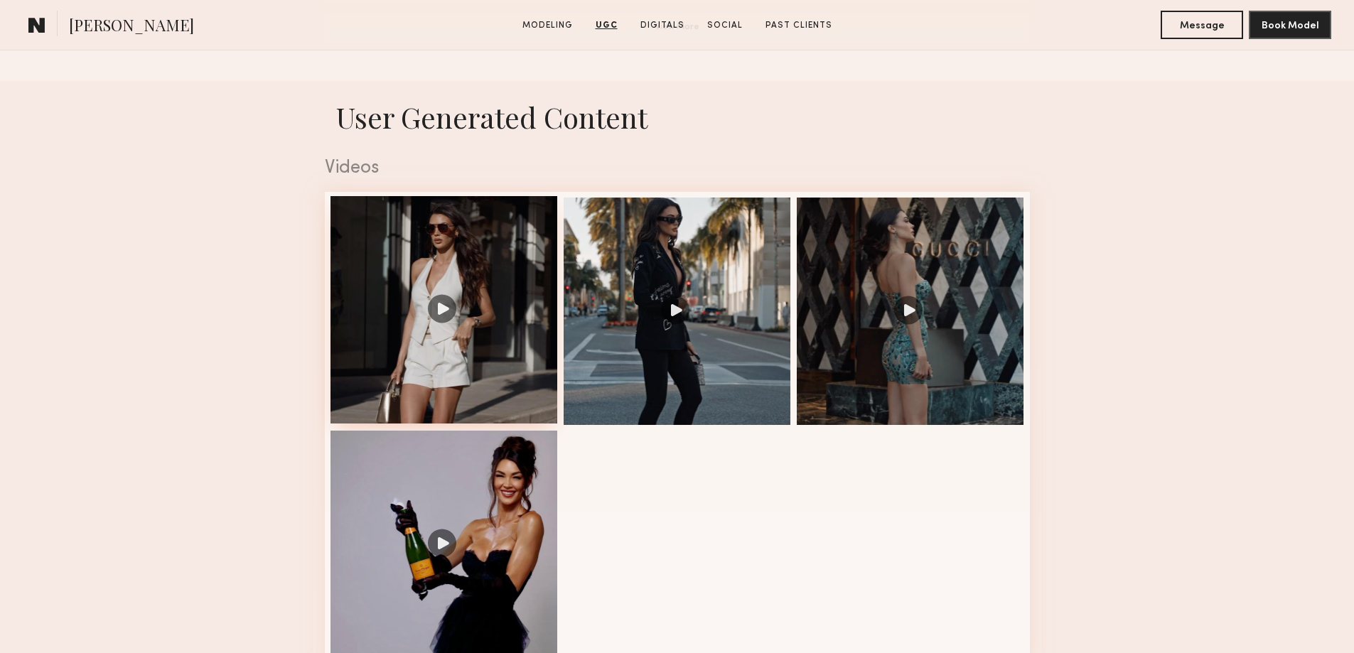
click at [448, 316] on div at bounding box center [443, 309] width 227 height 227
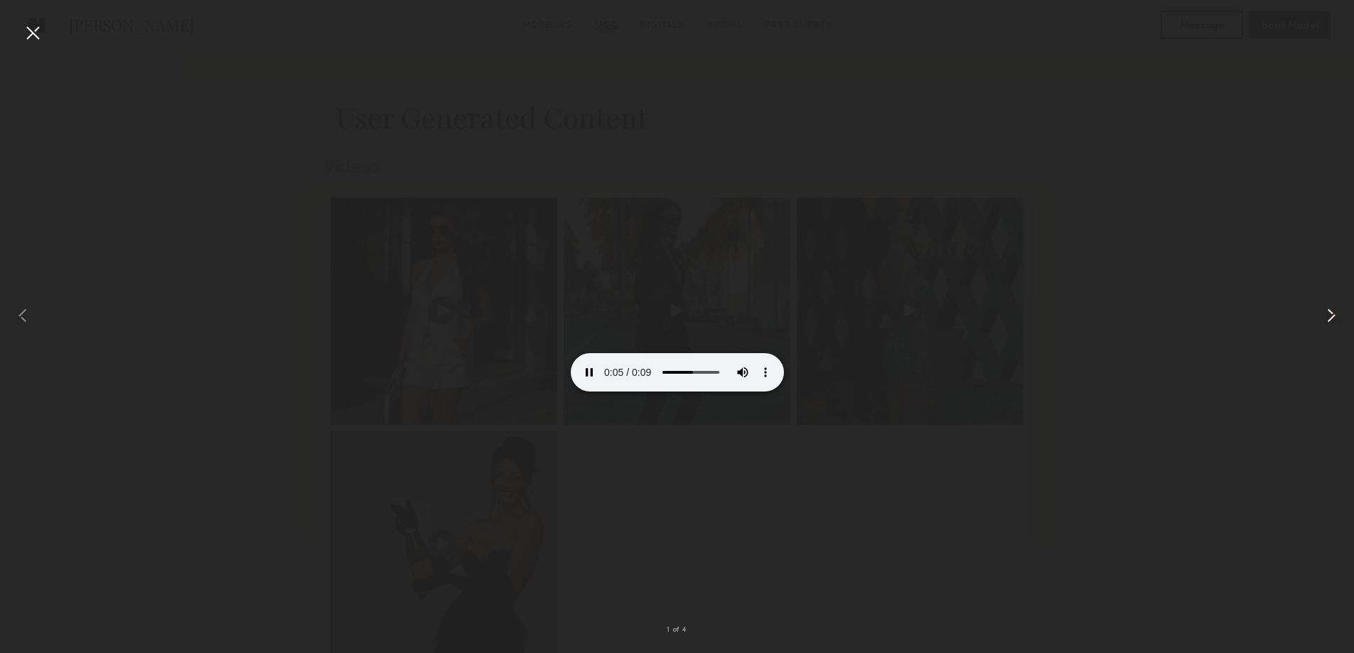
click at [1331, 320] on common-icon at bounding box center [1331, 315] width 23 height 23
click at [1203, 351] on div at bounding box center [677, 315] width 1354 height 585
click at [25, 34] on div at bounding box center [32, 32] width 23 height 23
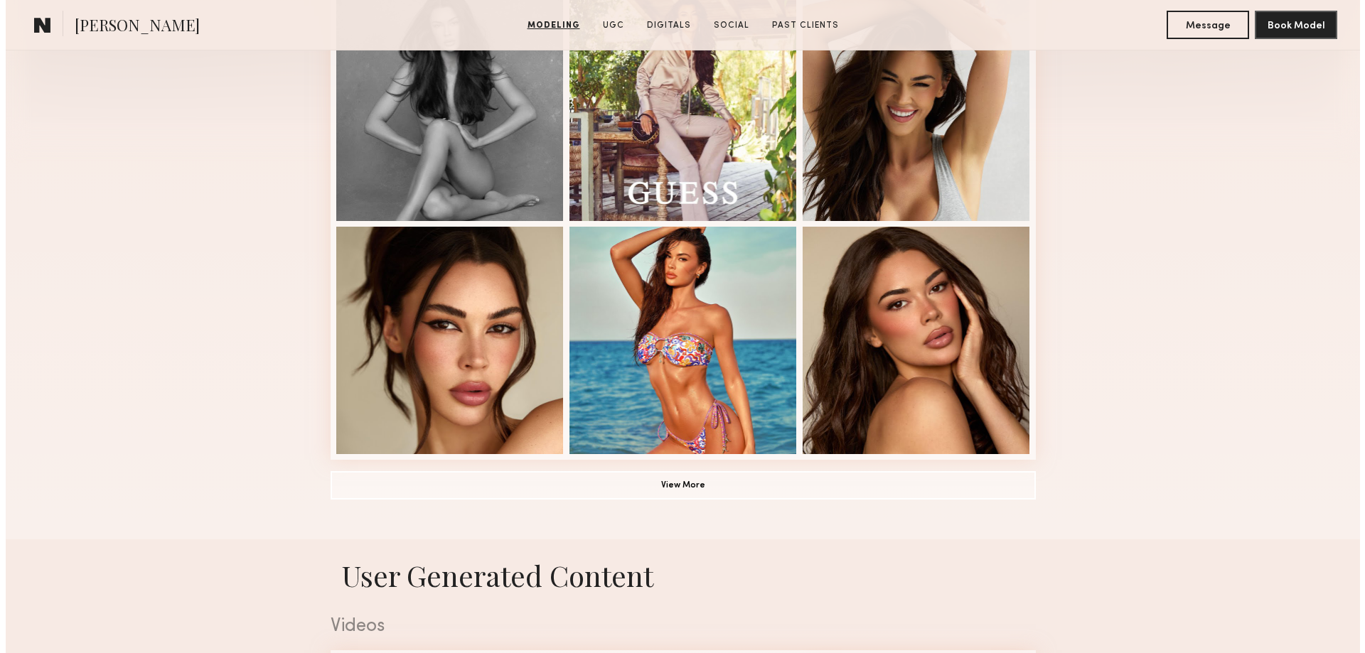
scroll to position [0, 0]
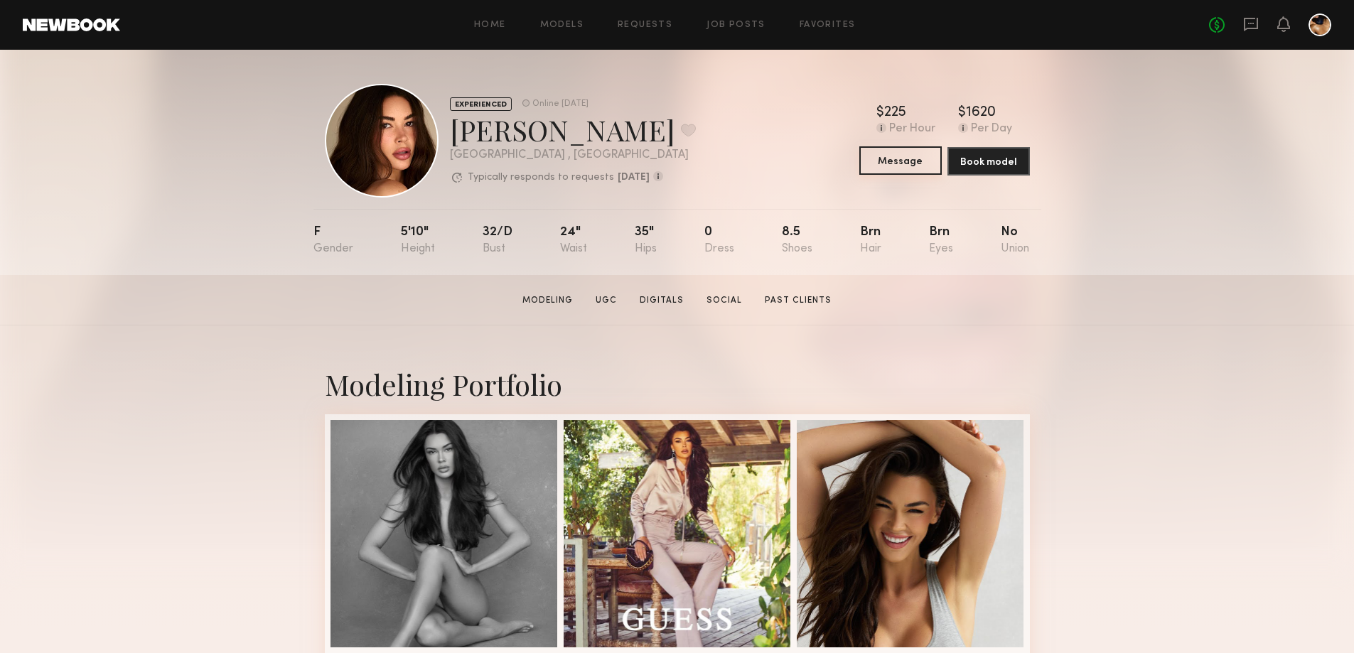
click at [918, 158] on button "Message" at bounding box center [900, 160] width 82 height 28
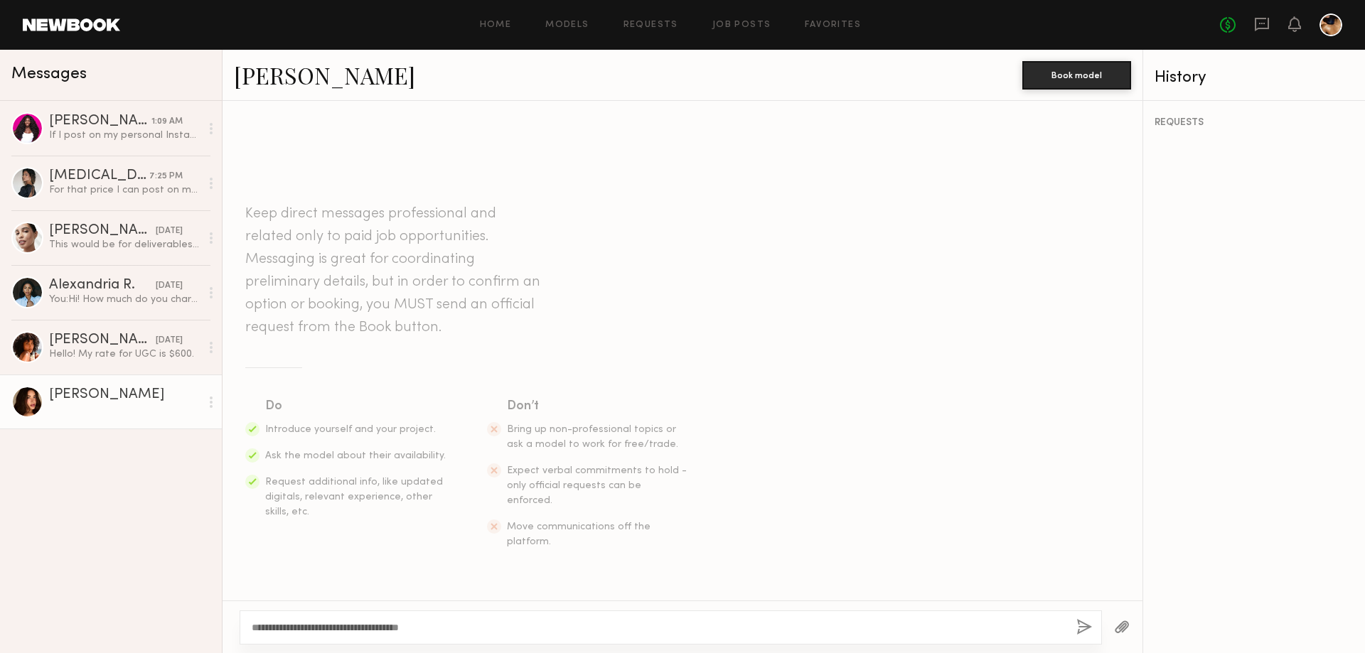
type textarea "**********"
click at [1078, 630] on button "button" at bounding box center [1084, 628] width 16 height 18
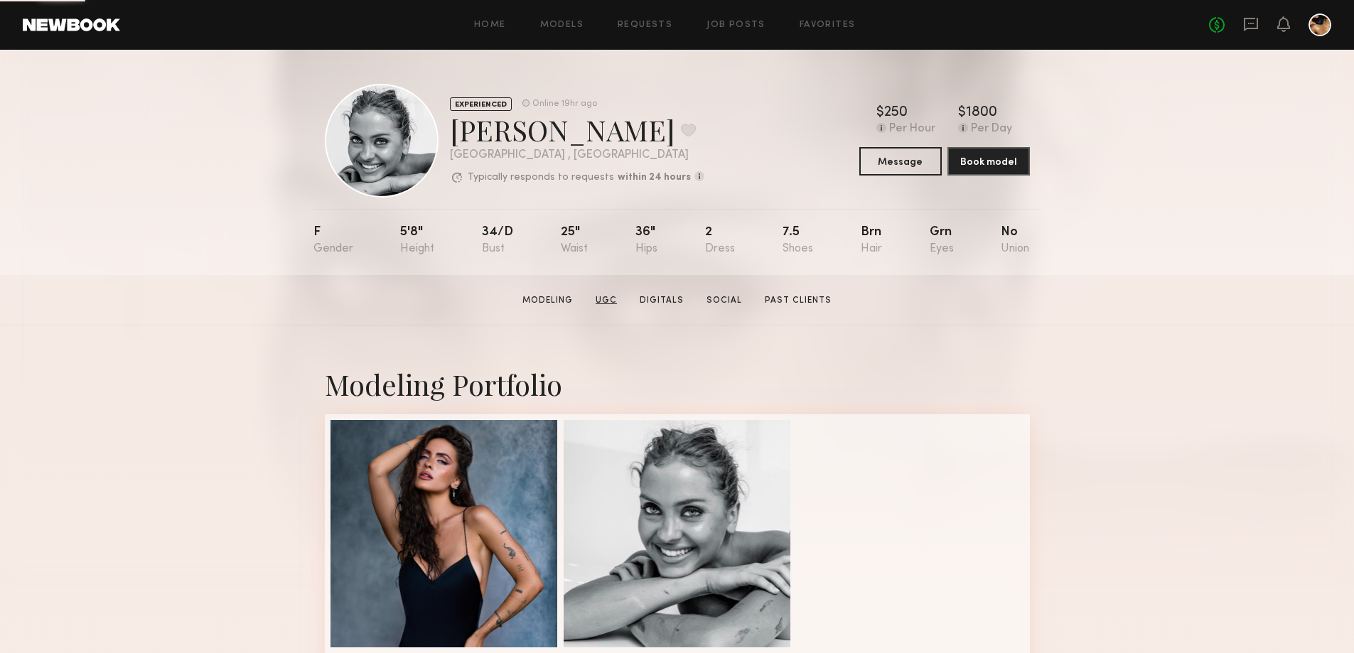
click at [609, 302] on link "UGC" at bounding box center [606, 300] width 33 height 13
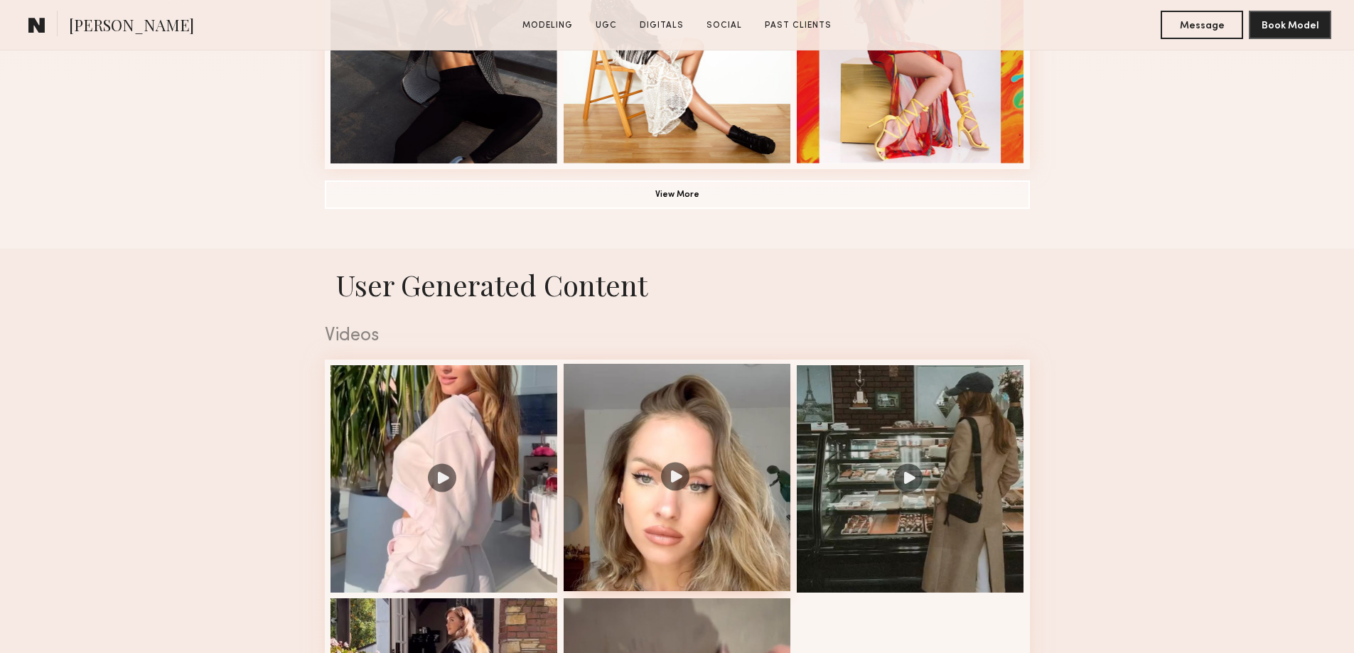
scroll to position [1351, 0]
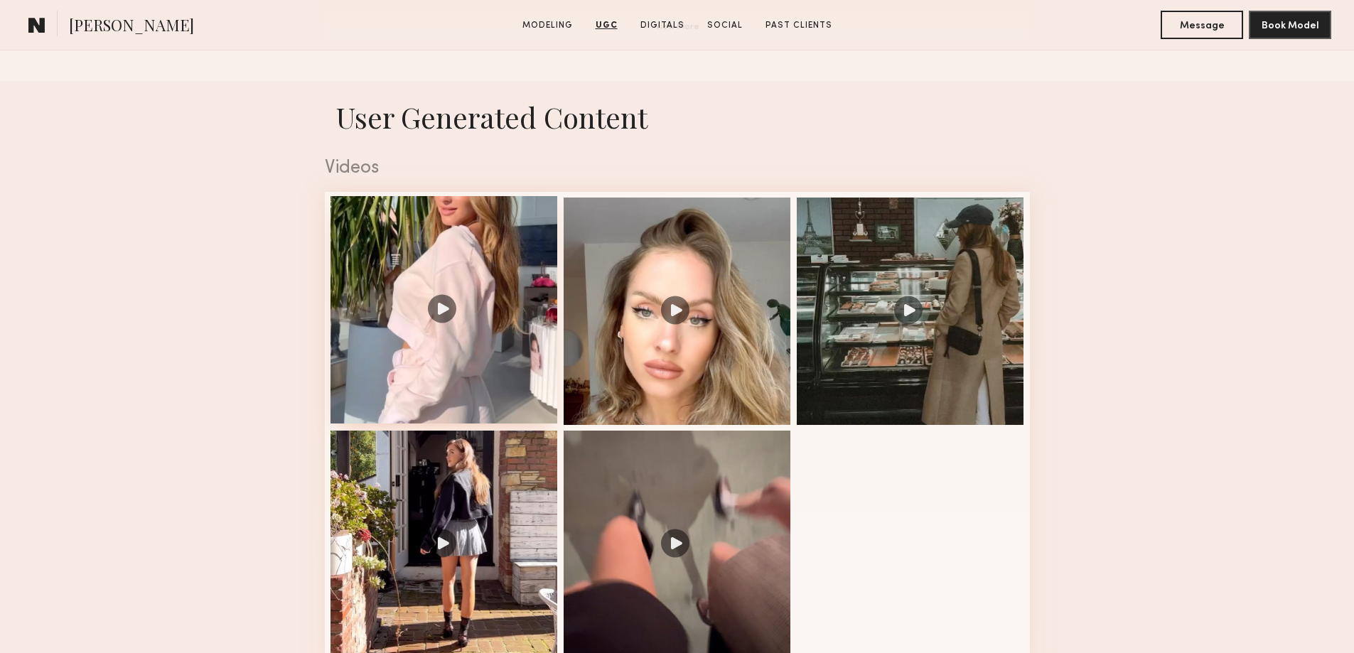
click at [436, 338] on div at bounding box center [443, 309] width 227 height 227
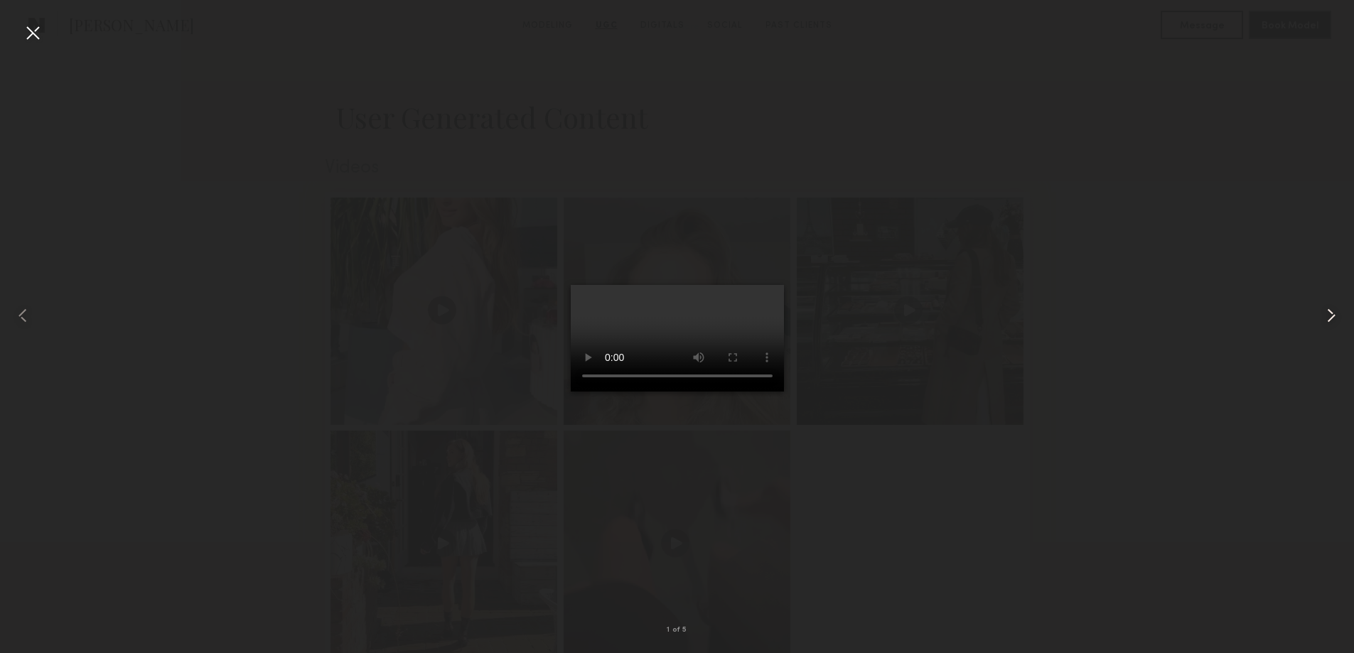
click at [1324, 317] on common-icon at bounding box center [1331, 315] width 23 height 23
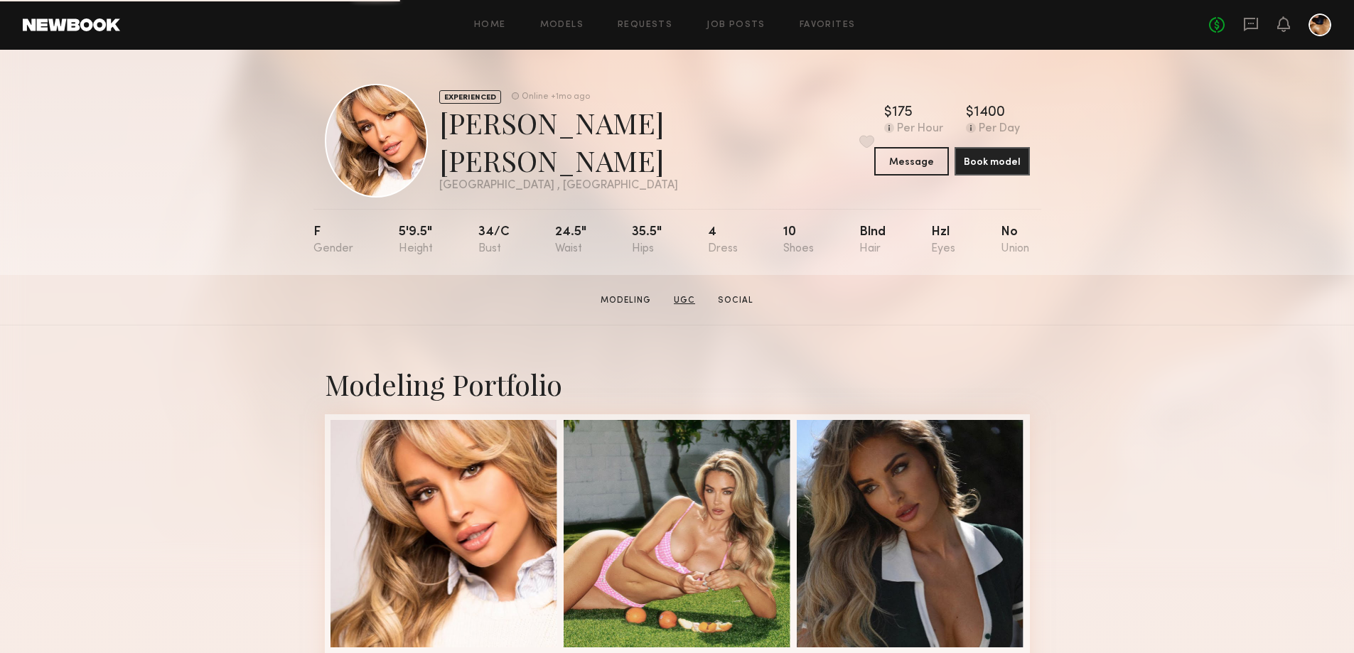
click at [685, 304] on link "UGC" at bounding box center [684, 300] width 33 height 13
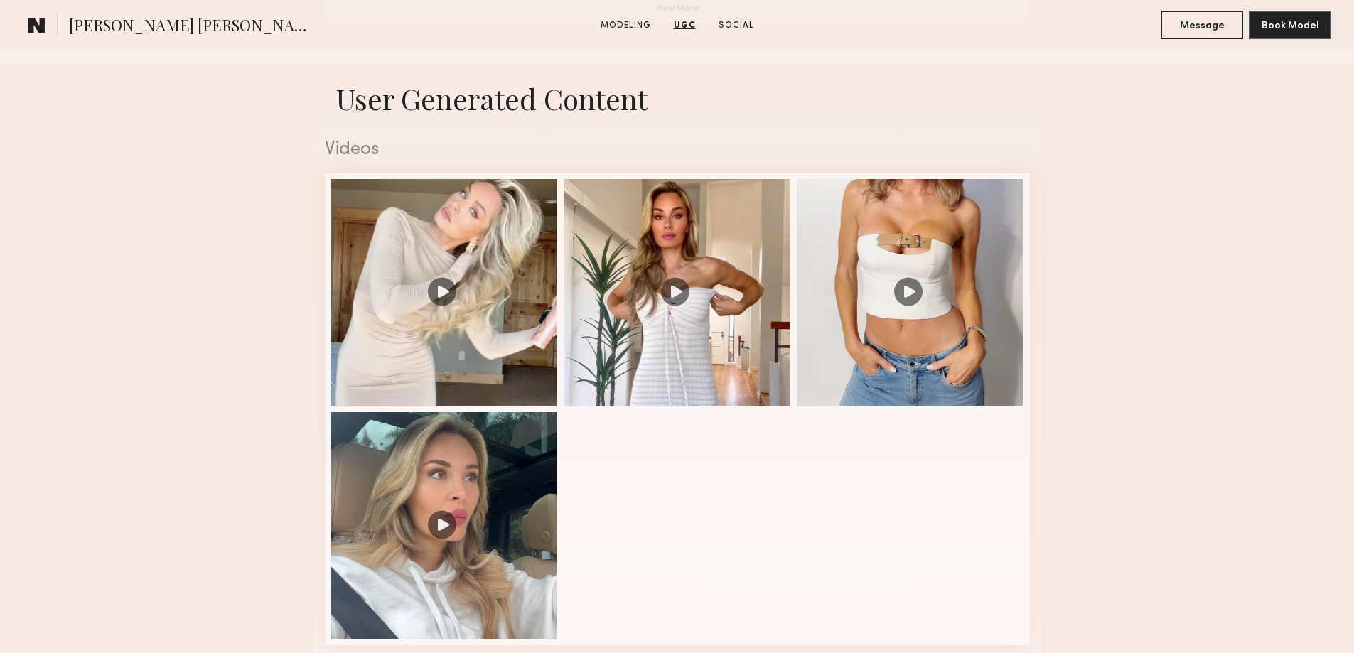
scroll to position [1351, 0]
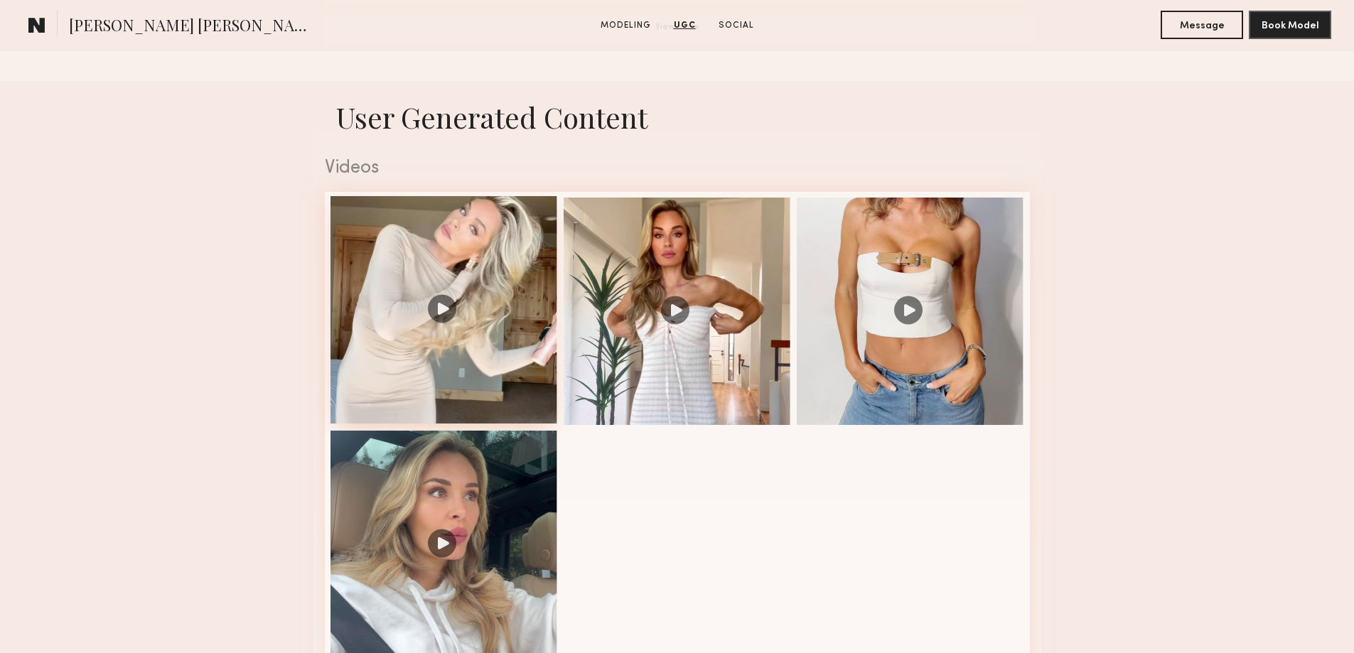
click at [503, 299] on div at bounding box center [443, 309] width 227 height 227
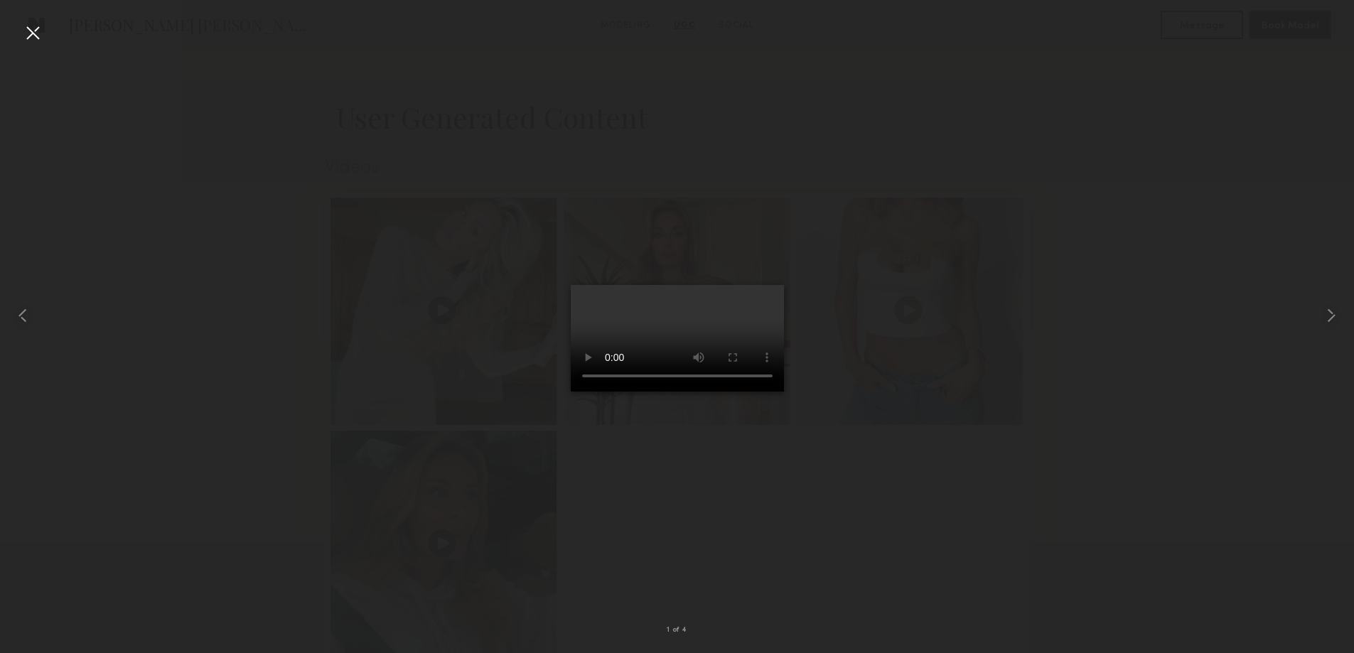
click at [1093, 384] on div at bounding box center [677, 315] width 1354 height 585
click at [166, 103] on div at bounding box center [677, 315] width 1354 height 585
click at [1325, 313] on common-icon at bounding box center [1331, 315] width 23 height 23
click at [1328, 308] on common-icon at bounding box center [1331, 315] width 23 height 23
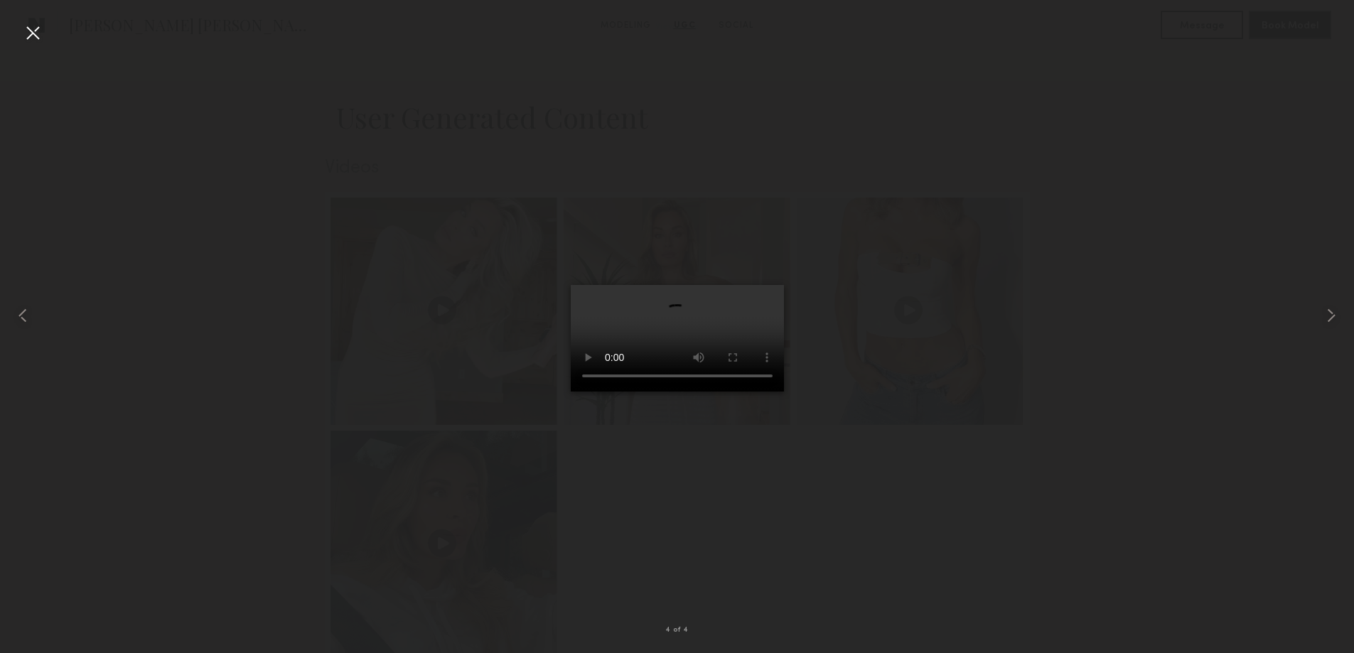
click at [1102, 362] on div at bounding box center [677, 315] width 1354 height 585
click at [974, 132] on div at bounding box center [677, 315] width 1354 height 585
click at [41, 33] on div at bounding box center [32, 32] width 23 height 23
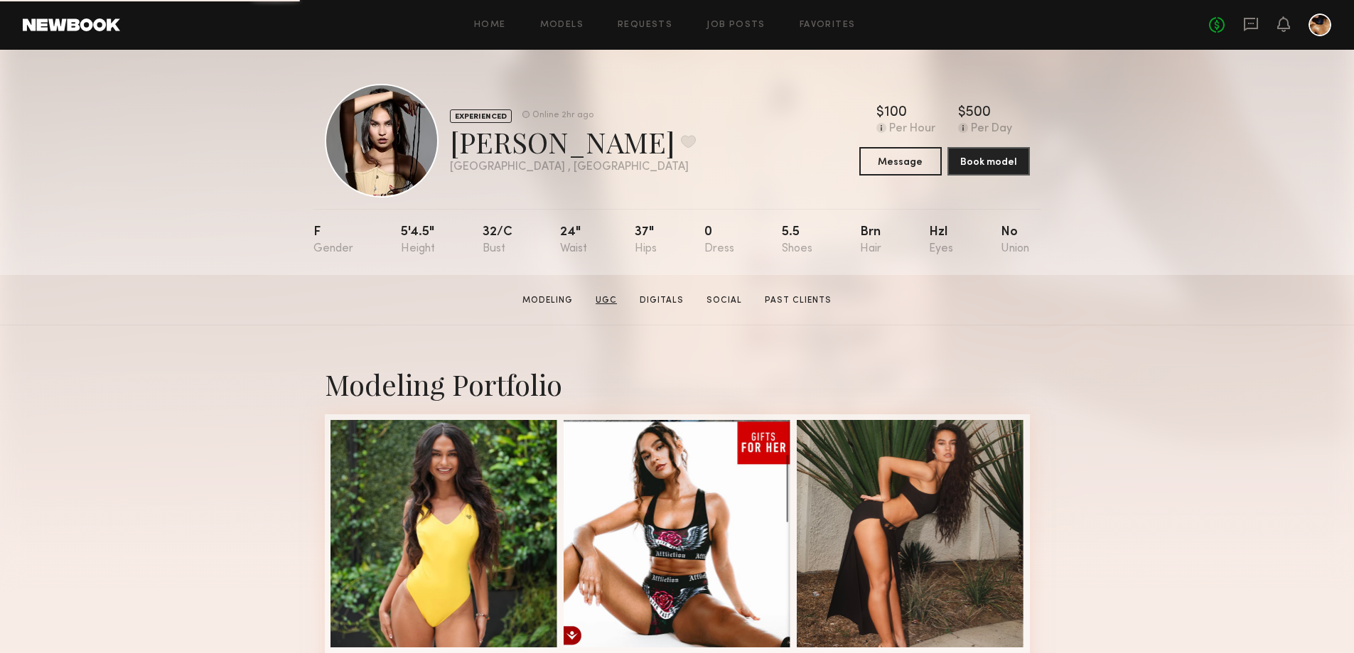
click at [610, 307] on link "UGC" at bounding box center [606, 300] width 33 height 13
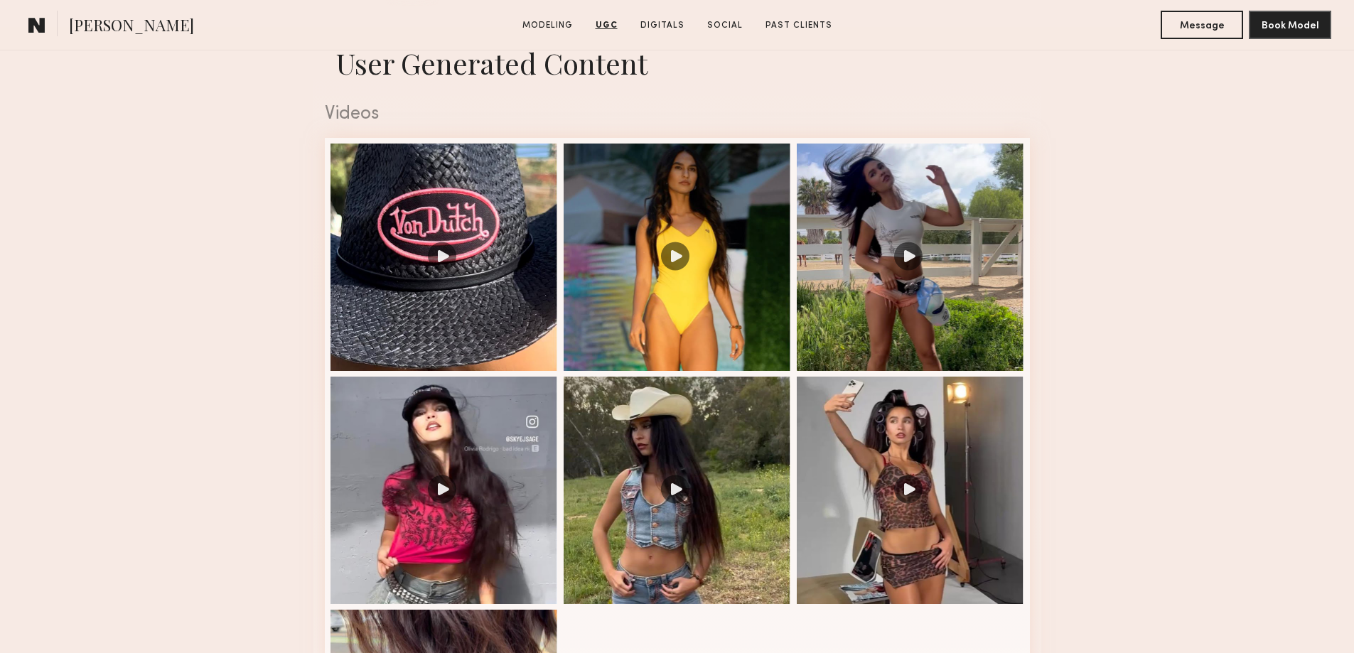
scroll to position [1331, 0]
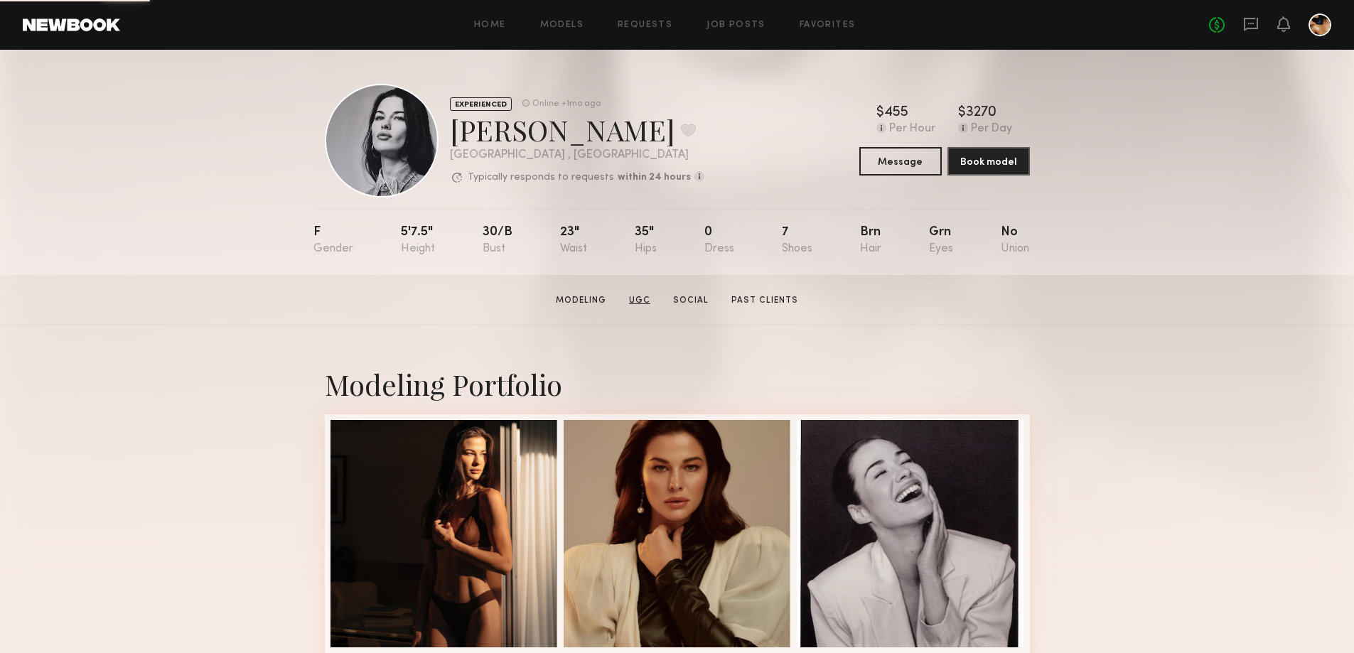
click at [635, 307] on link "UGC" at bounding box center [639, 300] width 33 height 13
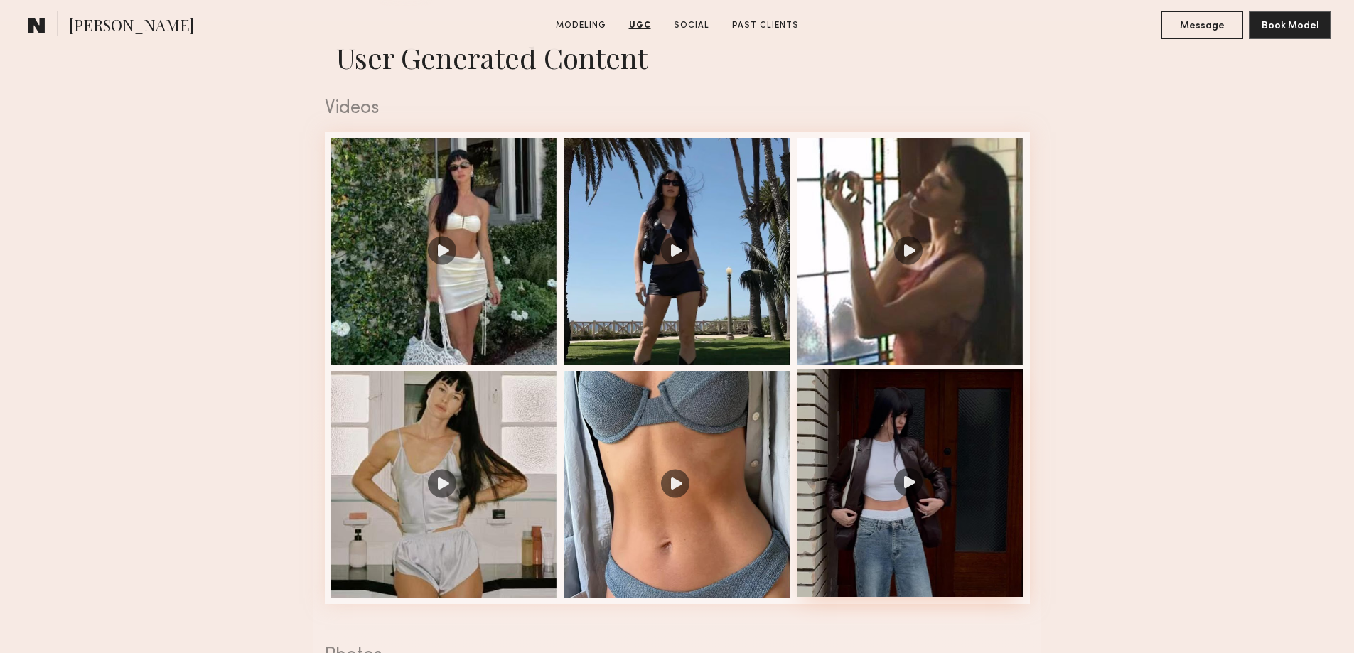
scroll to position [1493, 0]
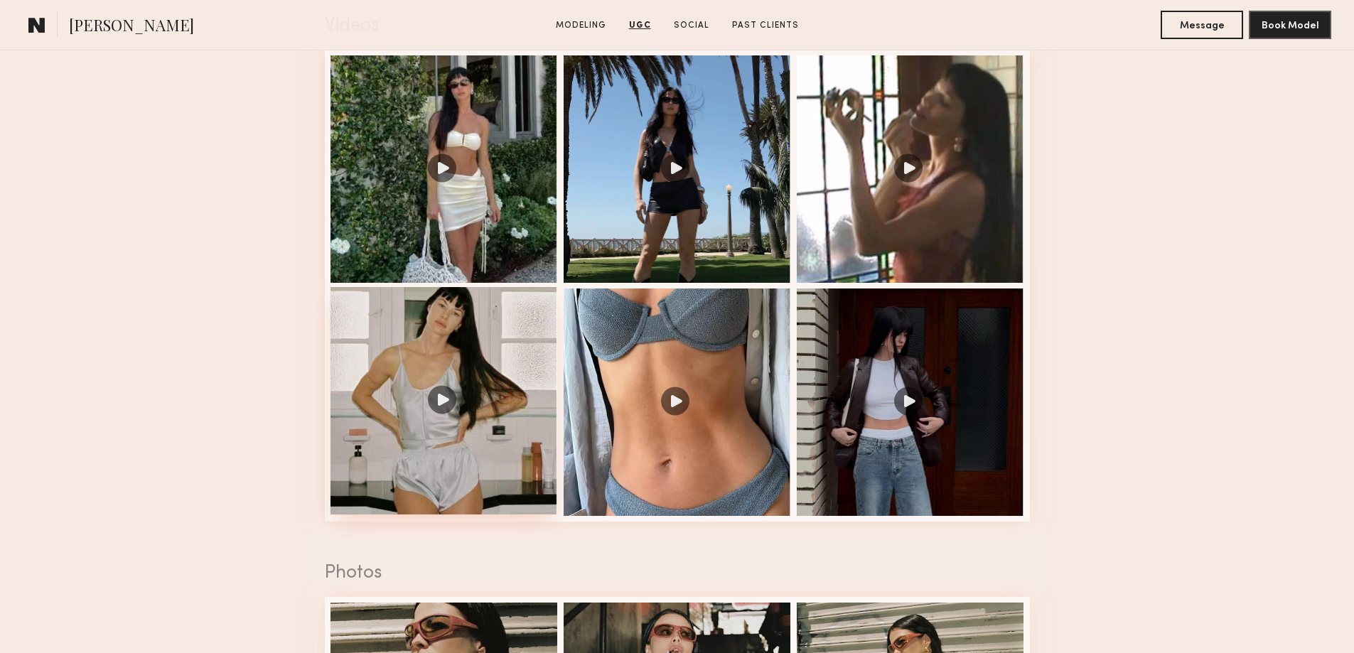
click at [431, 422] on div at bounding box center [443, 400] width 227 height 227
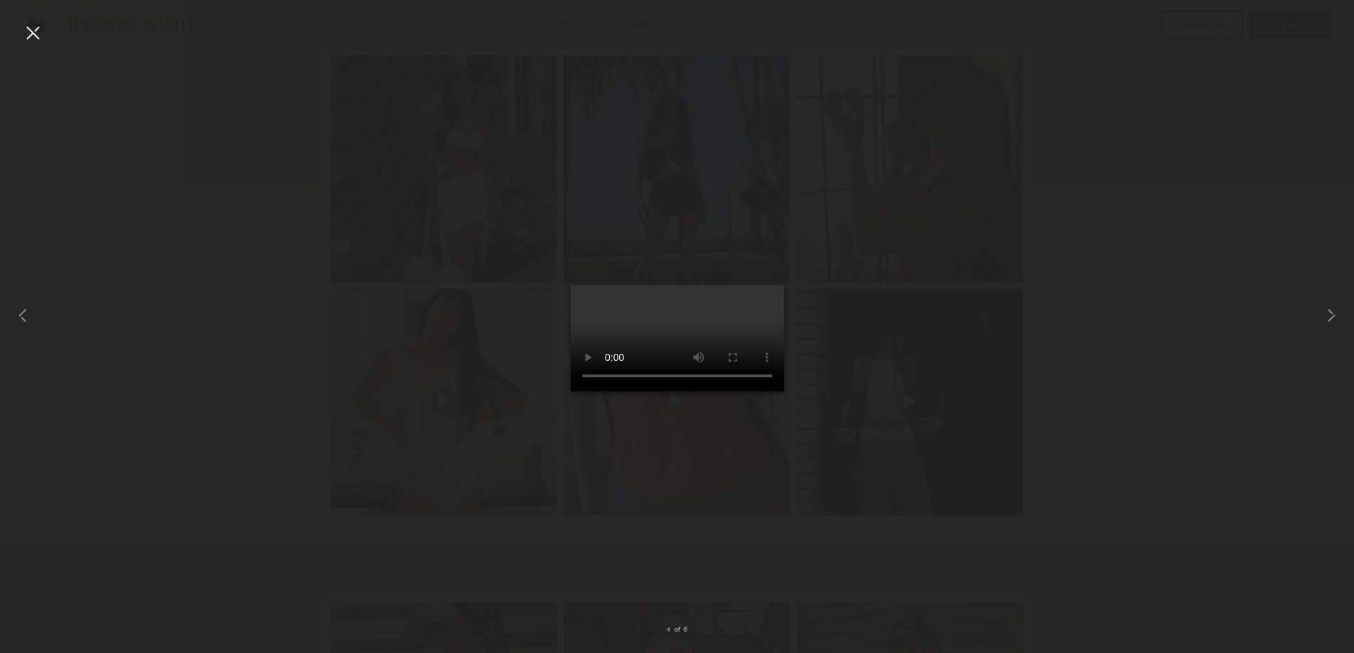
click at [1254, 319] on div at bounding box center [677, 315] width 1354 height 585
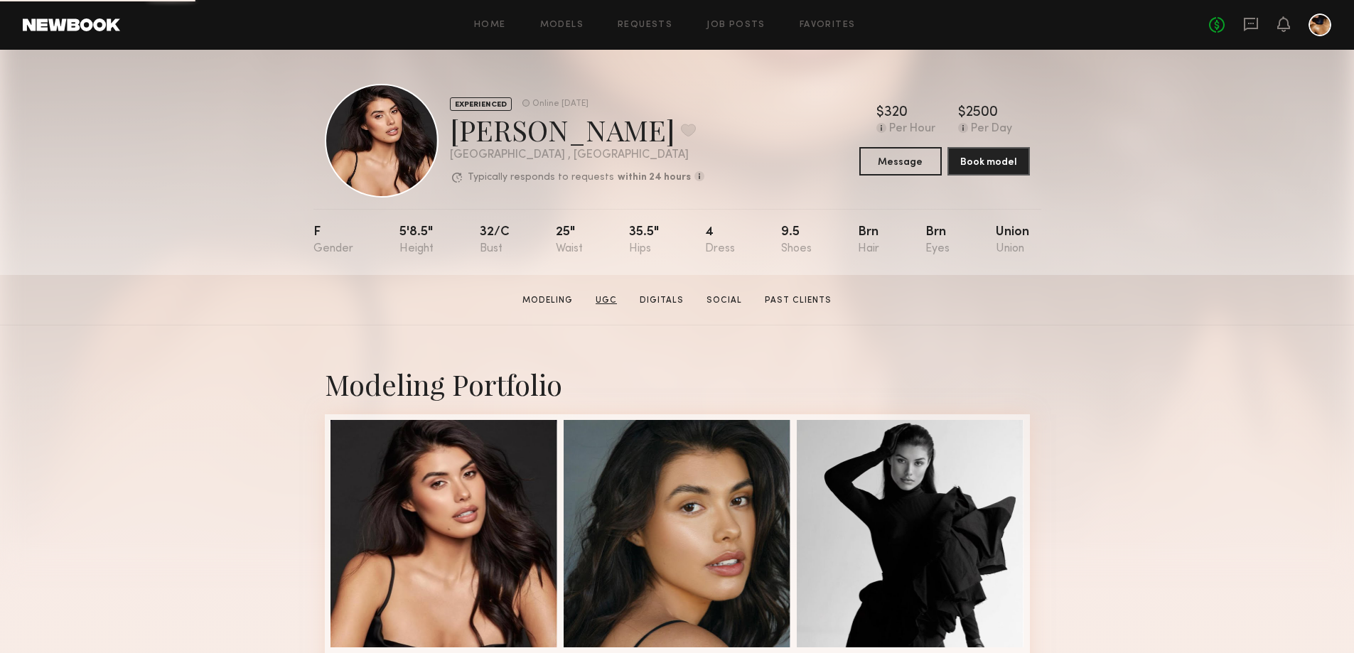
click at [599, 307] on link "UGC" at bounding box center [606, 300] width 33 height 13
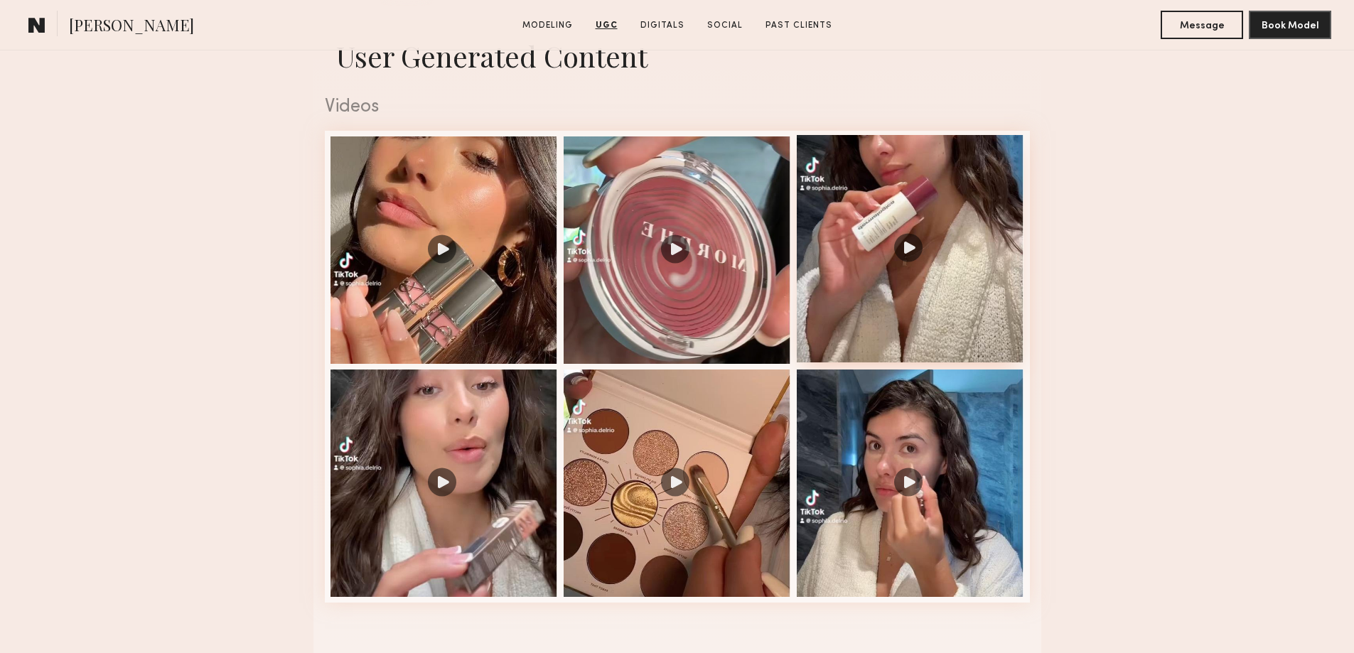
scroll to position [1493, 0]
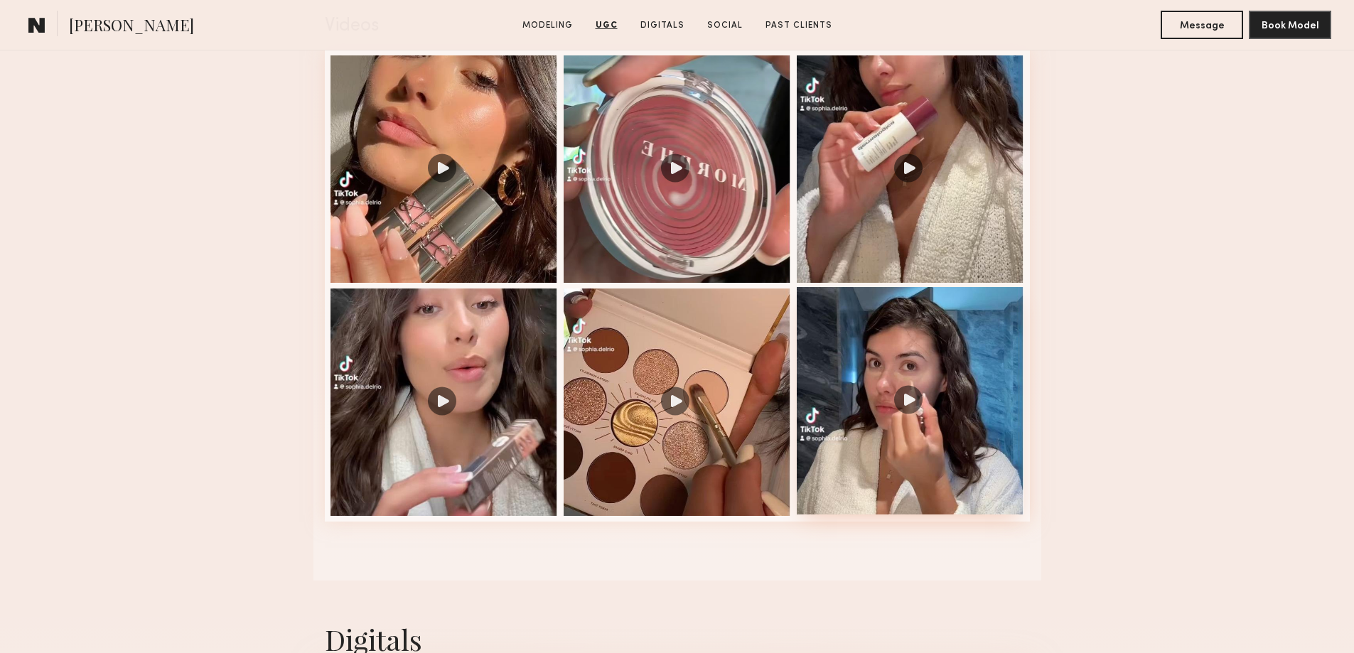
click at [901, 424] on div at bounding box center [910, 400] width 227 height 227
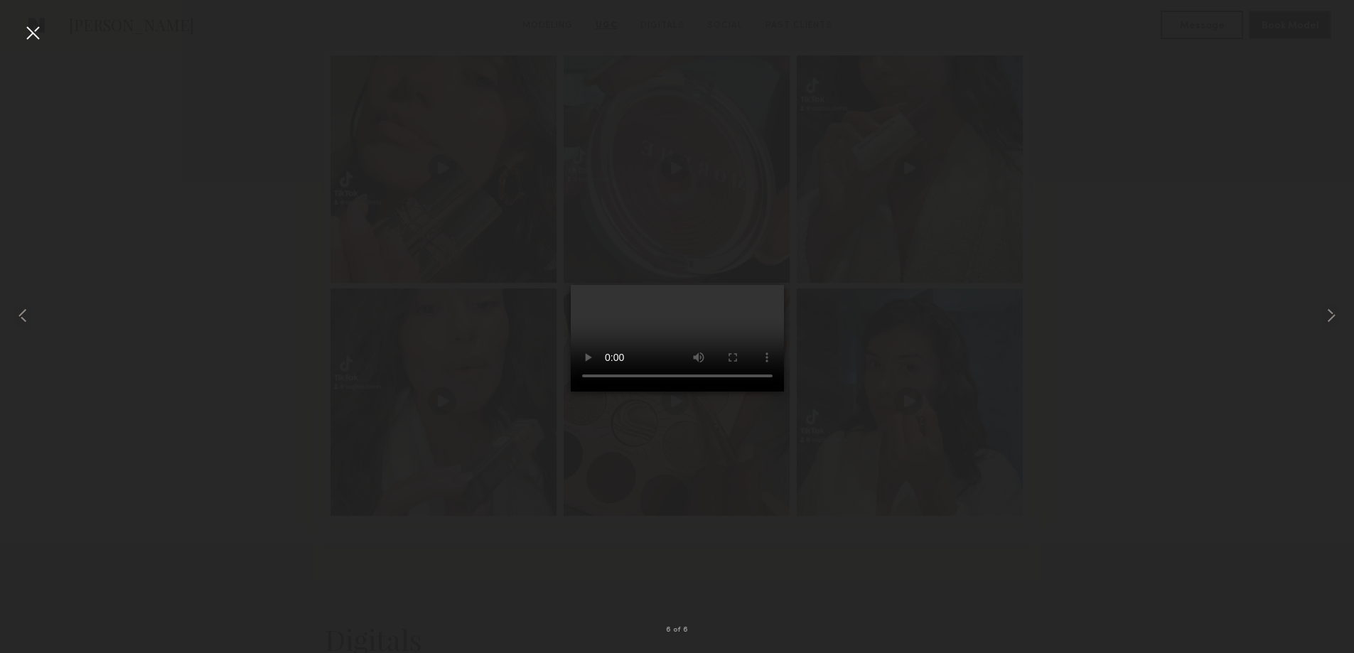
click at [1148, 360] on div at bounding box center [677, 315] width 1354 height 585
click at [306, 207] on div at bounding box center [677, 315] width 1354 height 585
click at [33, 25] on div at bounding box center [32, 32] width 23 height 23
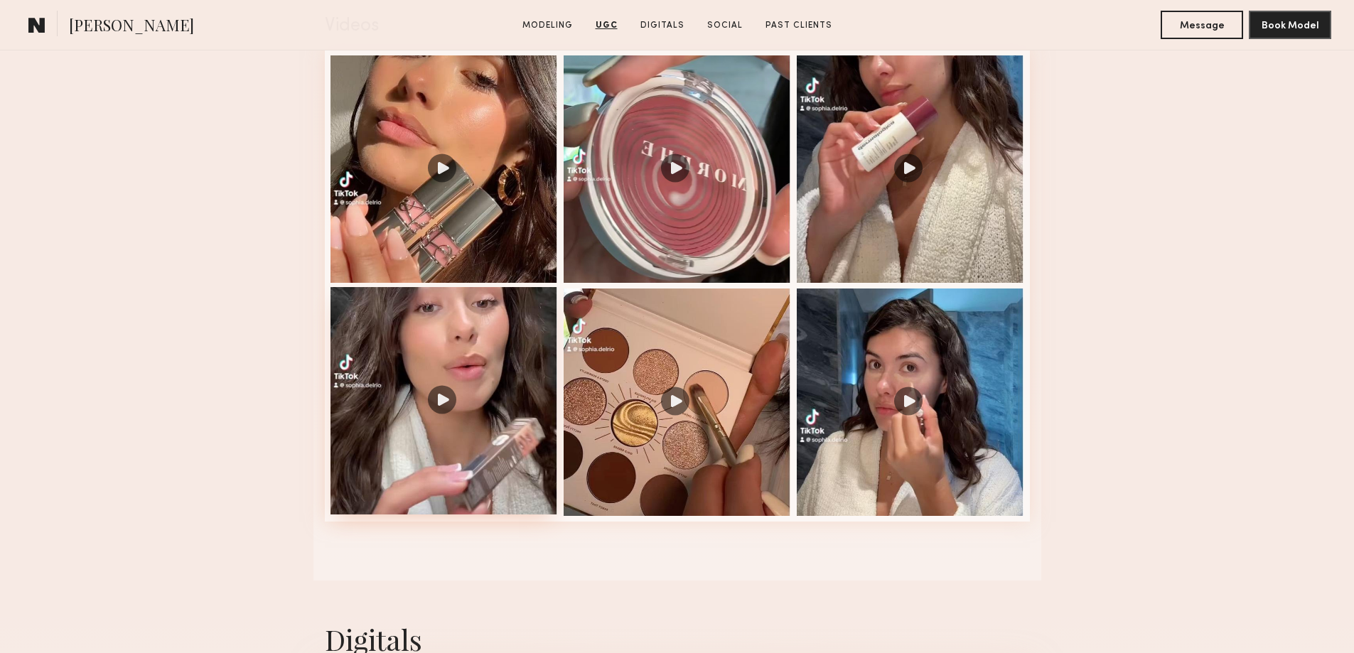
click at [500, 376] on div at bounding box center [443, 400] width 227 height 227
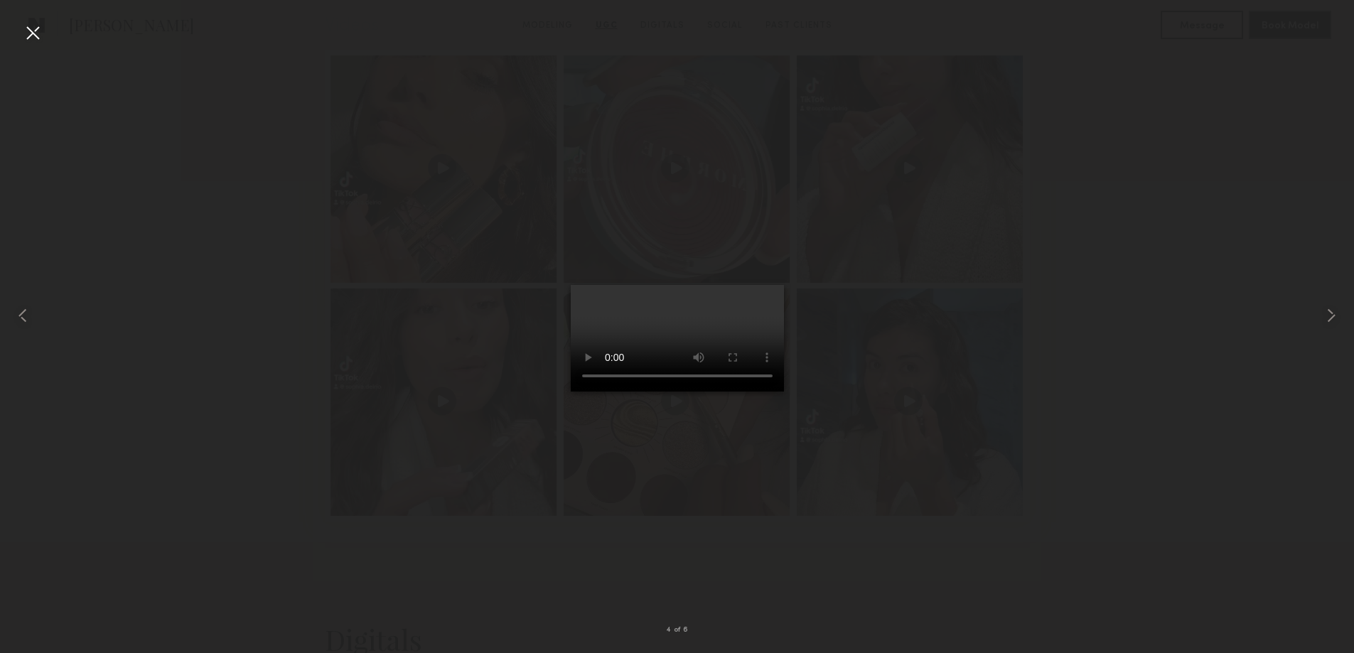
click at [1095, 446] on div at bounding box center [677, 315] width 1354 height 585
click at [19, 32] on div at bounding box center [27, 315] width 54 height 585
click at [1156, 293] on div at bounding box center [677, 315] width 1354 height 585
click at [26, 32] on div at bounding box center [32, 32] width 23 height 23
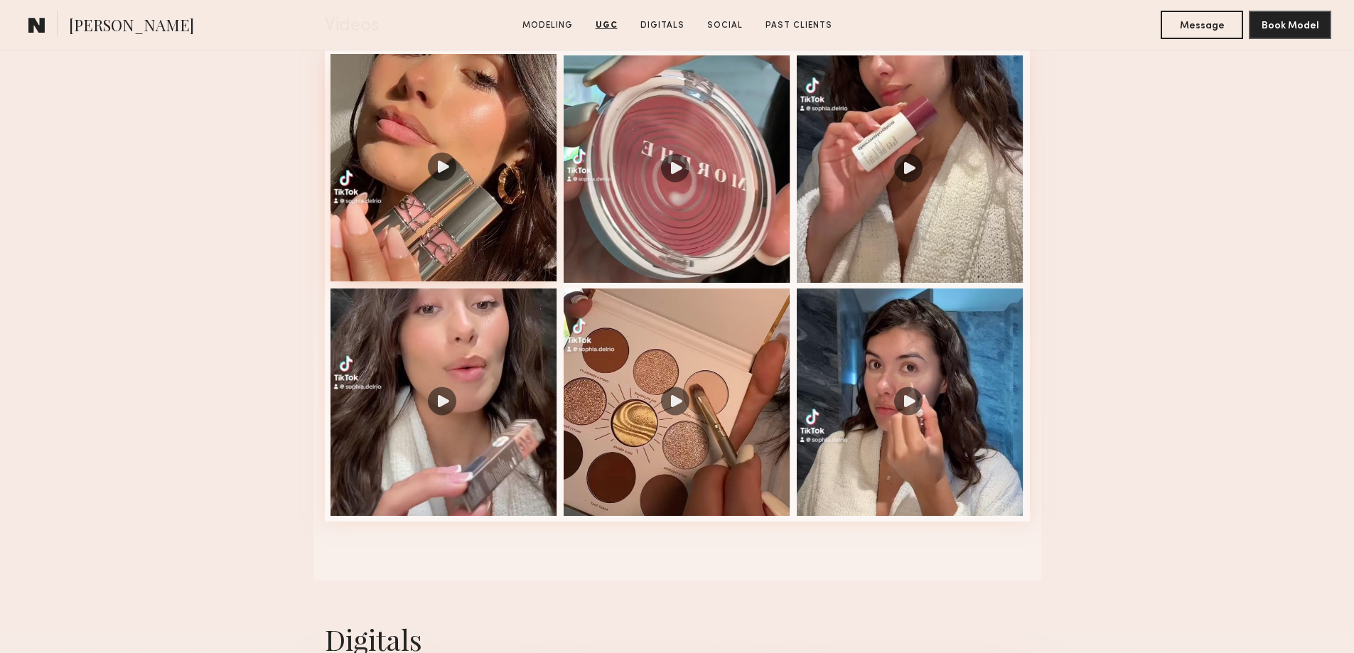
click at [457, 207] on div at bounding box center [443, 167] width 227 height 227
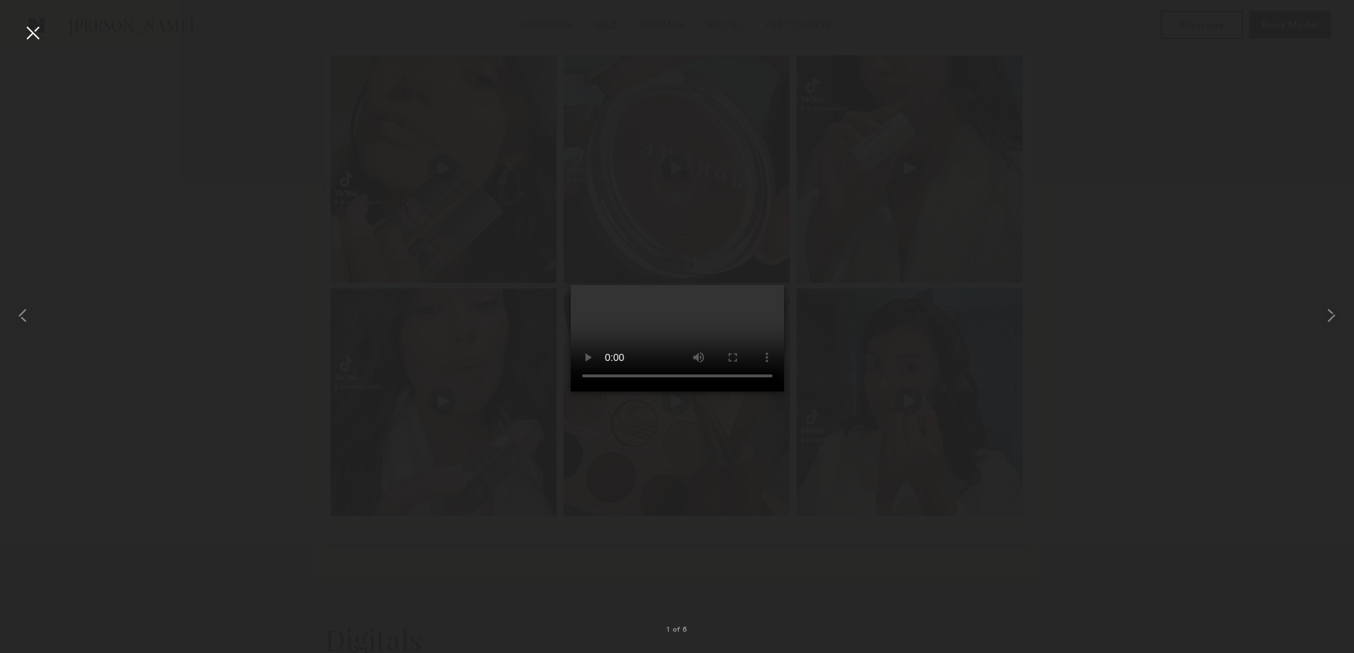
click at [1266, 251] on div at bounding box center [677, 315] width 1354 height 585
click at [33, 26] on div at bounding box center [32, 32] width 23 height 23
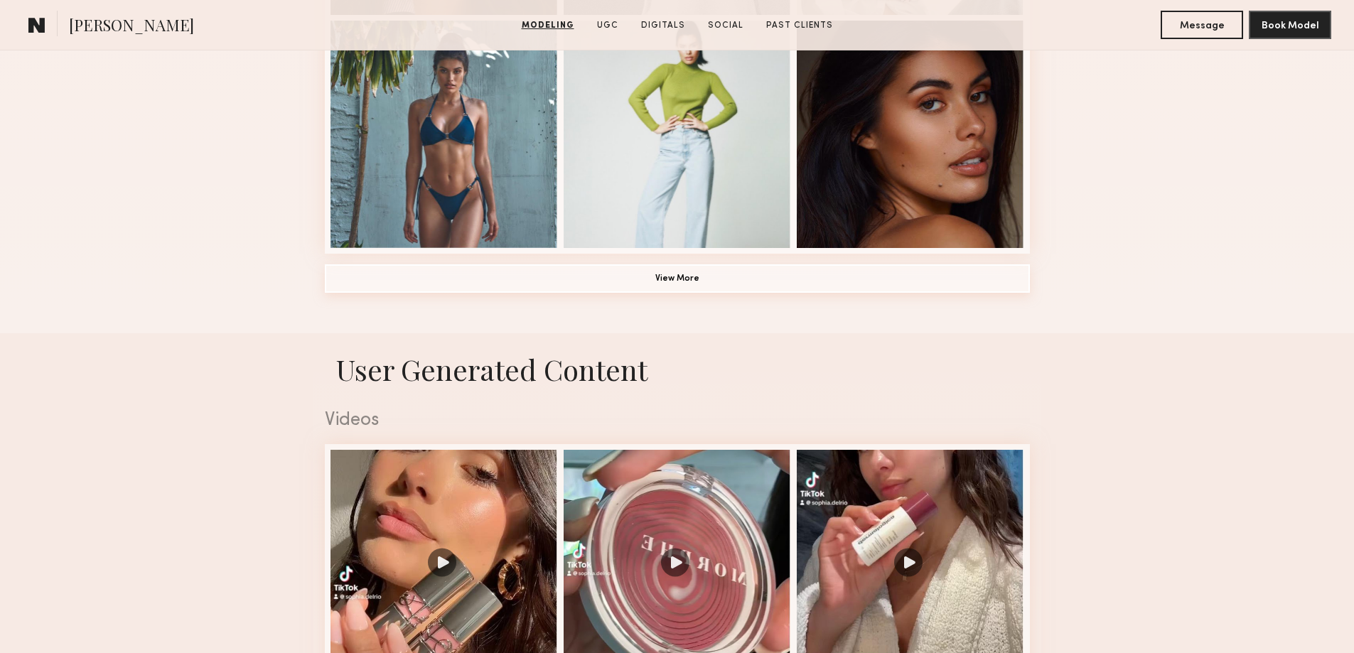
scroll to position [1067, 0]
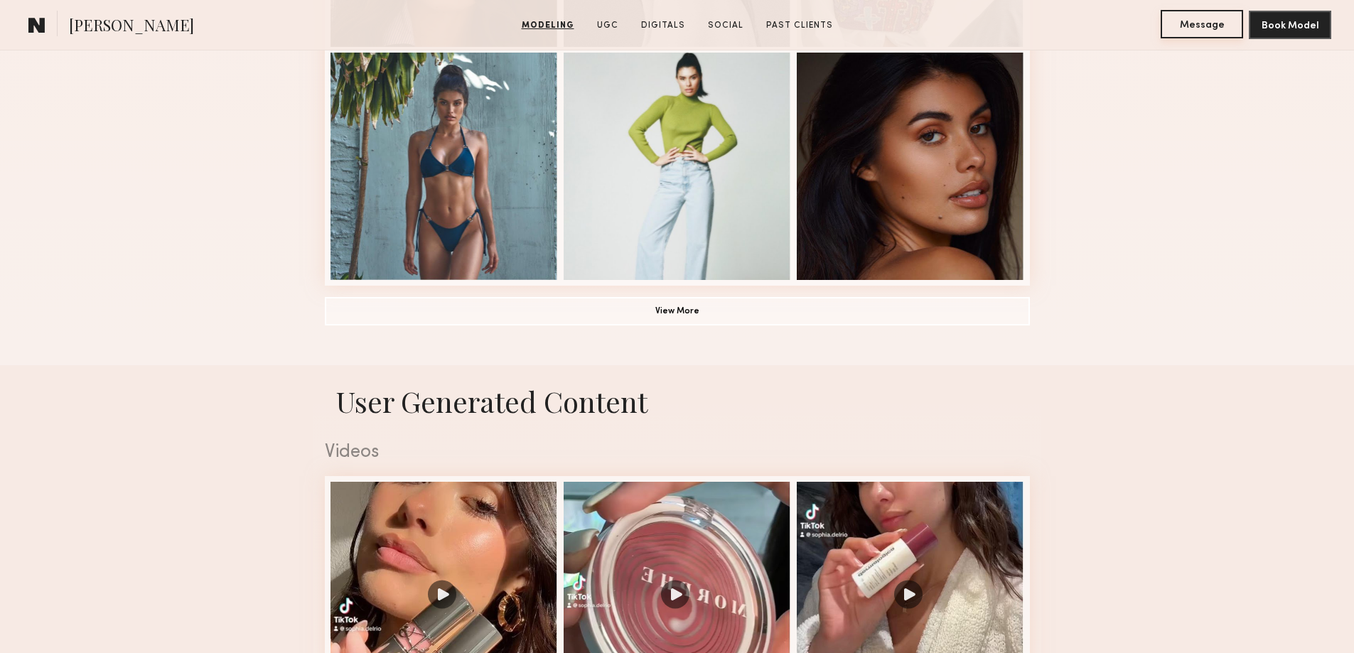
click at [1185, 28] on button "Message" at bounding box center [1202, 24] width 82 height 28
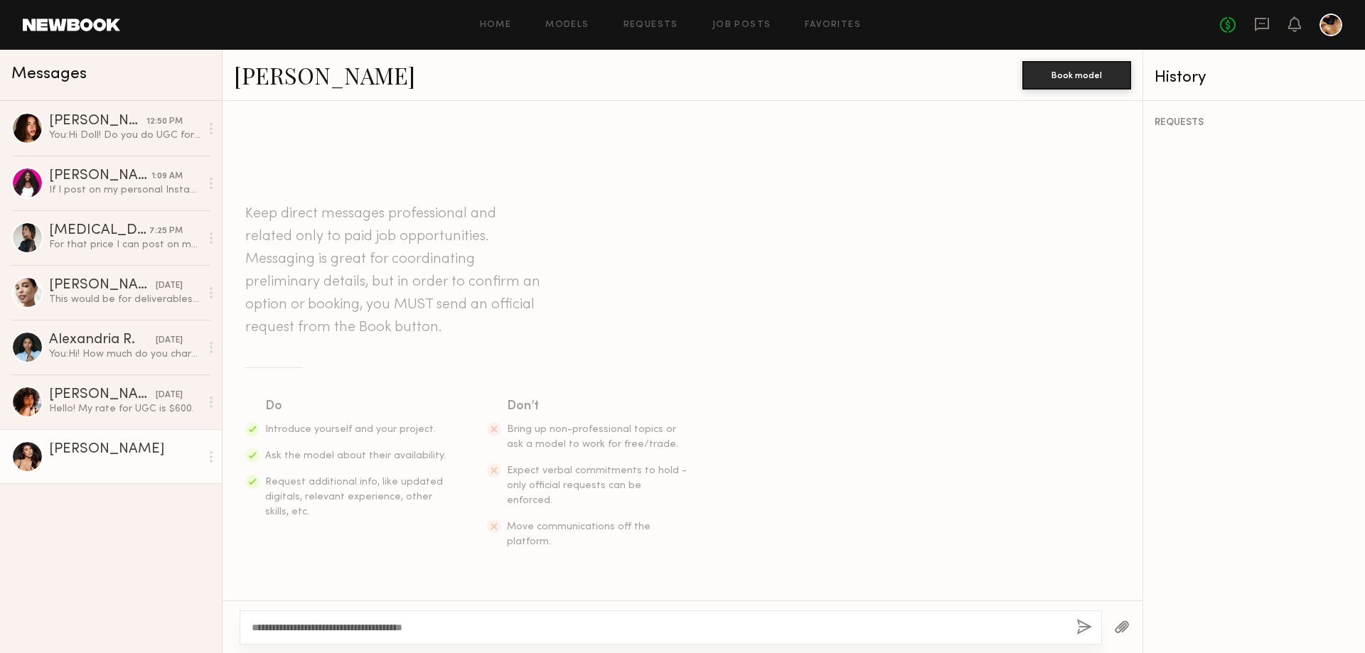
type textarea "**********"
click at [1078, 626] on button "button" at bounding box center [1084, 628] width 16 height 18
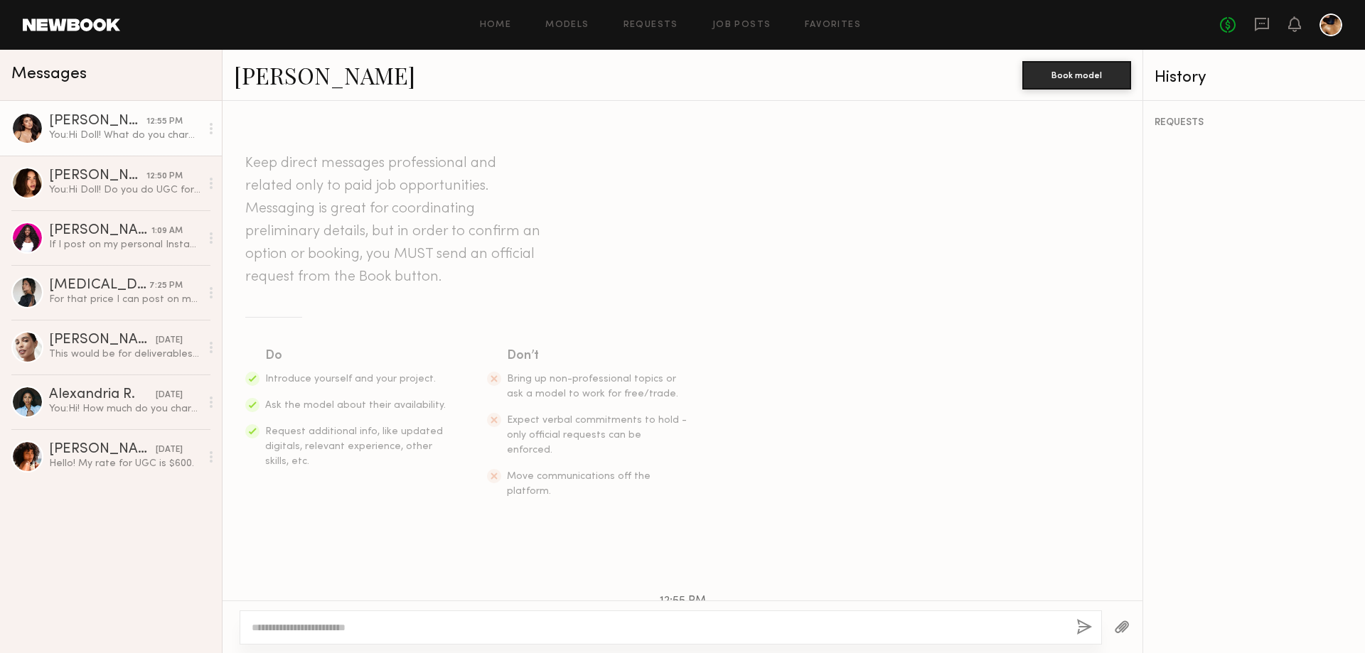
scroll to position [95, 0]
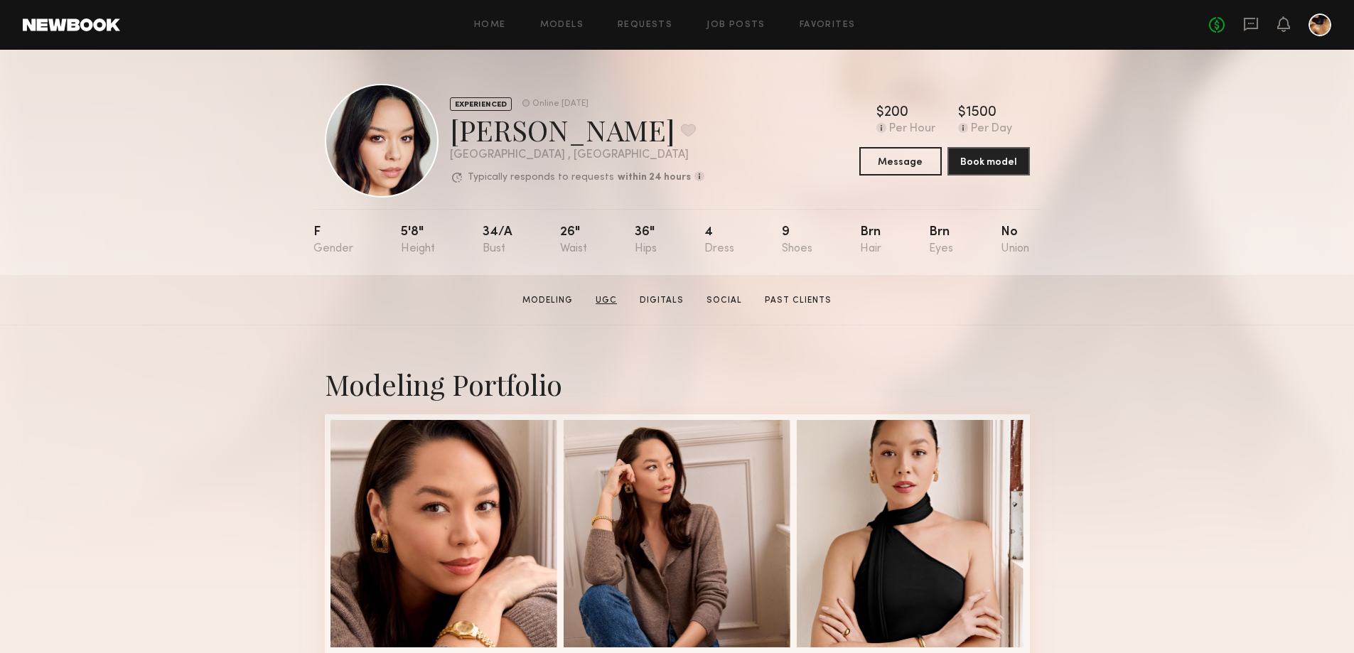
click at [611, 307] on link "UGC" at bounding box center [606, 300] width 33 height 13
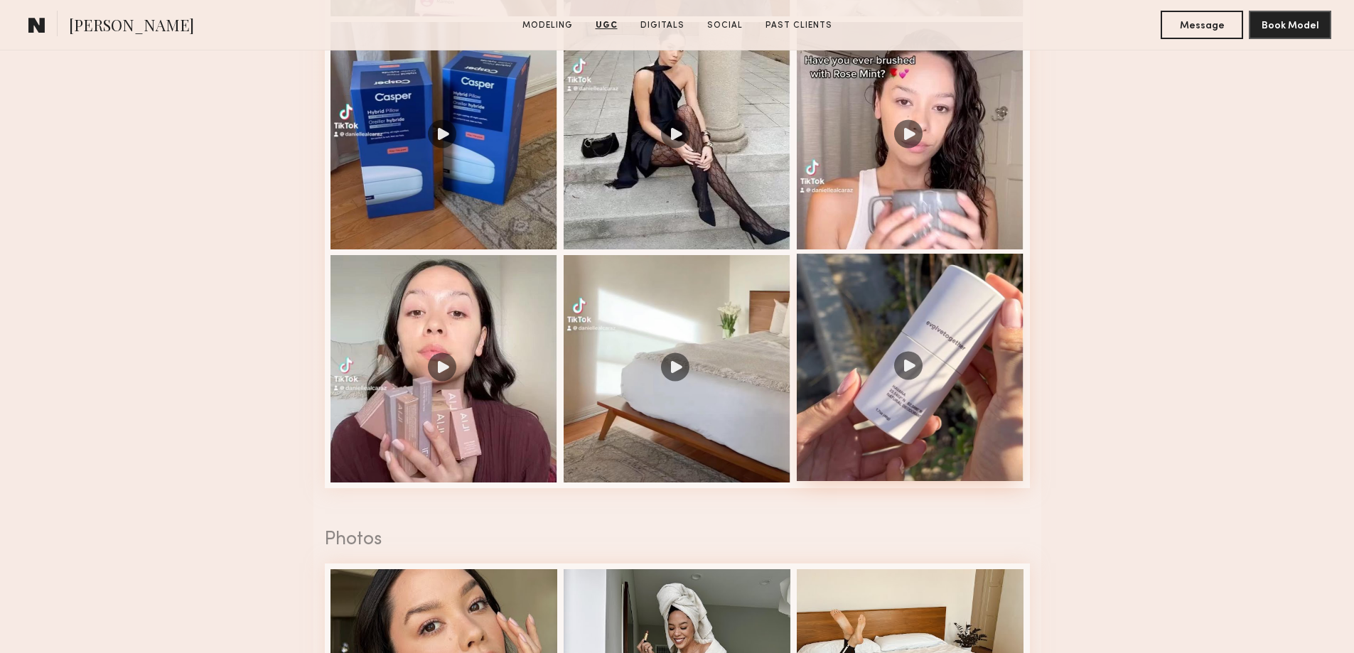
scroll to position [2062, 0]
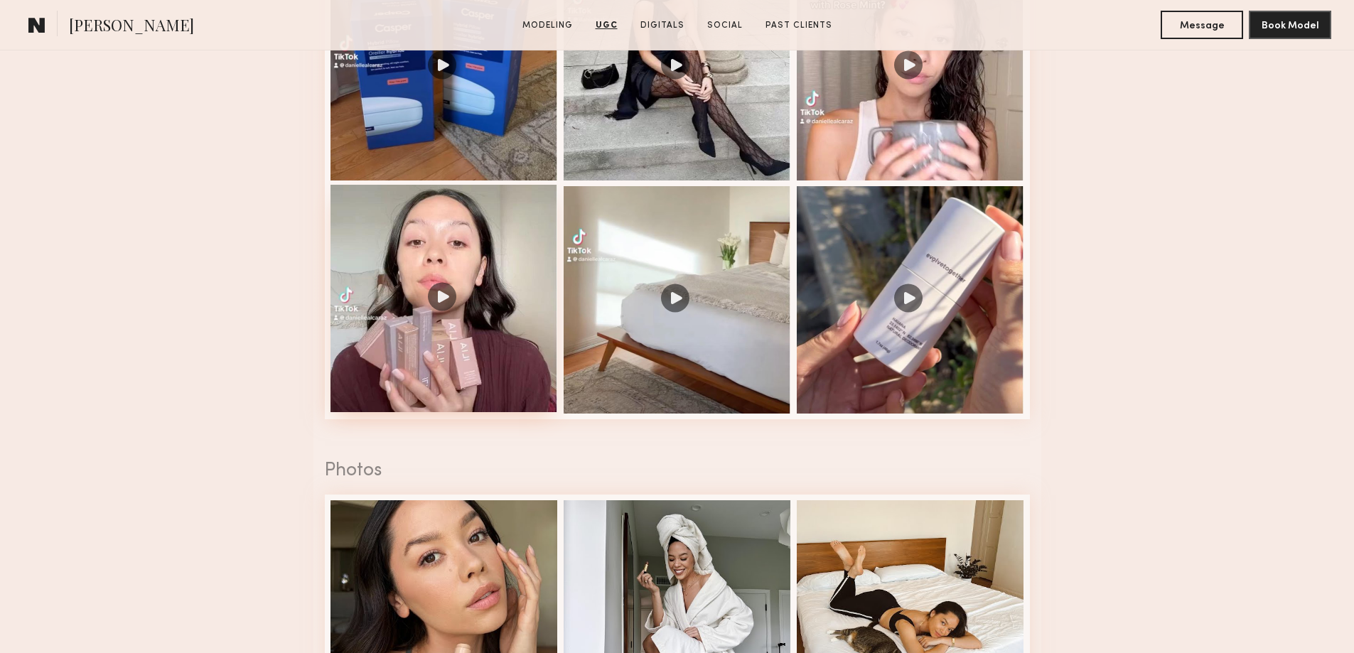
click at [416, 299] on div at bounding box center [443, 298] width 227 height 227
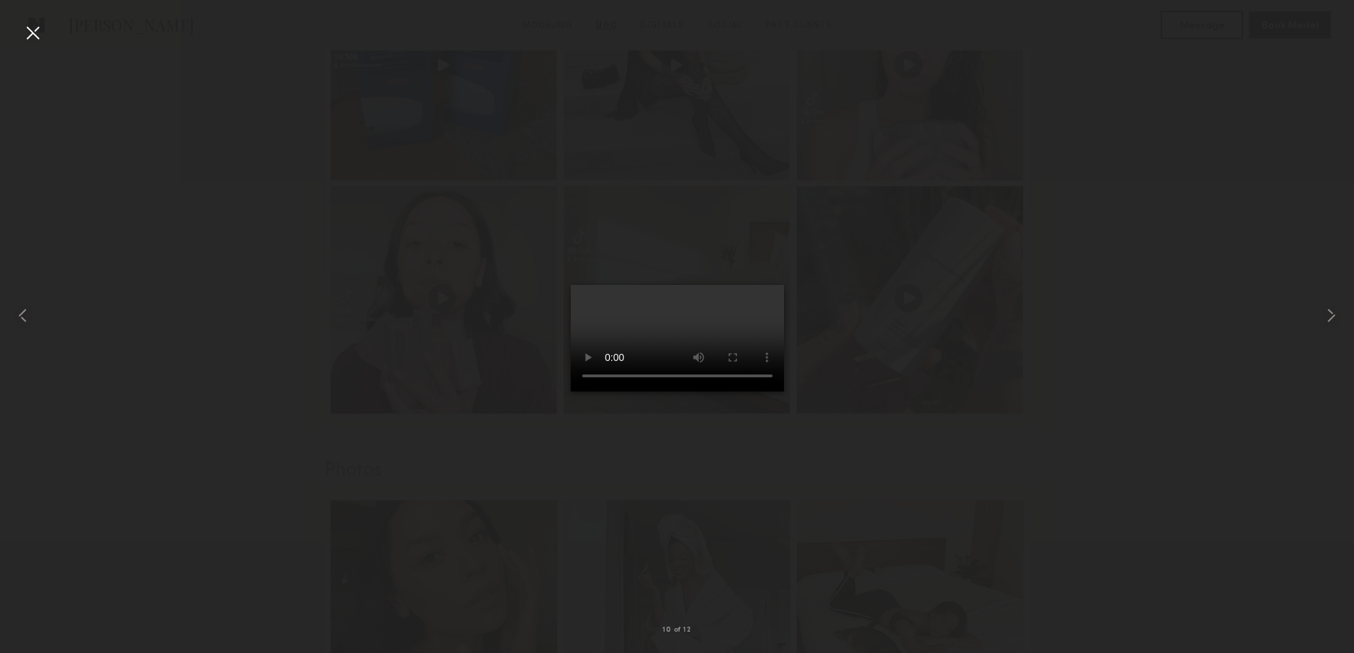
click at [1126, 411] on div at bounding box center [677, 315] width 1354 height 585
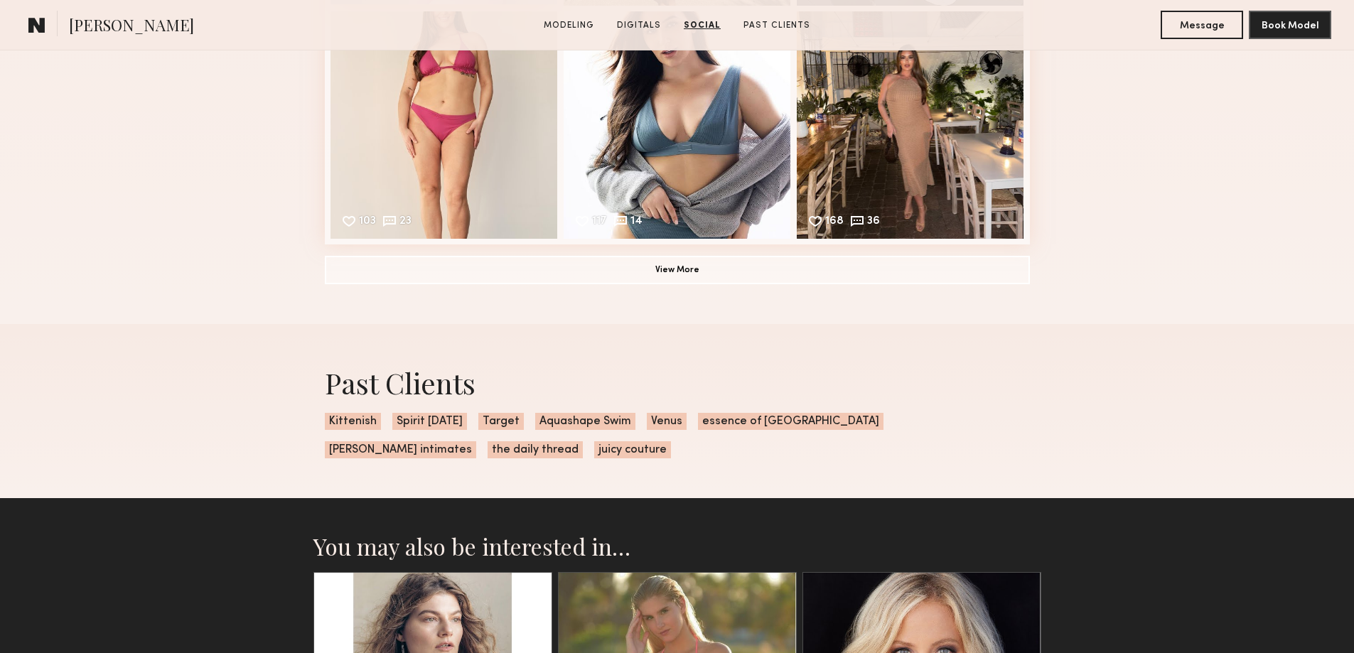
scroll to position [2487, 0]
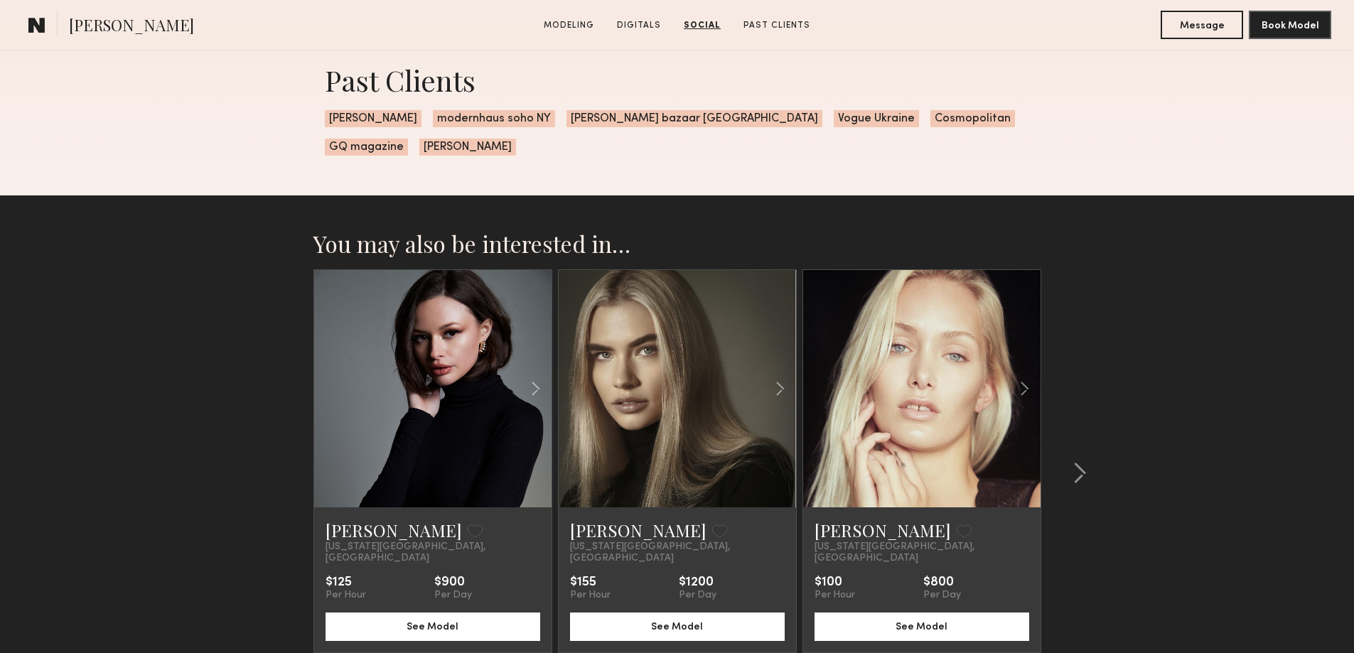
scroll to position [2701, 0]
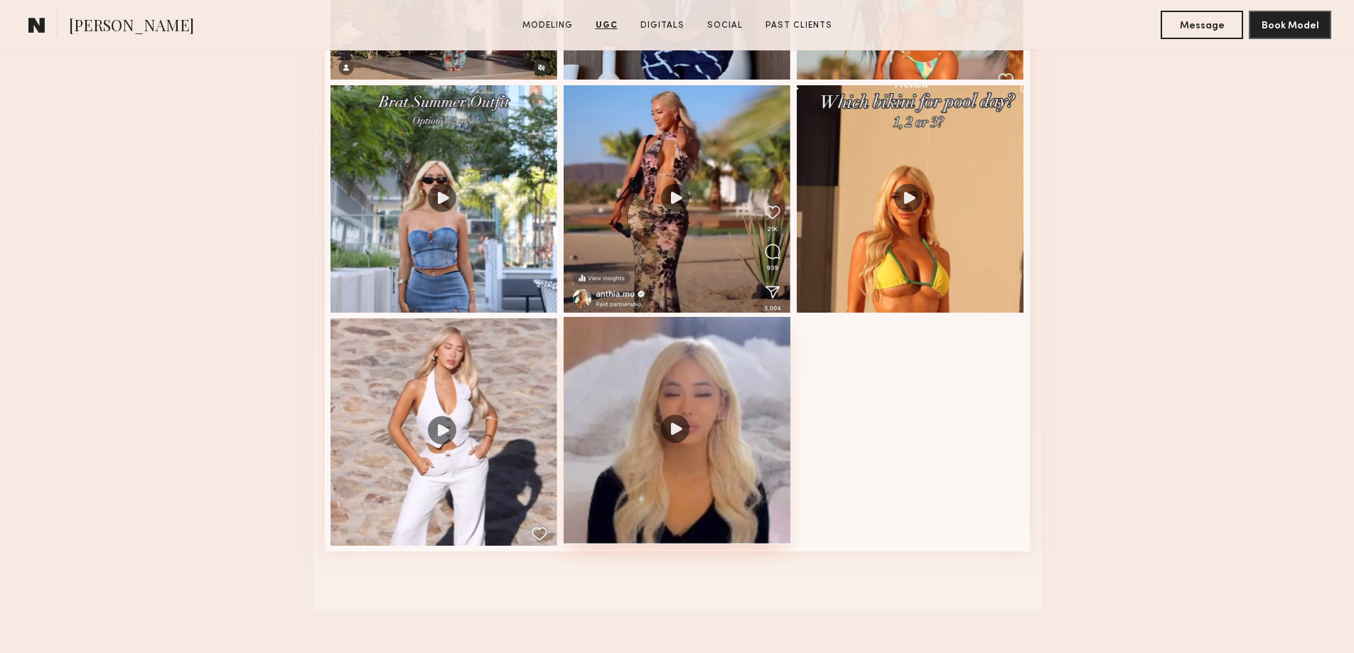
scroll to position [1706, 0]
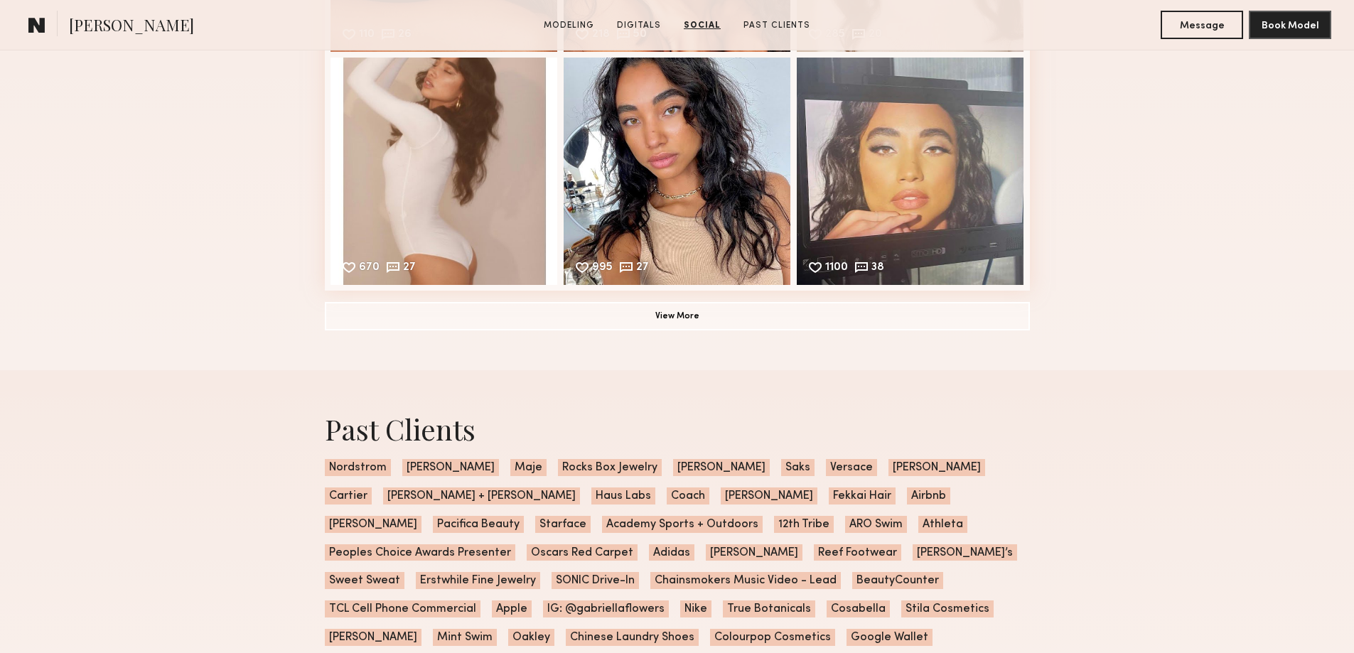
scroll to position [2345, 0]
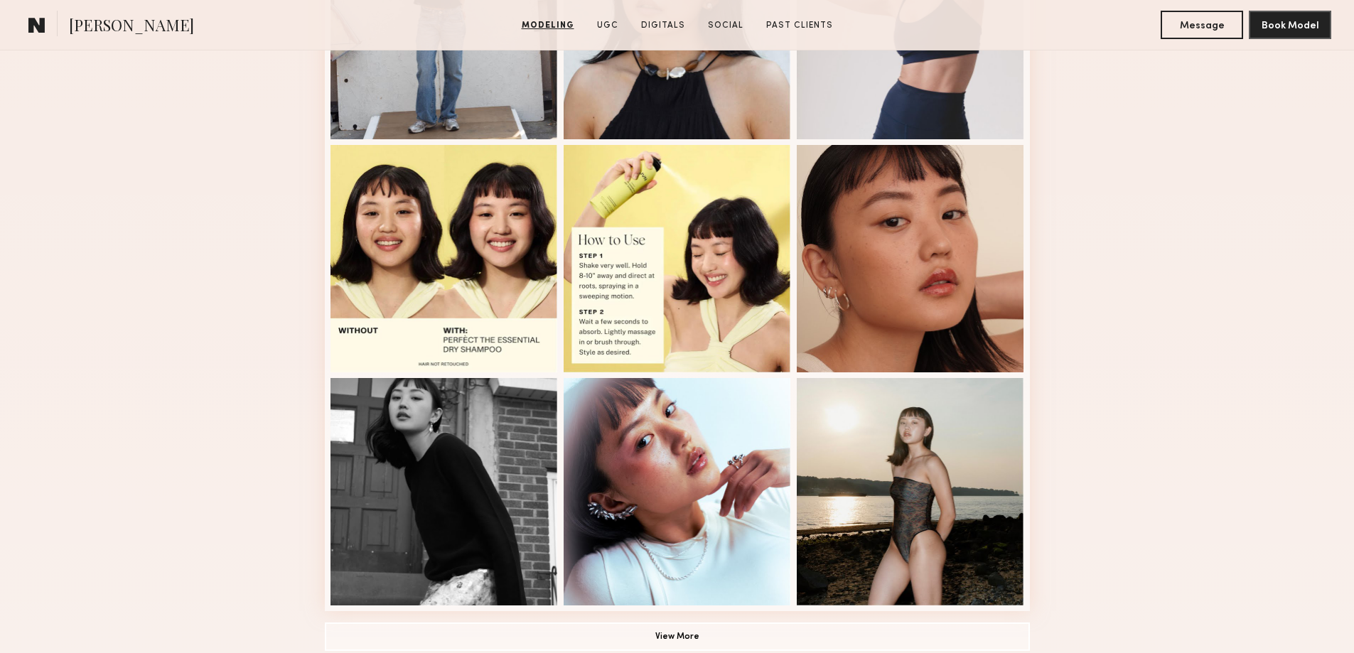
scroll to position [995, 0]
